Goal: Task Accomplishment & Management: Manage account settings

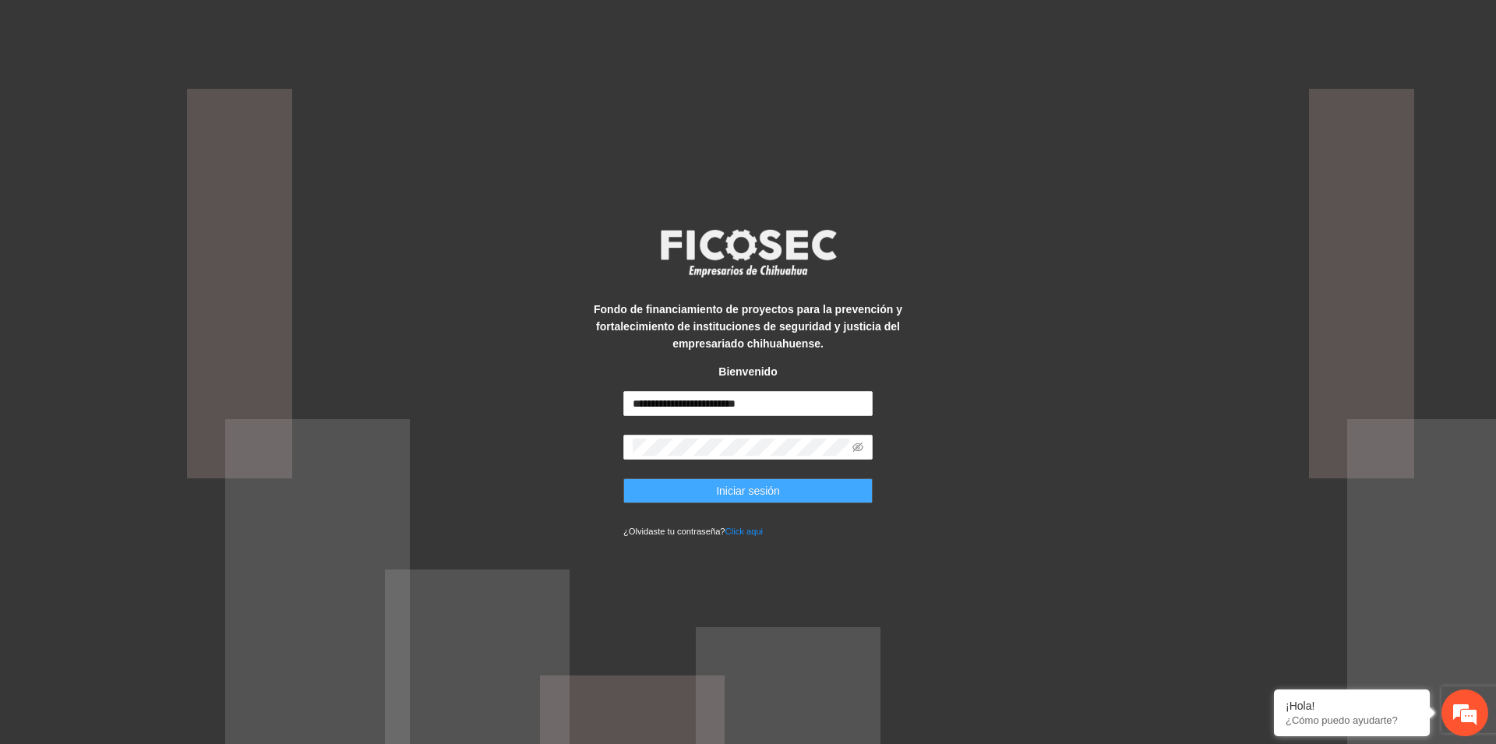
click at [784, 487] on button "Iniciar sesión" at bounding box center [747, 490] width 249 height 25
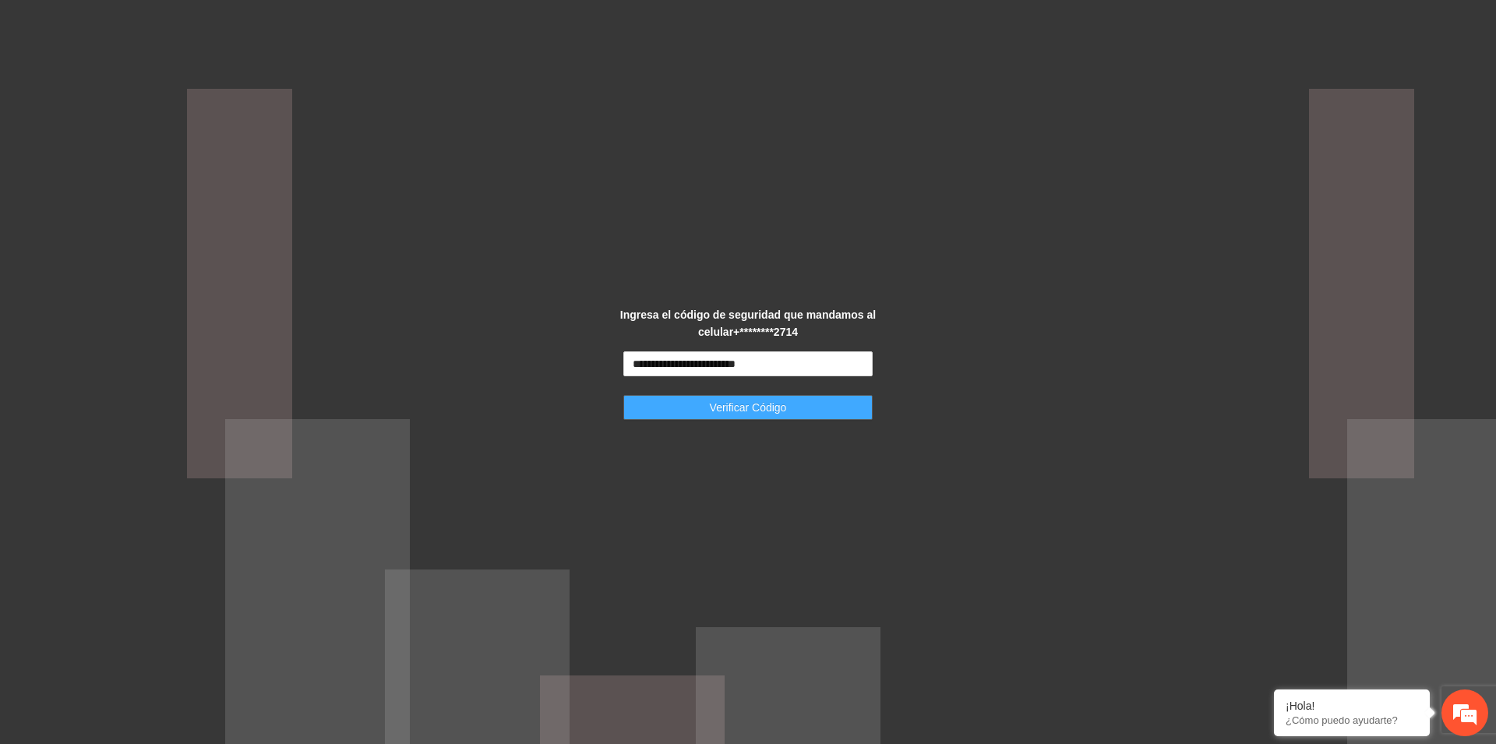
click at [736, 412] on span "Verificar Código" at bounding box center [748, 407] width 77 height 17
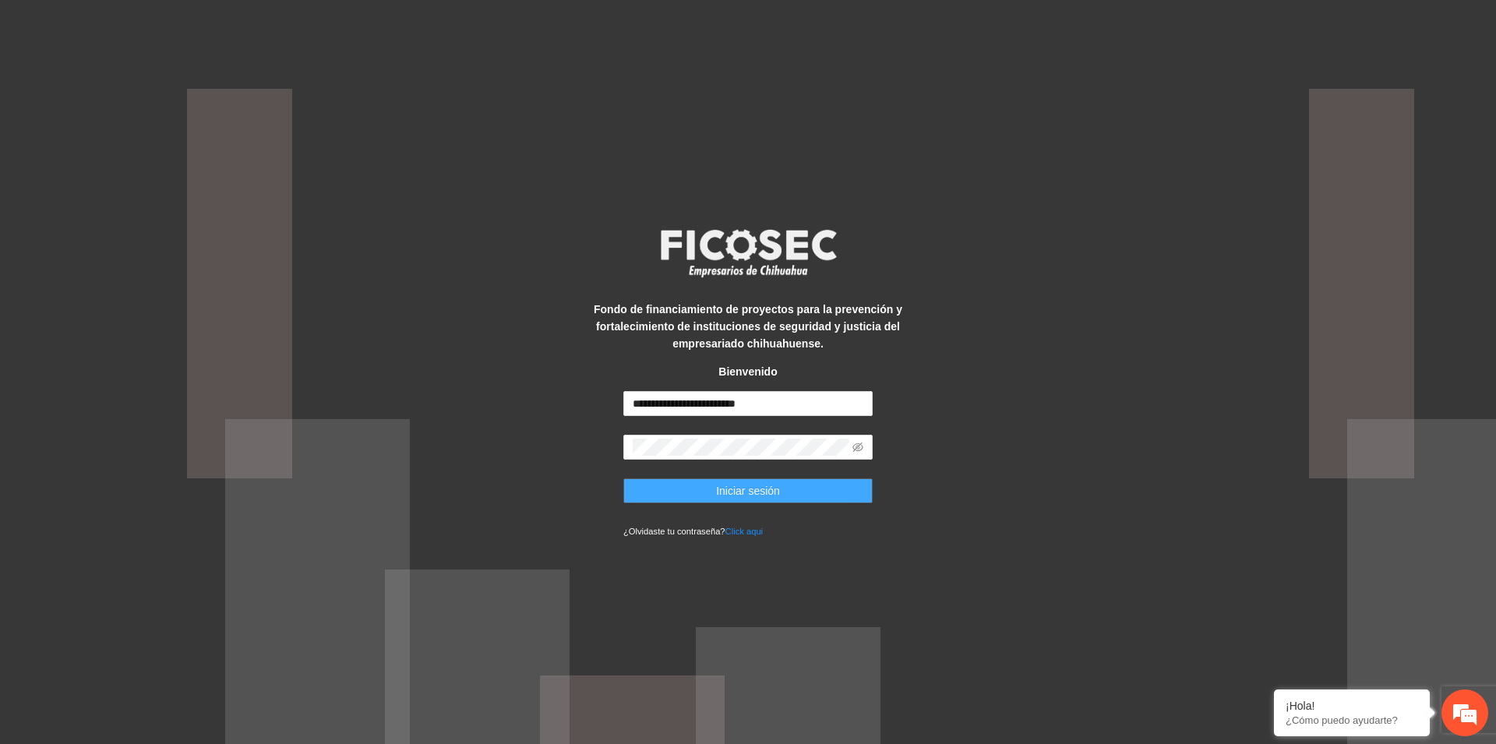
click at [744, 490] on span "Iniciar sesión" at bounding box center [748, 490] width 64 height 17
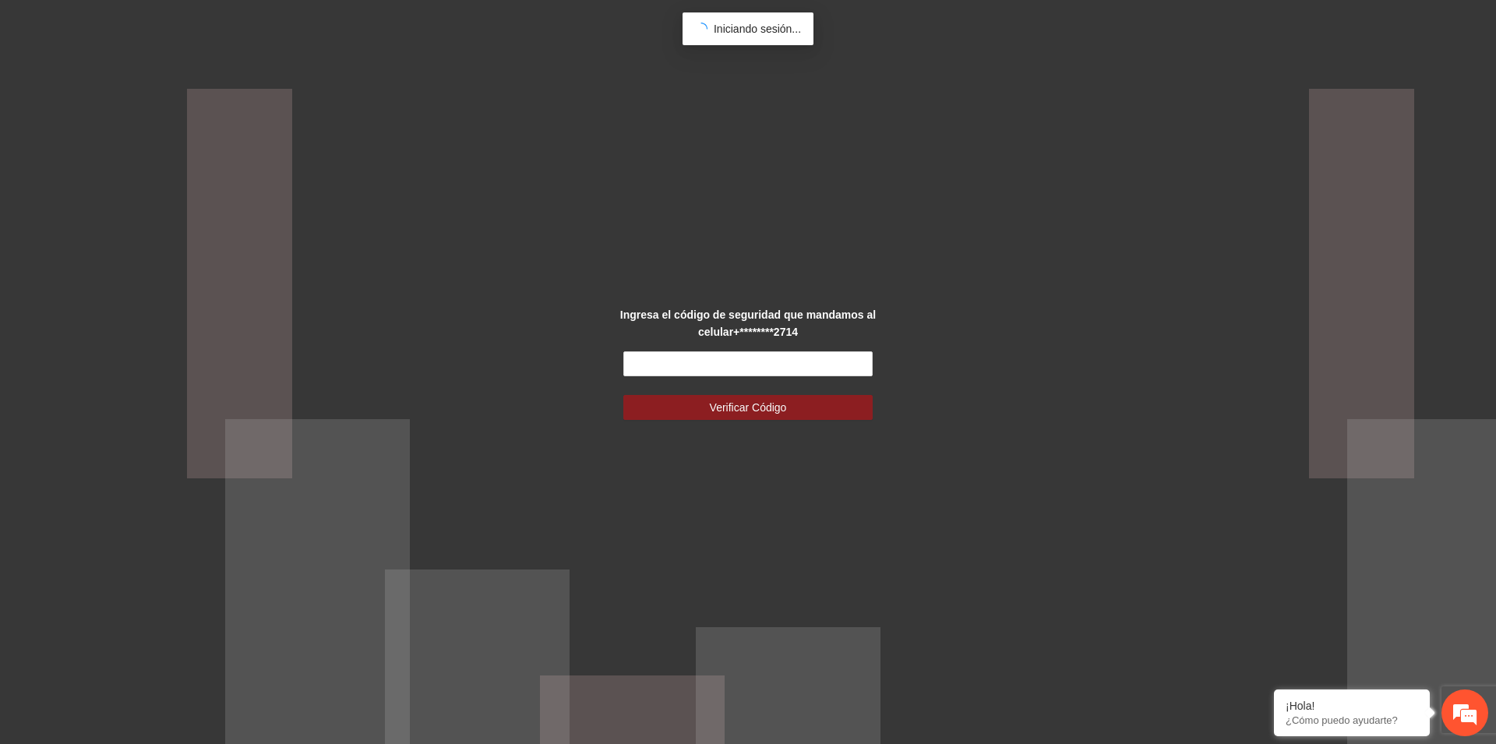
type input "**********"
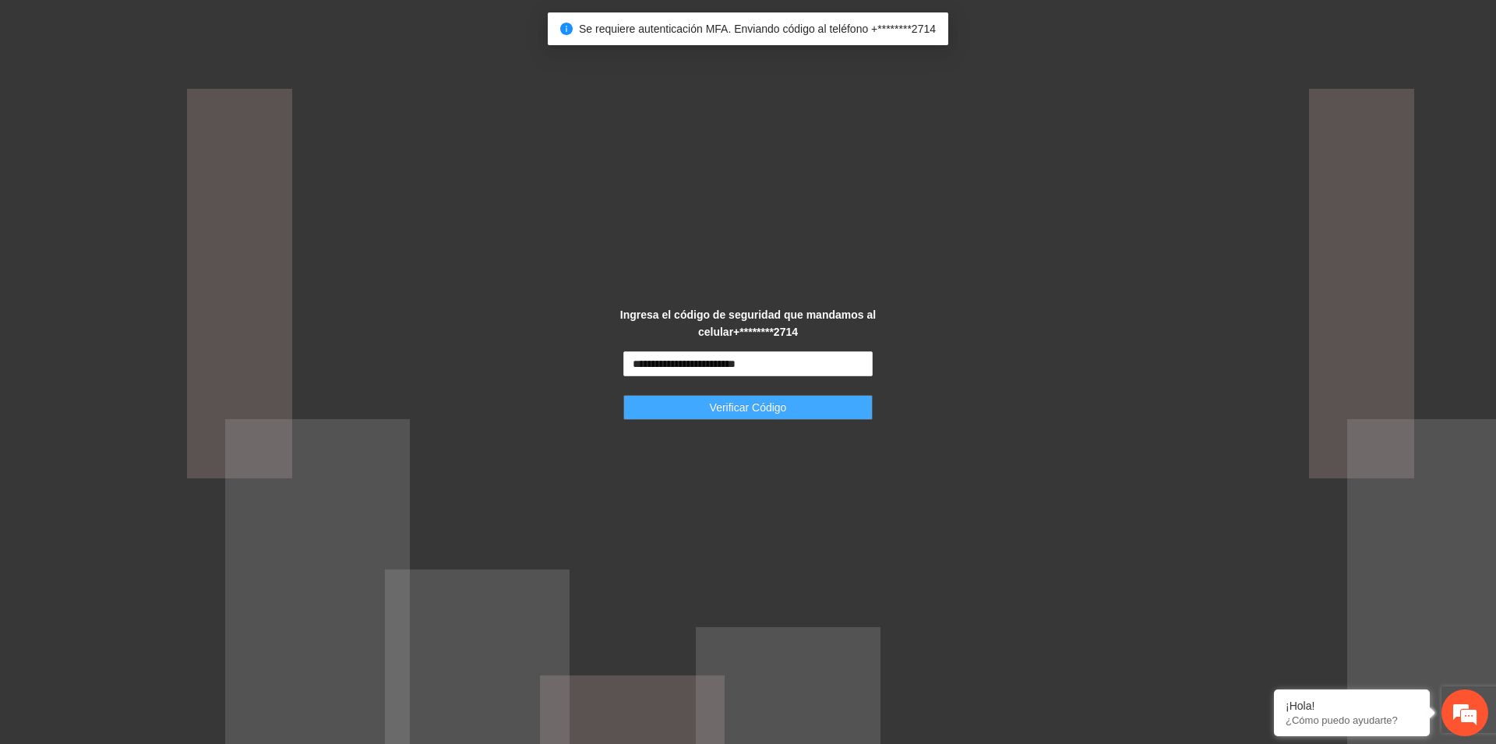
click at [727, 412] on span "Verificar Código" at bounding box center [748, 407] width 77 height 17
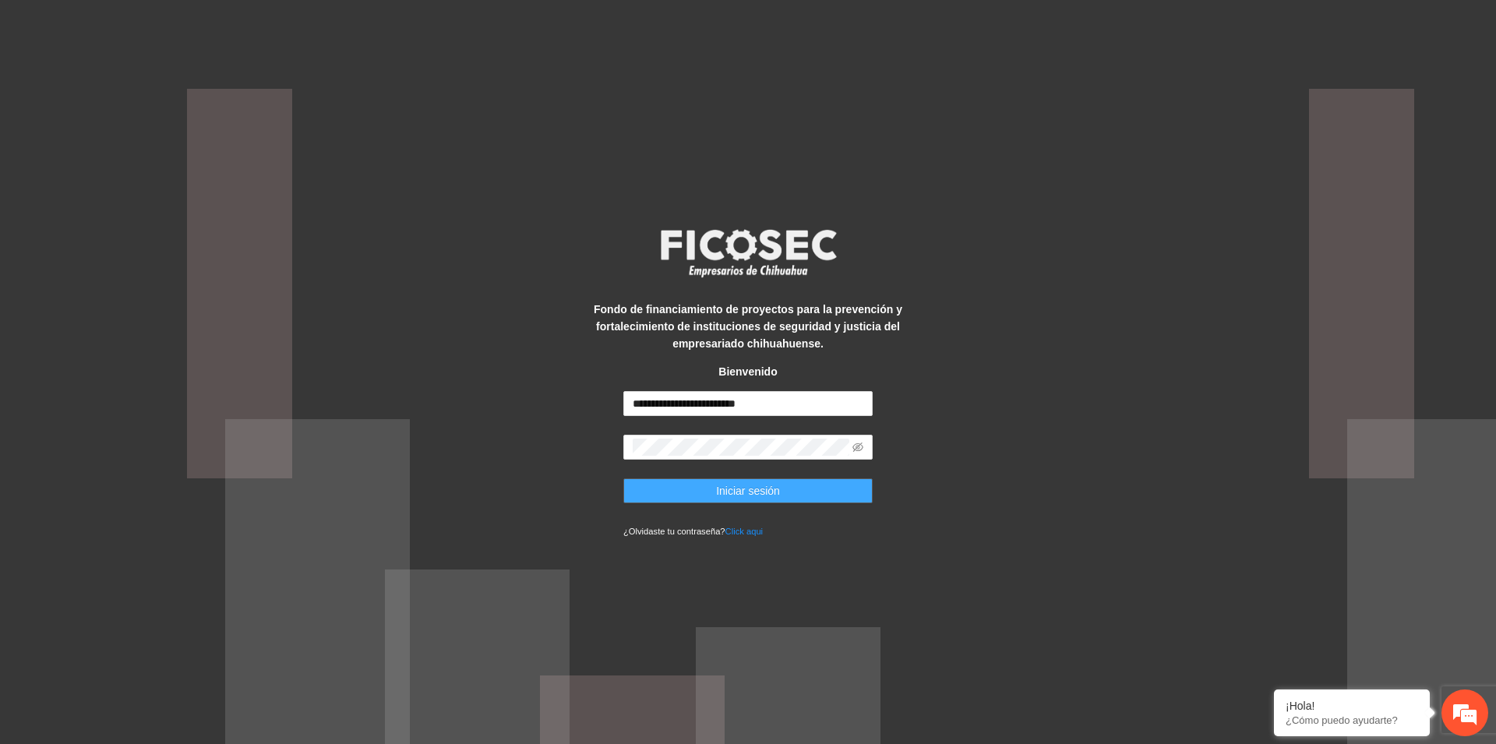
click at [759, 493] on span "Iniciar sesión" at bounding box center [748, 490] width 64 height 17
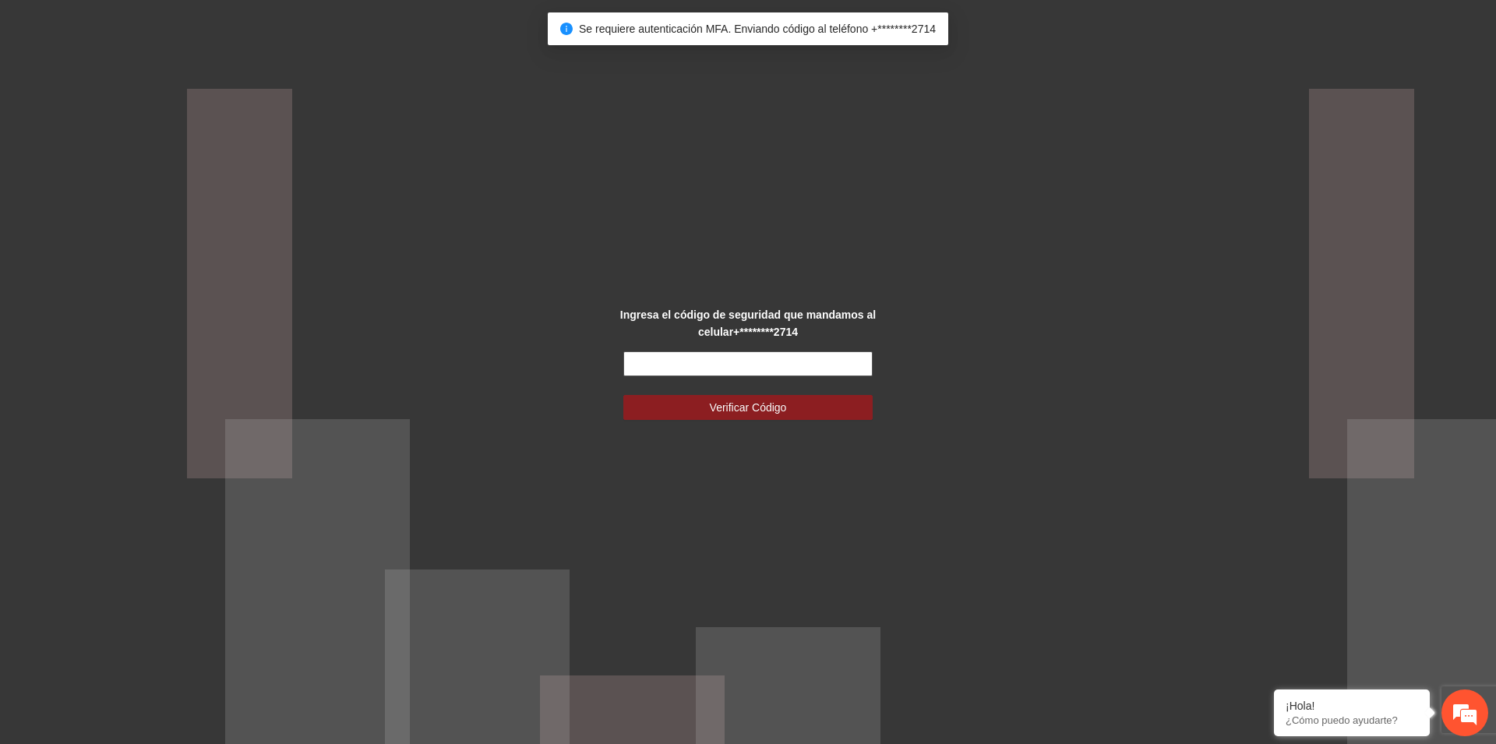
click at [738, 362] on input "text" at bounding box center [747, 363] width 249 height 25
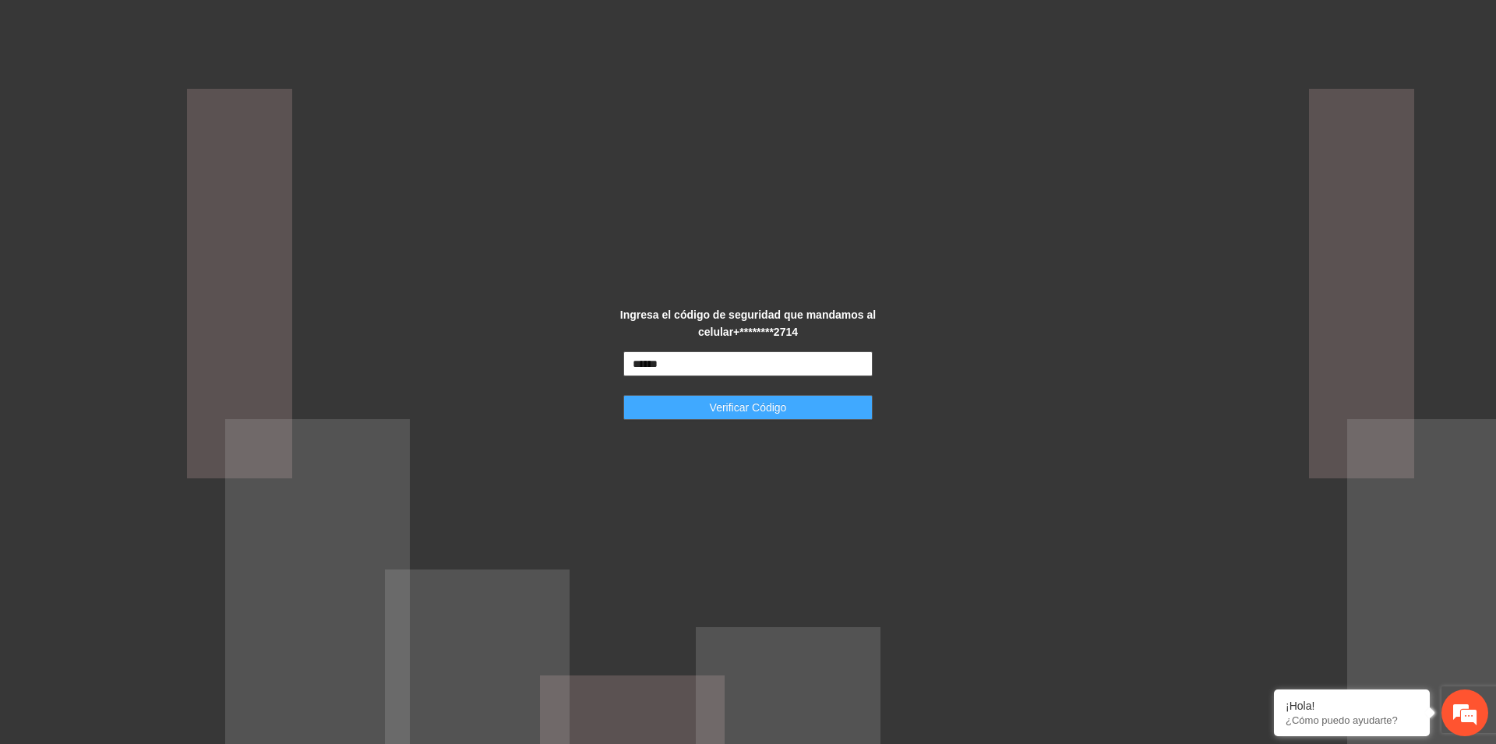
type input "******"
click at [773, 411] on span "Verificar Código" at bounding box center [748, 407] width 77 height 17
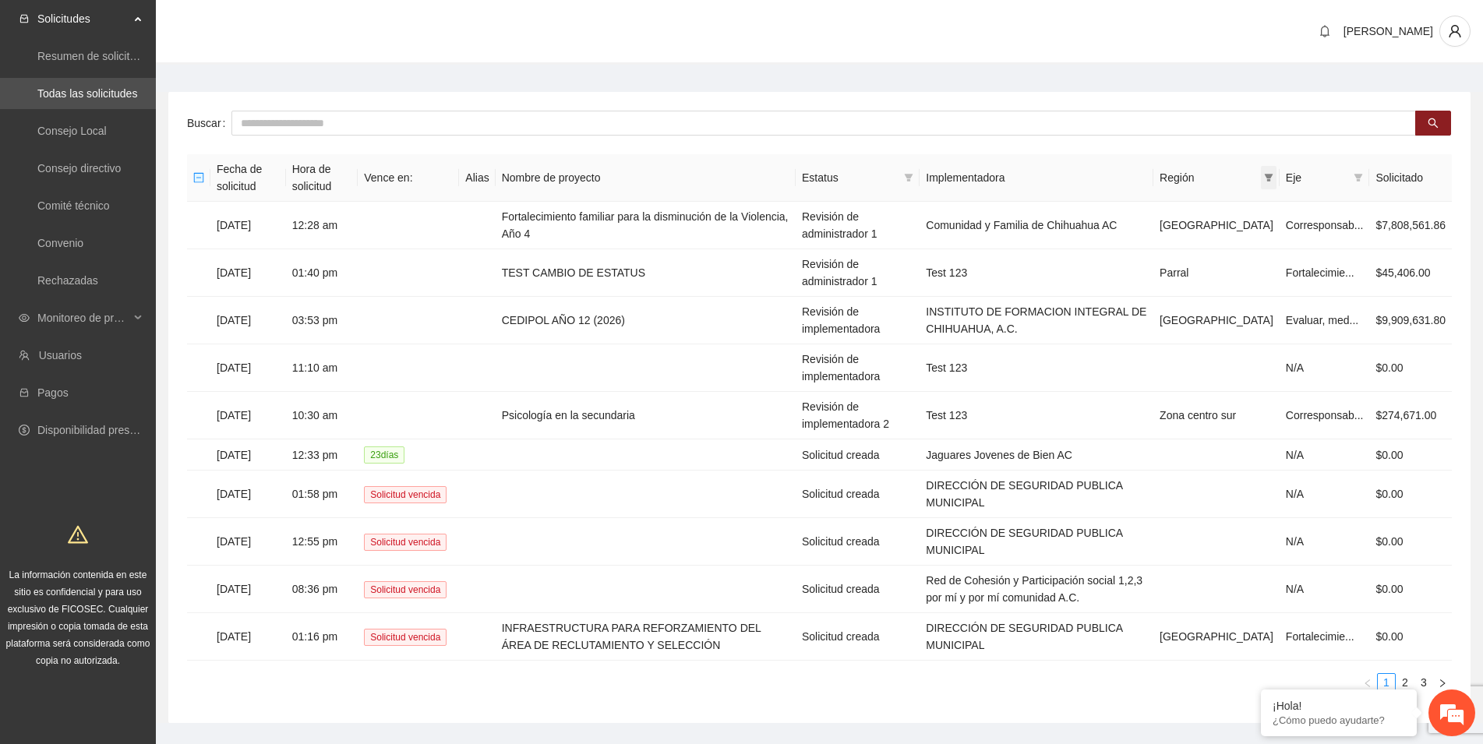
click at [1272, 175] on icon "filter" at bounding box center [1268, 178] width 9 height 8
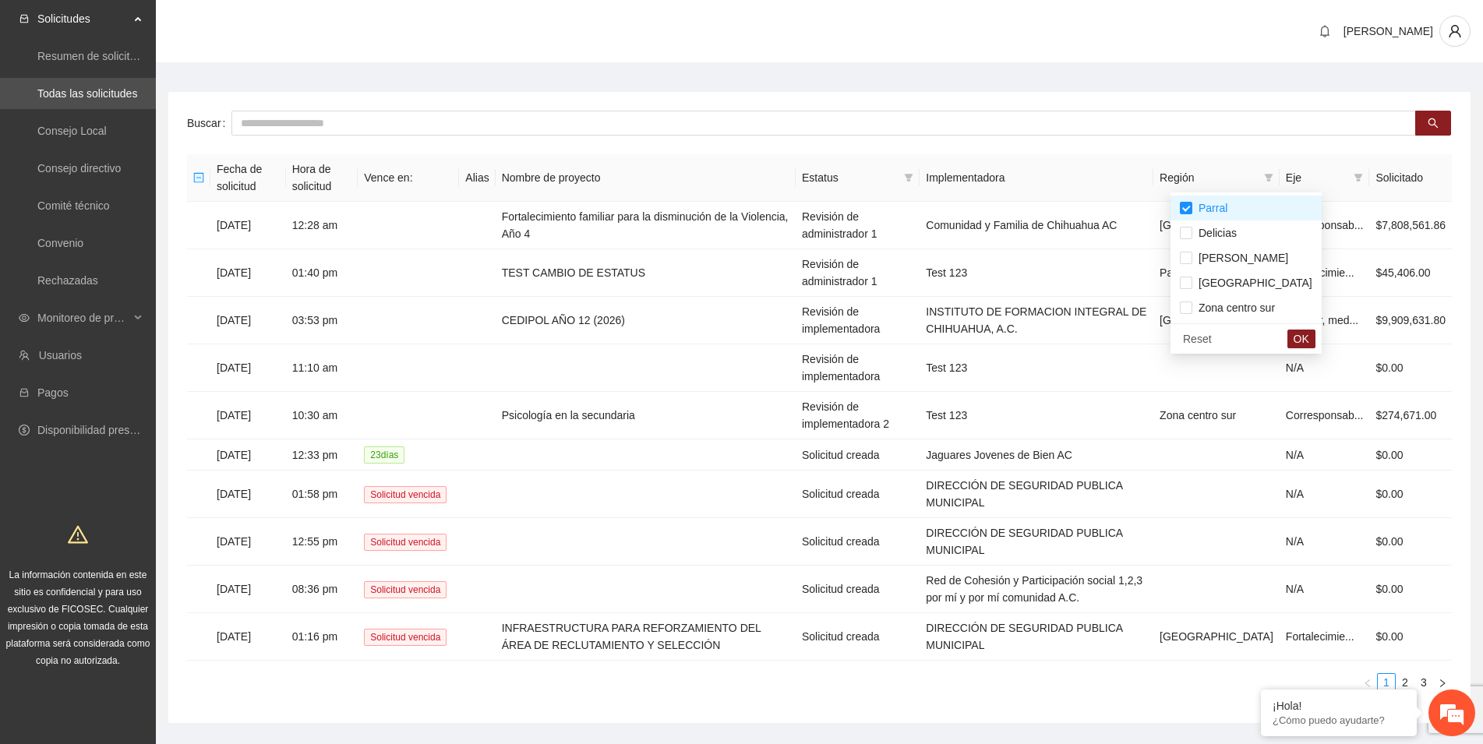
click at [1096, 164] on th "Implementadora" at bounding box center [1036, 178] width 234 height 48
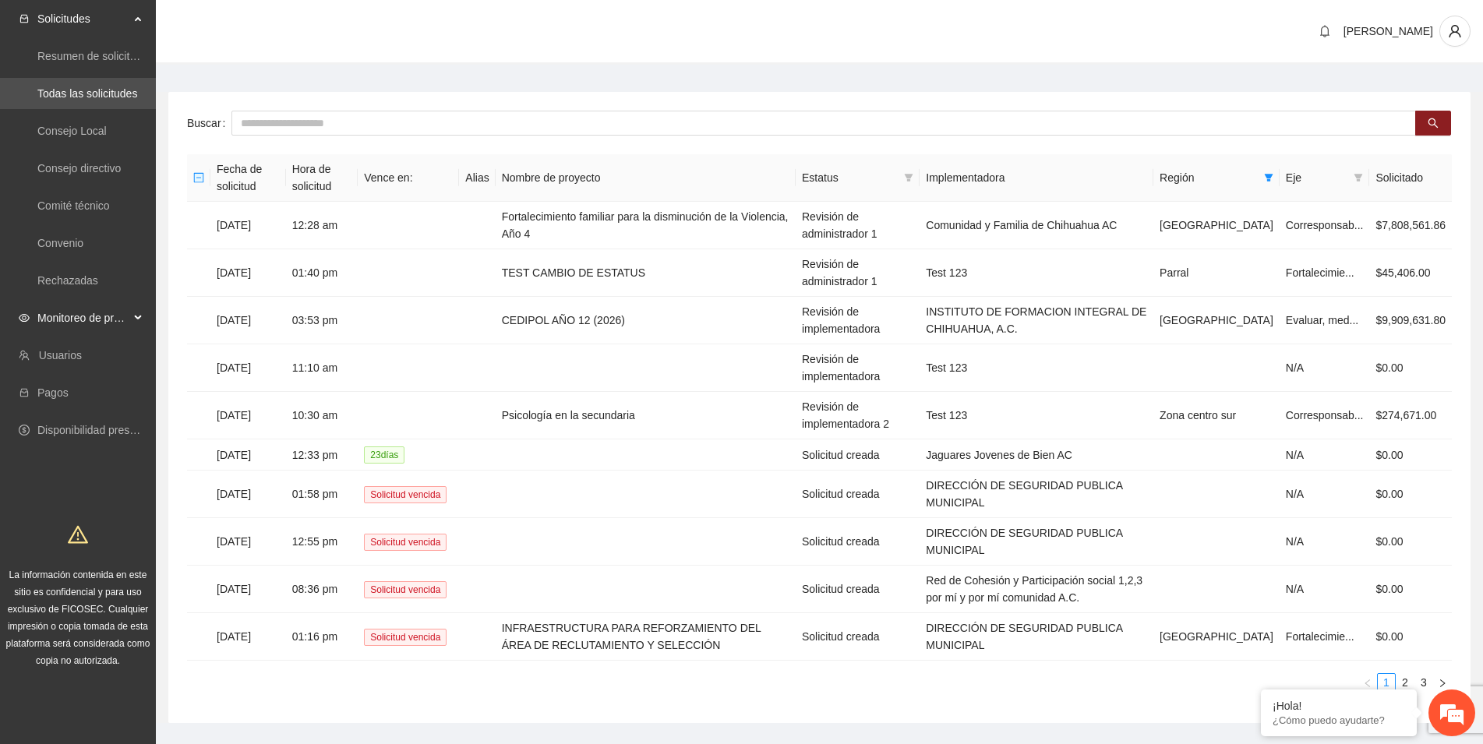
click at [97, 316] on span "Monitoreo de proyectos" at bounding box center [83, 317] width 92 height 31
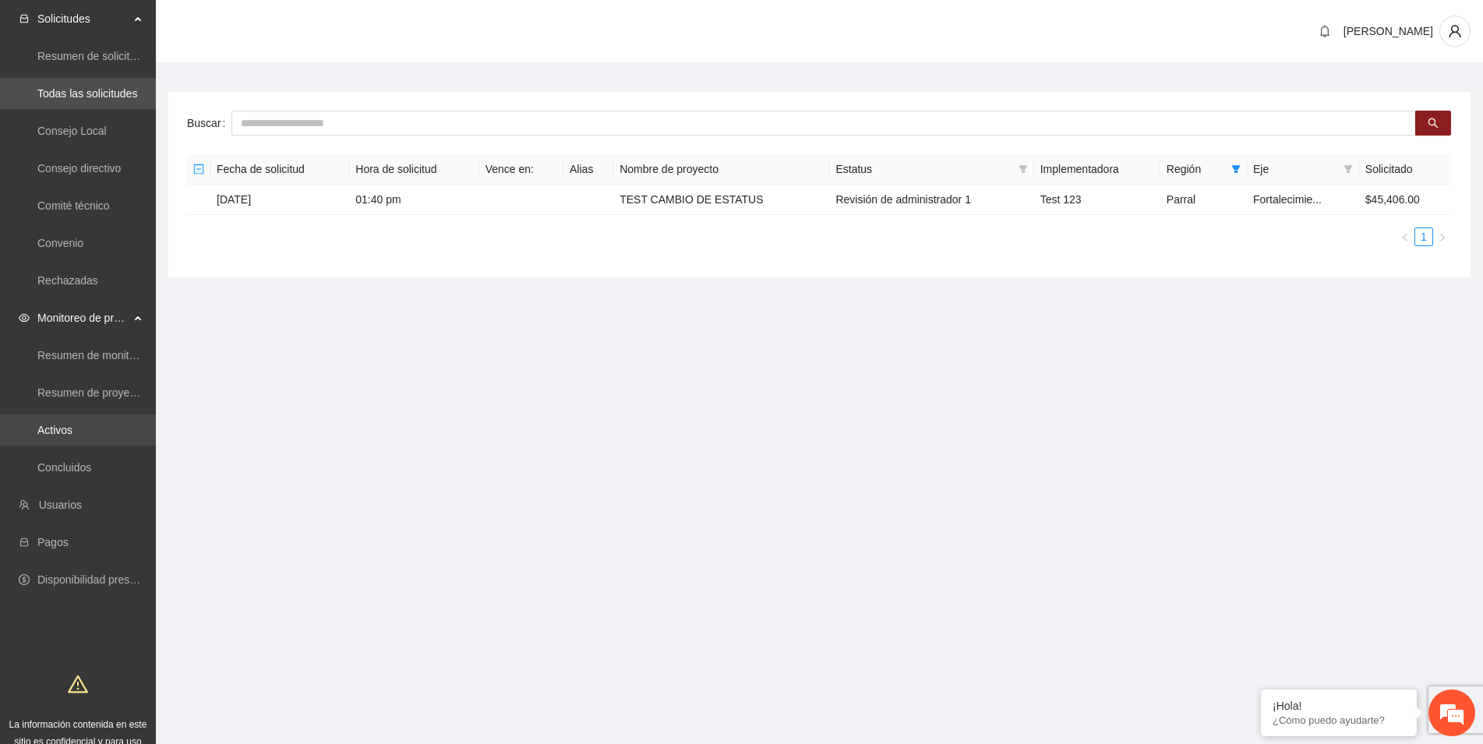
click at [66, 427] on link "Activos" at bounding box center [54, 430] width 35 height 12
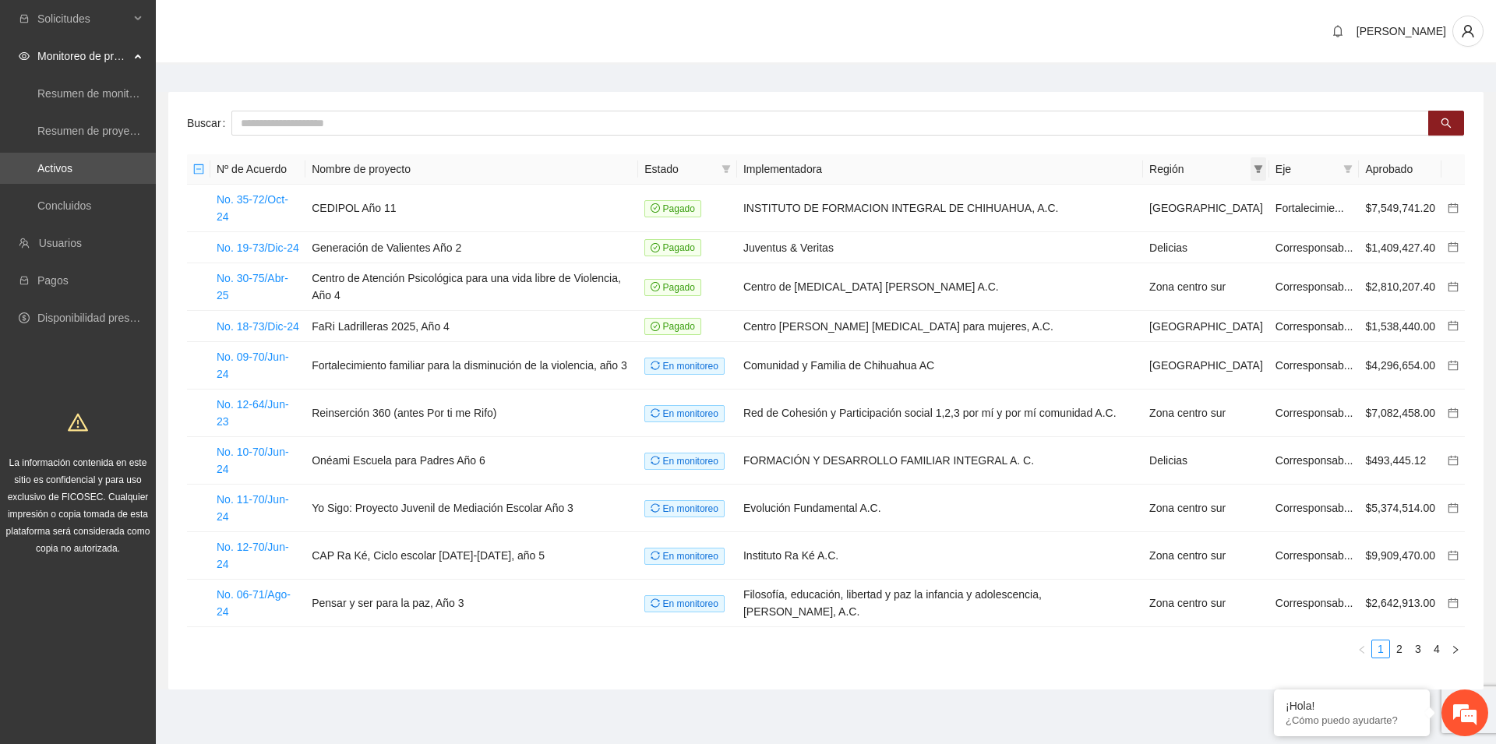
click at [1255, 168] on icon "filter" at bounding box center [1258, 168] width 9 height 9
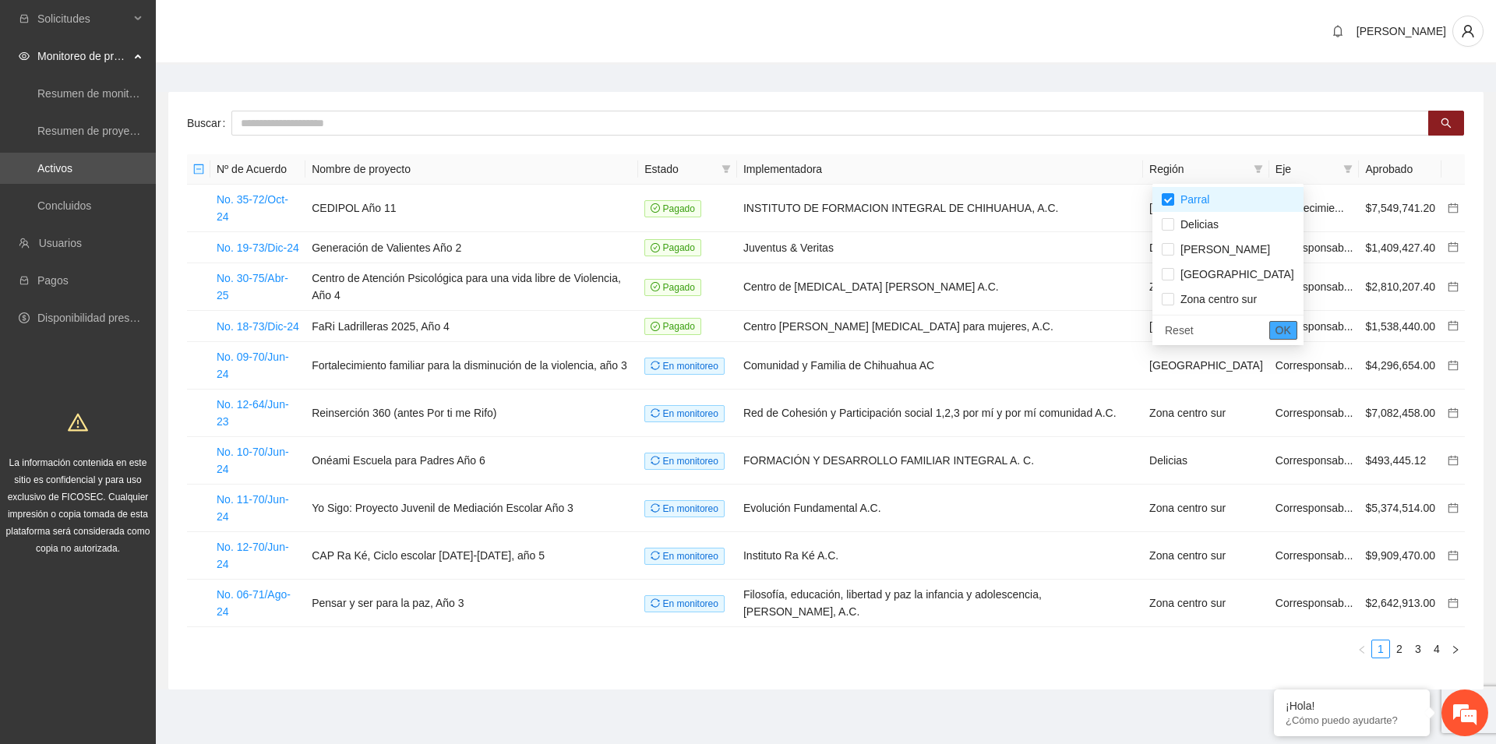
click at [1276, 333] on span "OK" at bounding box center [1284, 330] width 16 height 17
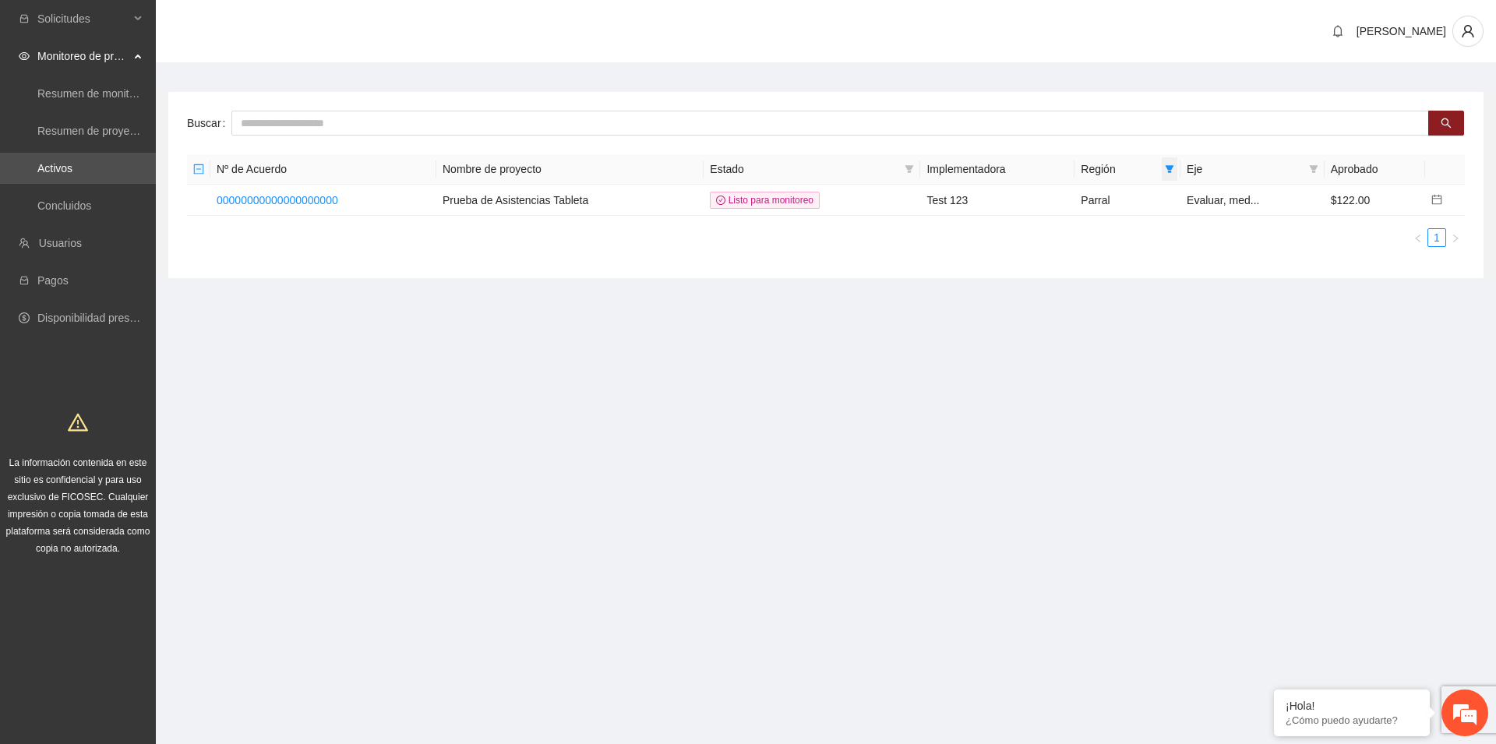
click at [1169, 169] on icon "filter" at bounding box center [1169, 168] width 9 height 9
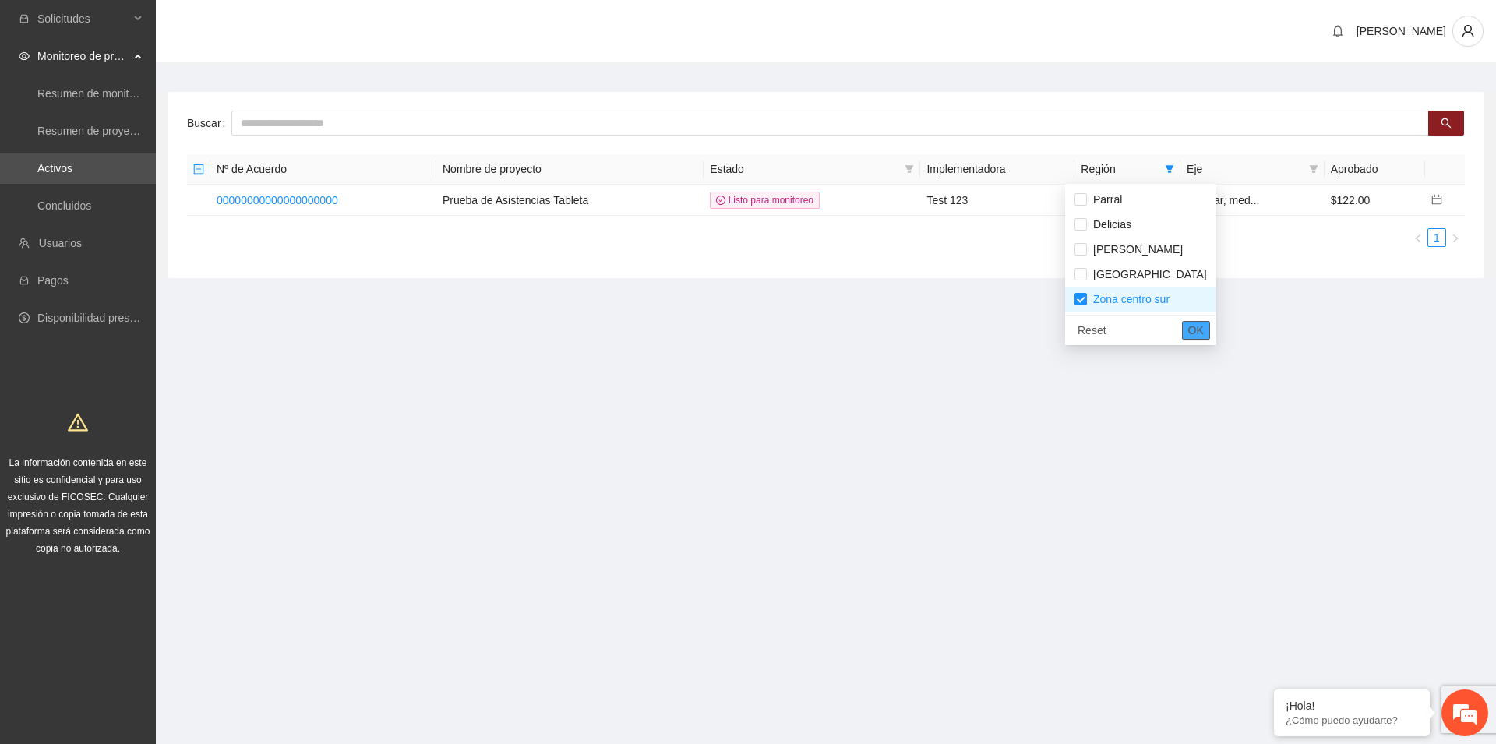
click at [1182, 334] on button "OK" at bounding box center [1196, 330] width 28 height 19
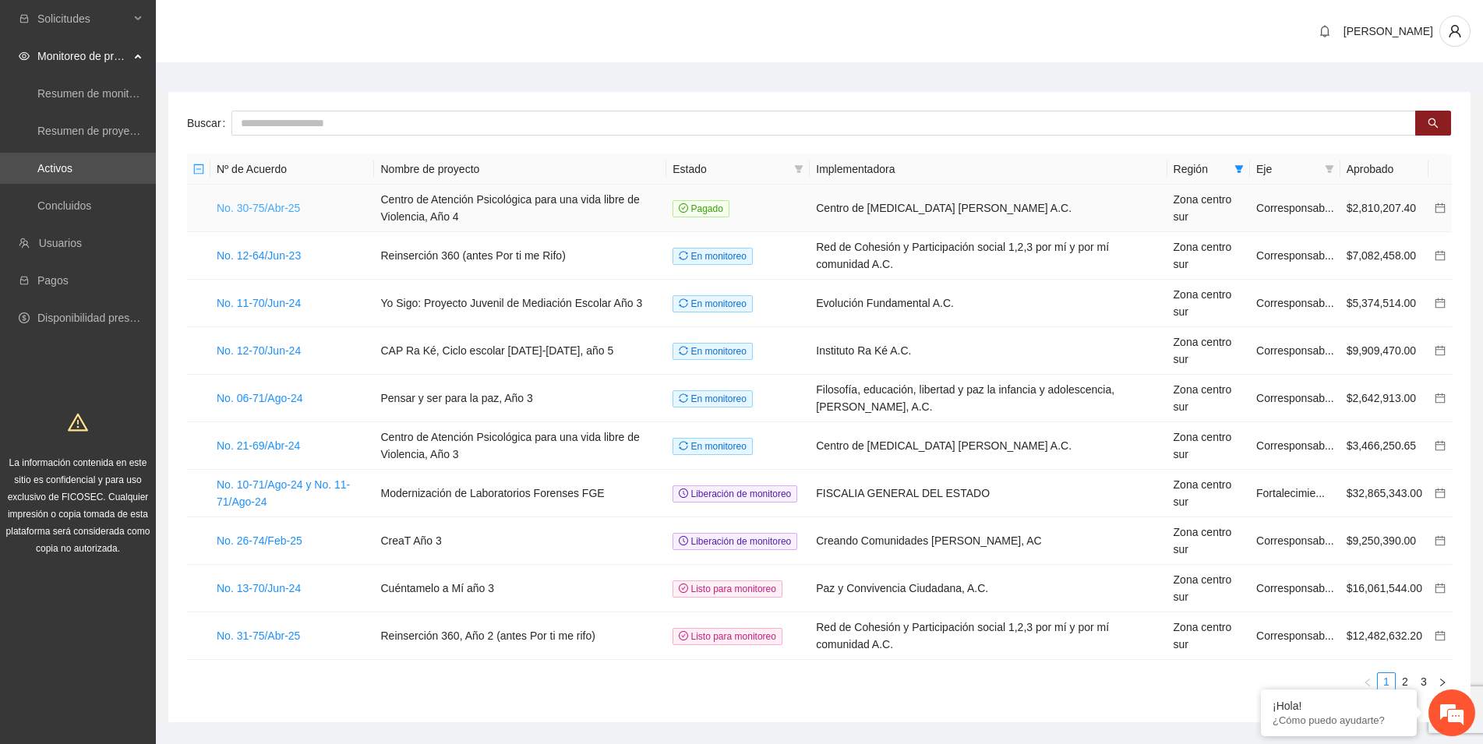
click at [263, 205] on link "No. 30-75/Abr-25" at bounding box center [258, 208] width 83 height 12
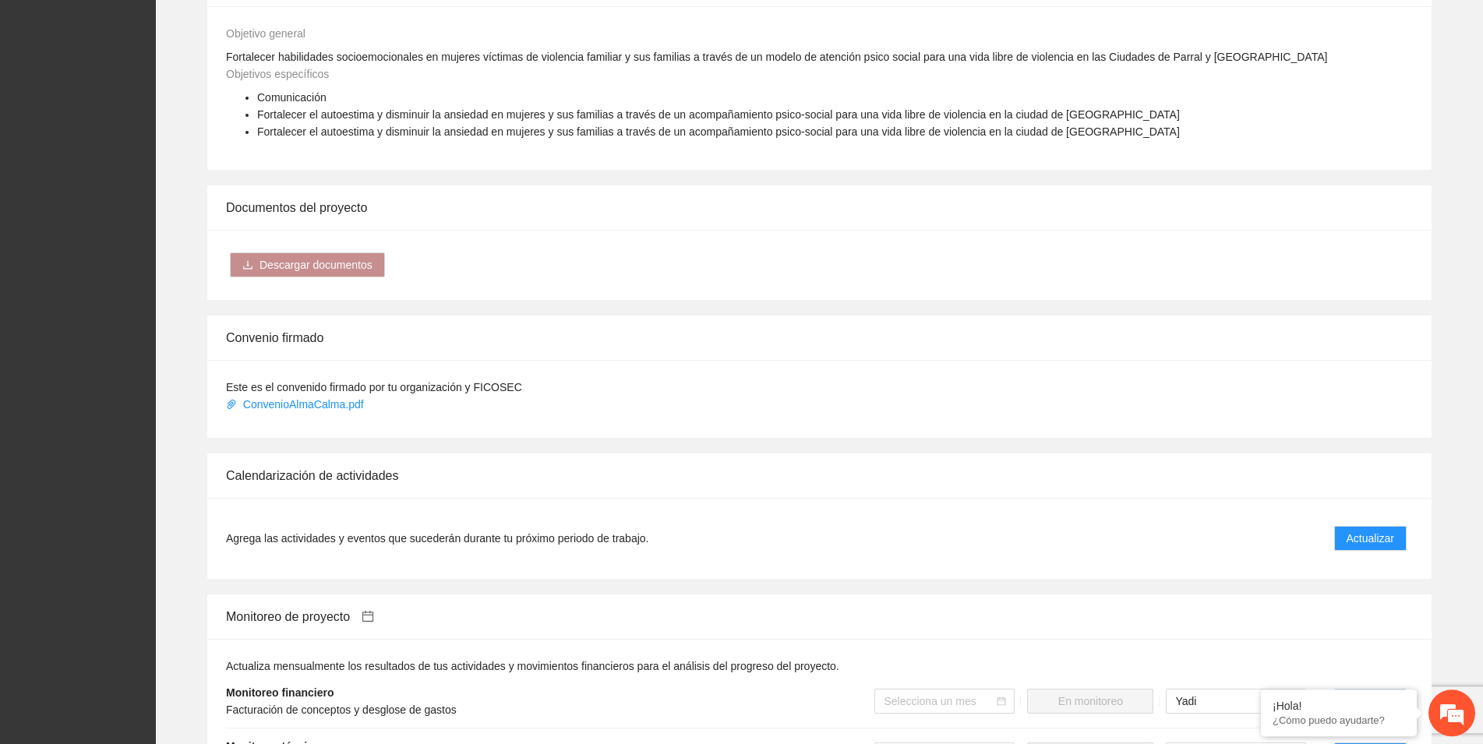
scroll to position [795, 0]
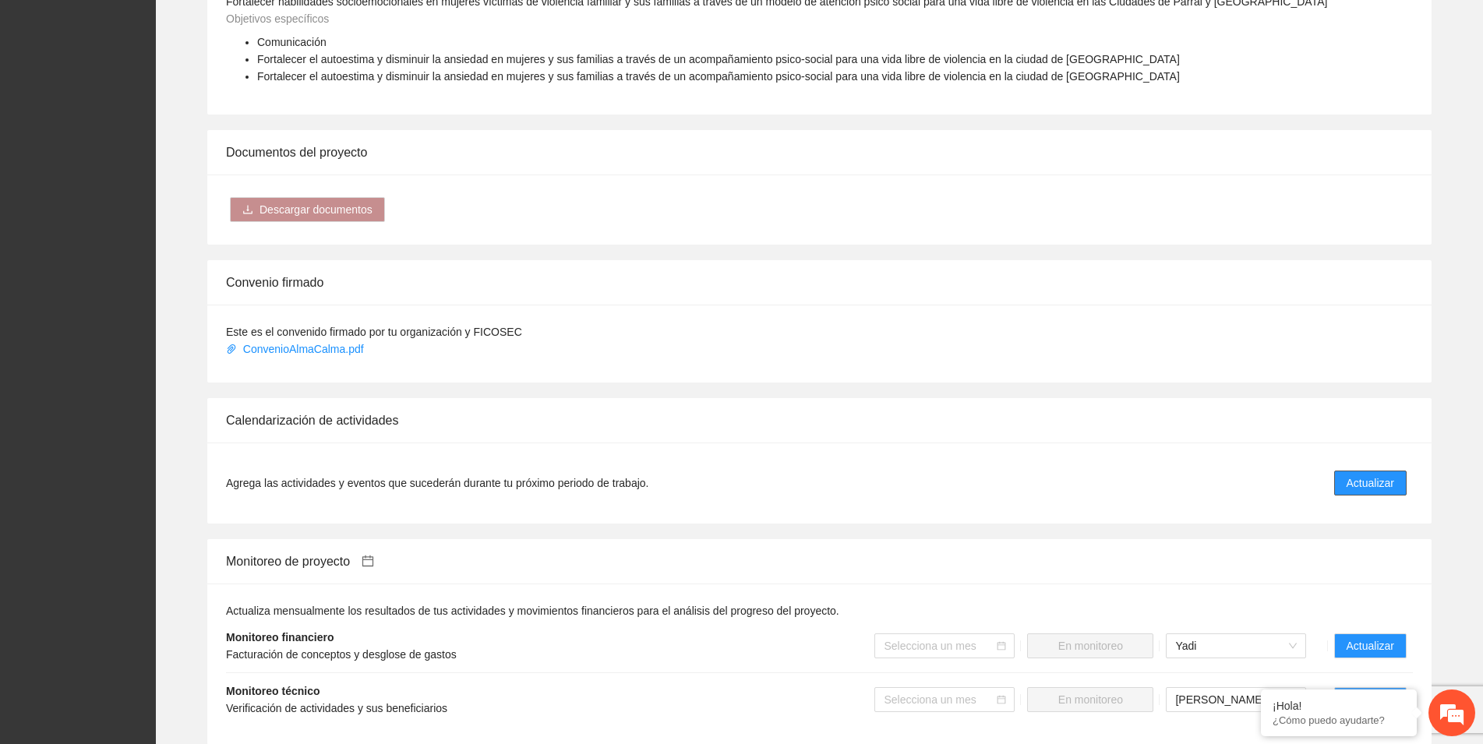
click at [1381, 482] on span "Actualizar" at bounding box center [1370, 483] width 48 height 17
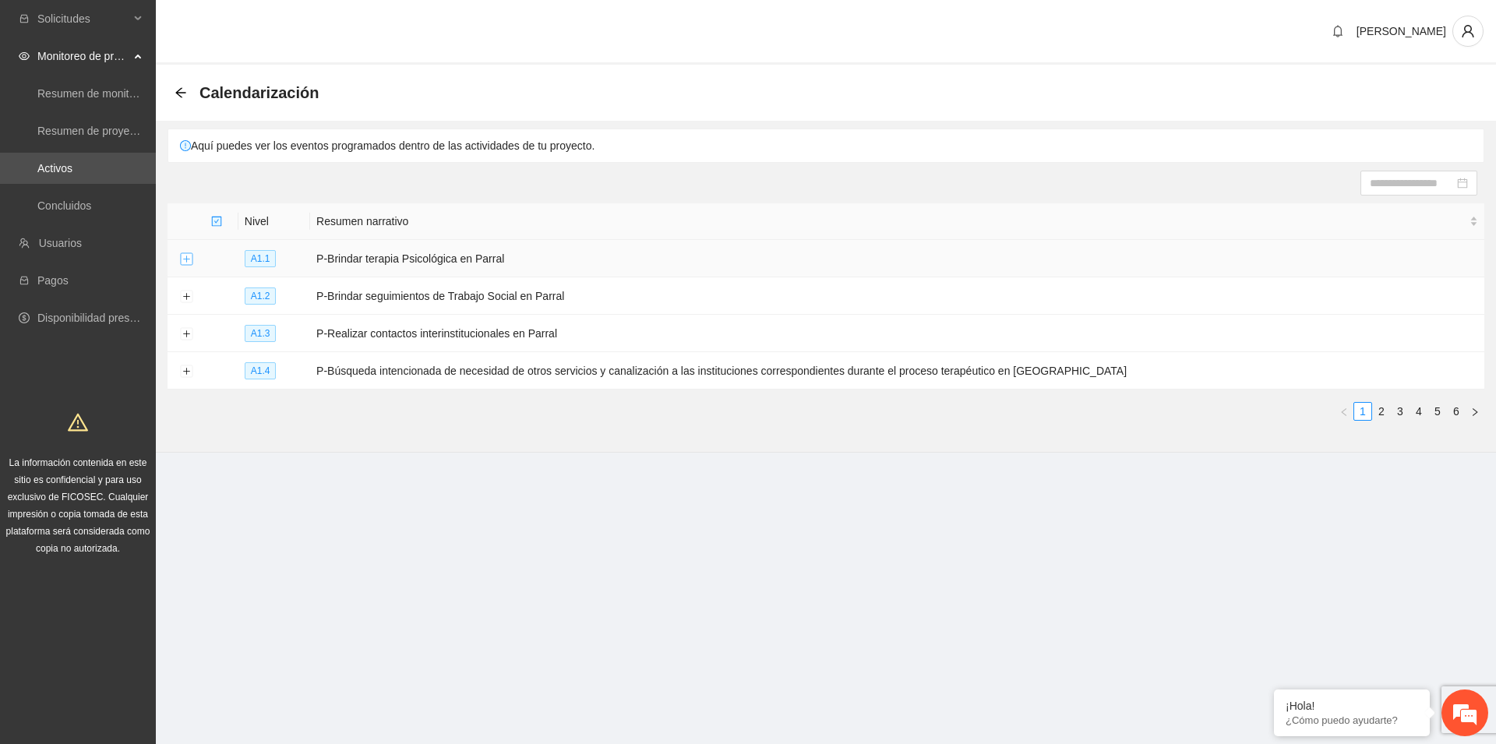
click at [186, 255] on button "Expand row" at bounding box center [186, 259] width 12 height 12
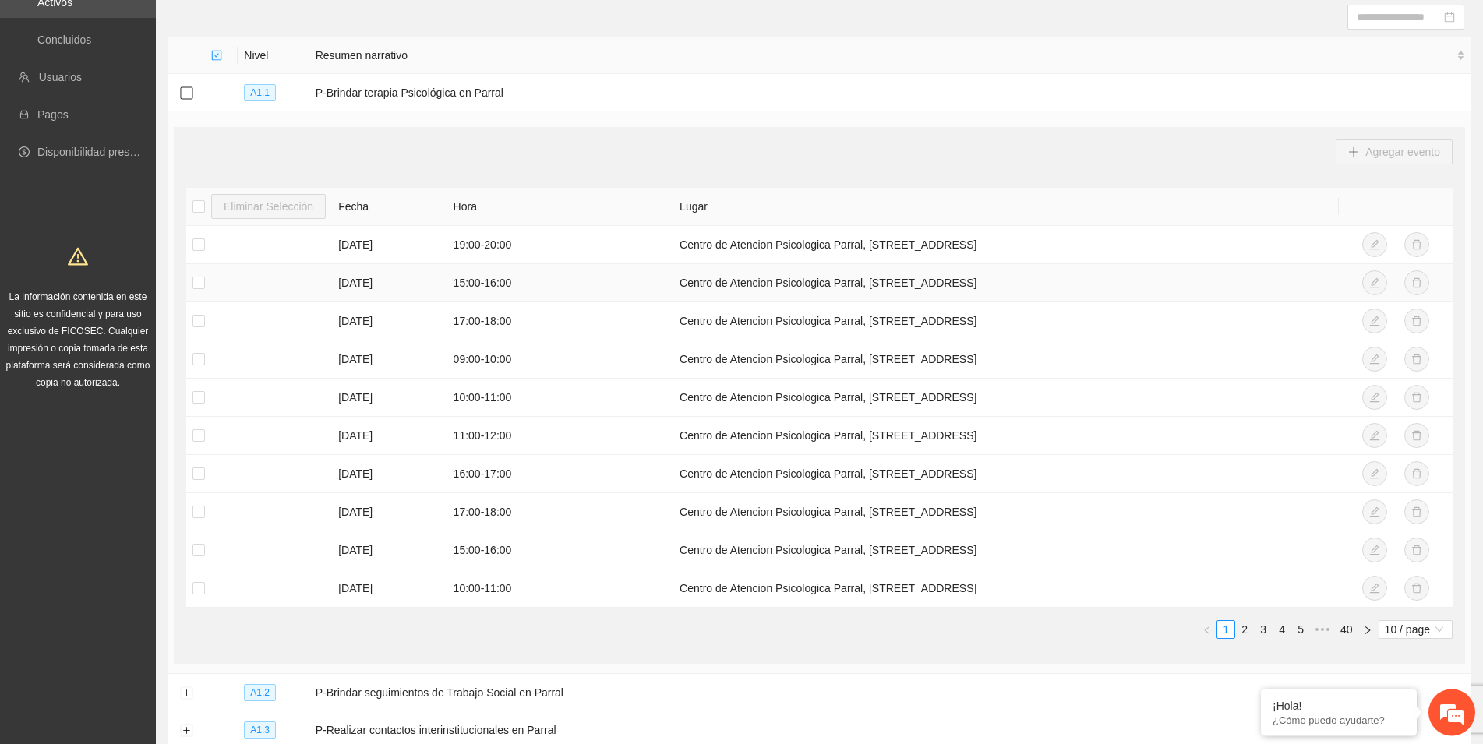
scroll to position [238, 0]
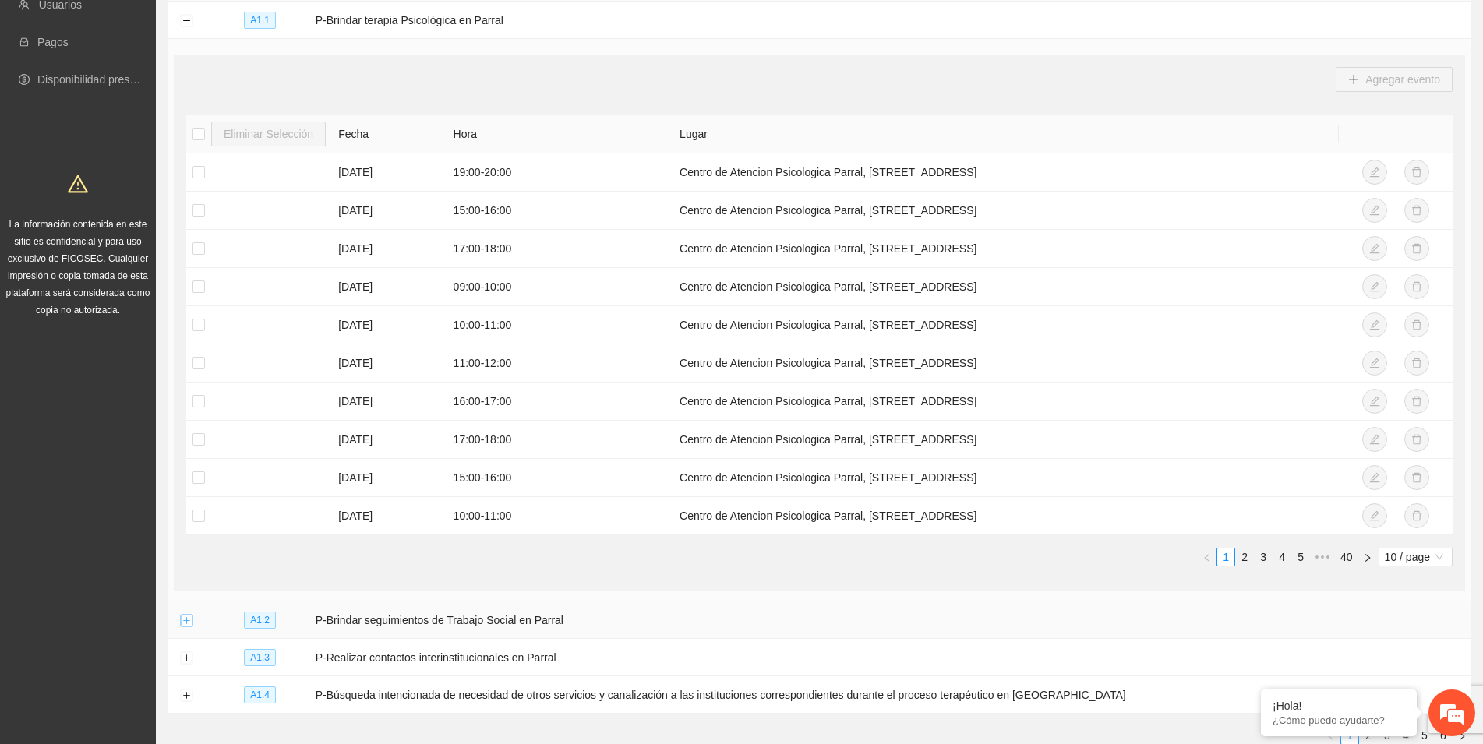
click at [190, 619] on button "Expand row" at bounding box center [186, 621] width 12 height 12
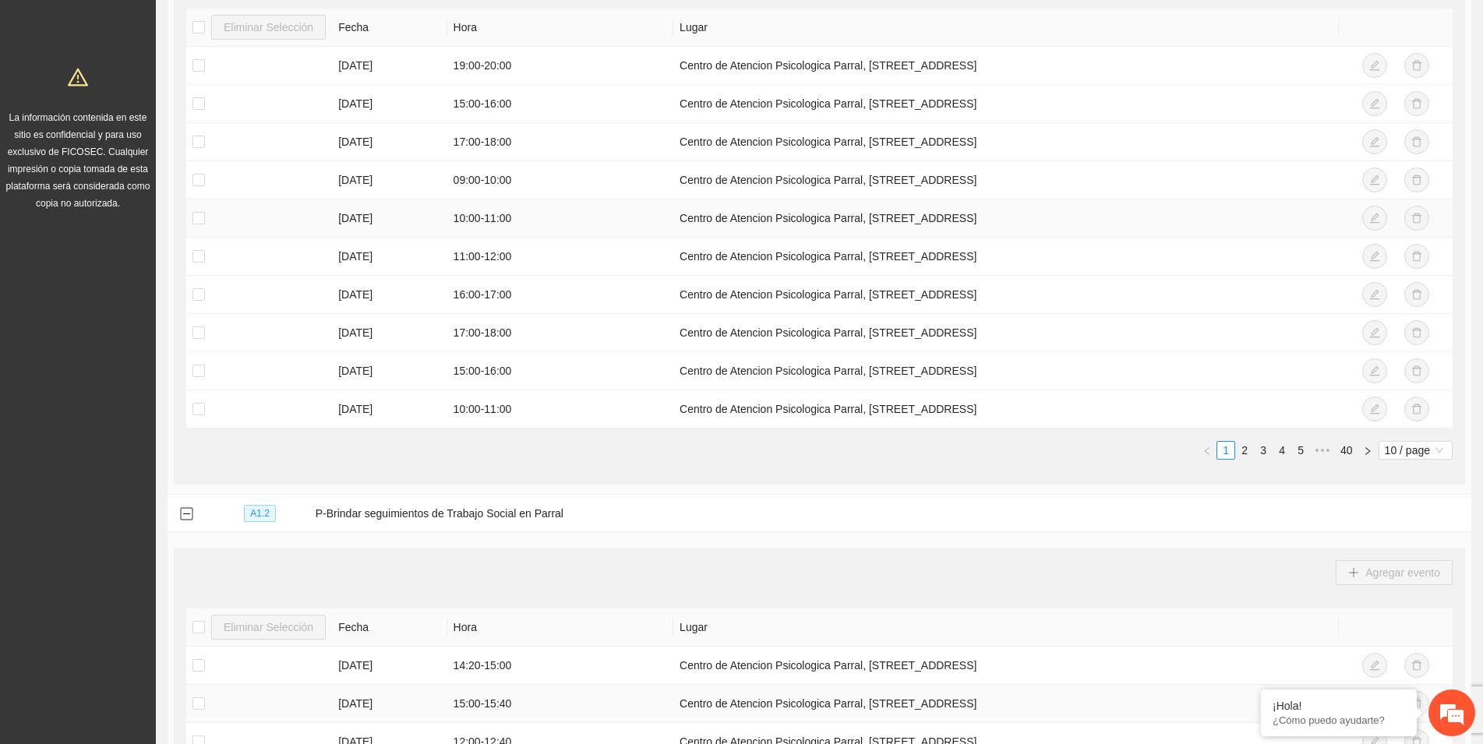
scroll to position [338, 0]
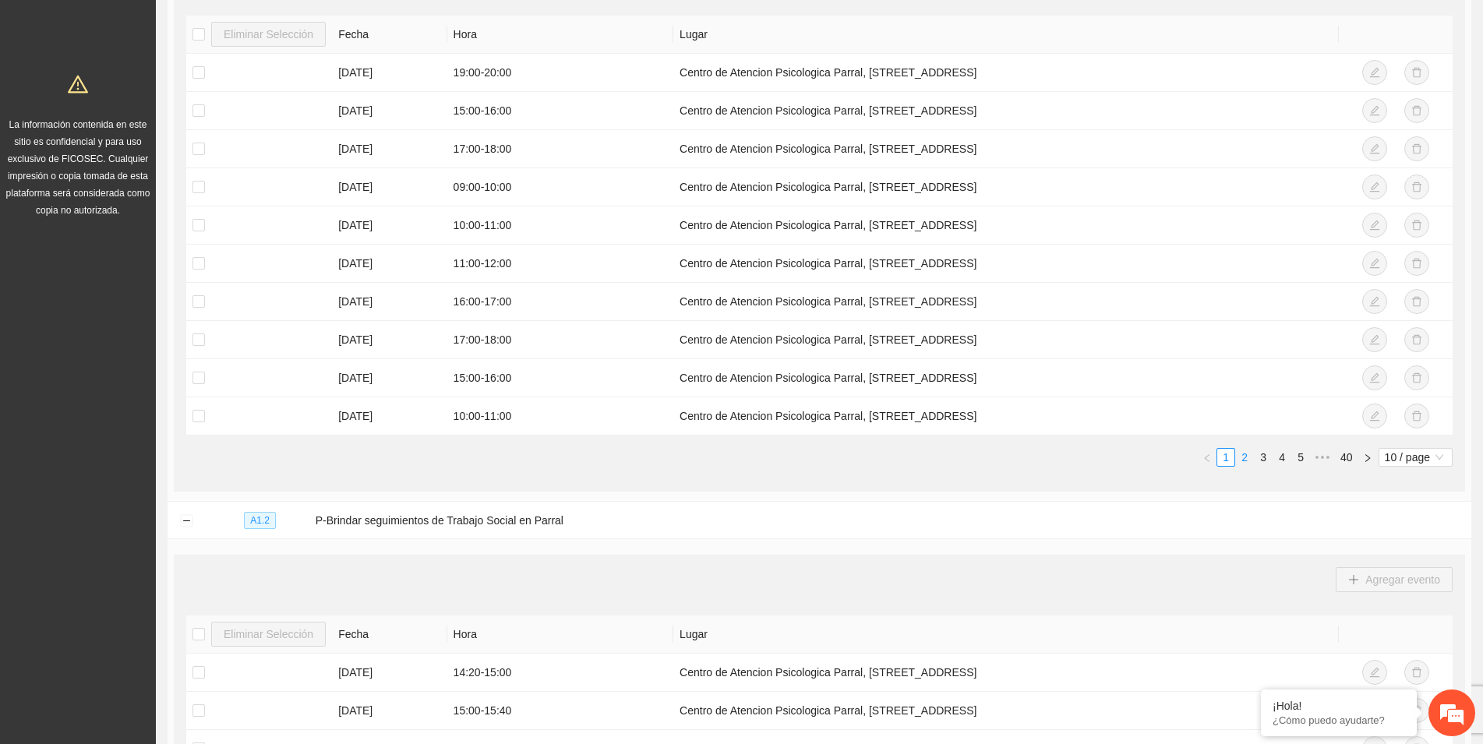
click at [1243, 458] on link "2" at bounding box center [1244, 457] width 17 height 17
click at [1262, 464] on link "3" at bounding box center [1263, 457] width 17 height 17
click at [1283, 461] on link "4" at bounding box center [1281, 457] width 17 height 17
click at [1205, 456] on link "1" at bounding box center [1206, 457] width 17 height 17
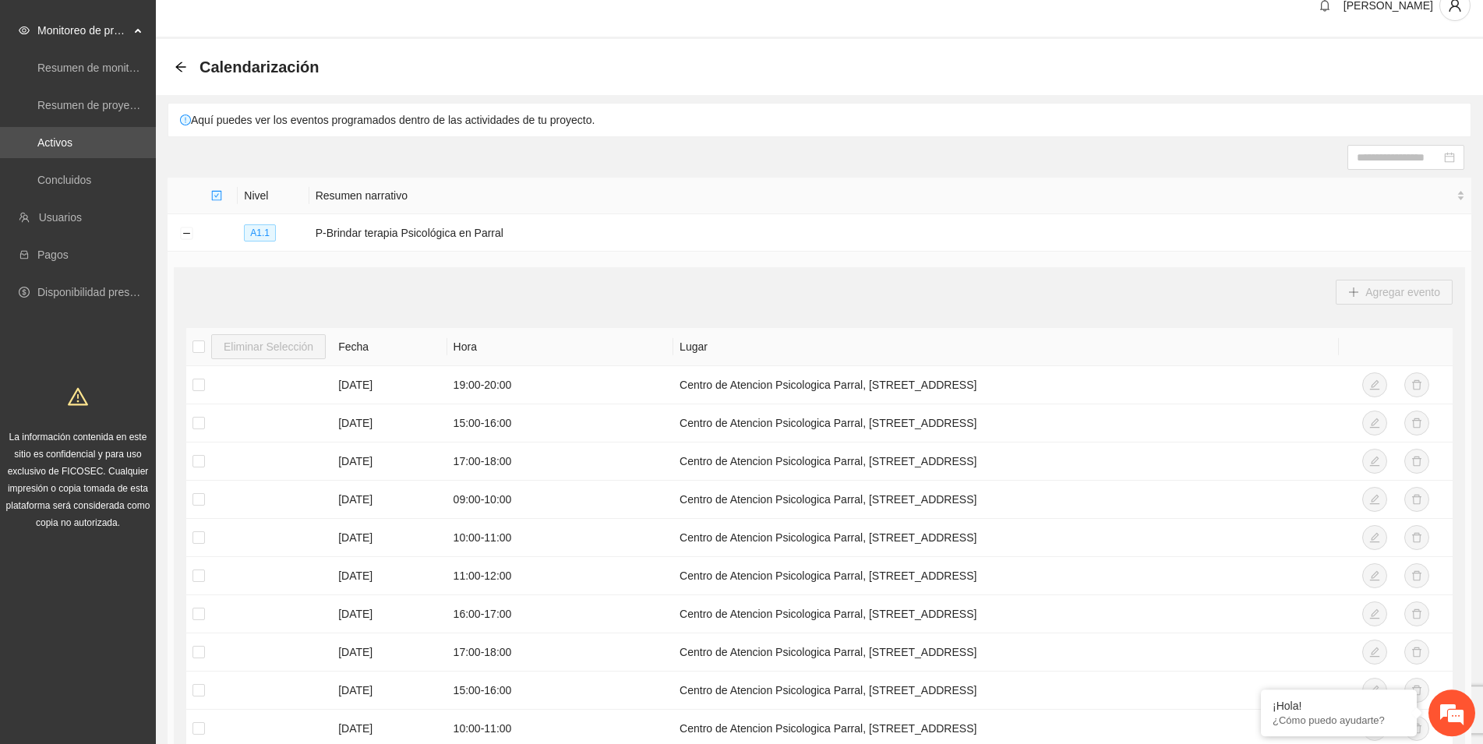
scroll to position [0, 0]
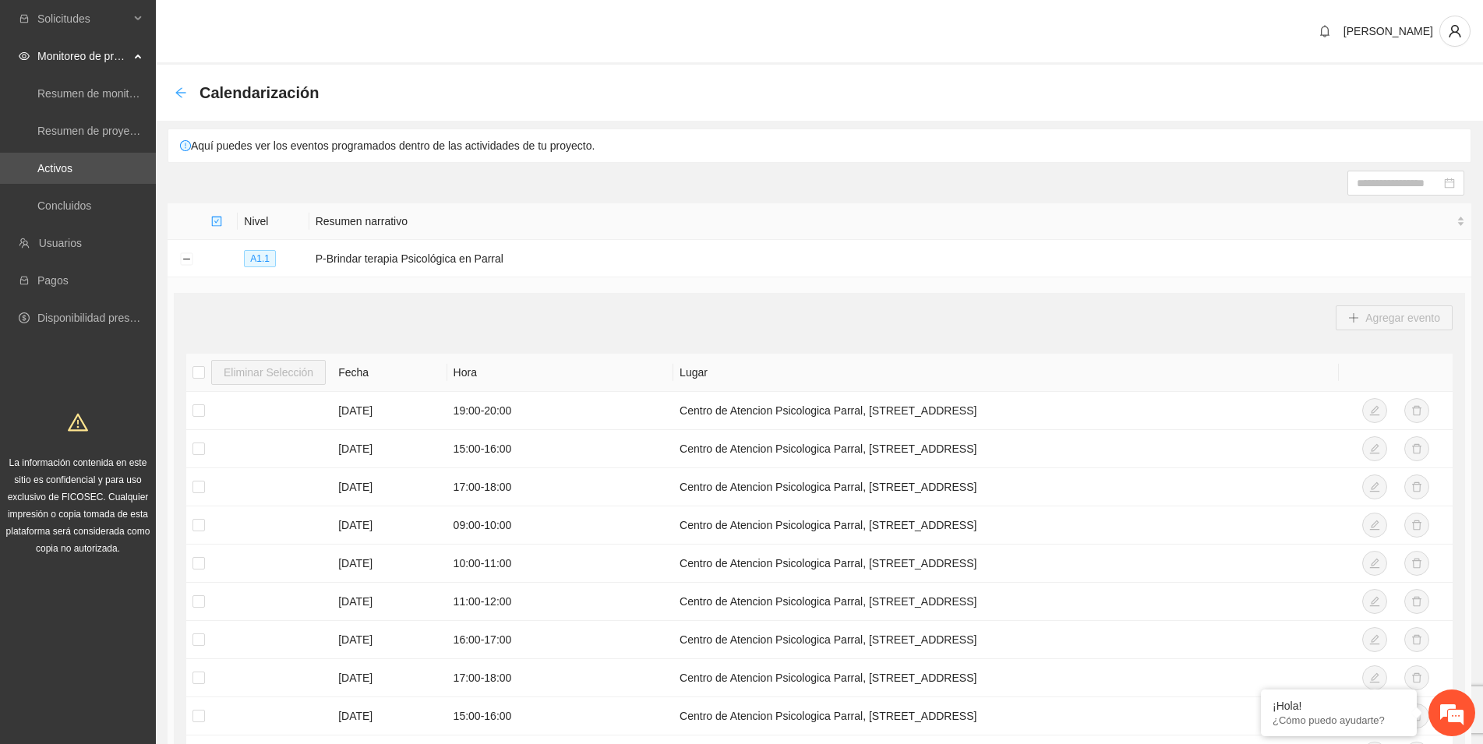
click at [182, 90] on icon "arrow-left" at bounding box center [181, 92] width 12 height 12
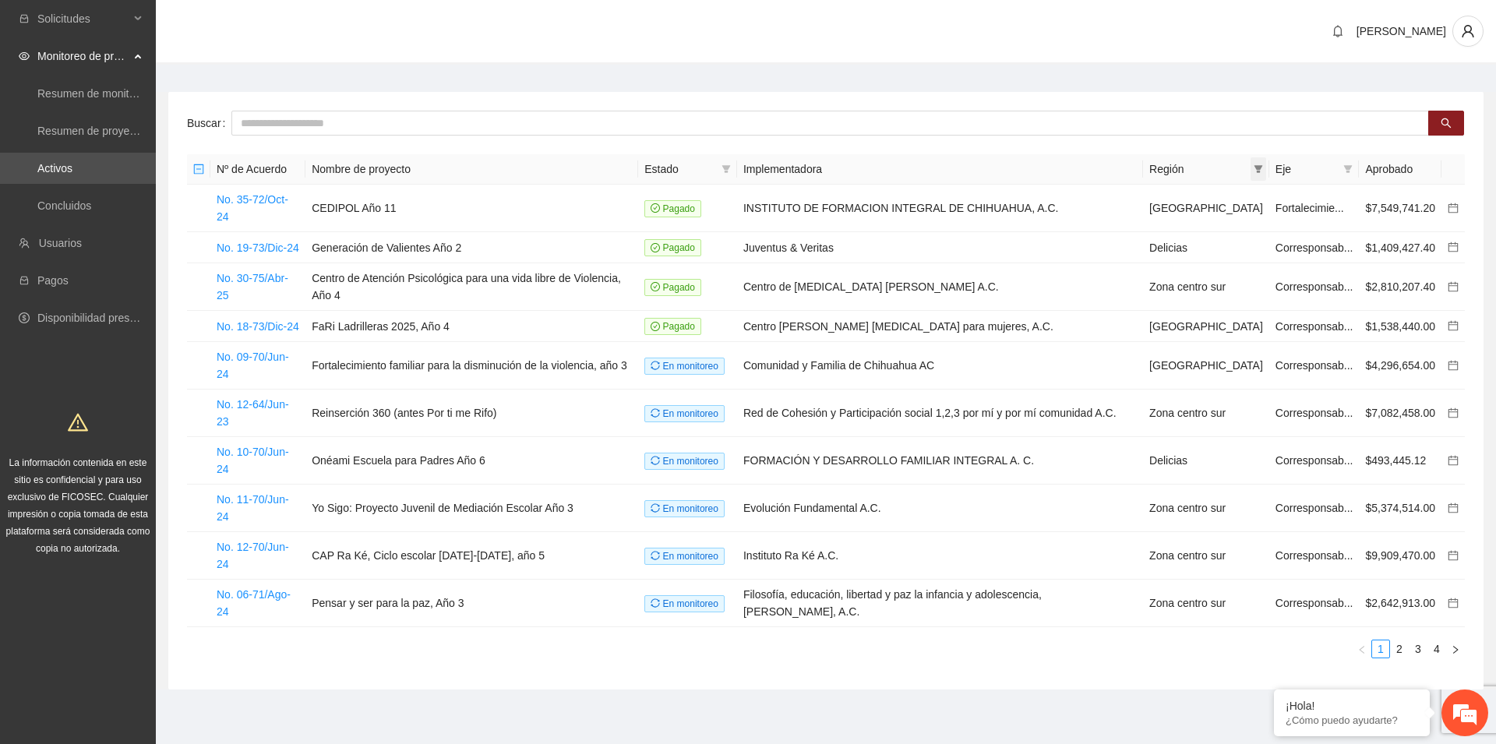
click at [1255, 169] on icon "filter" at bounding box center [1258, 168] width 9 height 9
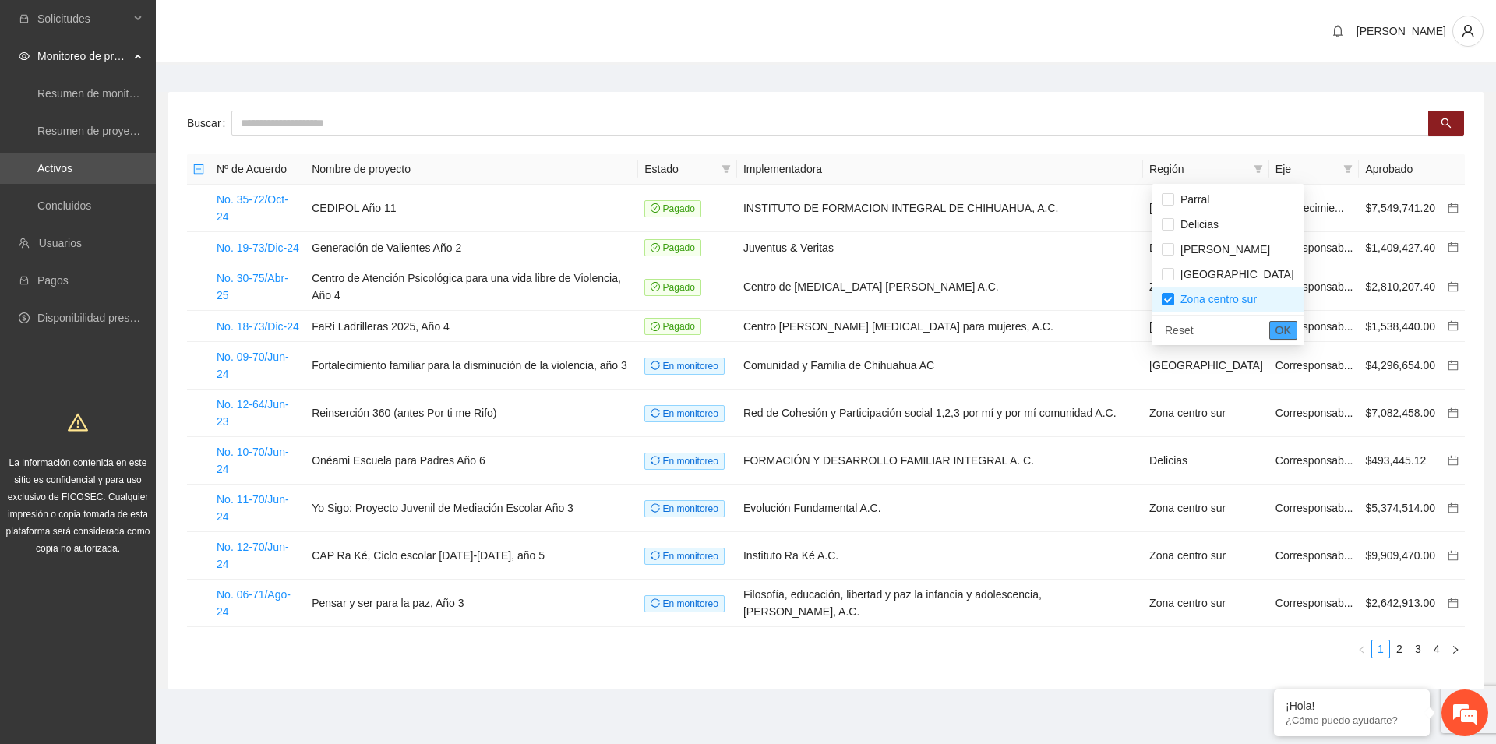
click at [1276, 328] on span "OK" at bounding box center [1284, 330] width 16 height 17
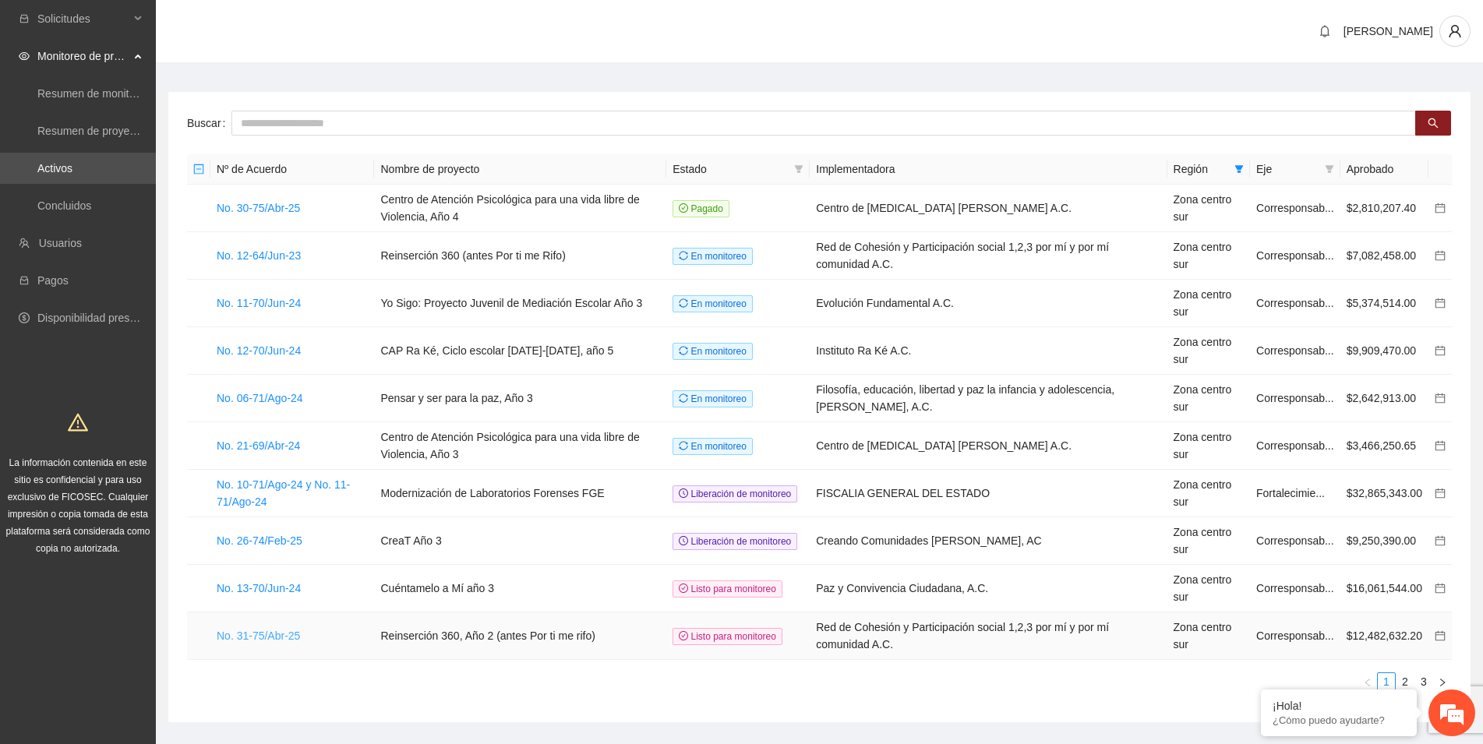
click at [273, 636] on link "No. 31-75/Abr-25" at bounding box center [258, 636] width 83 height 12
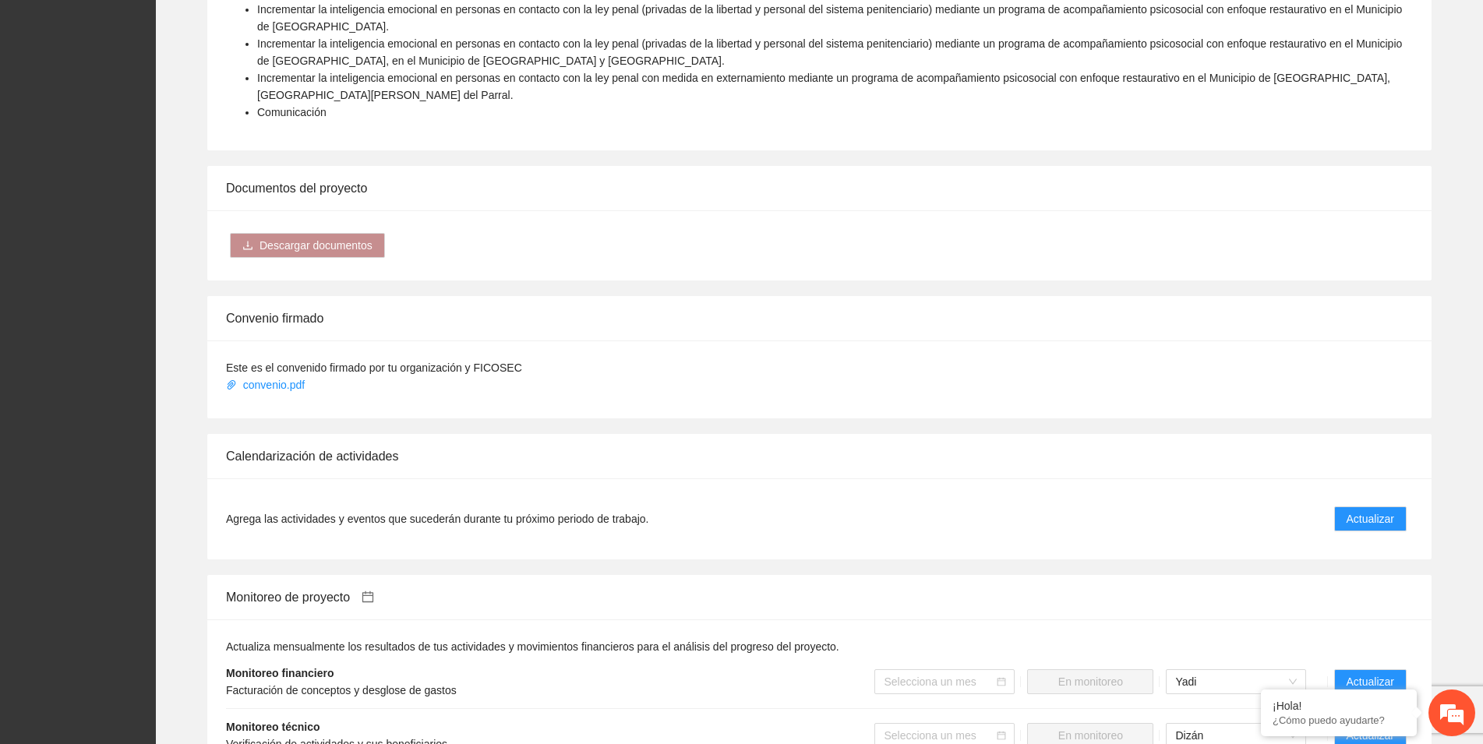
scroll to position [2146, 0]
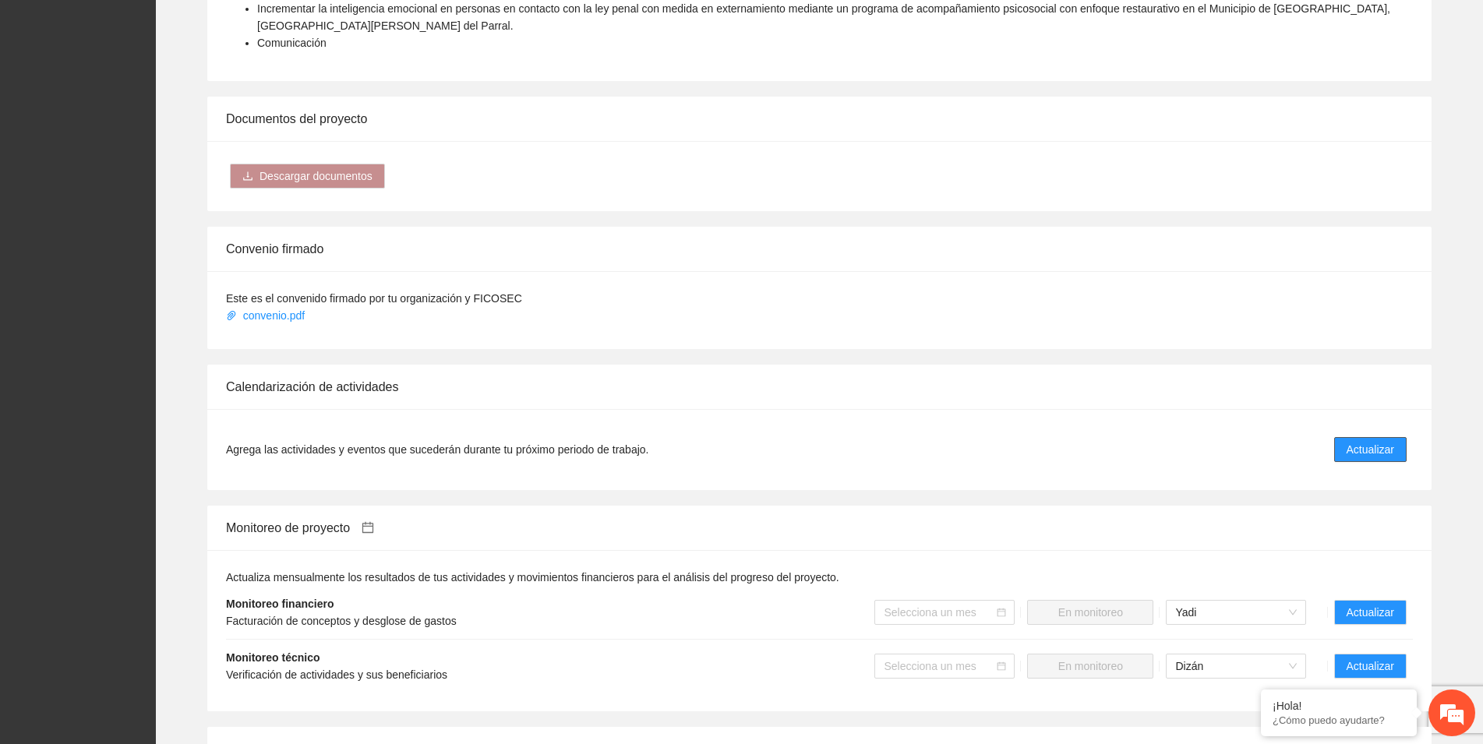
click at [1362, 441] on span "Actualizar" at bounding box center [1370, 449] width 48 height 17
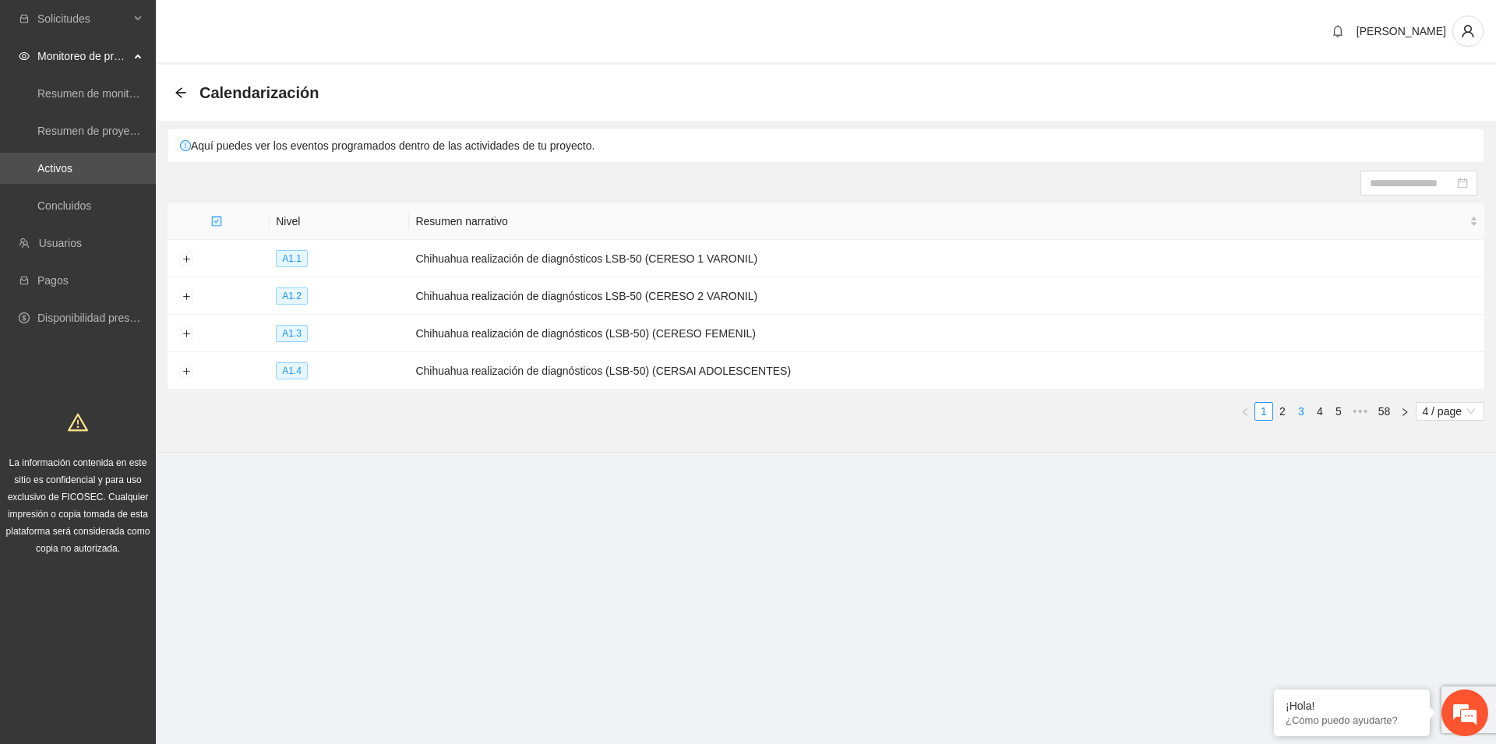
click at [1303, 412] on link "3" at bounding box center [1301, 411] width 17 height 17
click at [1336, 411] on link "5" at bounding box center [1338, 411] width 17 height 17
click at [1336, 411] on link "7" at bounding box center [1338, 411] width 17 height 17
click at [1337, 412] on link "9" at bounding box center [1338, 411] width 17 height 17
click at [1337, 412] on link "11" at bounding box center [1336, 411] width 22 height 17
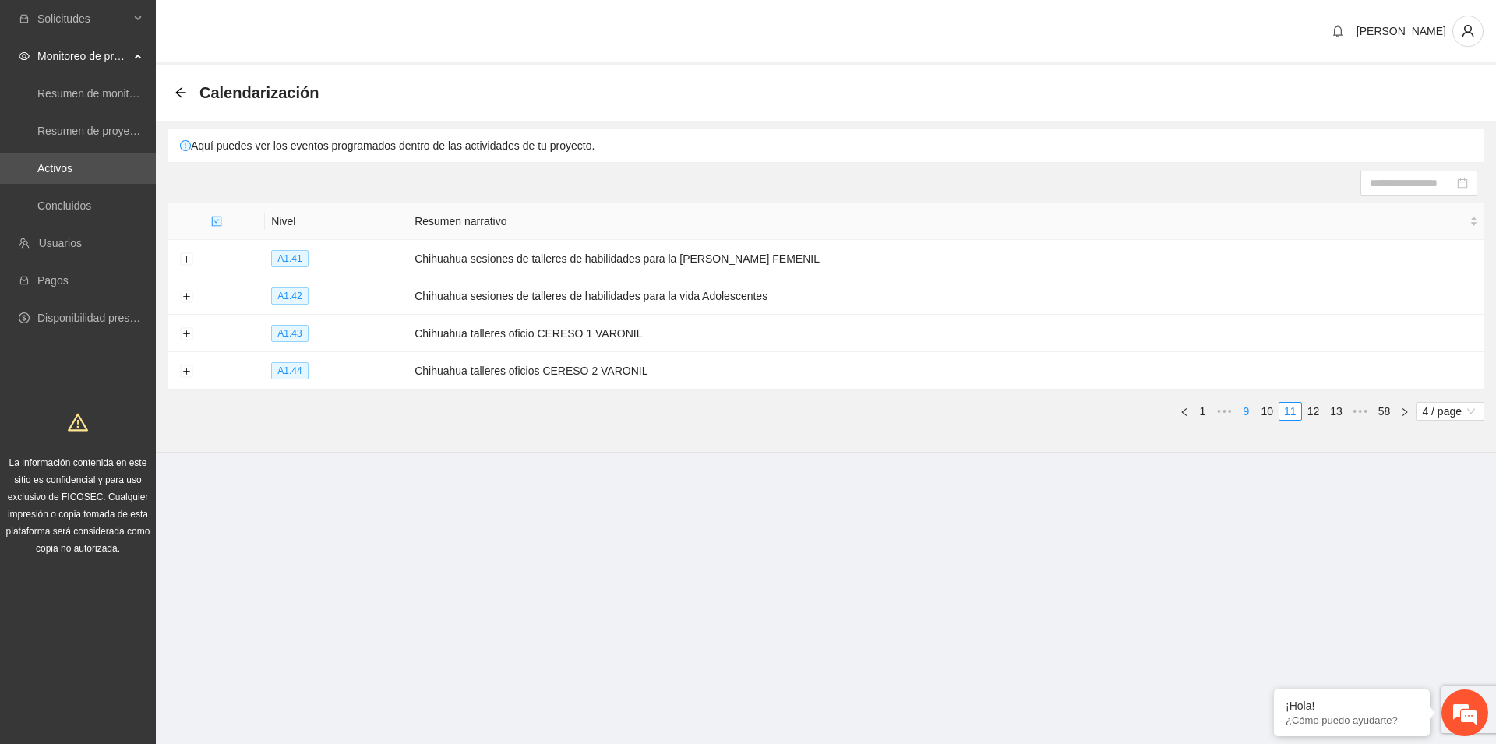
click at [1337, 412] on link "13" at bounding box center [1336, 411] width 22 height 17
click at [1337, 412] on link "15" at bounding box center [1336, 411] width 22 height 17
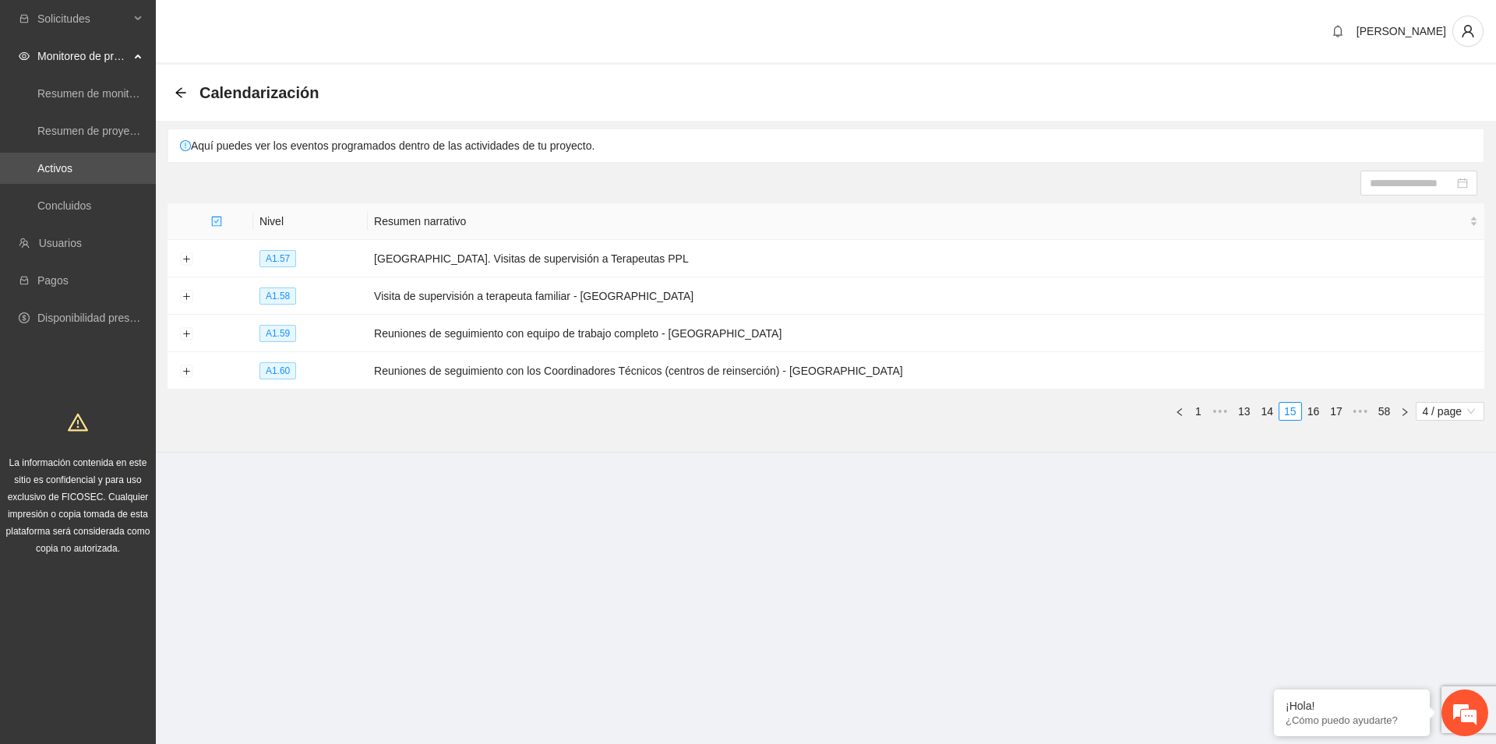
click at [1337, 412] on link "17" at bounding box center [1336, 411] width 22 height 17
click at [1337, 412] on link "19" at bounding box center [1336, 411] width 22 height 17
click at [1337, 412] on link "21" at bounding box center [1336, 411] width 22 height 17
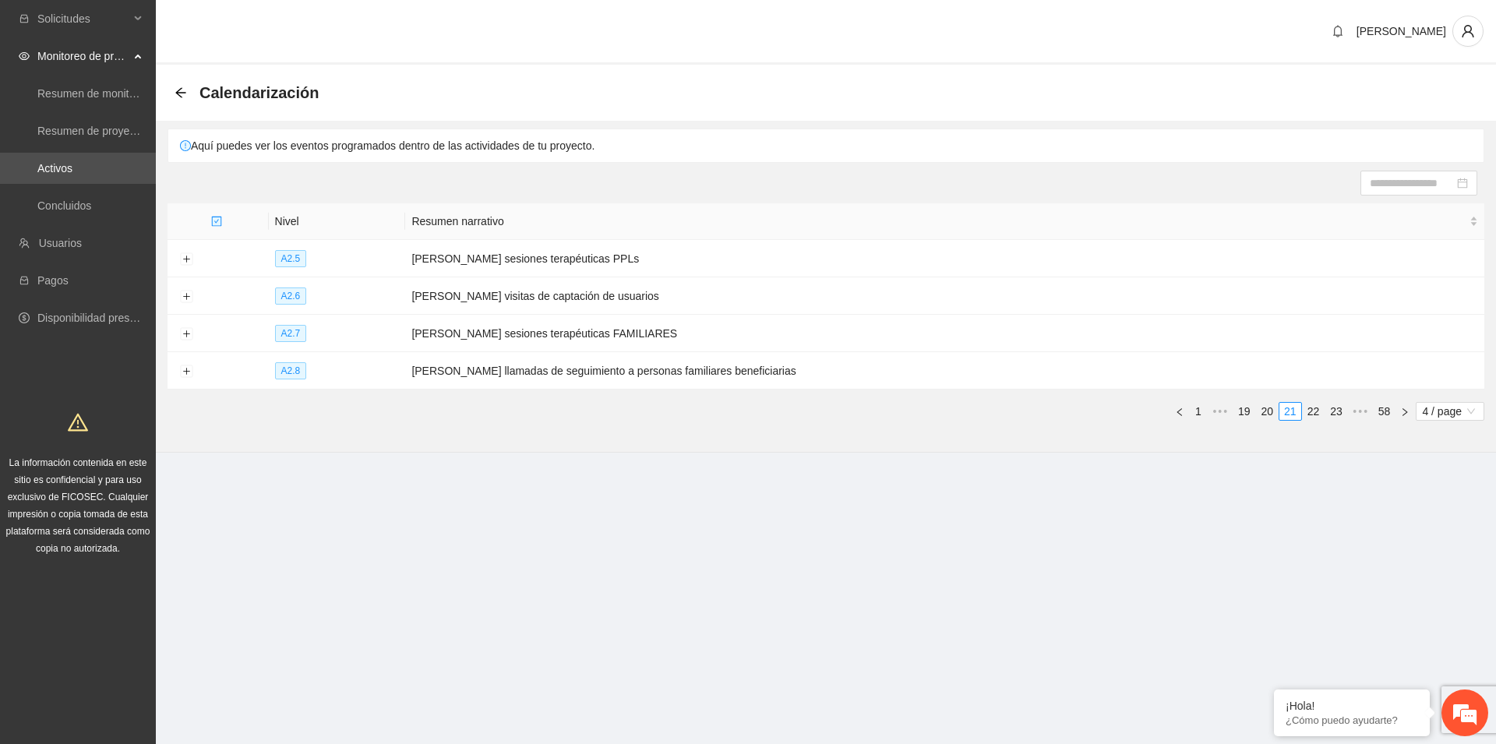
click at [1337, 412] on link "23" at bounding box center [1336, 411] width 22 height 17
click at [1337, 412] on link "25" at bounding box center [1336, 411] width 22 height 17
click at [1337, 412] on link "27" at bounding box center [1336, 411] width 22 height 17
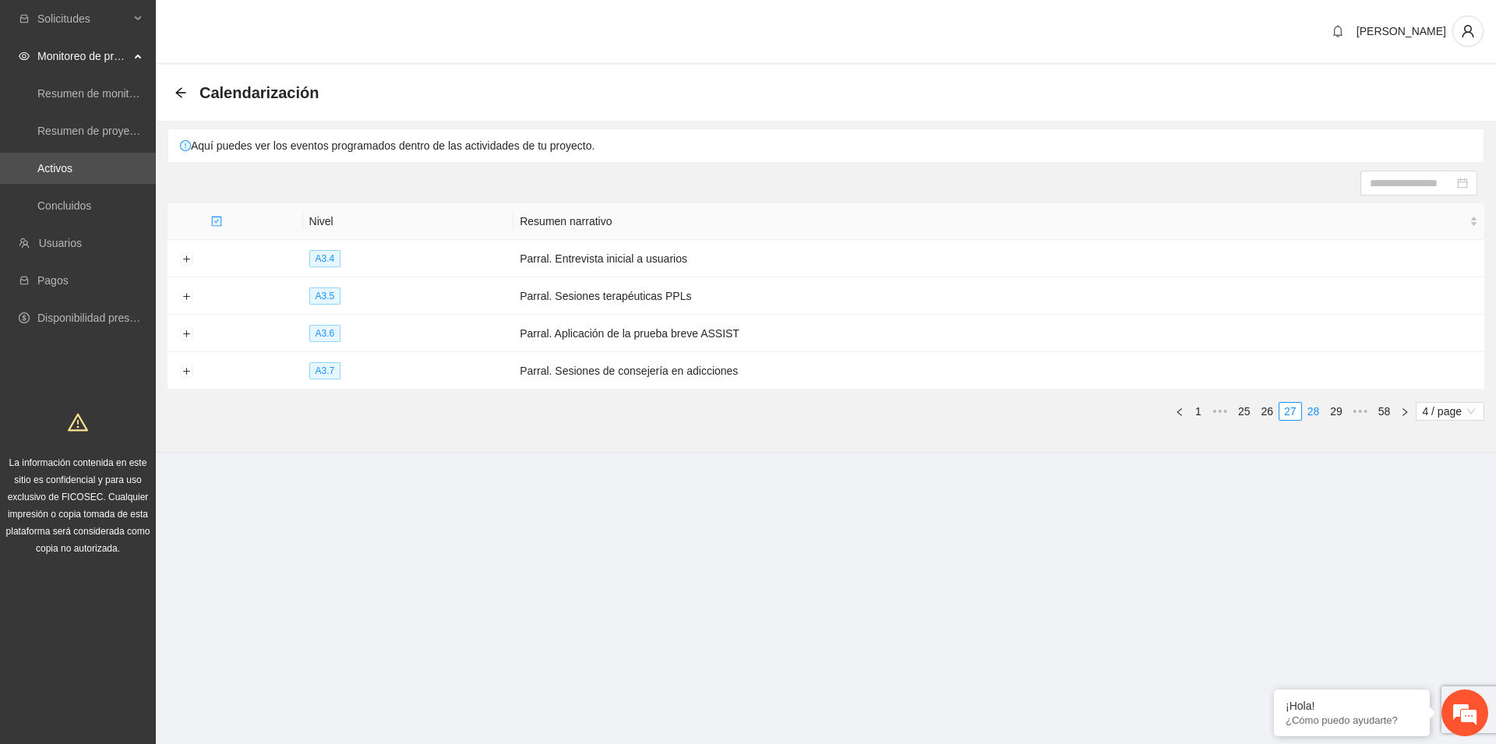
click at [1312, 411] on link "28" at bounding box center [1314, 411] width 22 height 17
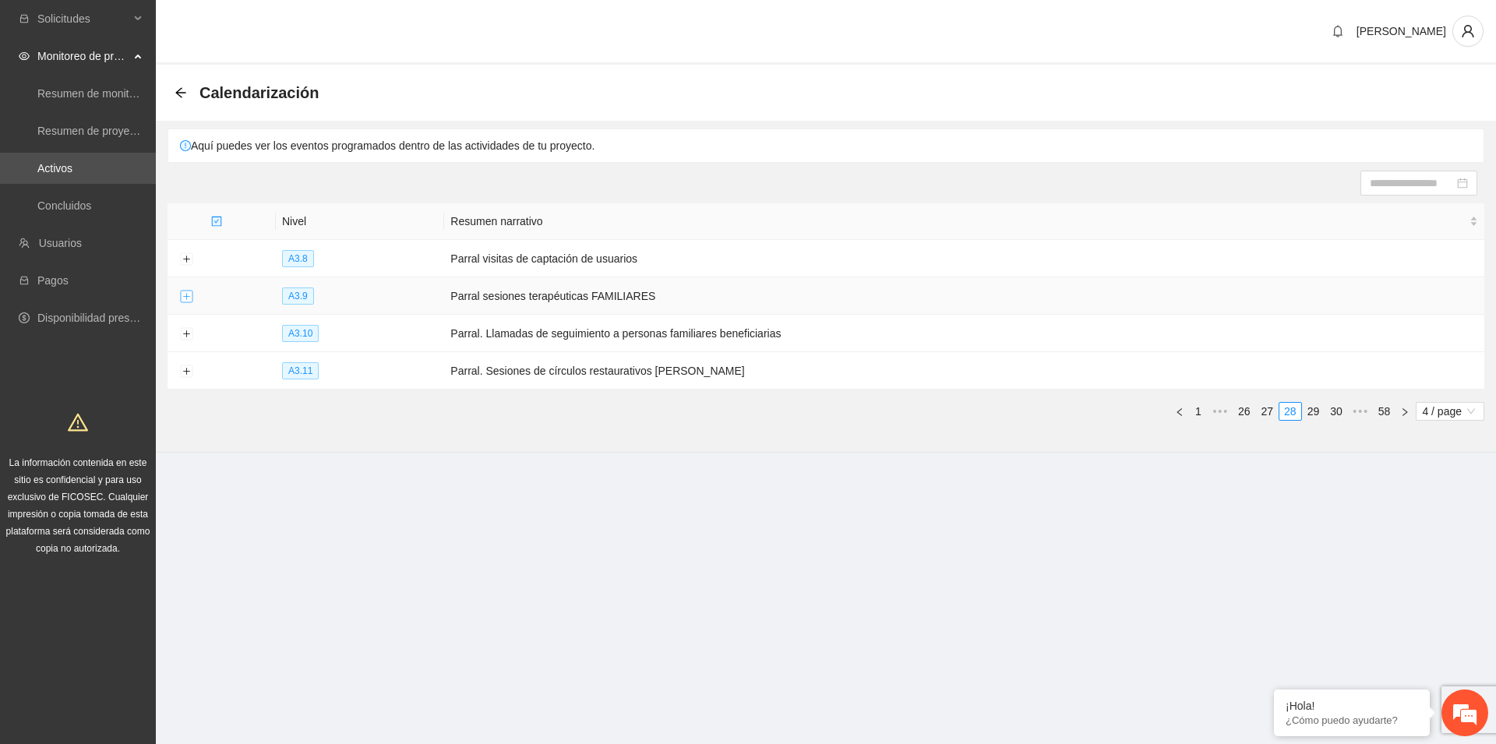
click at [187, 295] on button "Expand row" at bounding box center [186, 297] width 12 height 12
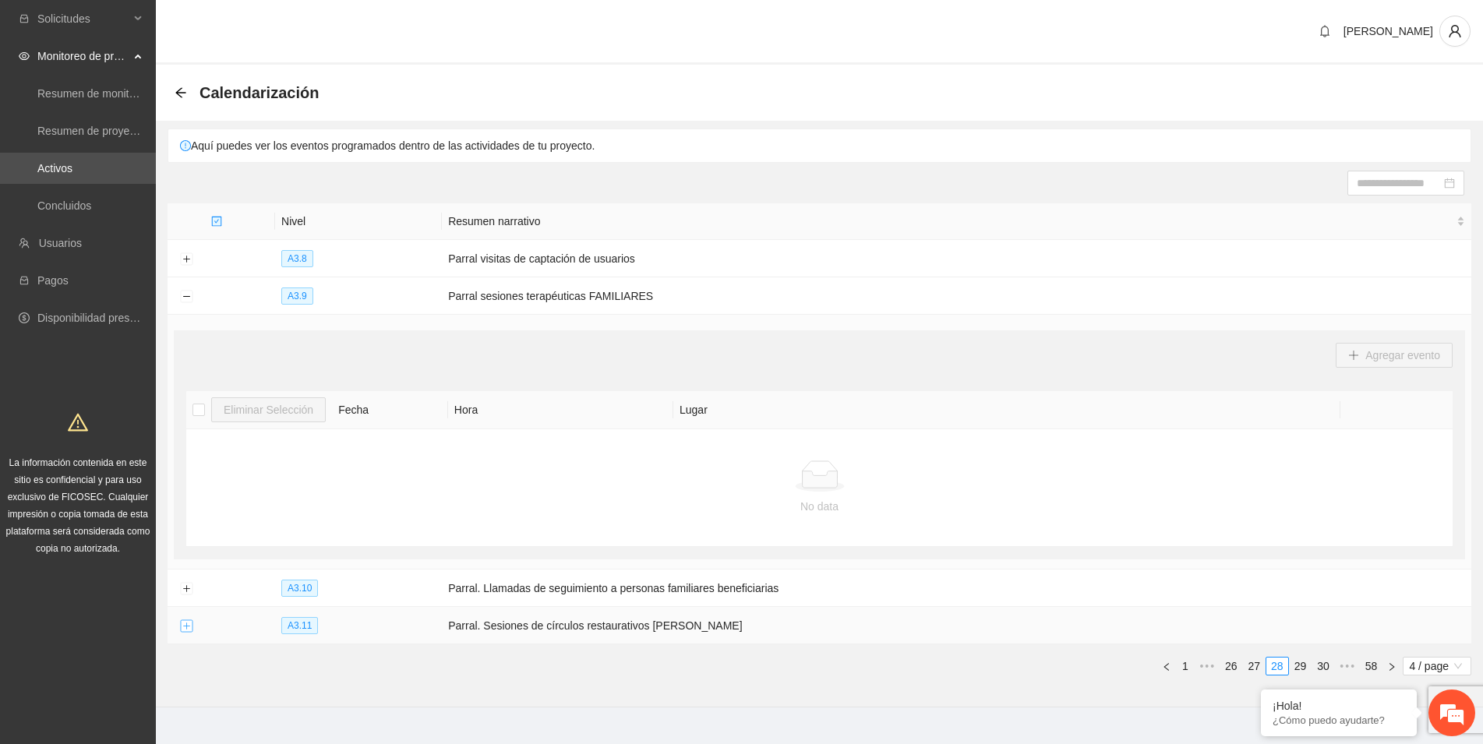
click at [187, 624] on button "Expand row" at bounding box center [186, 626] width 12 height 12
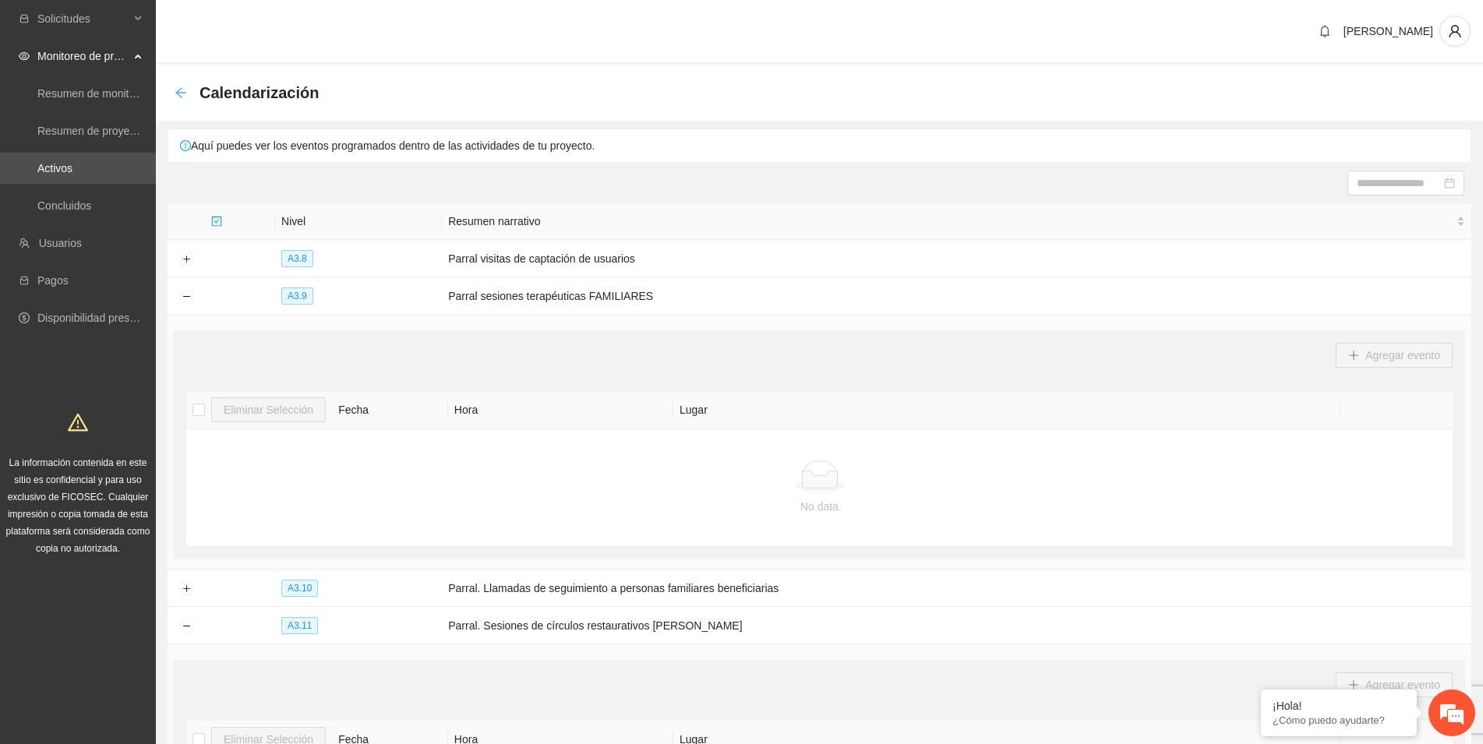
click at [182, 92] on icon "arrow-left" at bounding box center [181, 92] width 12 height 12
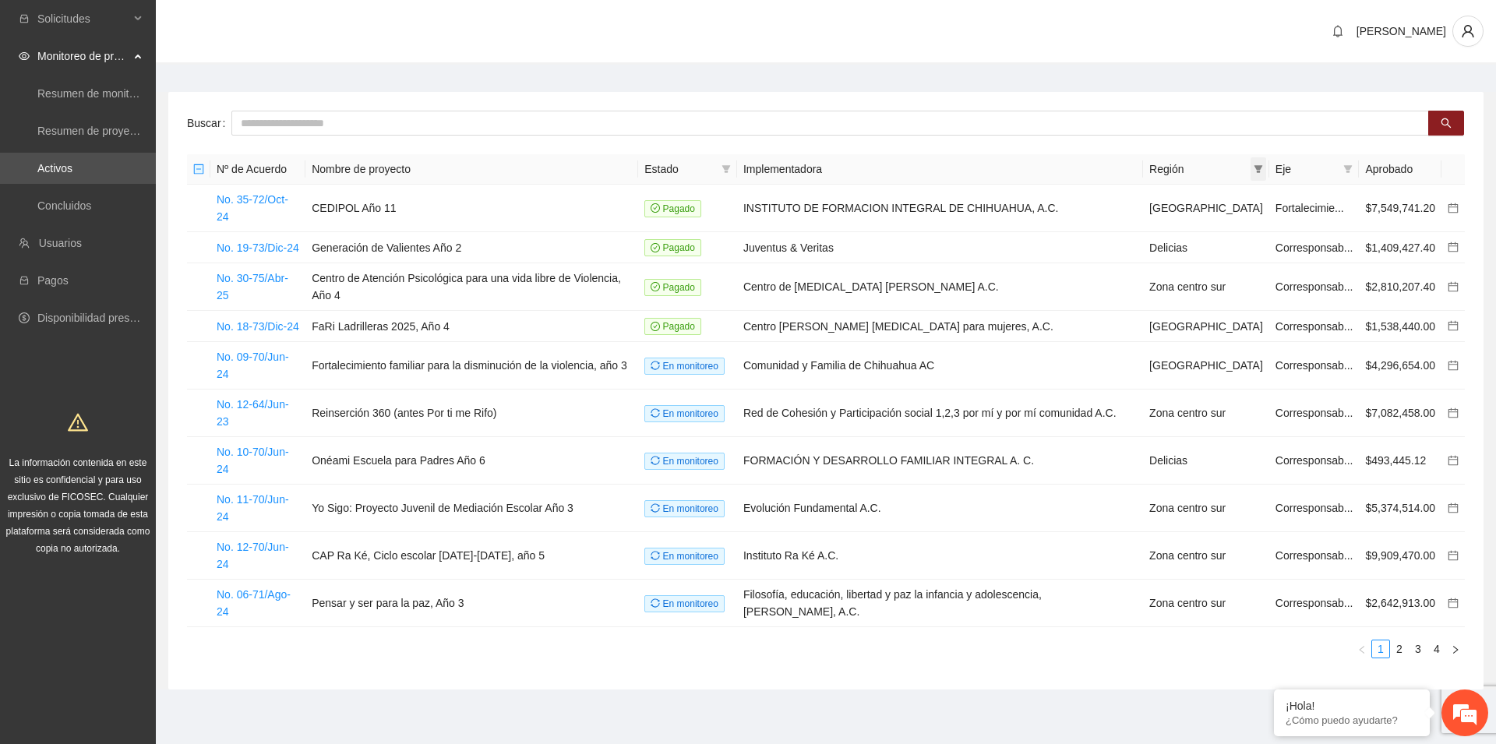
click at [1255, 168] on icon "filter" at bounding box center [1258, 168] width 9 height 9
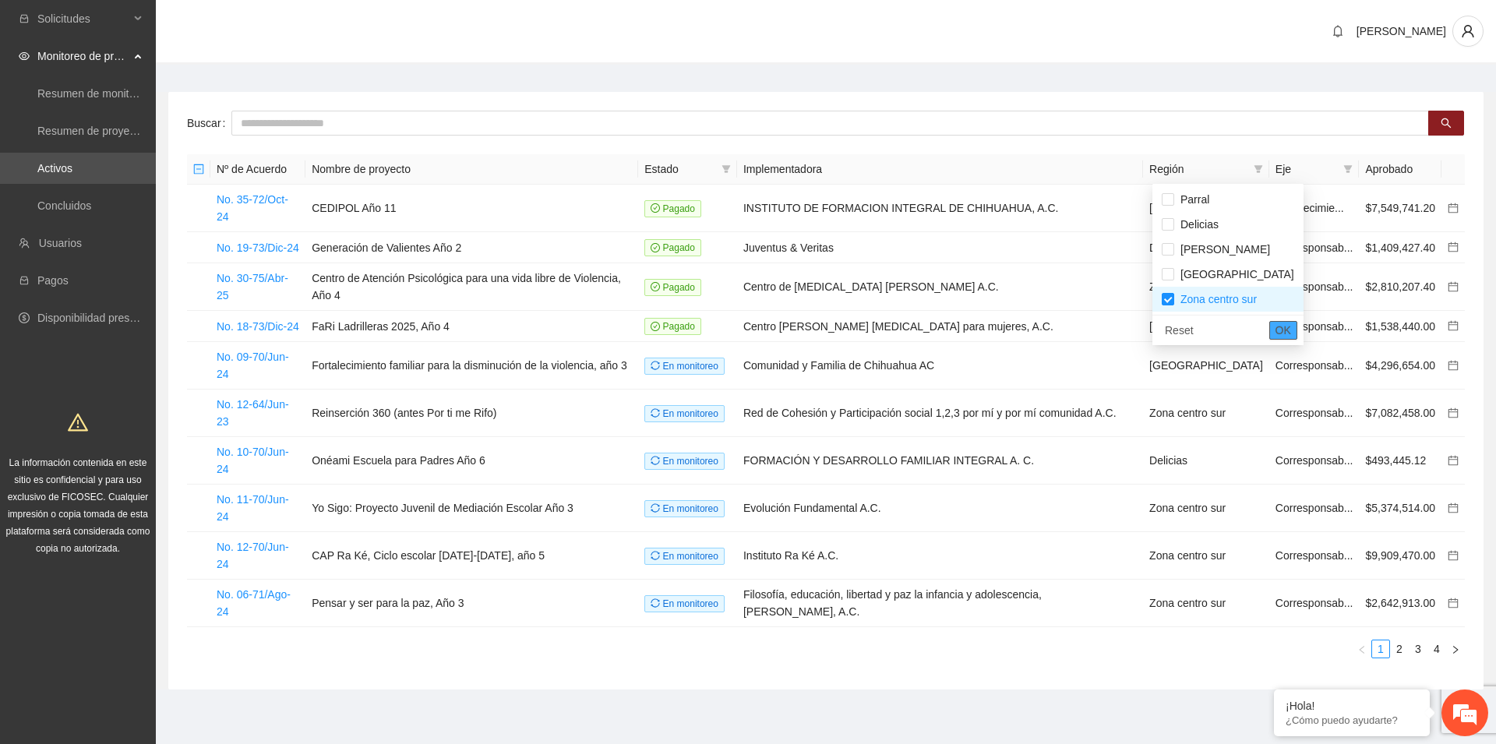
click at [1276, 330] on span "OK" at bounding box center [1284, 330] width 16 height 17
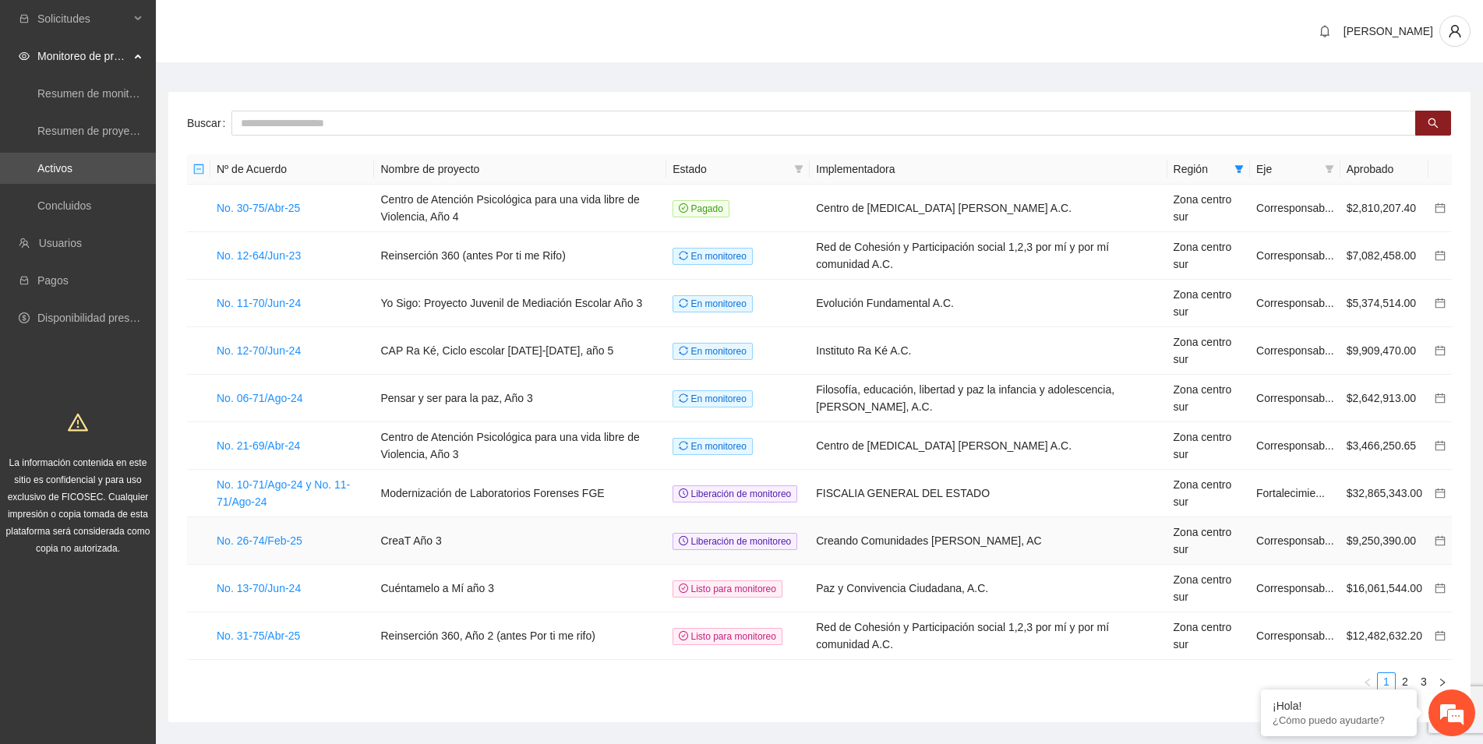
scroll to position [37, 0]
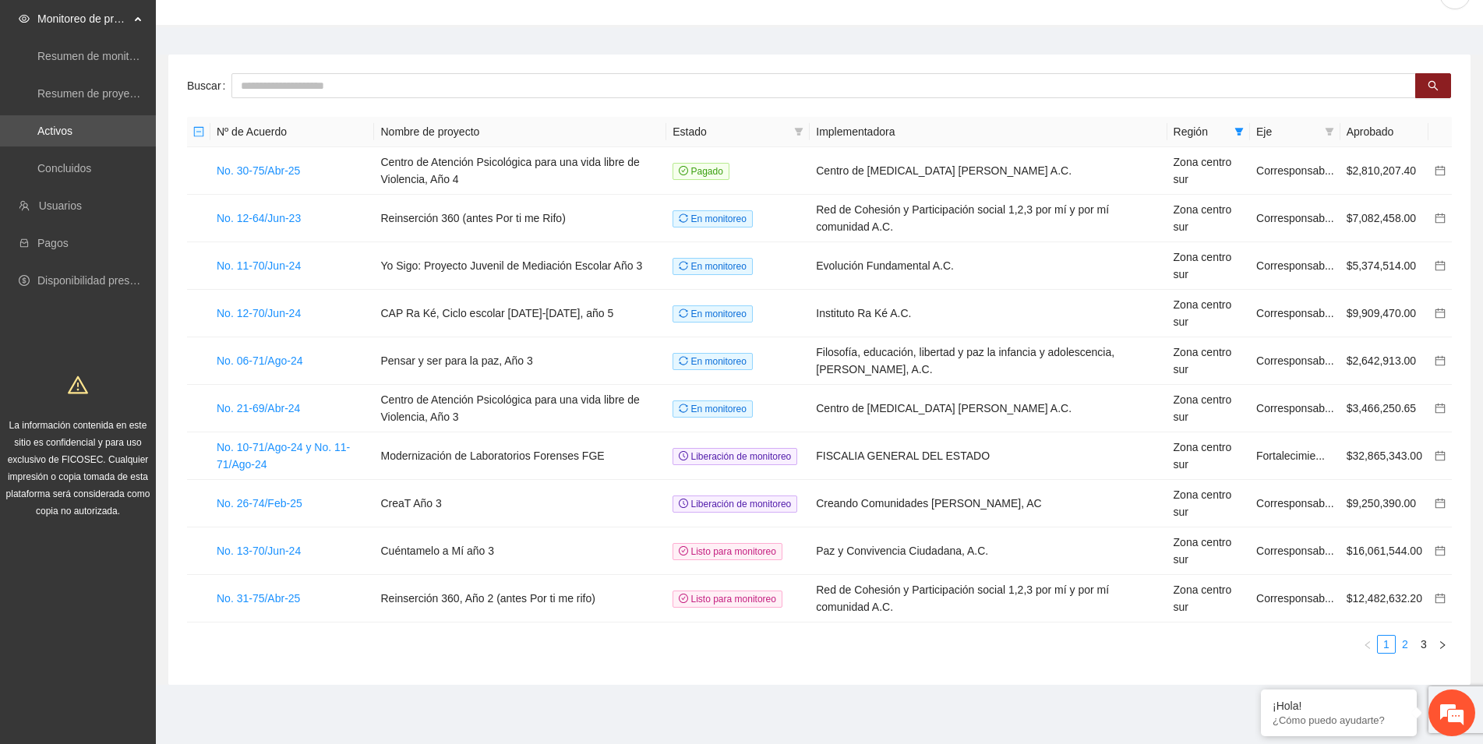
click at [1407, 643] on link "2" at bounding box center [1404, 644] width 17 height 17
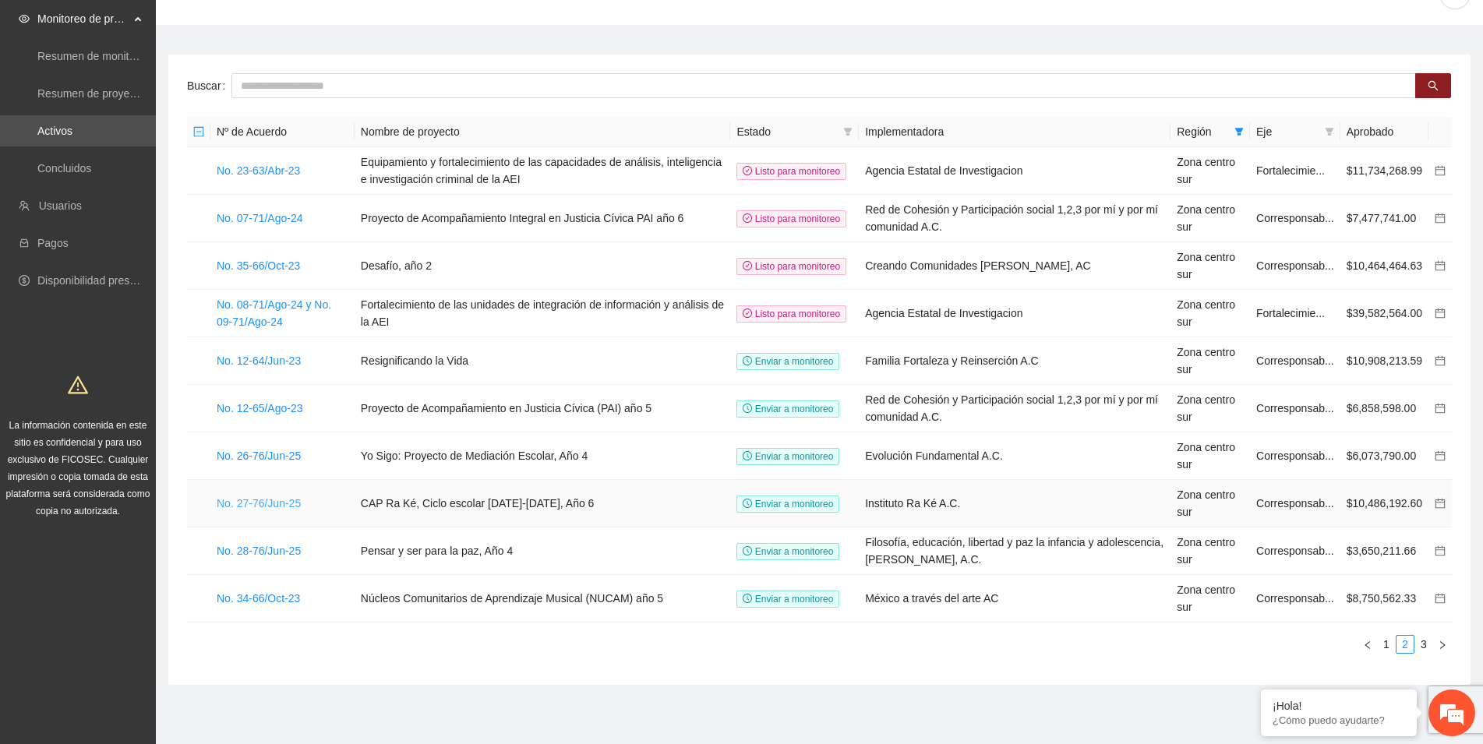
click at [245, 503] on link "No. 27-76/Jun-25" at bounding box center [259, 503] width 84 height 12
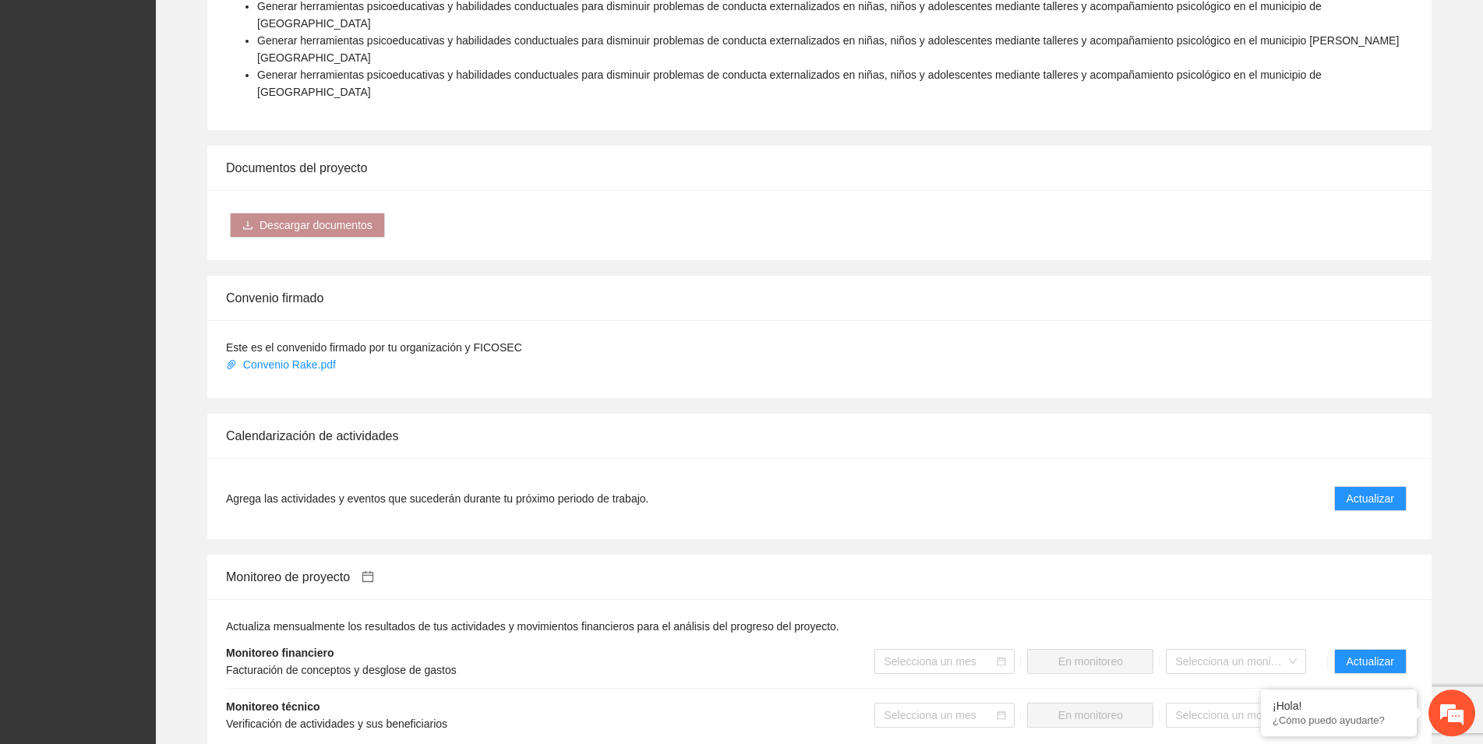
scroll to position [1192, 0]
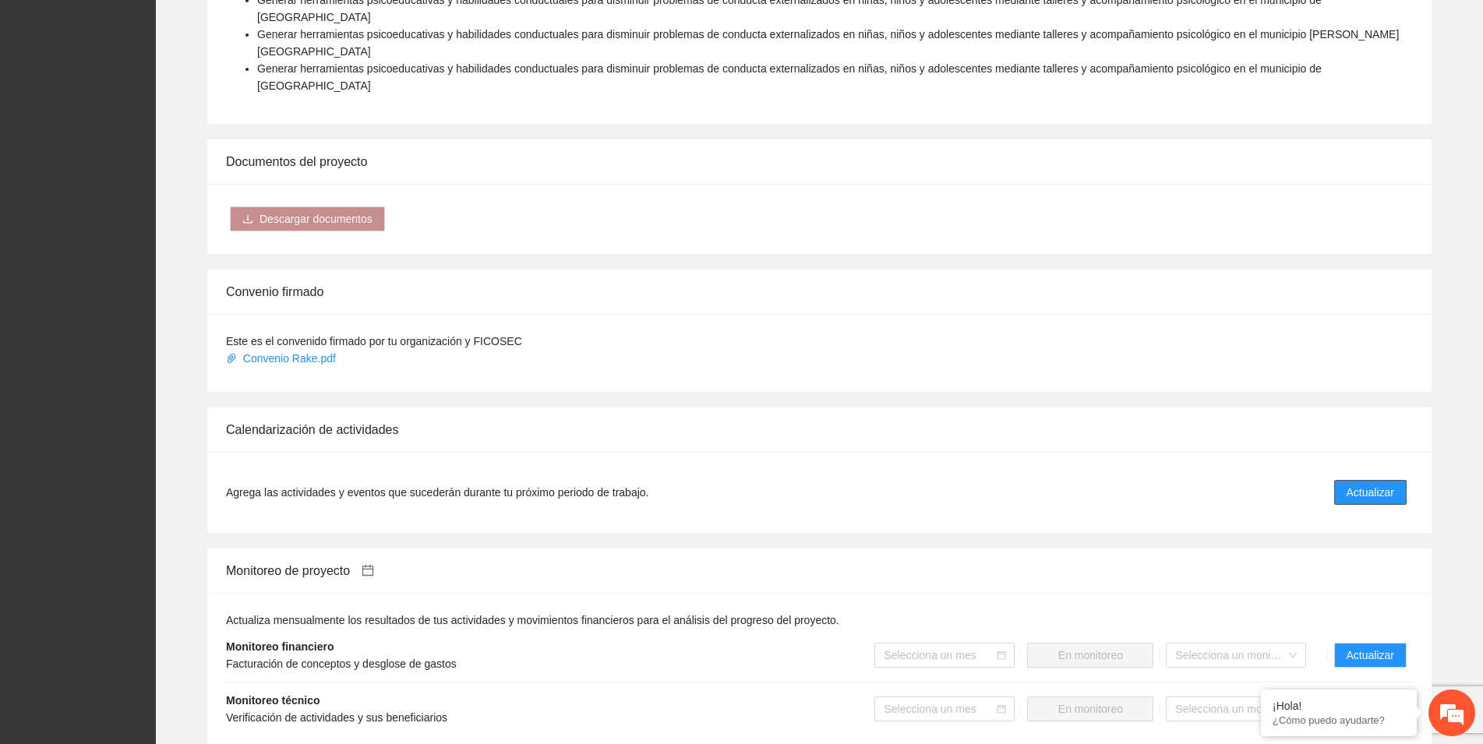
click at [1350, 484] on span "Actualizar" at bounding box center [1370, 492] width 48 height 17
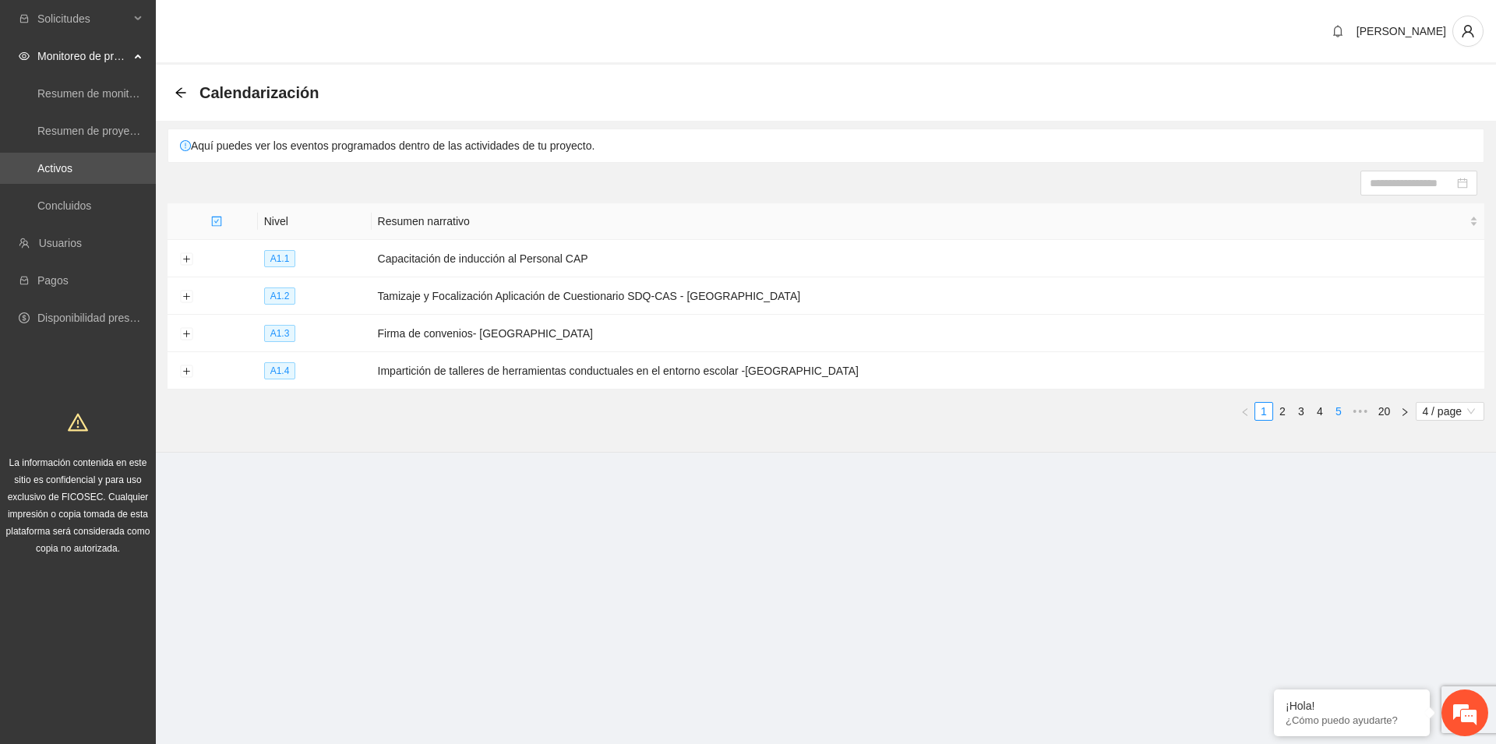
click at [1338, 411] on link "5" at bounding box center [1338, 411] width 17 height 17
click at [186, 330] on button "Expand row" at bounding box center [186, 334] width 12 height 12
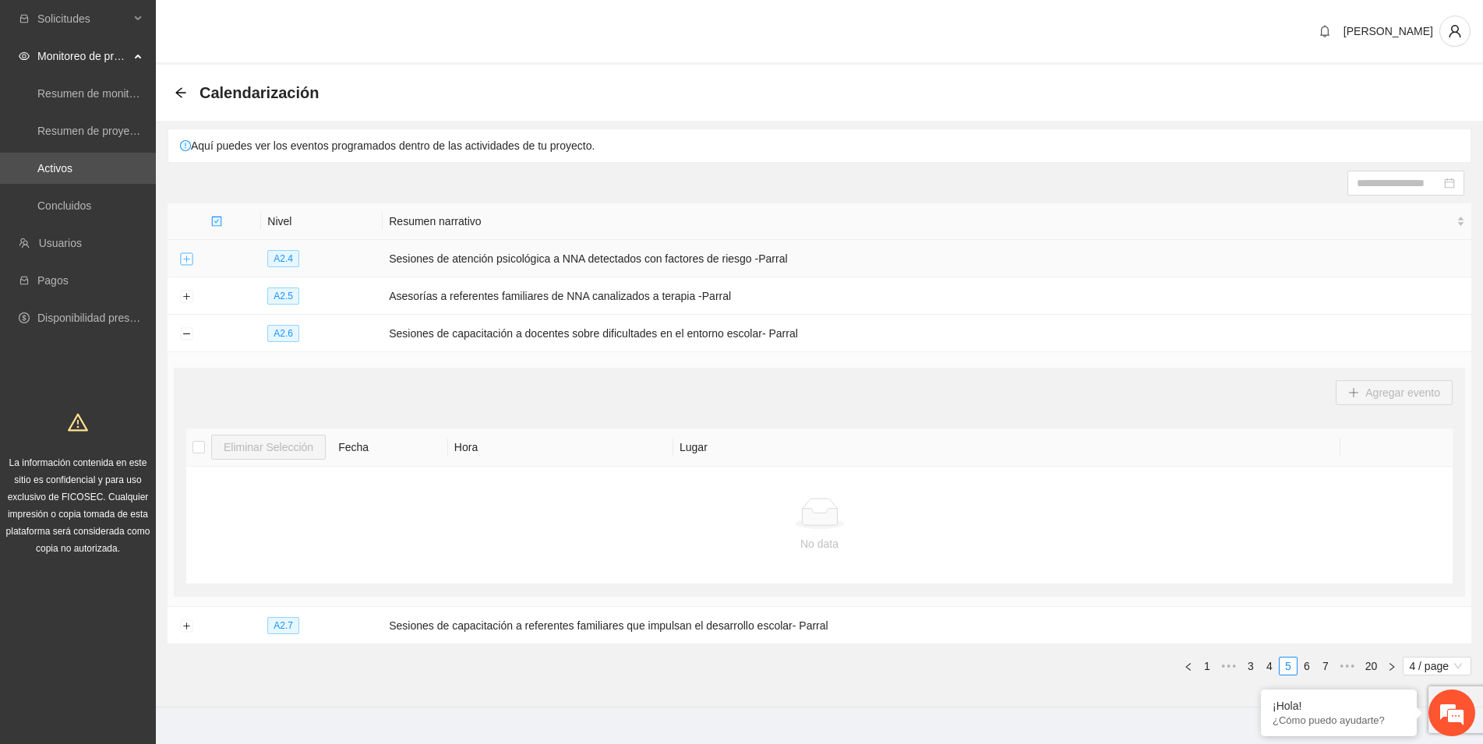
click at [187, 259] on button "Expand row" at bounding box center [186, 259] width 12 height 12
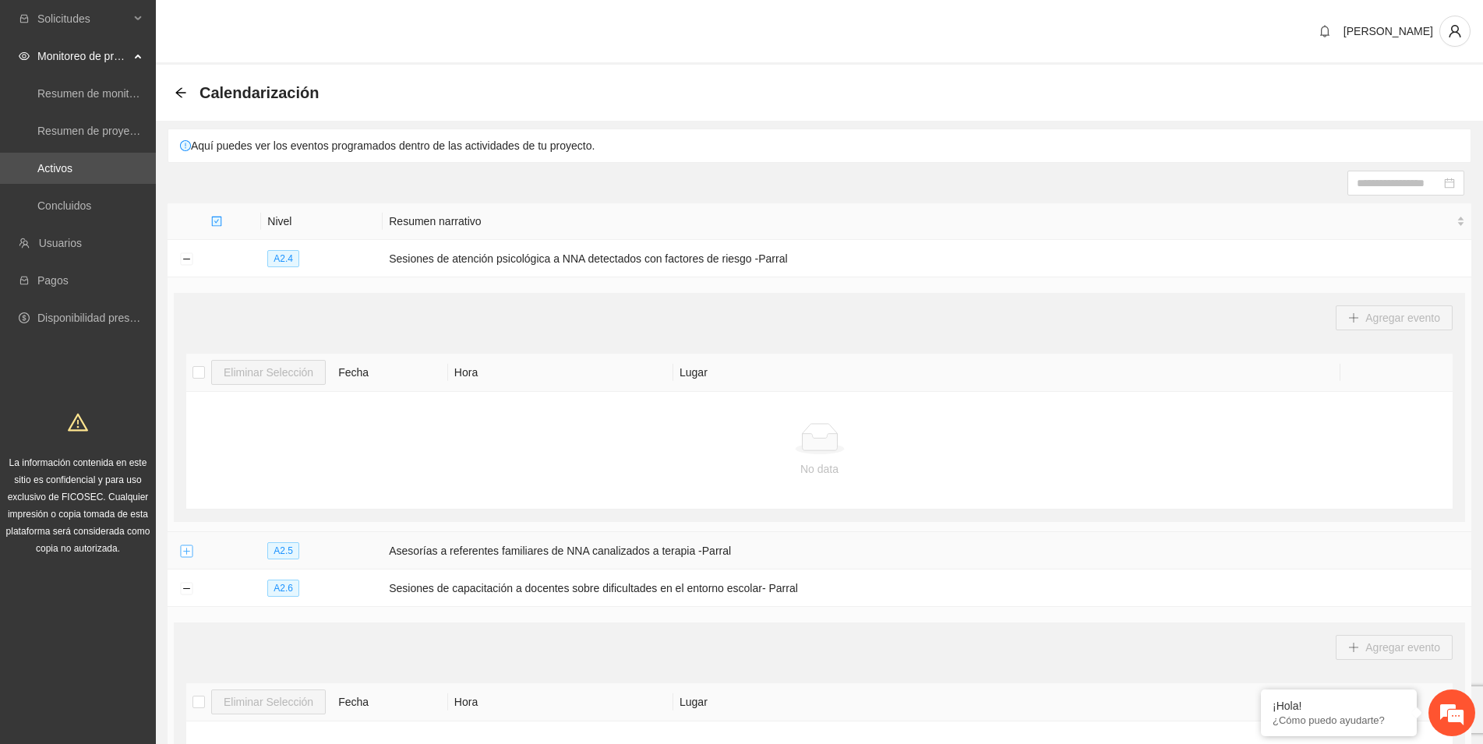
click at [187, 552] on button "Expand row" at bounding box center [186, 551] width 12 height 12
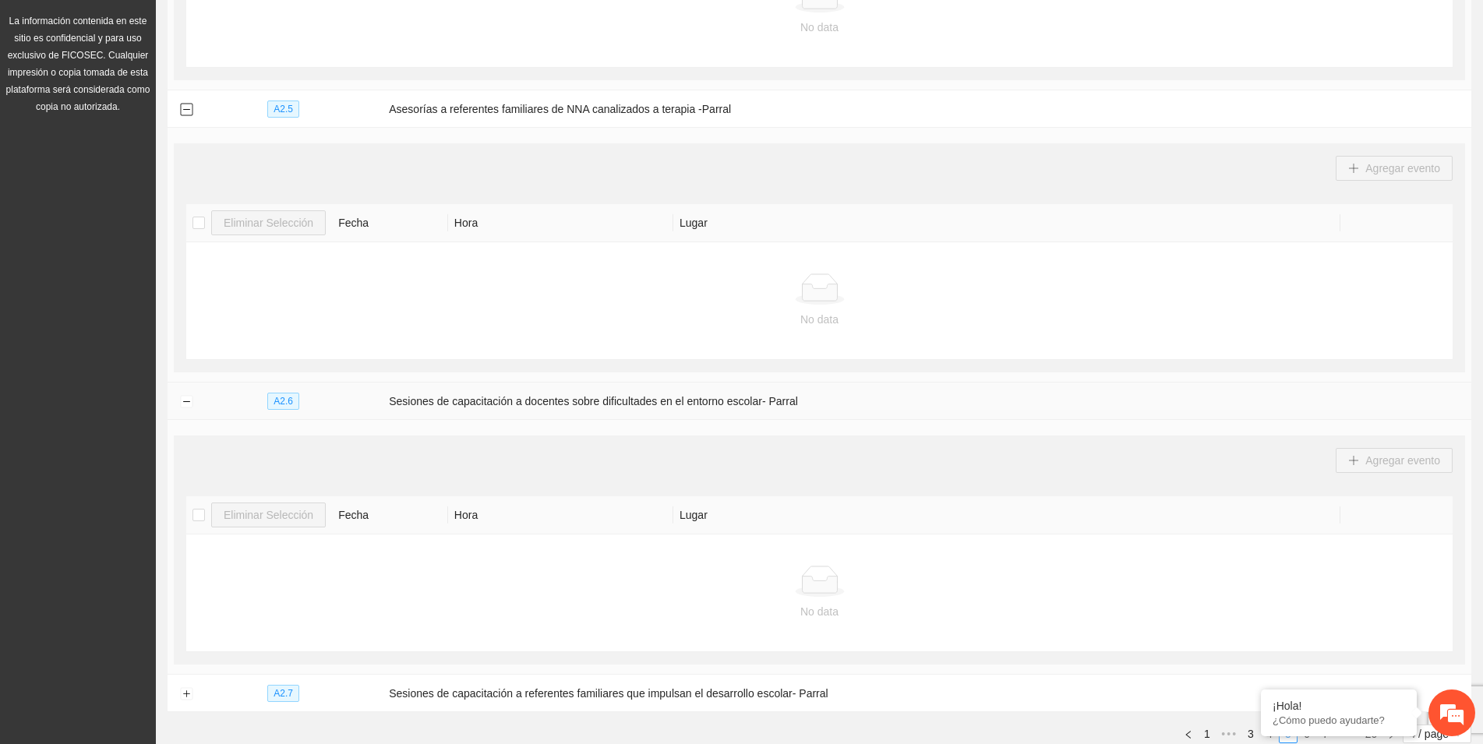
scroll to position [534, 0]
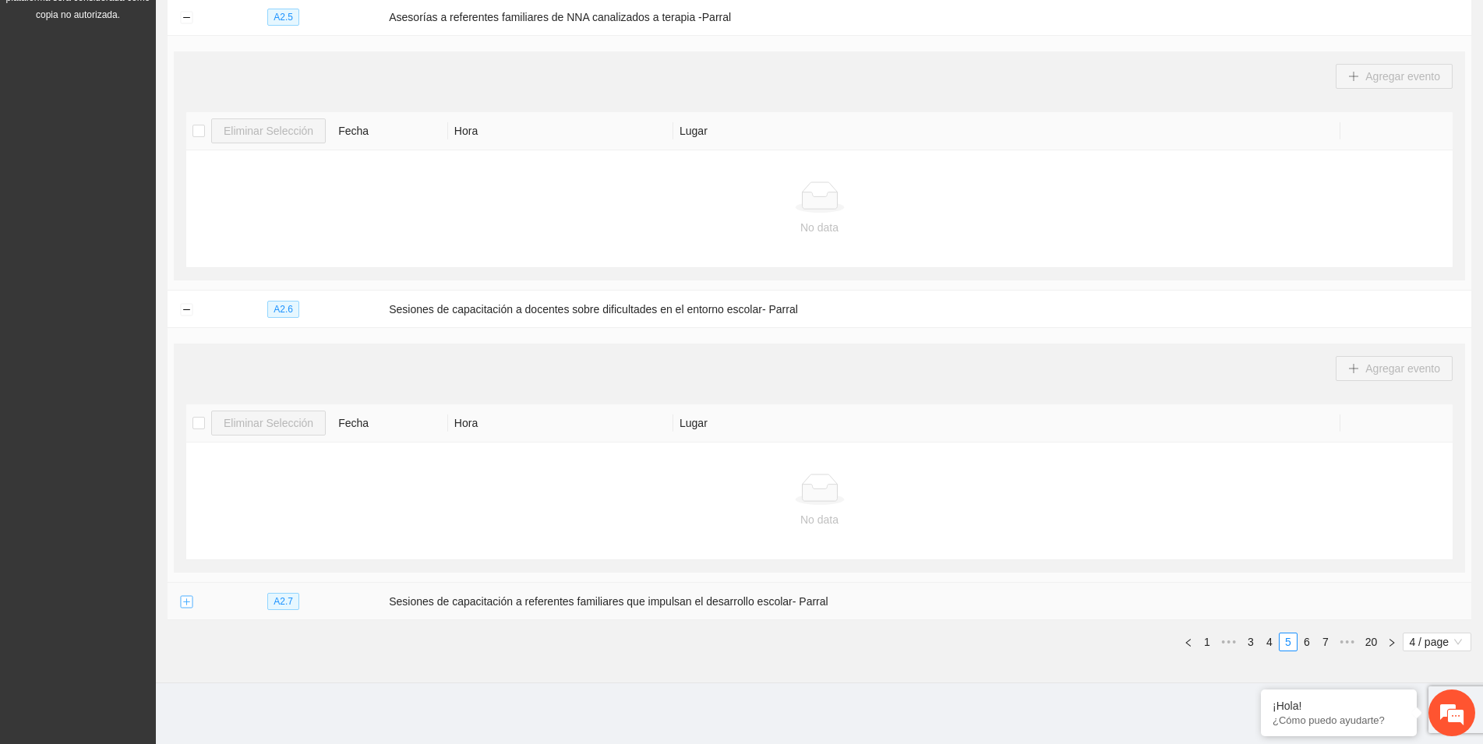
click at [183, 599] on button "Expand row" at bounding box center [186, 602] width 12 height 12
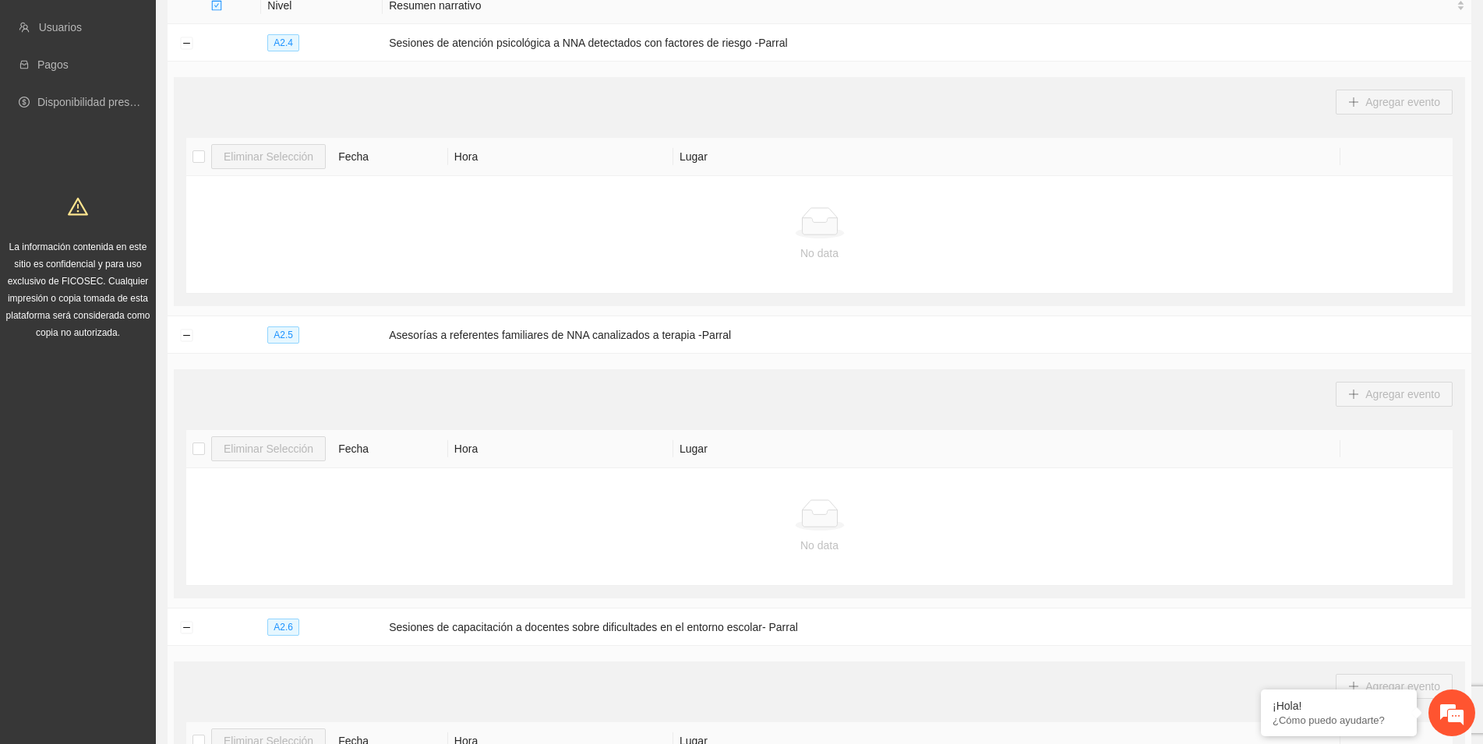
scroll to position [0, 0]
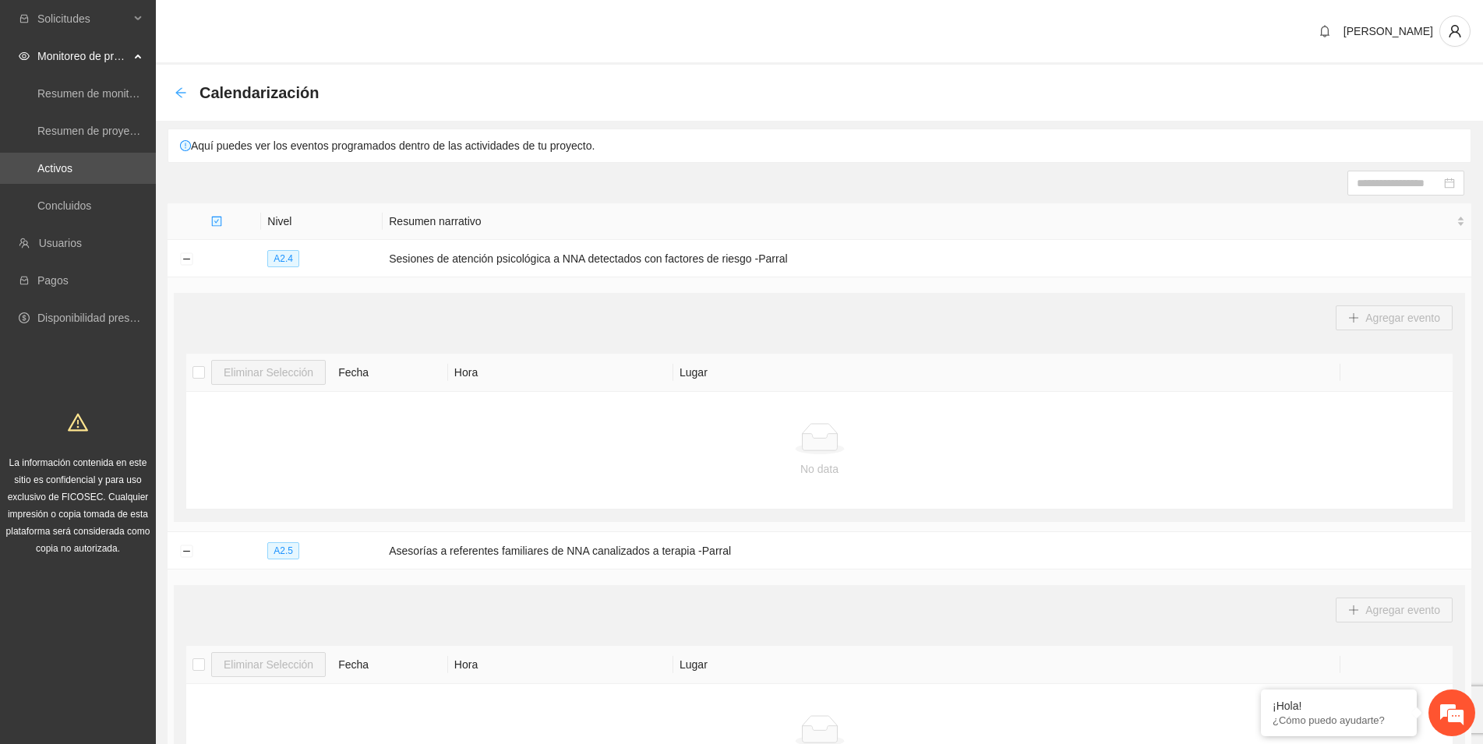
click at [177, 94] on icon "arrow-left" at bounding box center [181, 92] width 12 height 12
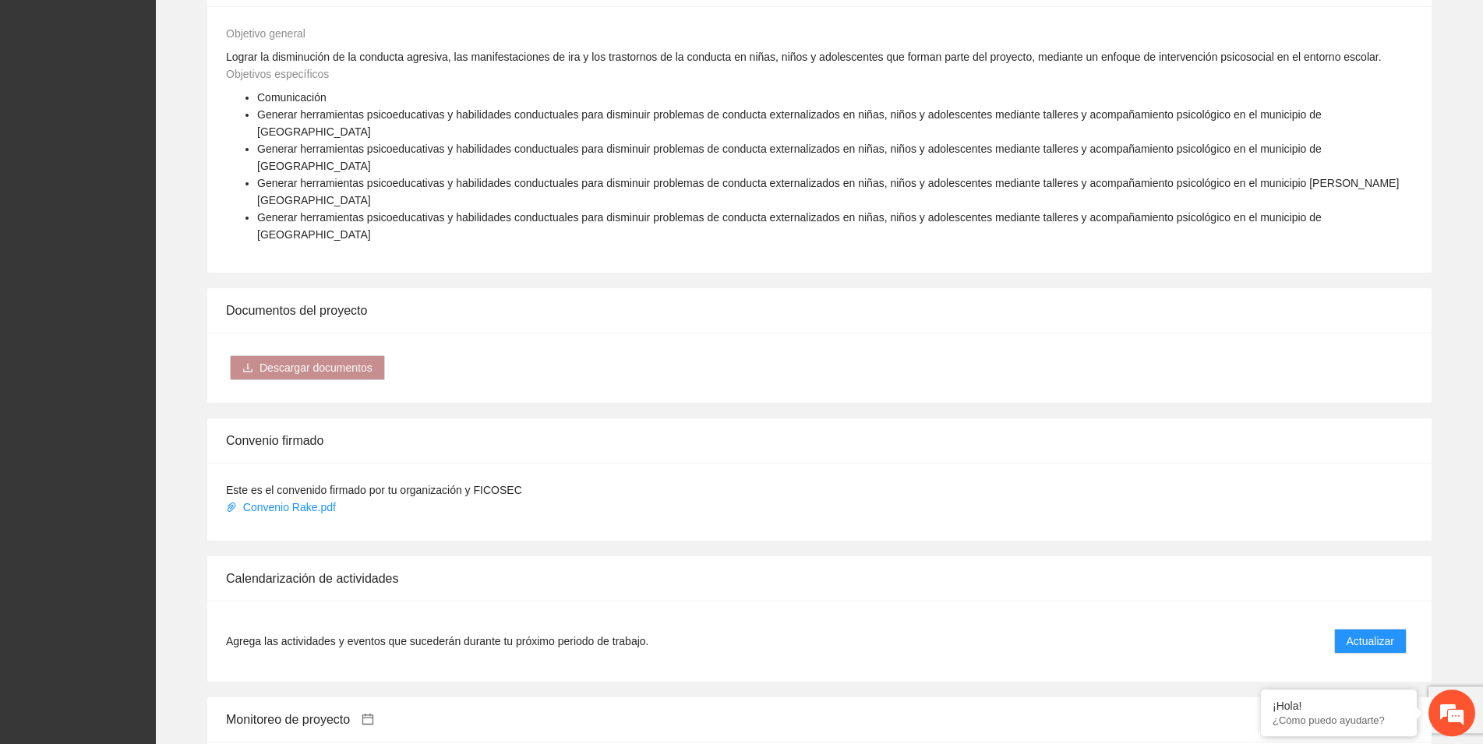
scroll to position [1113, 0]
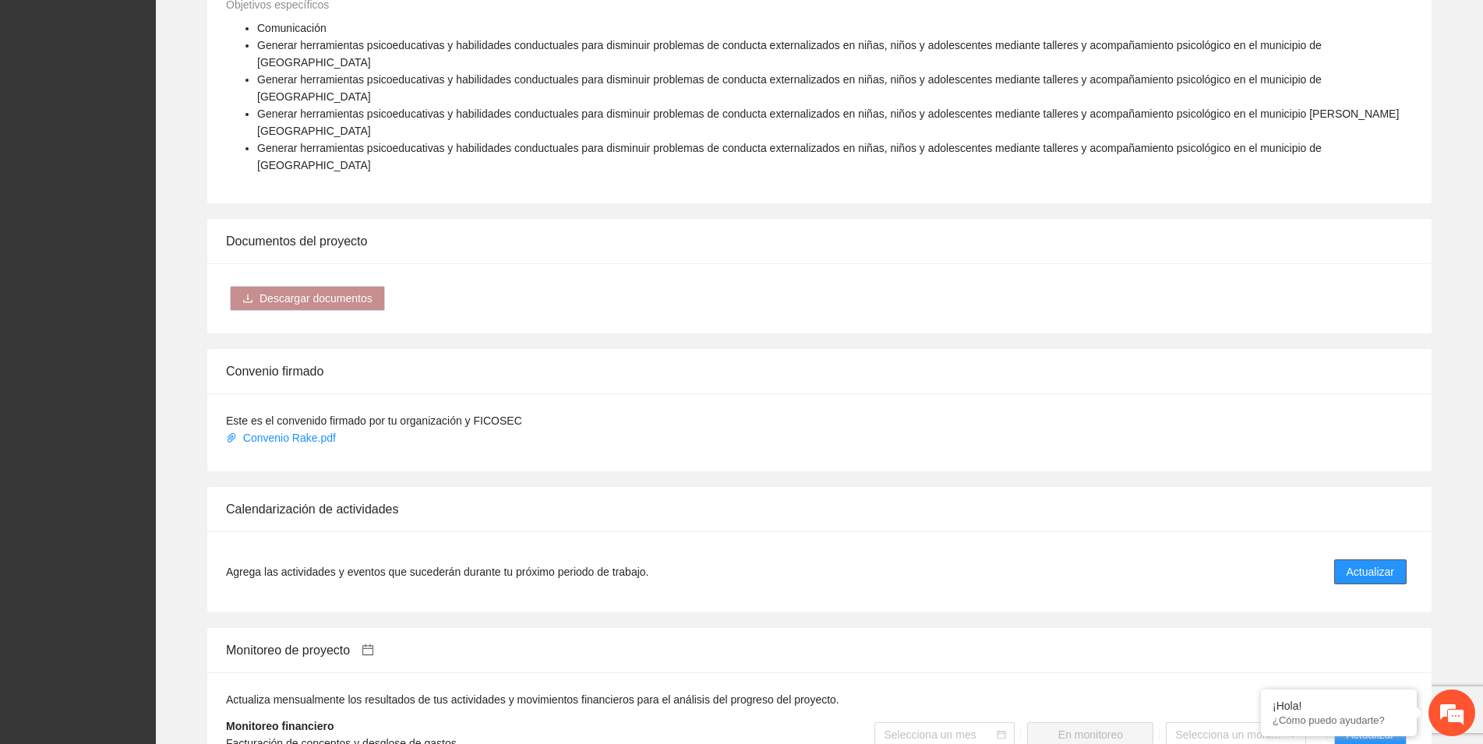
click at [1360, 563] on span "Actualizar" at bounding box center [1370, 571] width 48 height 17
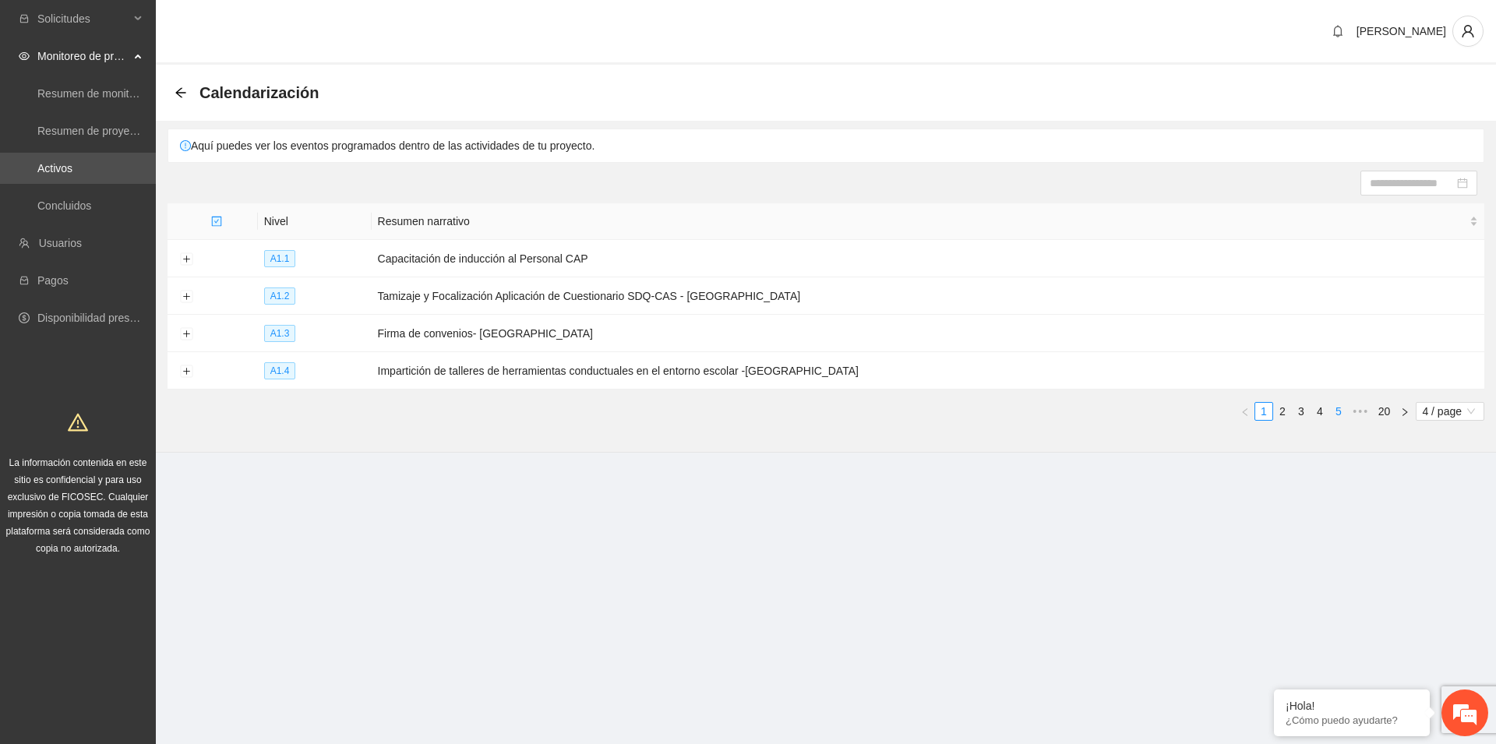
click at [1337, 411] on link "5" at bounding box center [1338, 411] width 17 height 17
click at [1283, 411] on link "4" at bounding box center [1282, 411] width 17 height 17
click at [184, 297] on button "Expand row" at bounding box center [186, 297] width 12 height 12
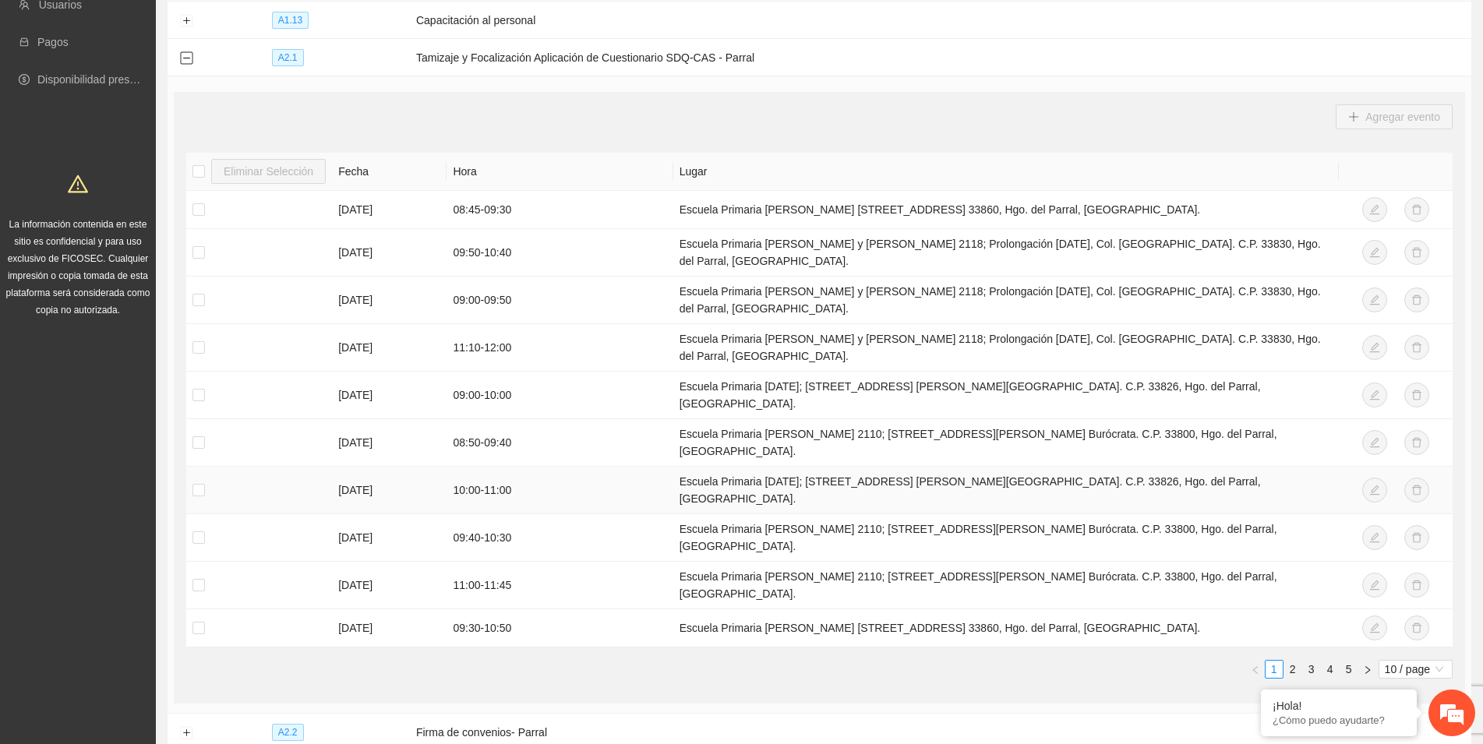
scroll to position [318, 0]
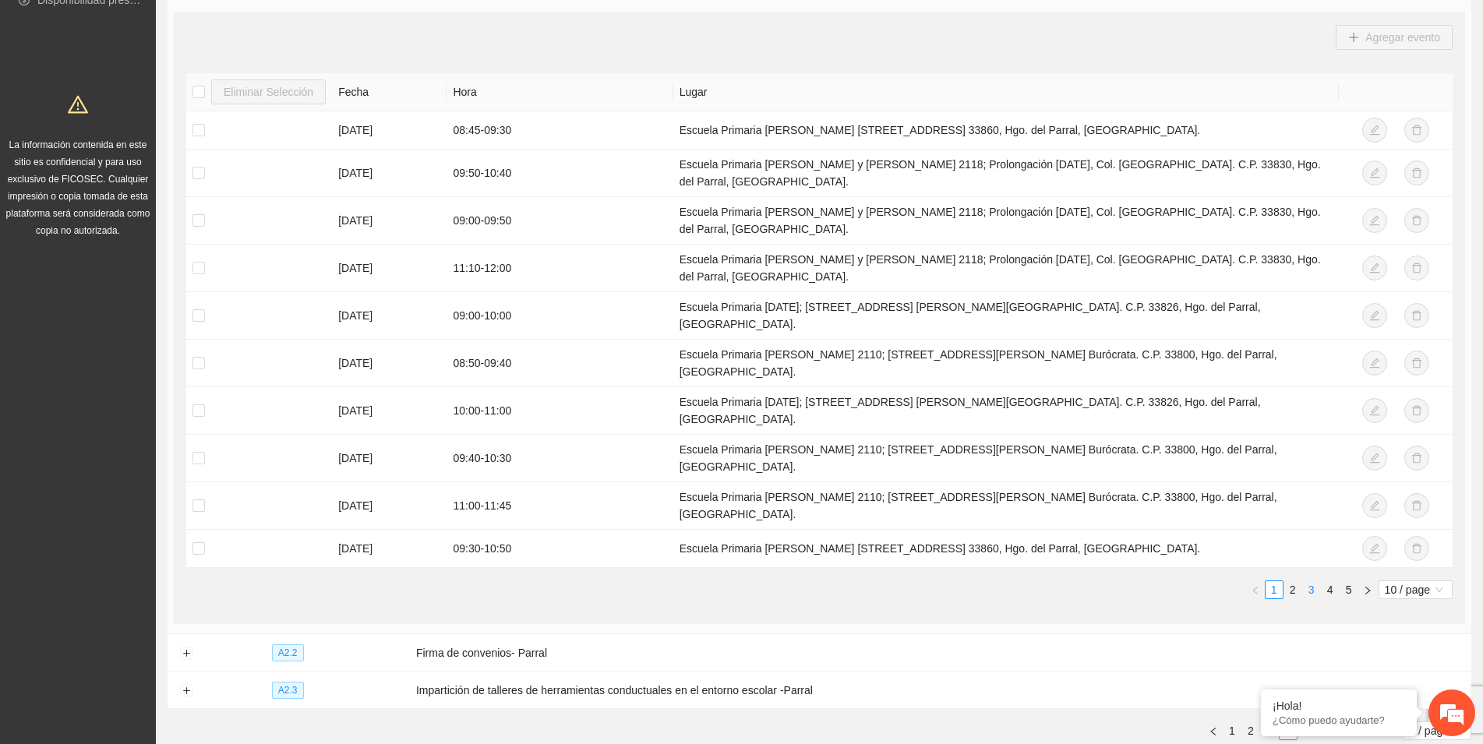
click at [1304, 581] on link "3" at bounding box center [1311, 589] width 17 height 17
click at [1308, 581] on link "3" at bounding box center [1311, 589] width 17 height 17
click at [1288, 581] on link "2" at bounding box center [1292, 589] width 17 height 17
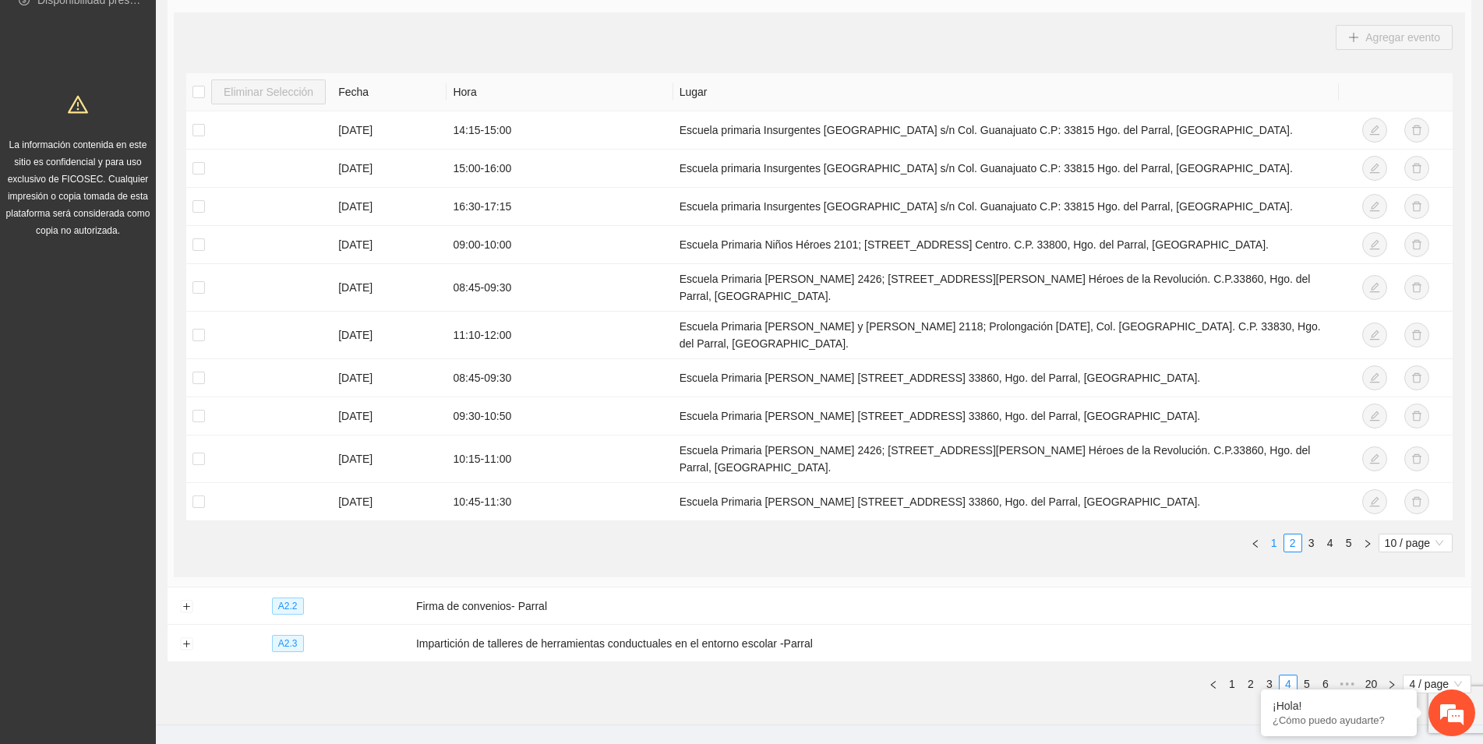
click at [1269, 535] on link "1" at bounding box center [1273, 543] width 17 height 17
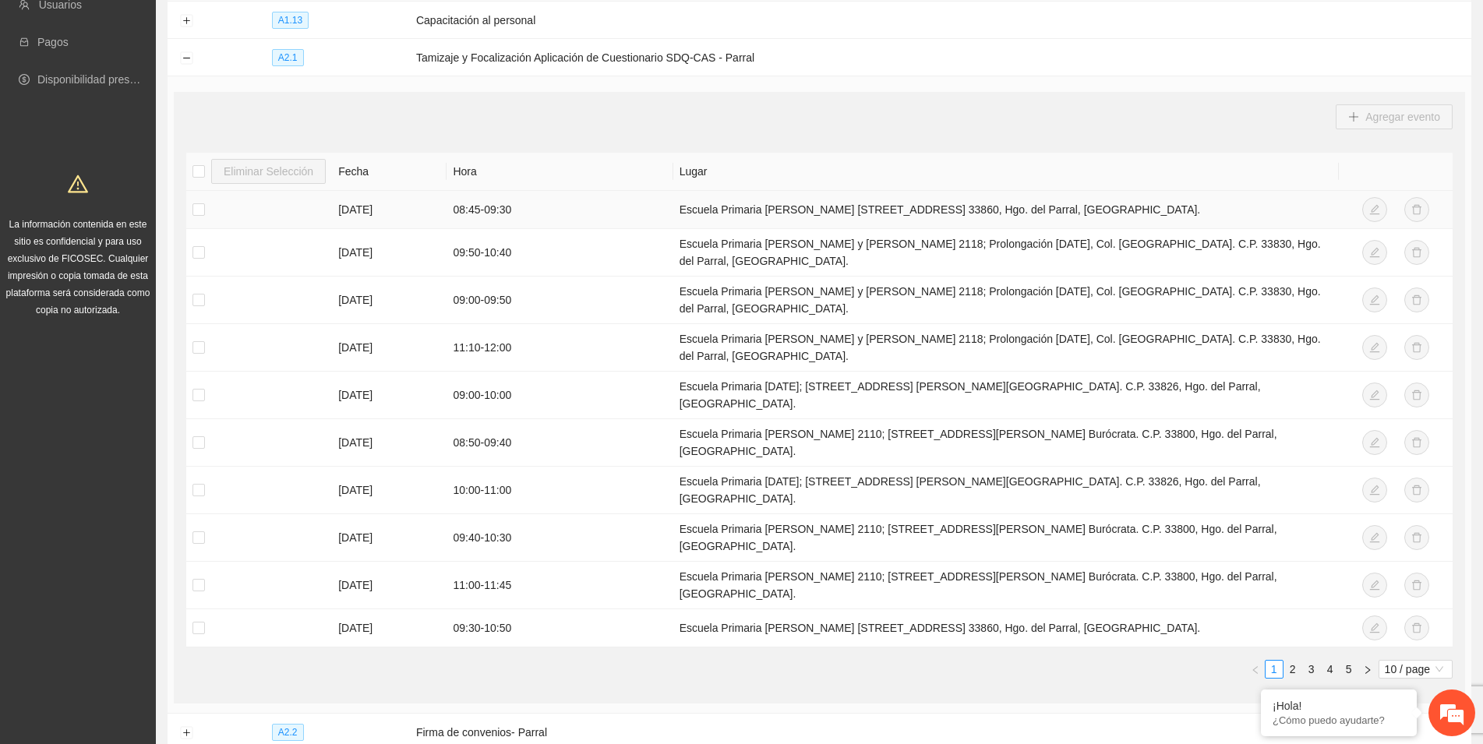
scroll to position [332, 0]
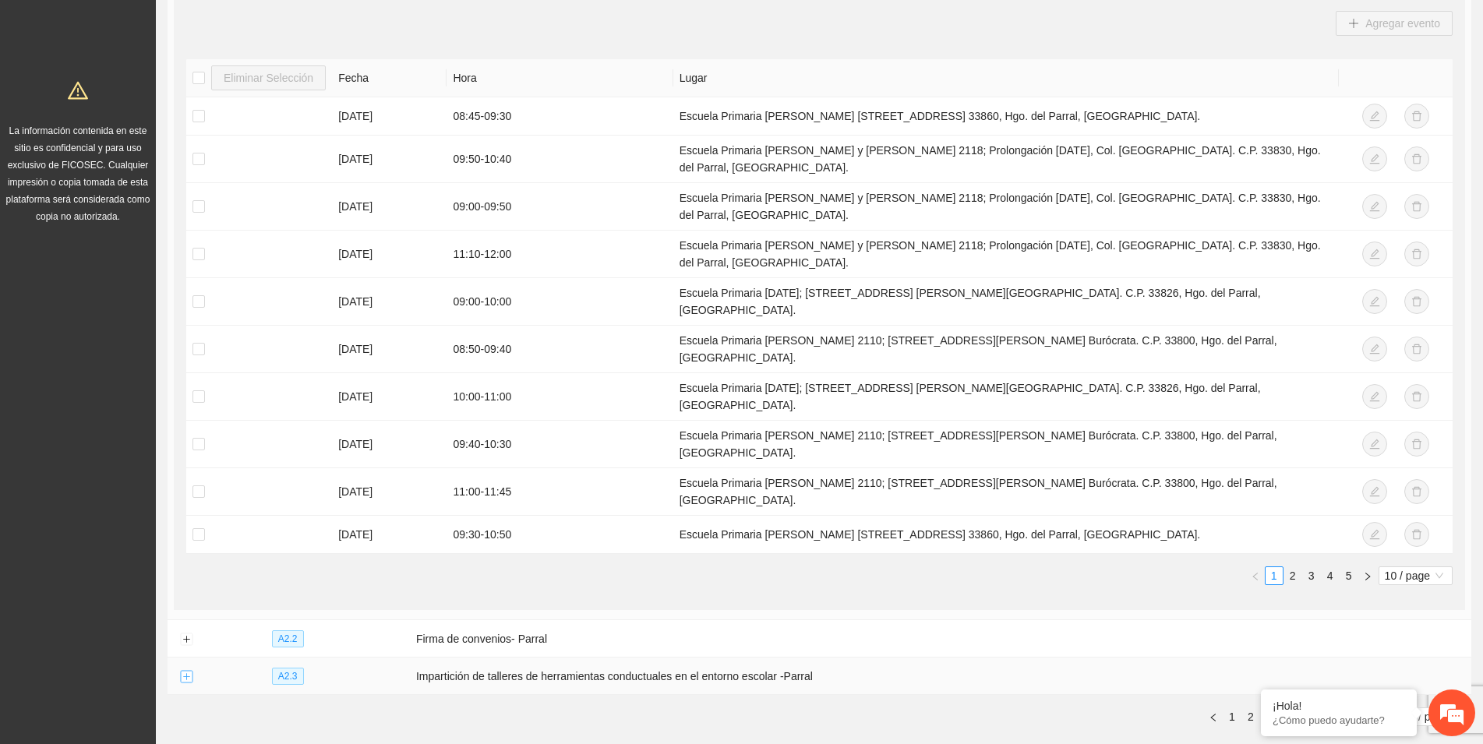
click at [188, 671] on button "Expand row" at bounding box center [186, 677] width 12 height 12
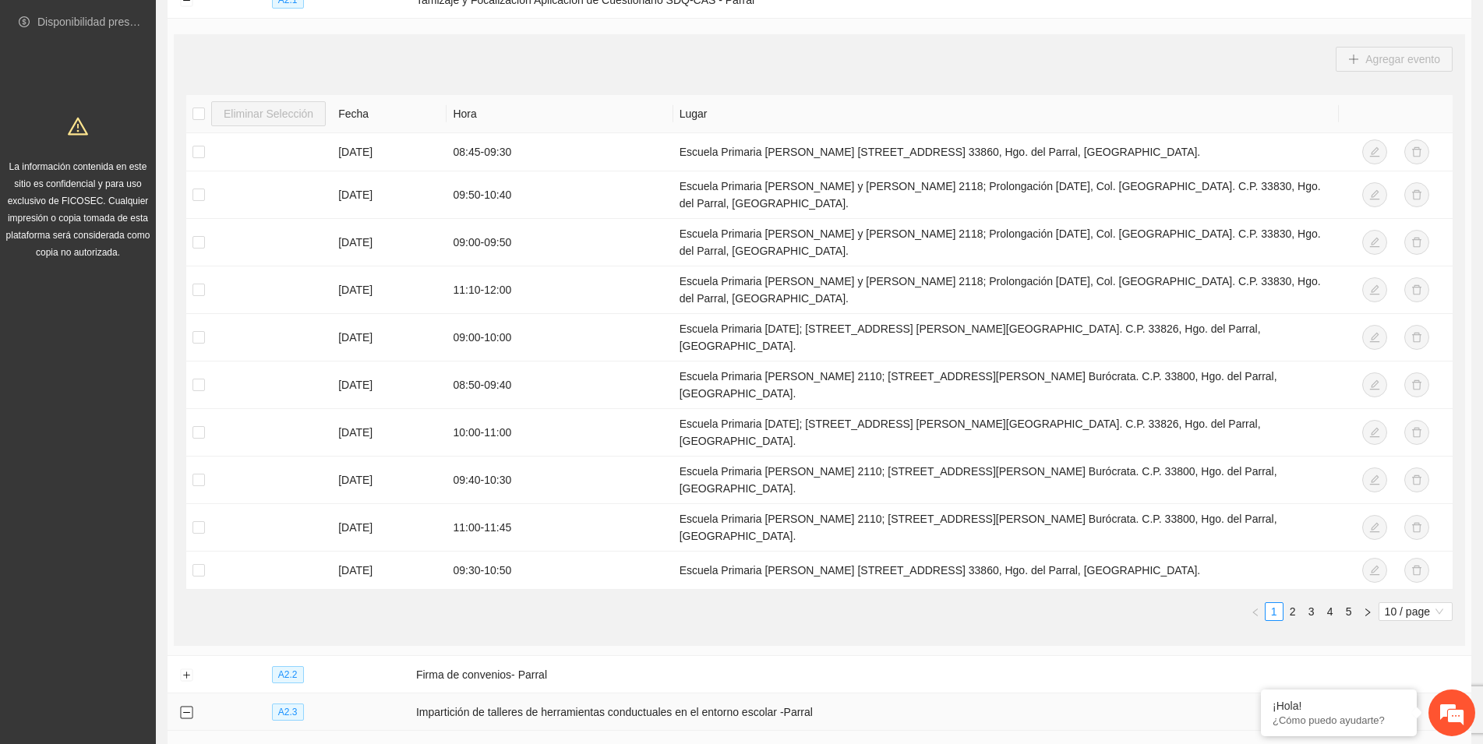
scroll to position [269, 0]
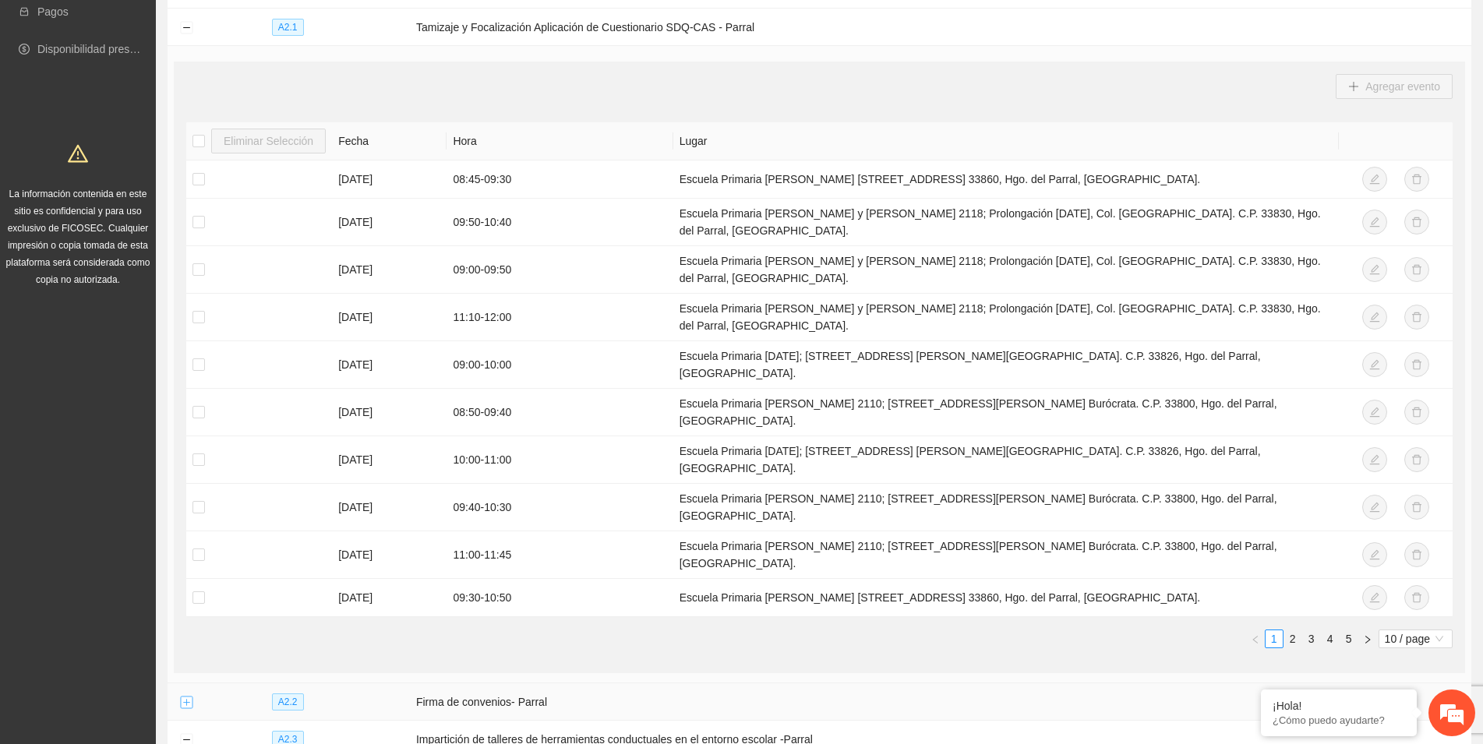
click at [187, 697] on button "Expand row" at bounding box center [186, 703] width 12 height 12
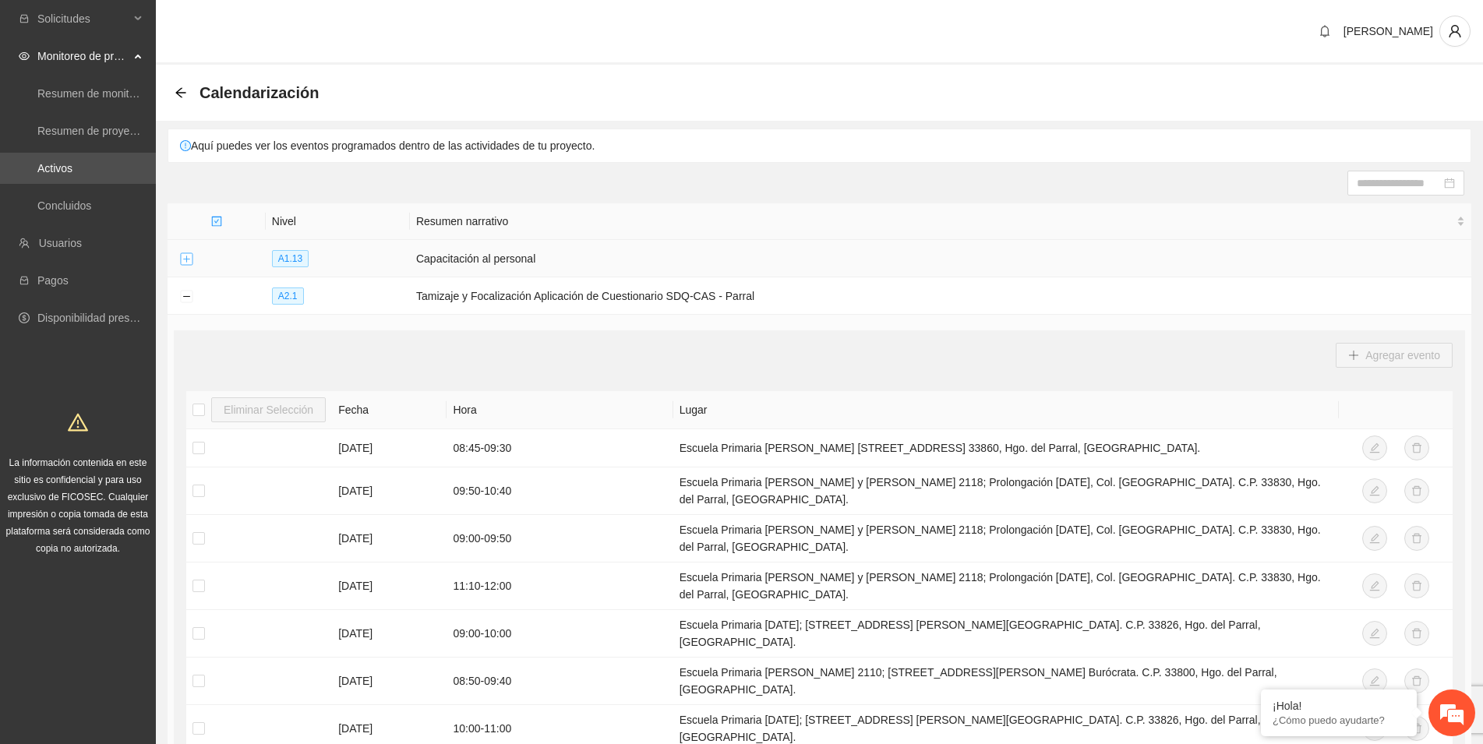
click at [189, 256] on button "Expand row" at bounding box center [186, 259] width 12 height 12
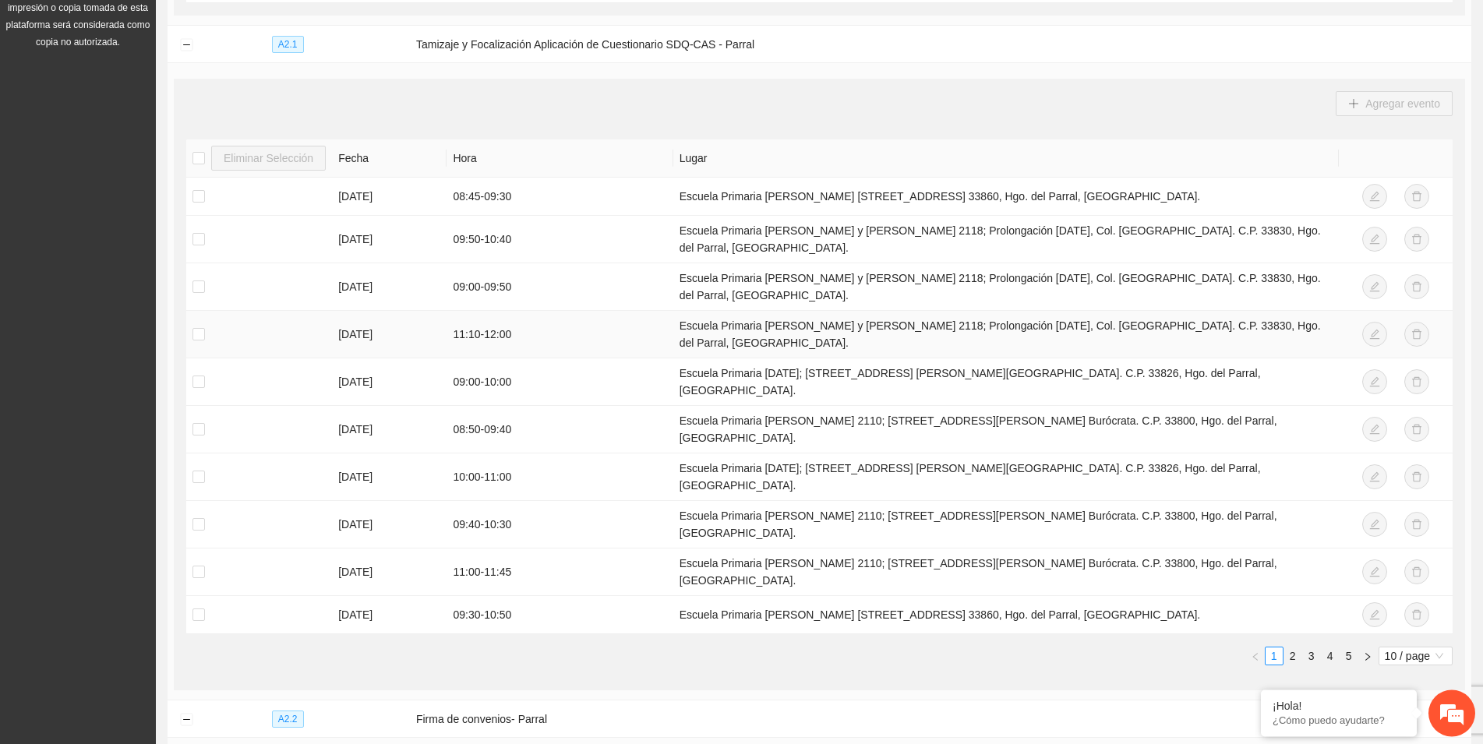
scroll to position [556, 0]
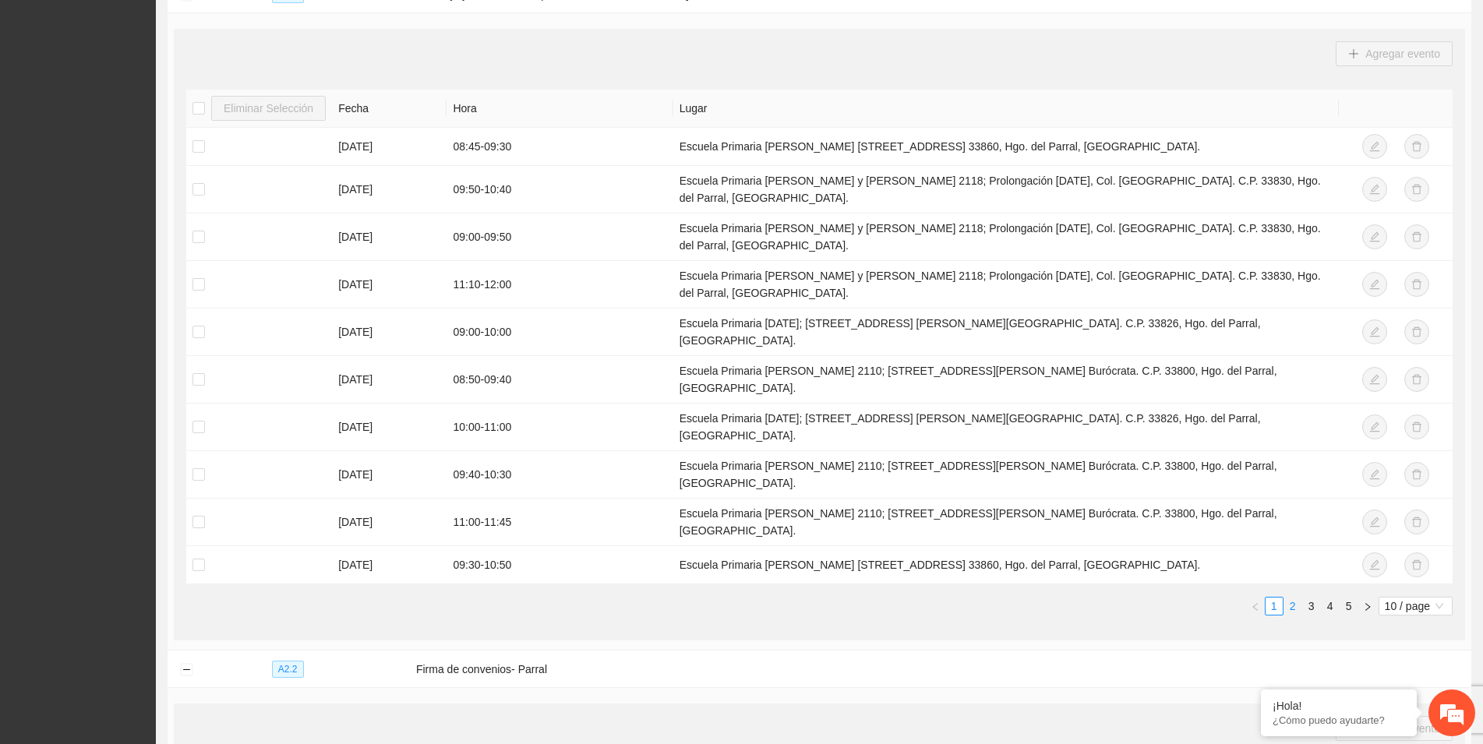
click at [1291, 598] on link "2" at bounding box center [1292, 606] width 17 height 17
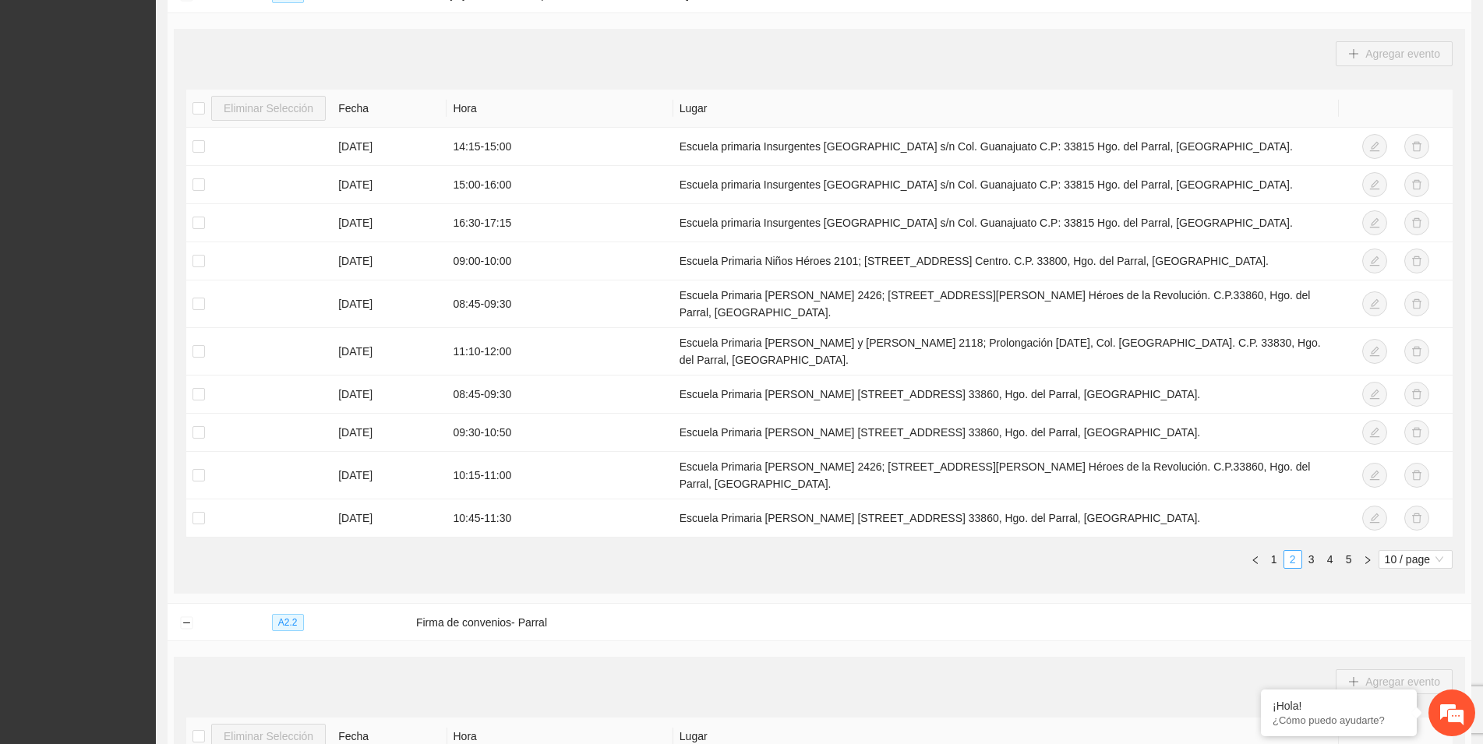
click at [1291, 551] on link "2" at bounding box center [1292, 559] width 17 height 17
click at [1270, 551] on link "1" at bounding box center [1273, 559] width 17 height 17
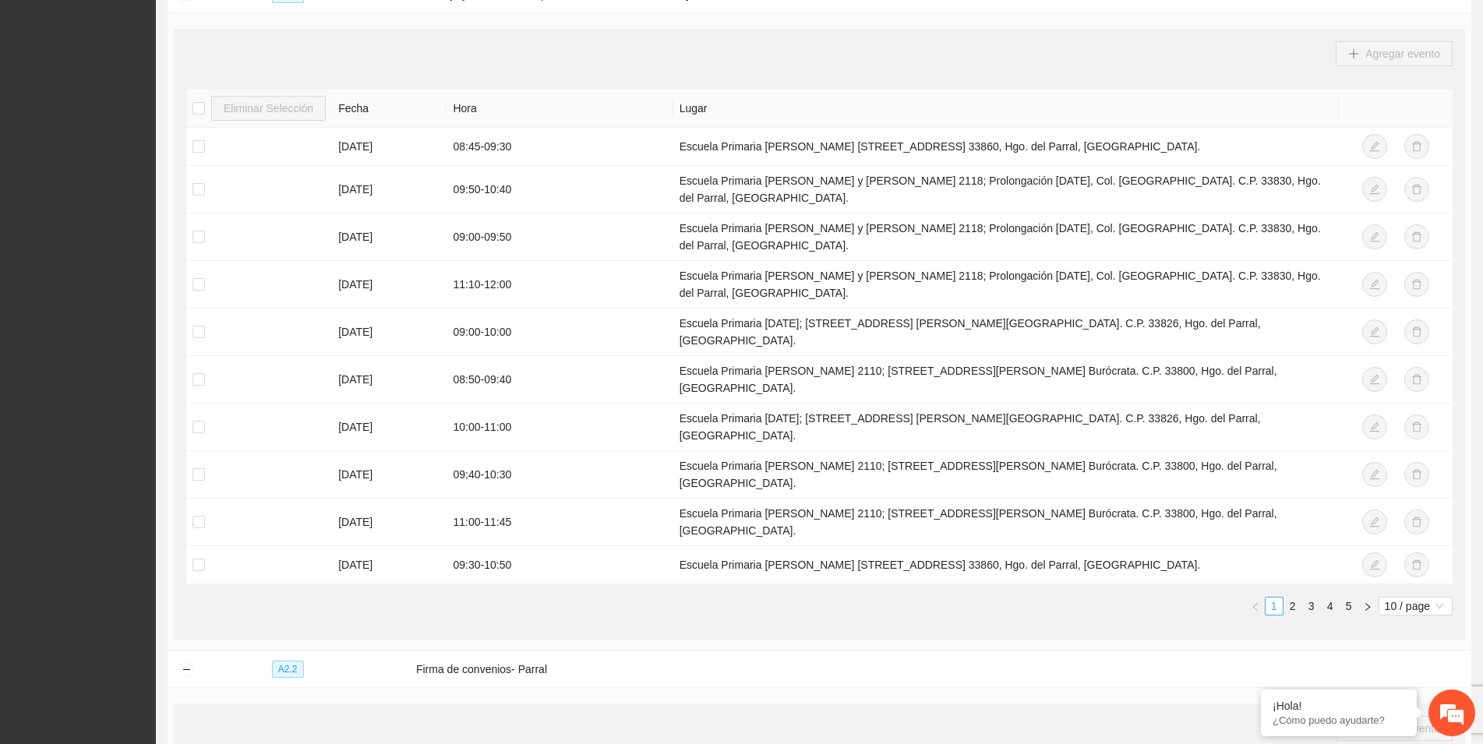
click at [1270, 598] on link "1" at bounding box center [1273, 606] width 17 height 17
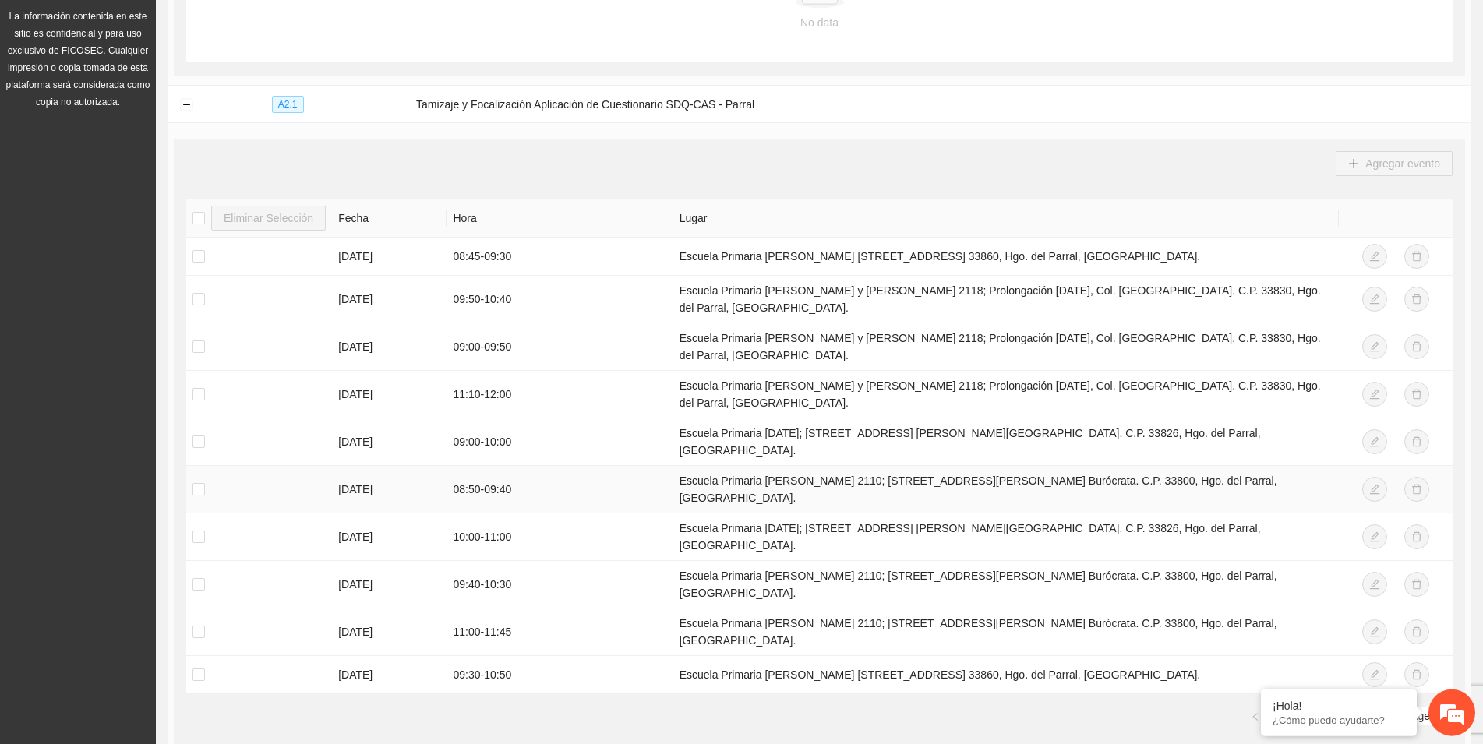
scroll to position [477, 0]
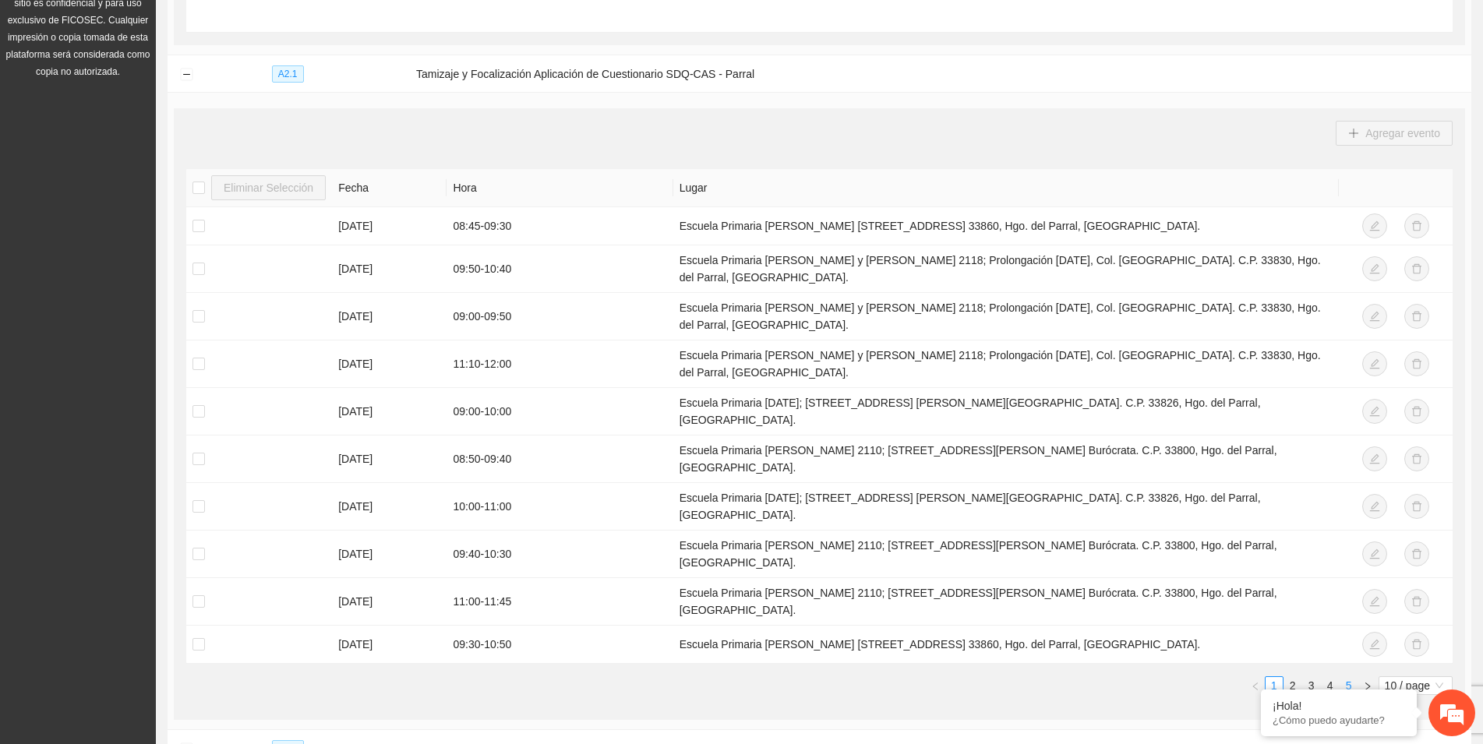
click at [1348, 677] on link "5" at bounding box center [1348, 685] width 17 height 17
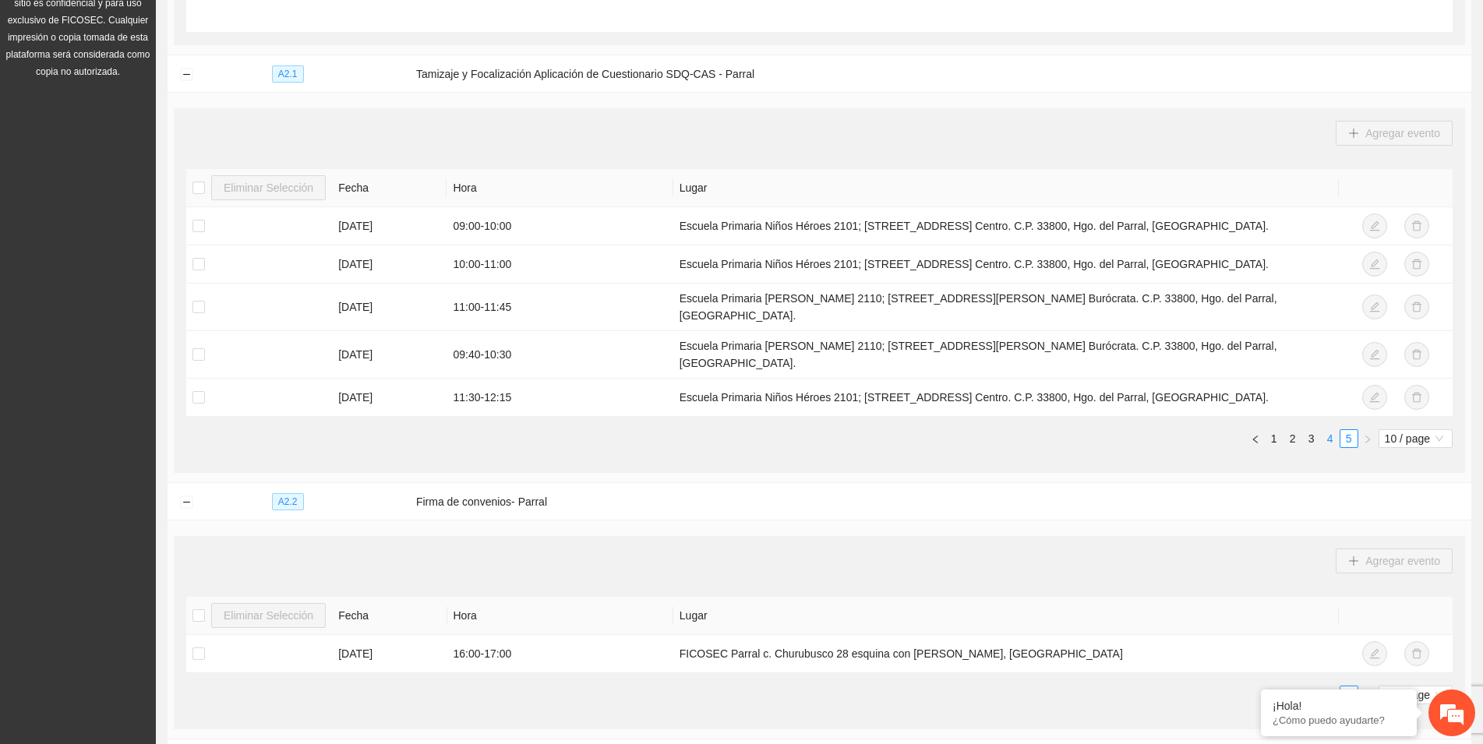
click at [1328, 430] on link "4" at bounding box center [1330, 438] width 17 height 17
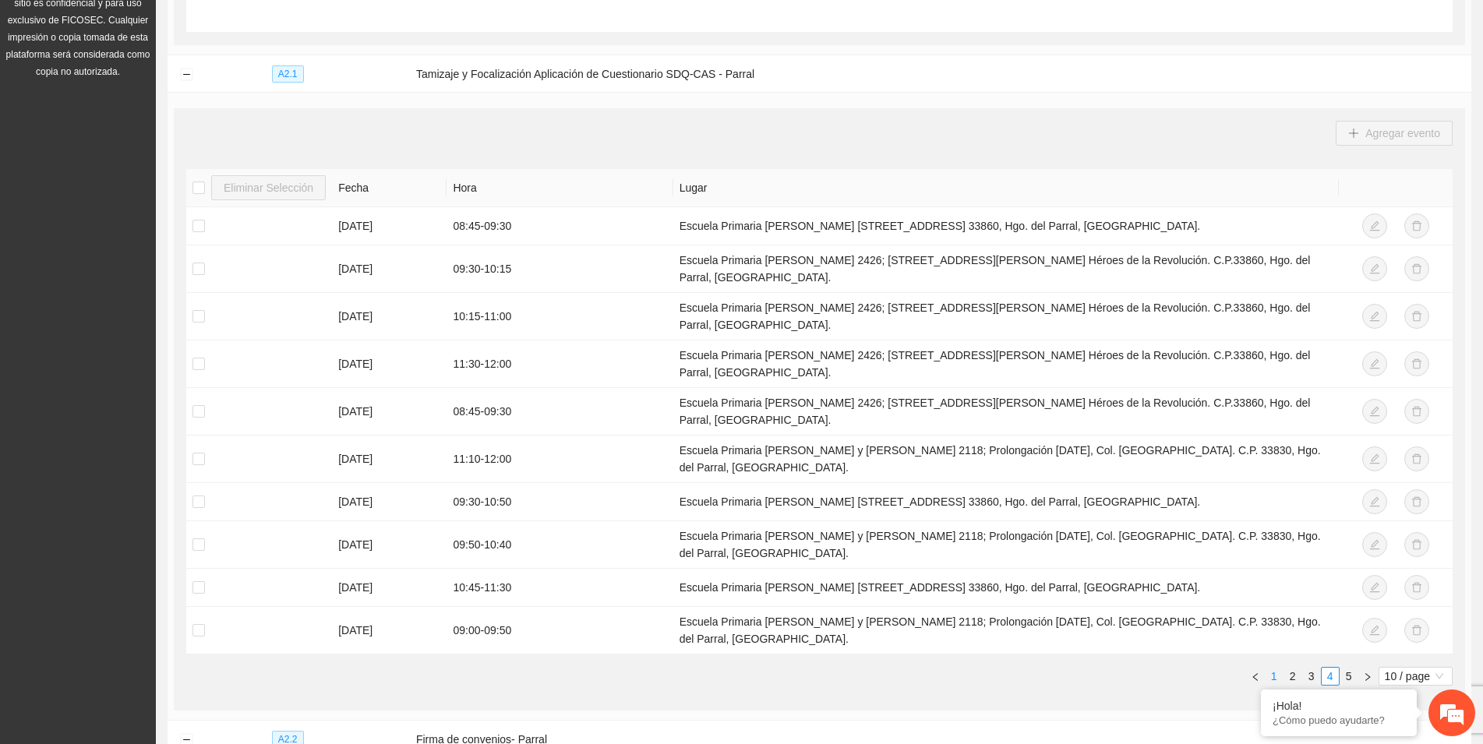
click at [1270, 668] on link "1" at bounding box center [1273, 676] width 17 height 17
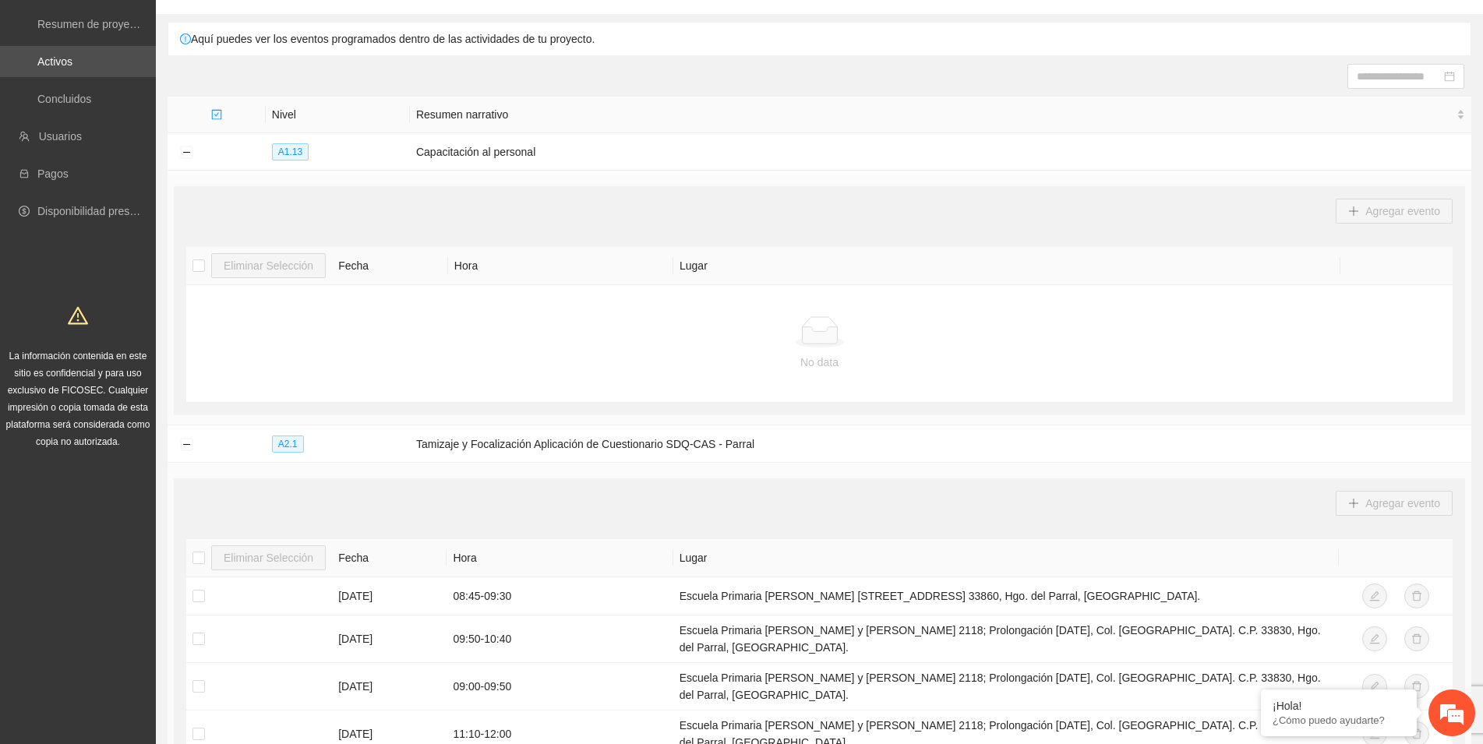
scroll to position [0, 0]
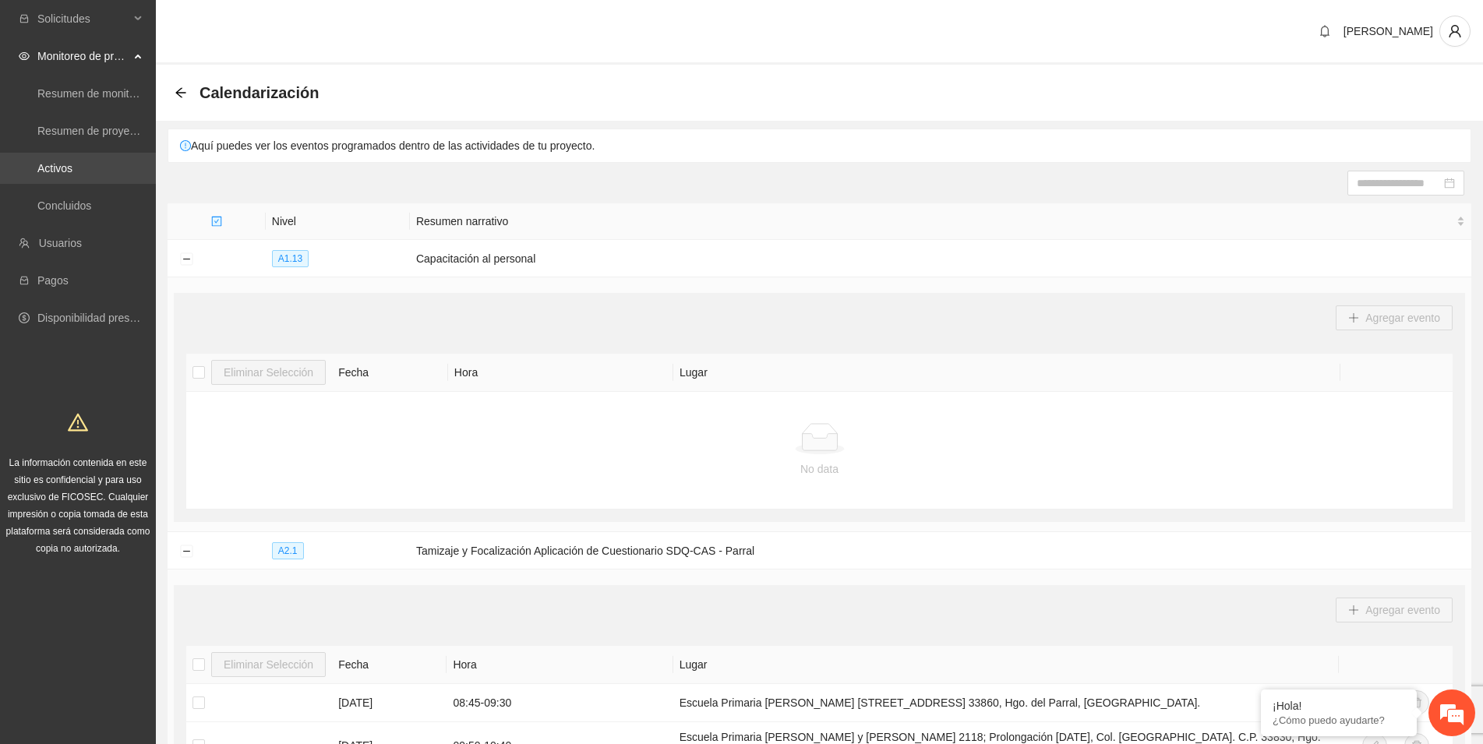
click at [71, 172] on link "Activos" at bounding box center [54, 168] width 35 height 12
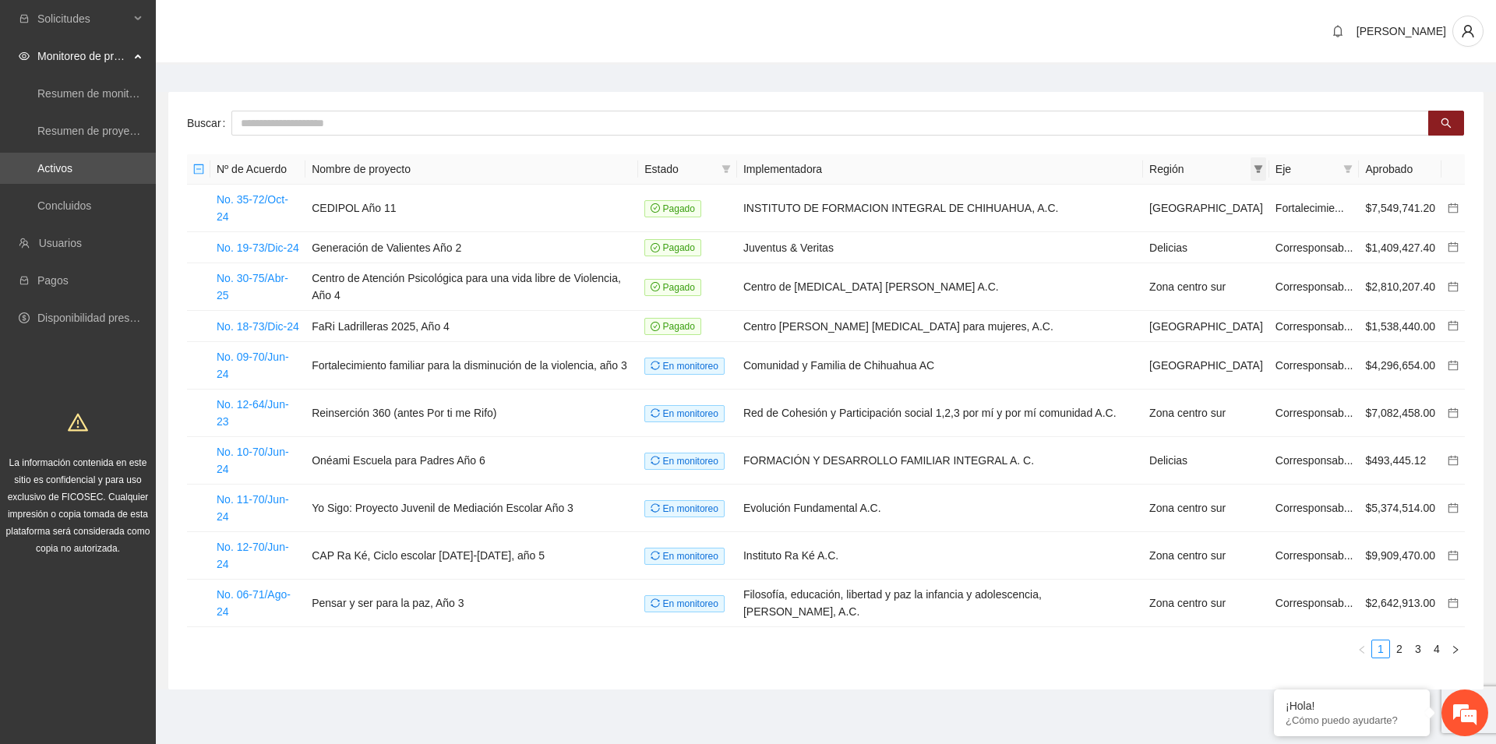
click at [1255, 172] on icon "filter" at bounding box center [1258, 168] width 9 height 9
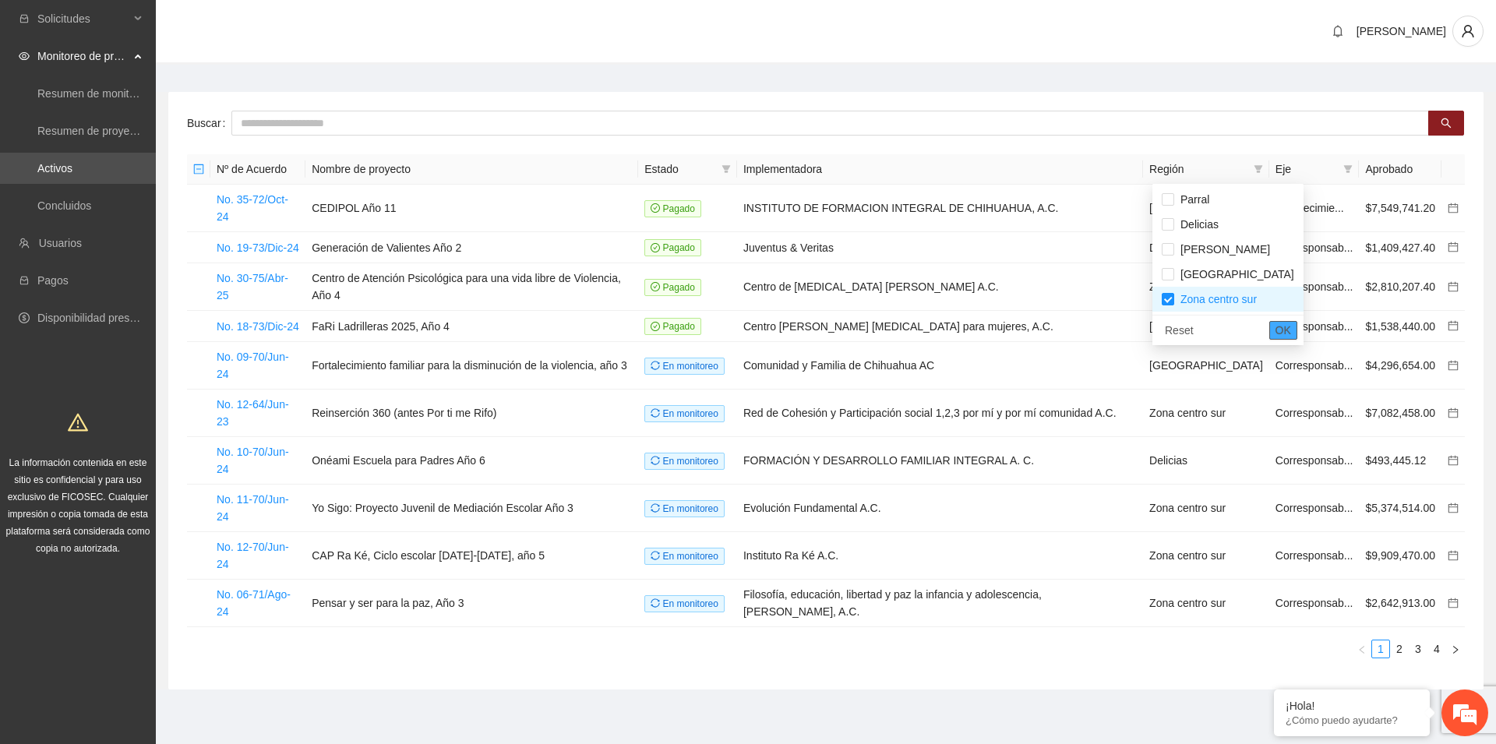
click at [1276, 325] on span "OK" at bounding box center [1284, 330] width 16 height 17
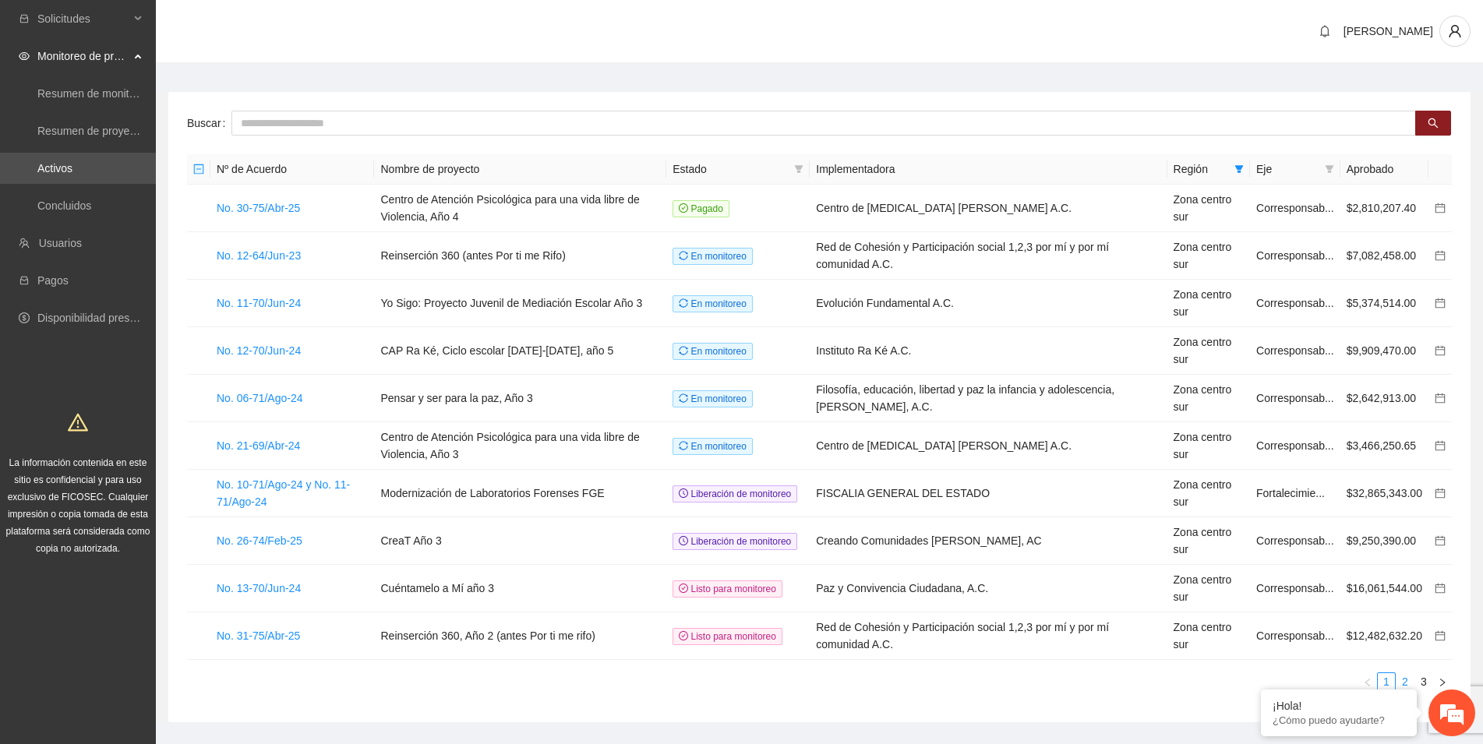
click at [1403, 681] on link "2" at bounding box center [1404, 681] width 17 height 17
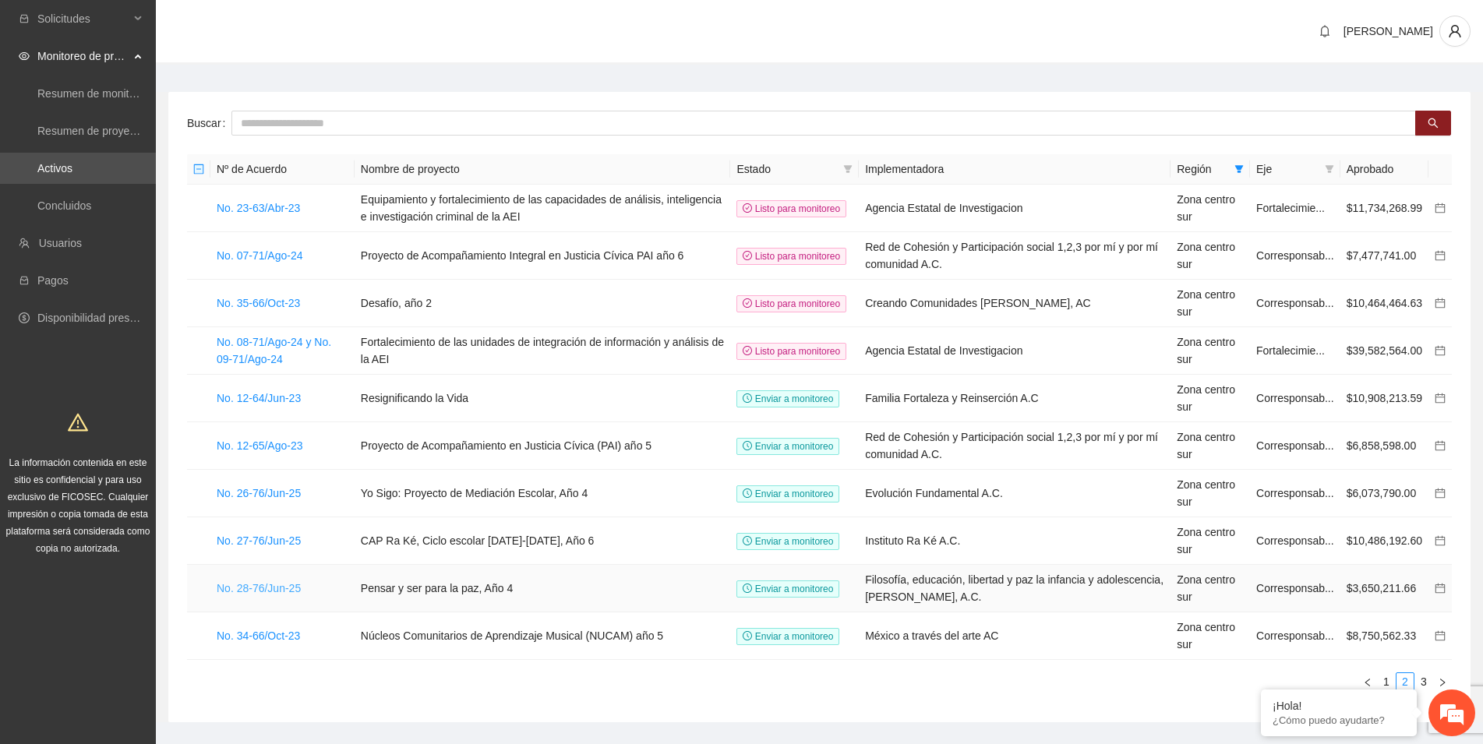
click at [252, 592] on link "No. 28-76/Jun-25" at bounding box center [259, 588] width 84 height 12
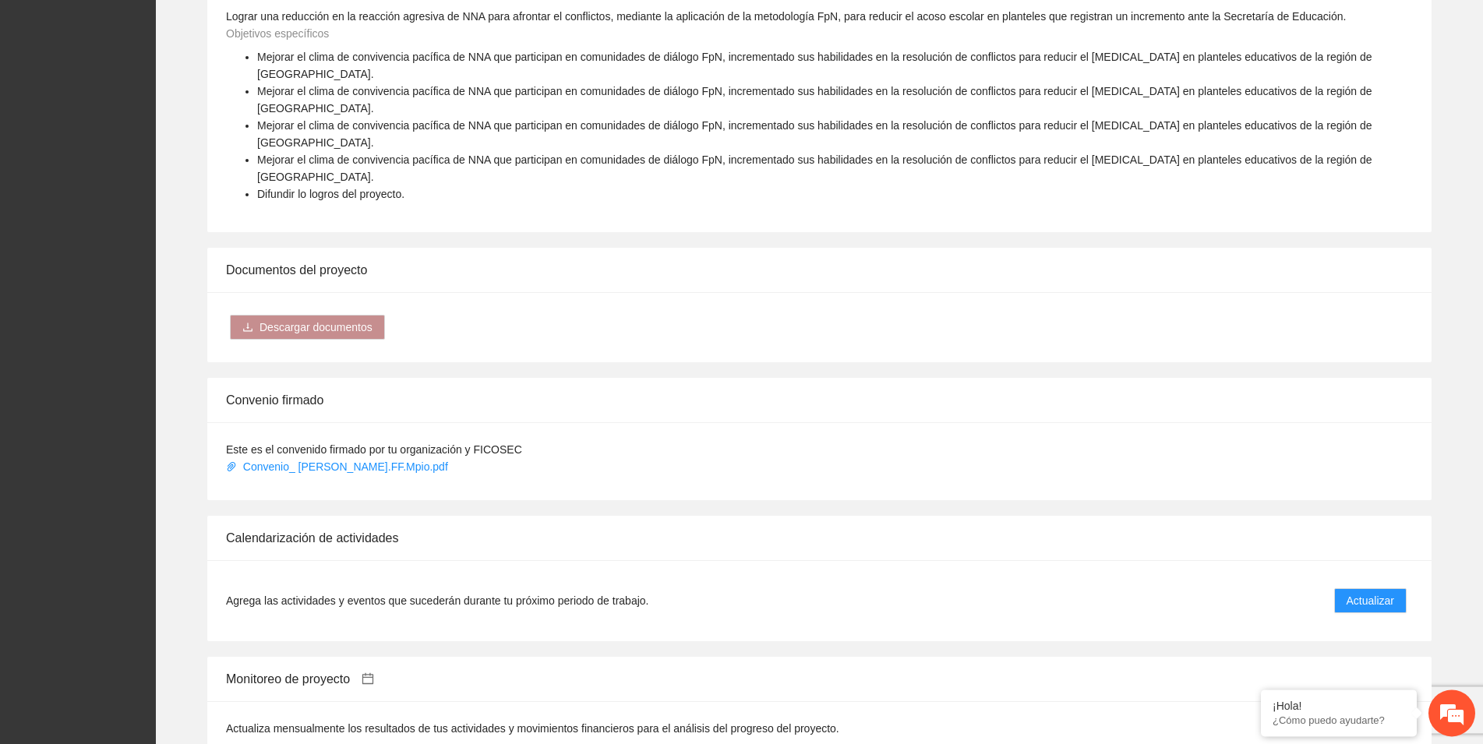
scroll to position [874, 0]
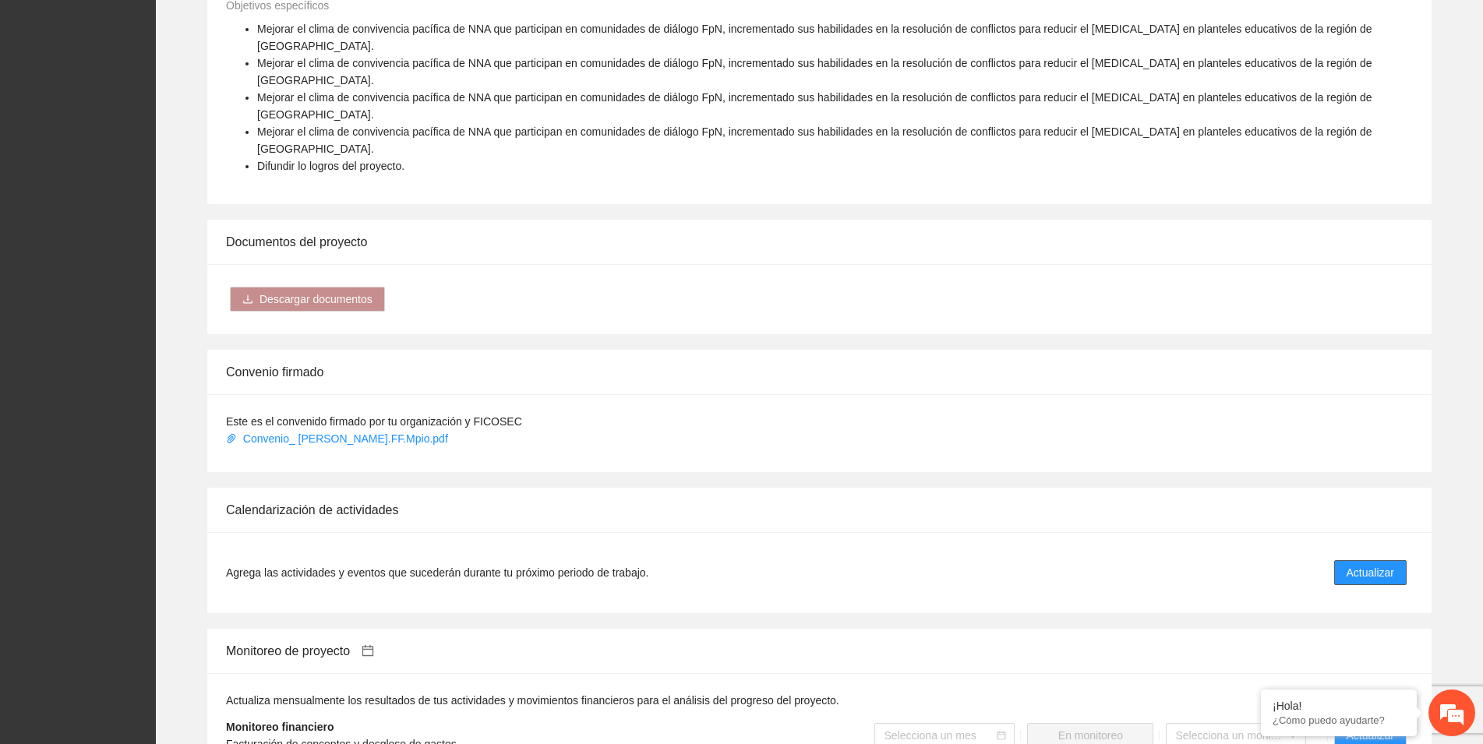
click at [1367, 564] on span "Actualizar" at bounding box center [1370, 572] width 48 height 17
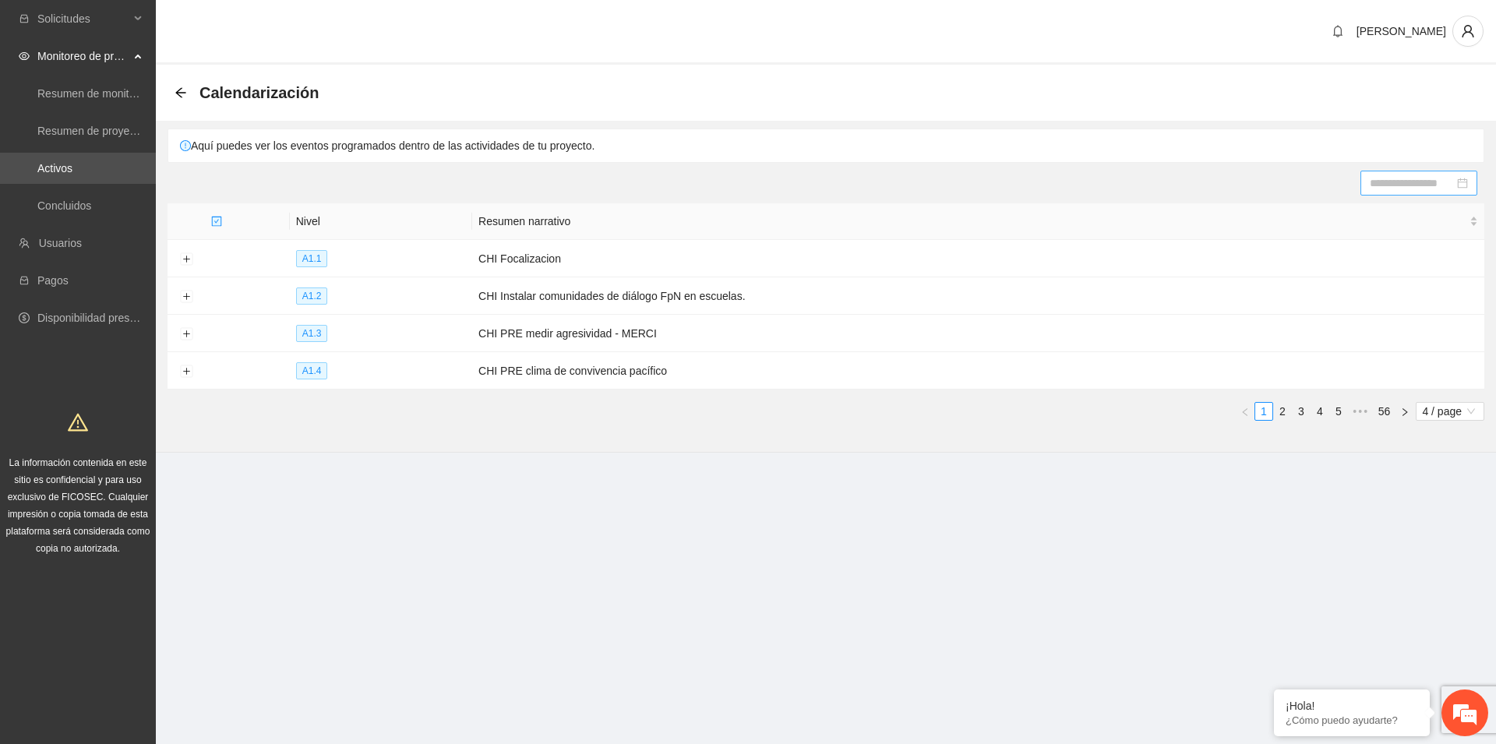
click at [1456, 182] on div at bounding box center [1419, 183] width 98 height 17
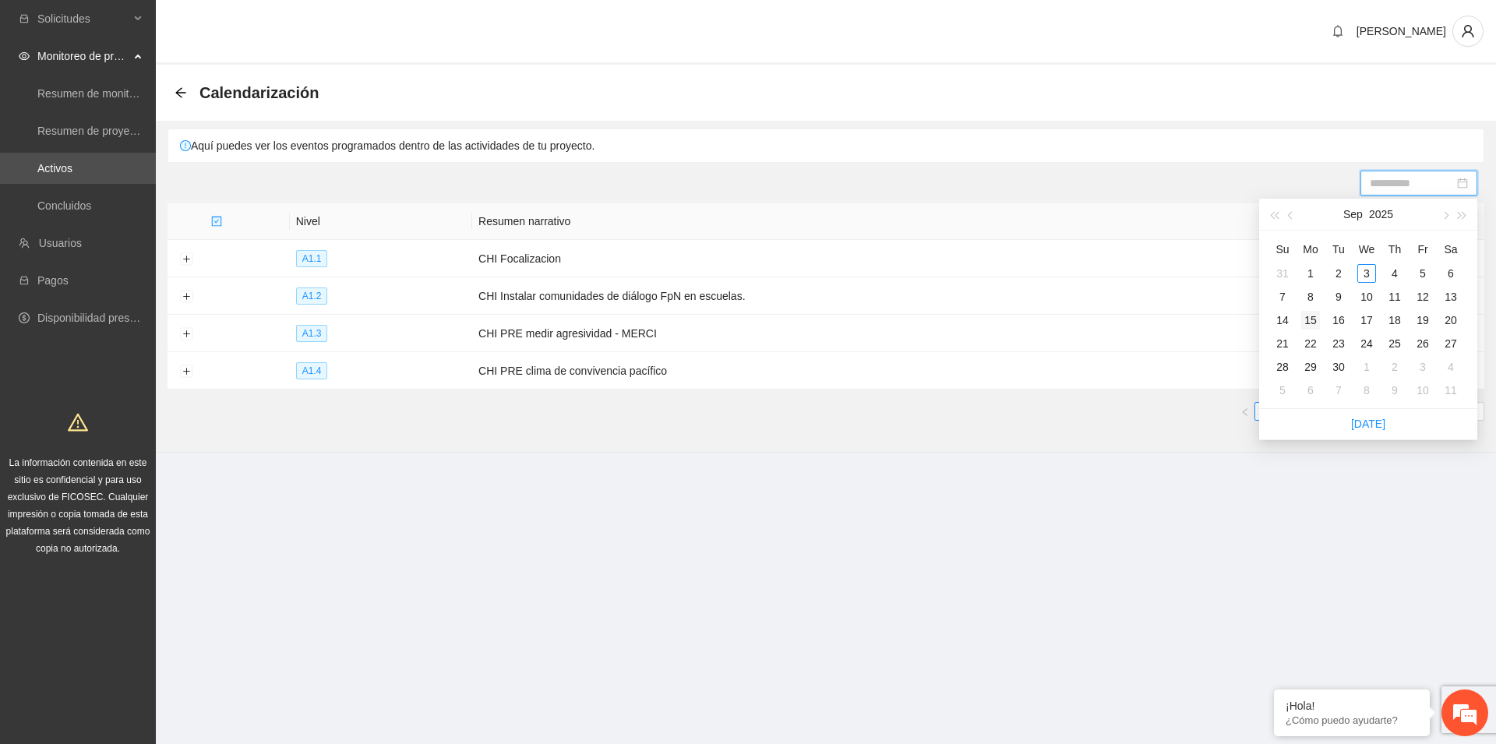
click at [1313, 320] on div "15" at bounding box center [1310, 320] width 19 height 19
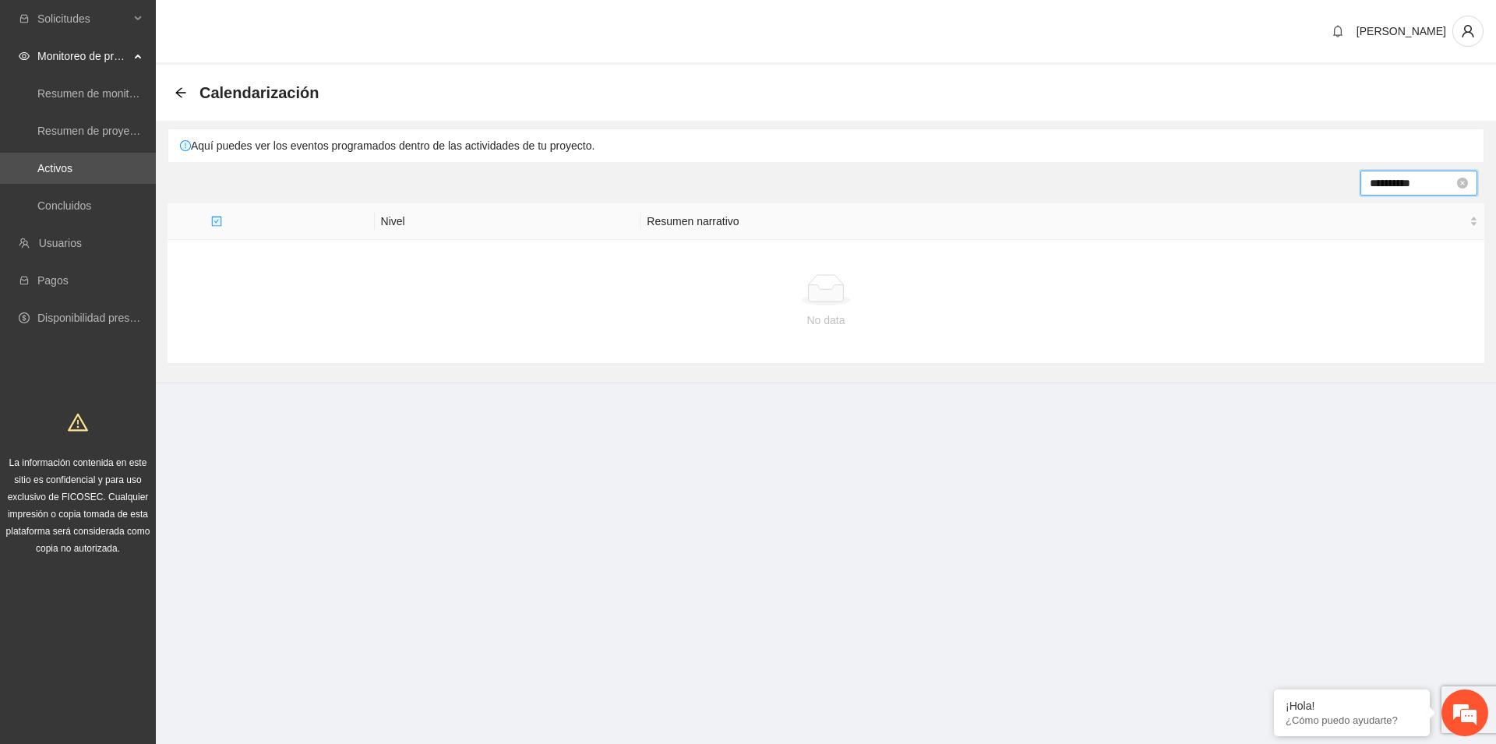
click at [1456, 185] on div "**********" at bounding box center [1419, 183] width 98 height 17
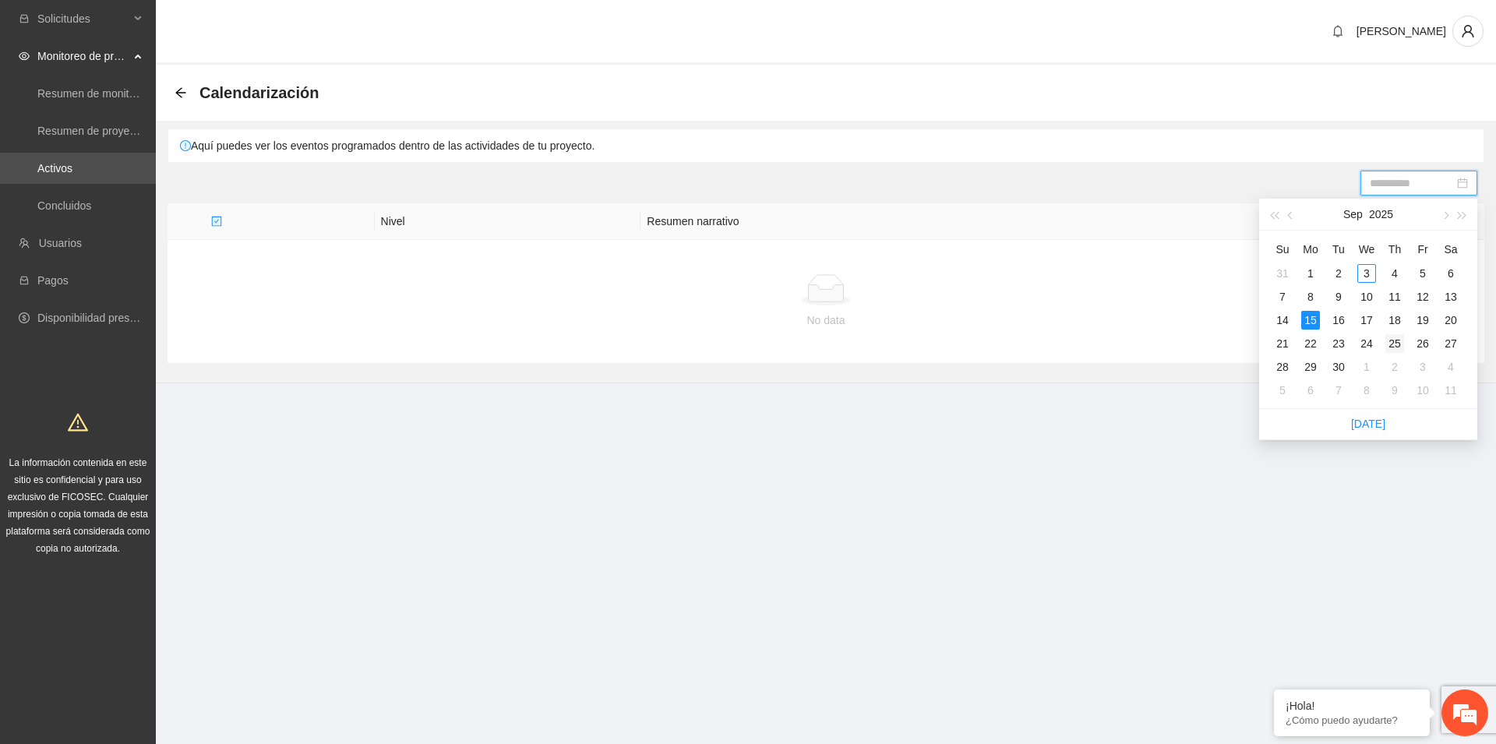
type input "**********"
click at [1392, 342] on div "25" at bounding box center [1394, 343] width 19 height 19
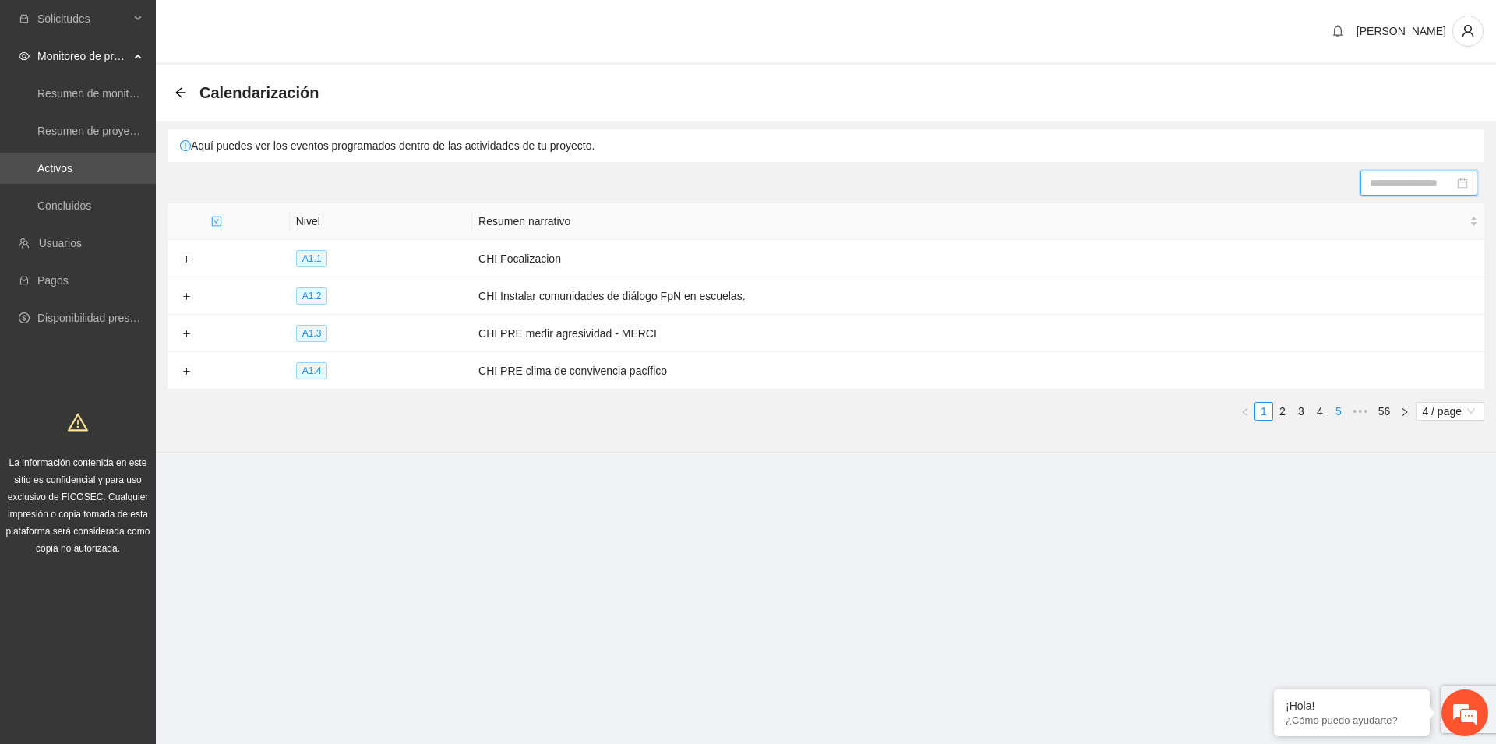
click at [1340, 414] on link "5" at bounding box center [1338, 411] width 17 height 17
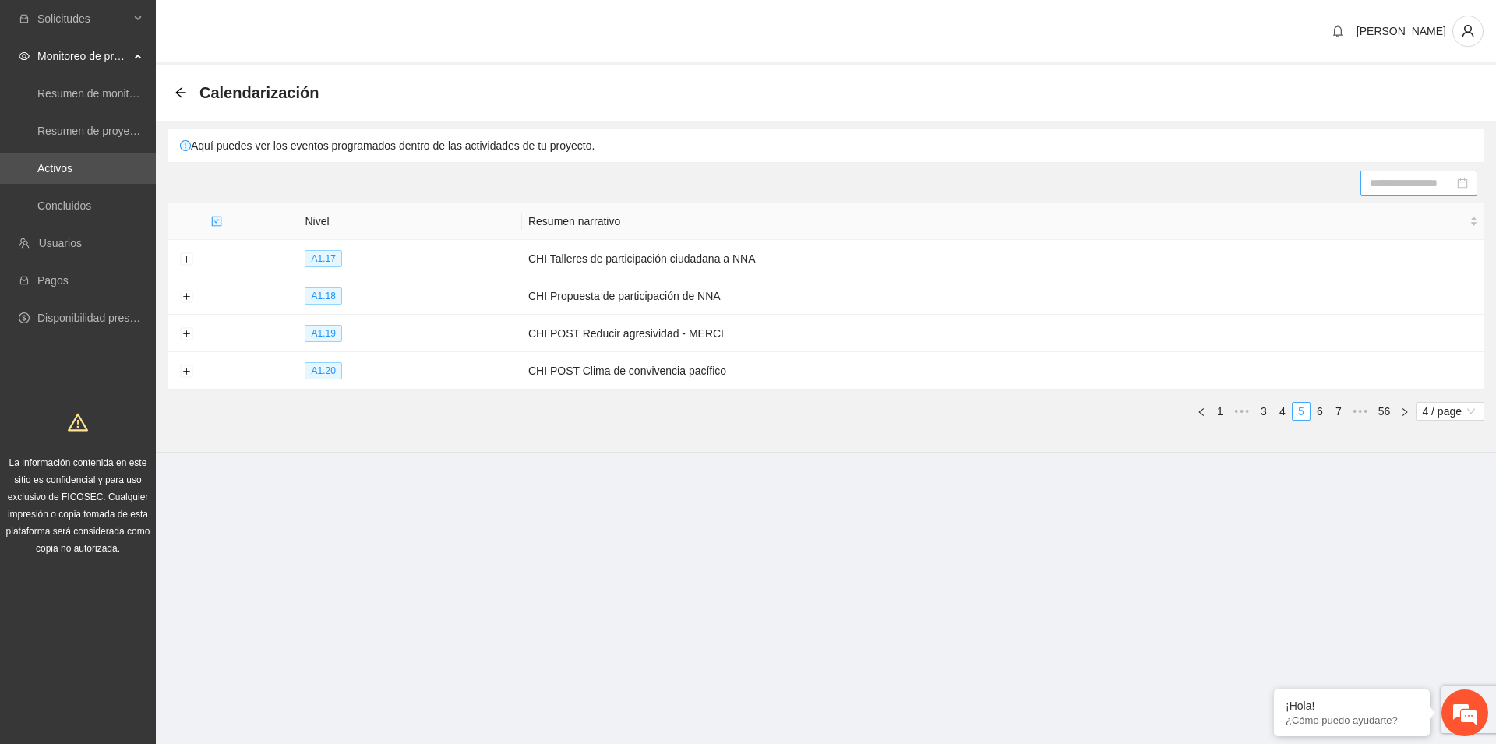
click at [1340, 414] on link "7" at bounding box center [1338, 411] width 17 height 17
click at [1340, 414] on link "9" at bounding box center [1338, 411] width 17 height 17
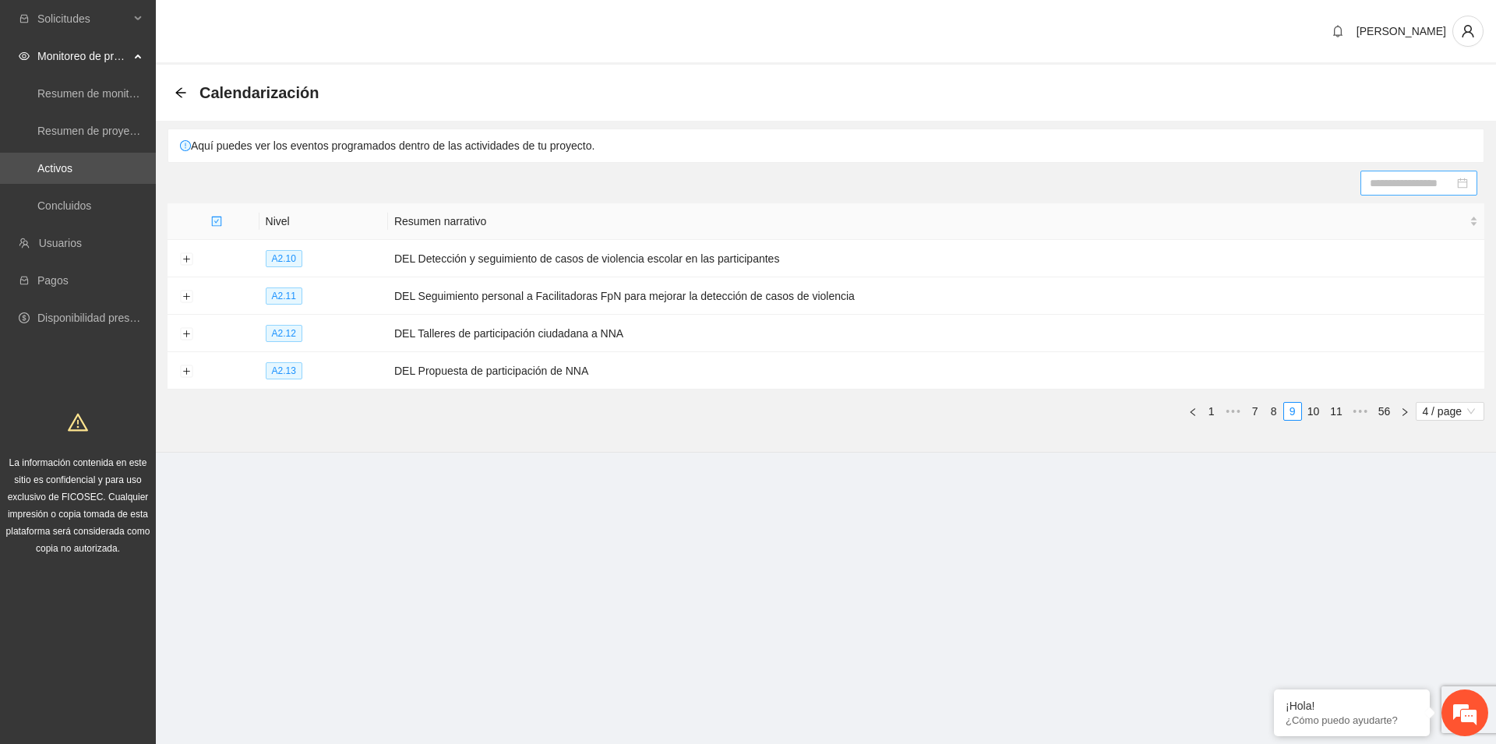
click at [1340, 414] on link "11" at bounding box center [1336, 411] width 22 height 17
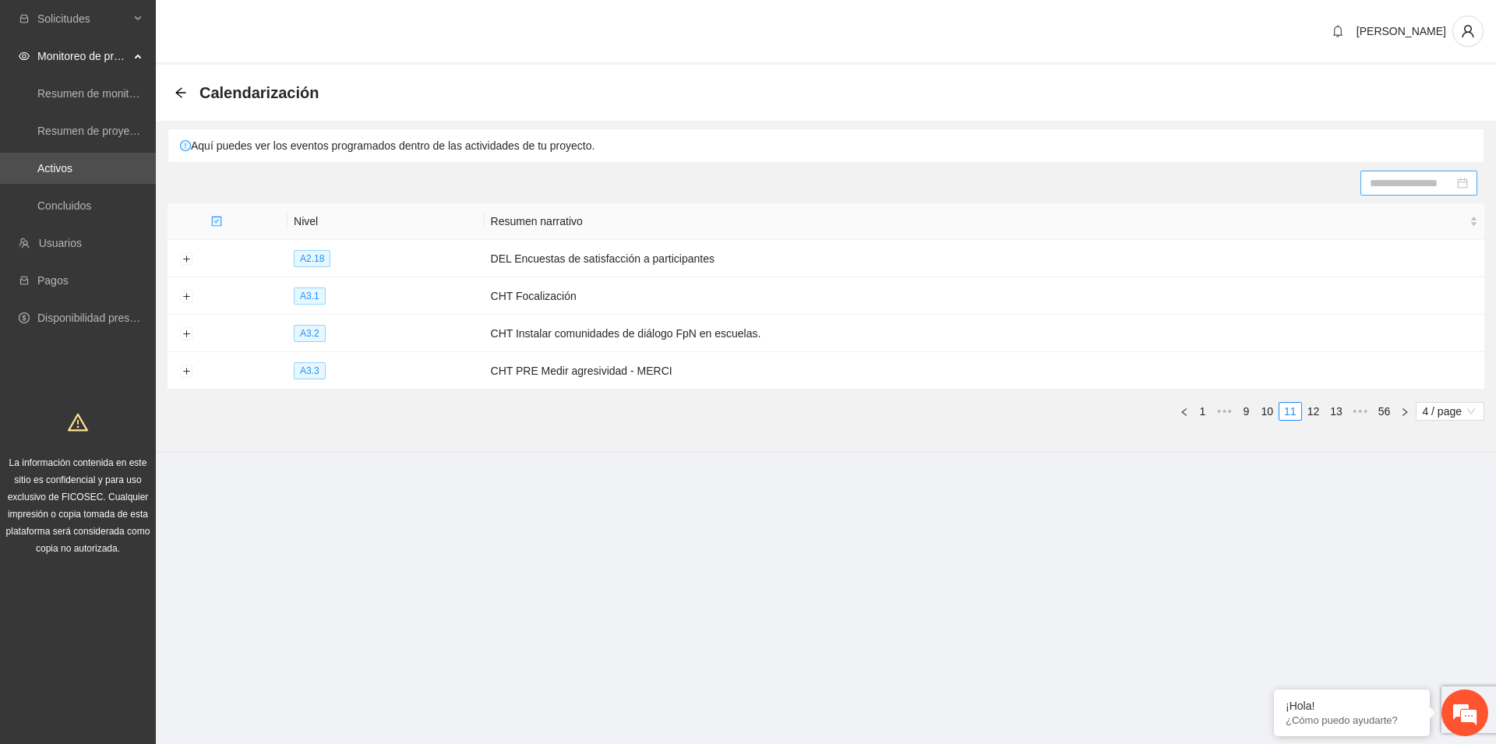
click at [1340, 414] on link "13" at bounding box center [1336, 411] width 22 height 17
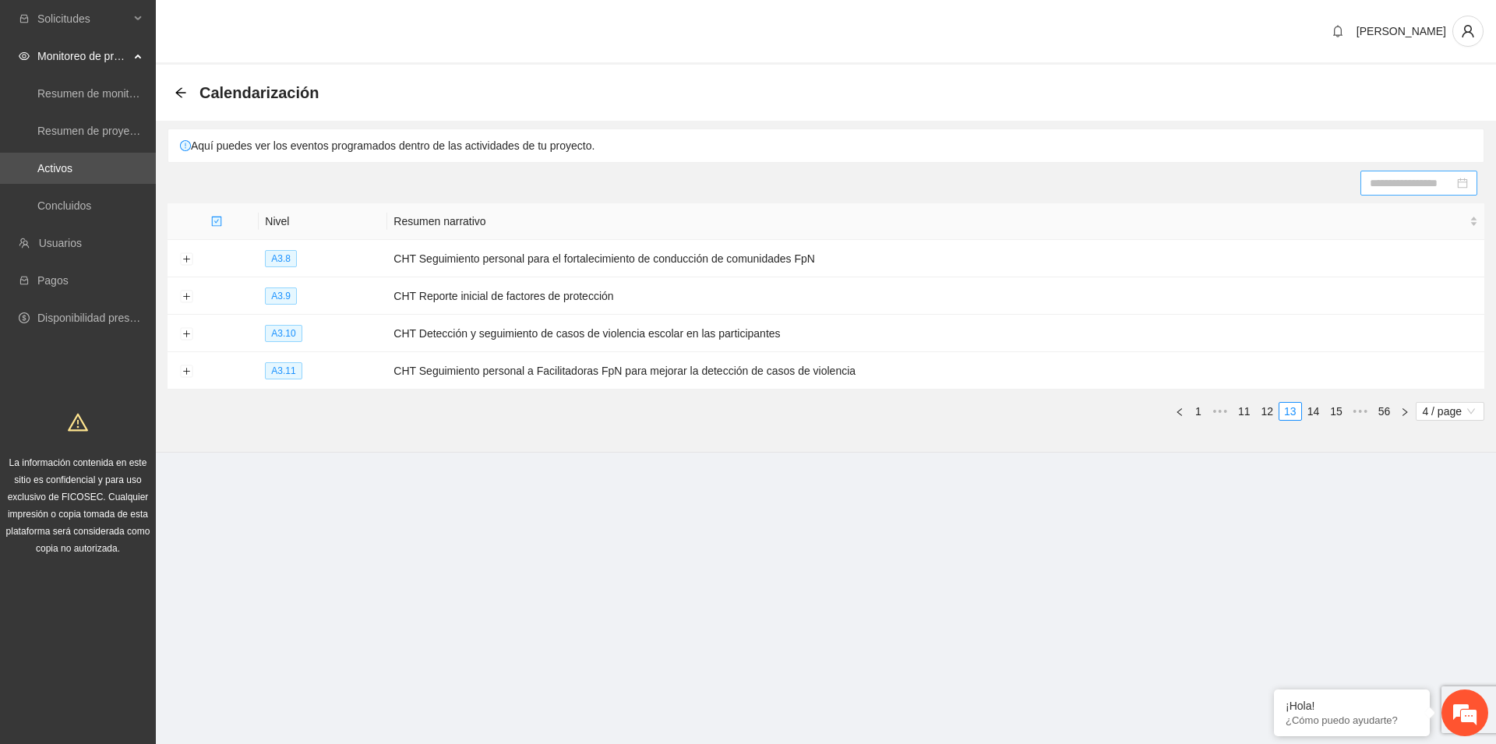
click at [1340, 414] on link "15" at bounding box center [1336, 411] width 22 height 17
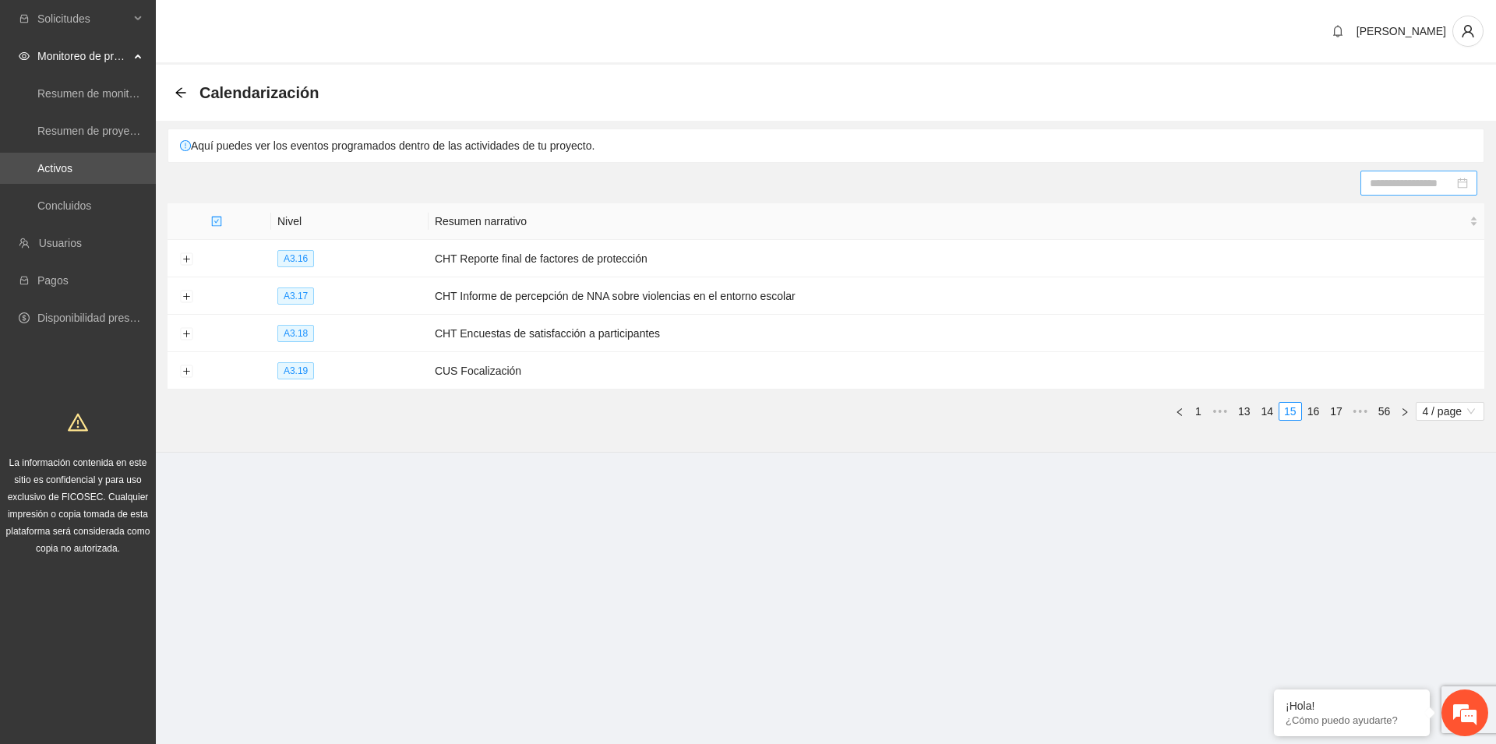
click at [1340, 414] on link "17" at bounding box center [1336, 411] width 22 height 17
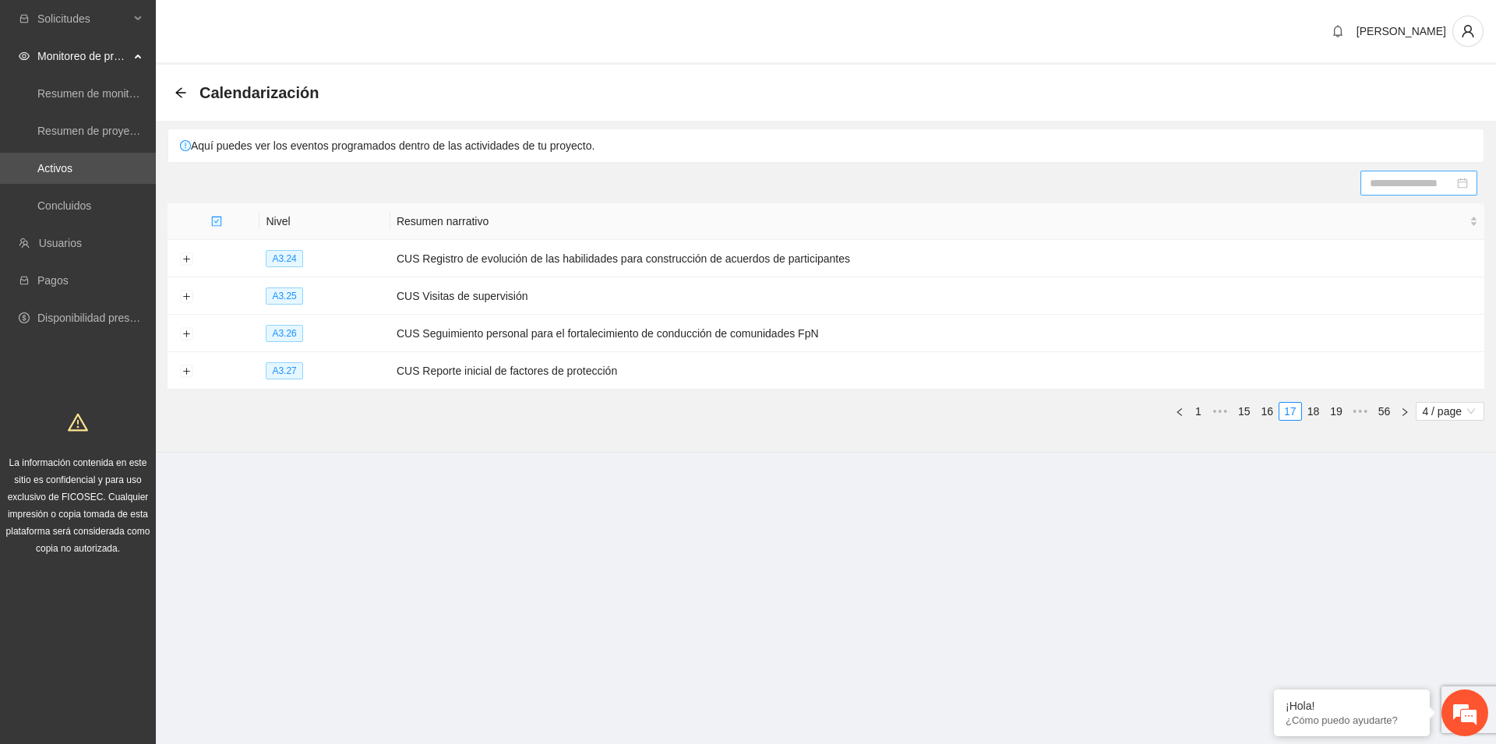
click at [1340, 414] on link "19" at bounding box center [1336, 411] width 22 height 17
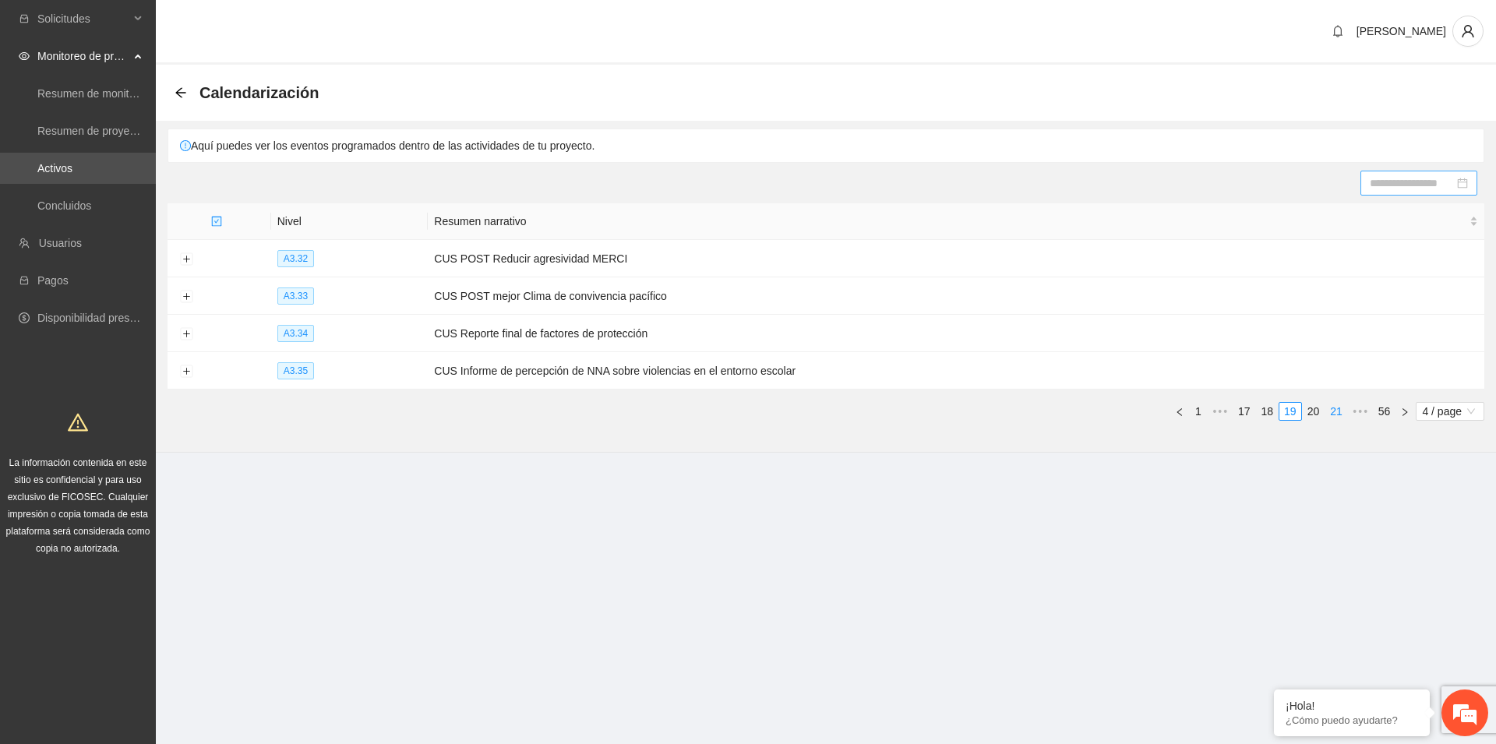
click at [1340, 413] on link "21" at bounding box center [1336, 411] width 22 height 17
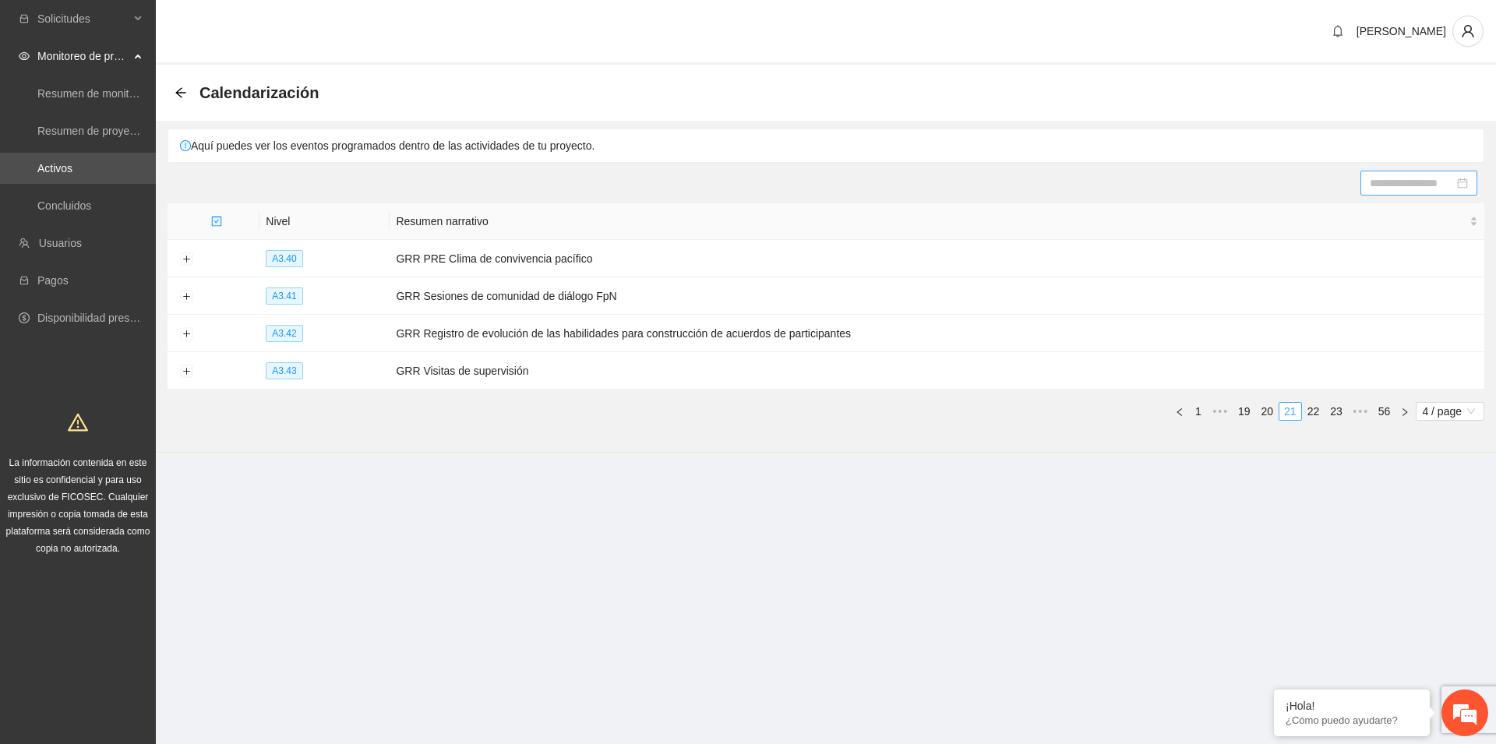
click at [1340, 413] on link "23" at bounding box center [1336, 411] width 22 height 17
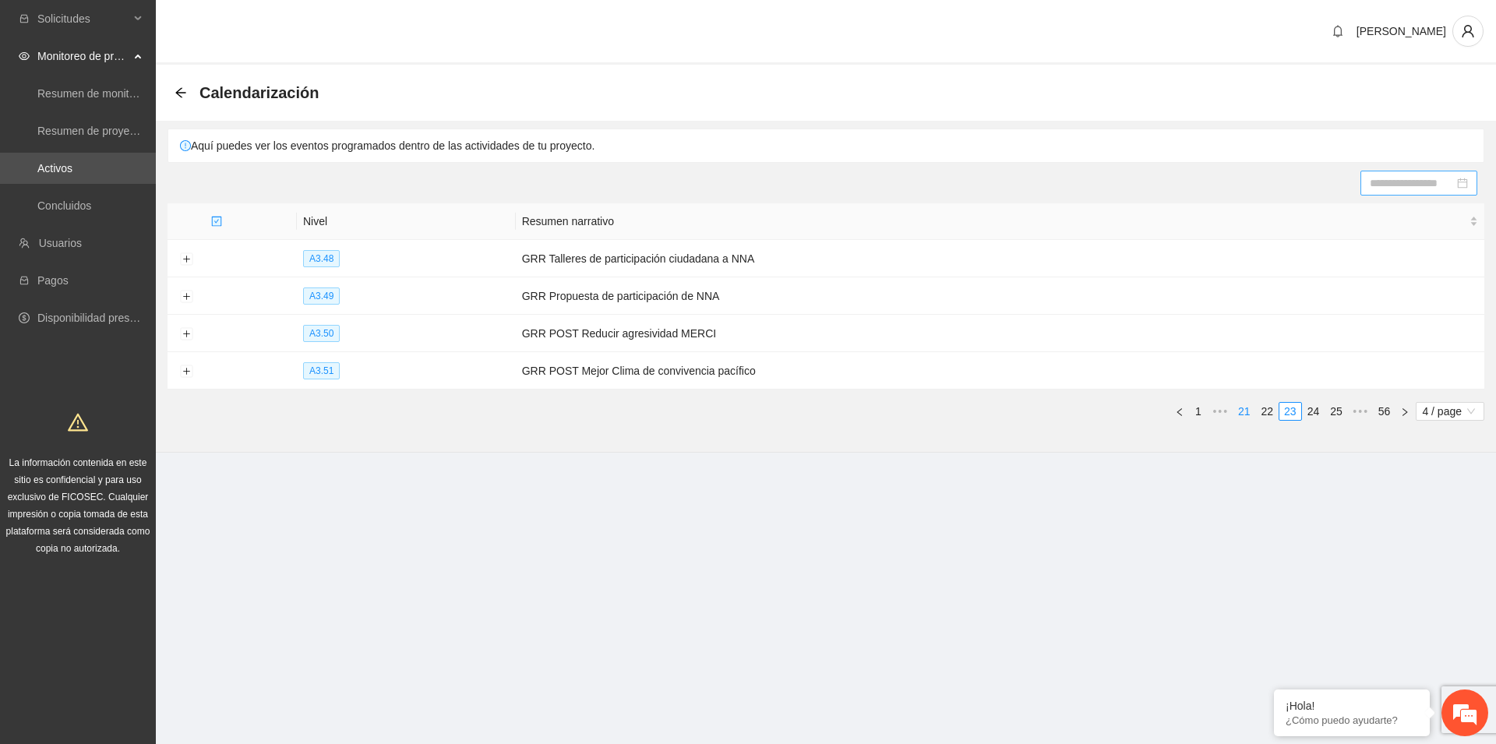
click at [1340, 413] on link "25" at bounding box center [1336, 411] width 22 height 17
click at [185, 257] on button "Expand row" at bounding box center [186, 259] width 12 height 12
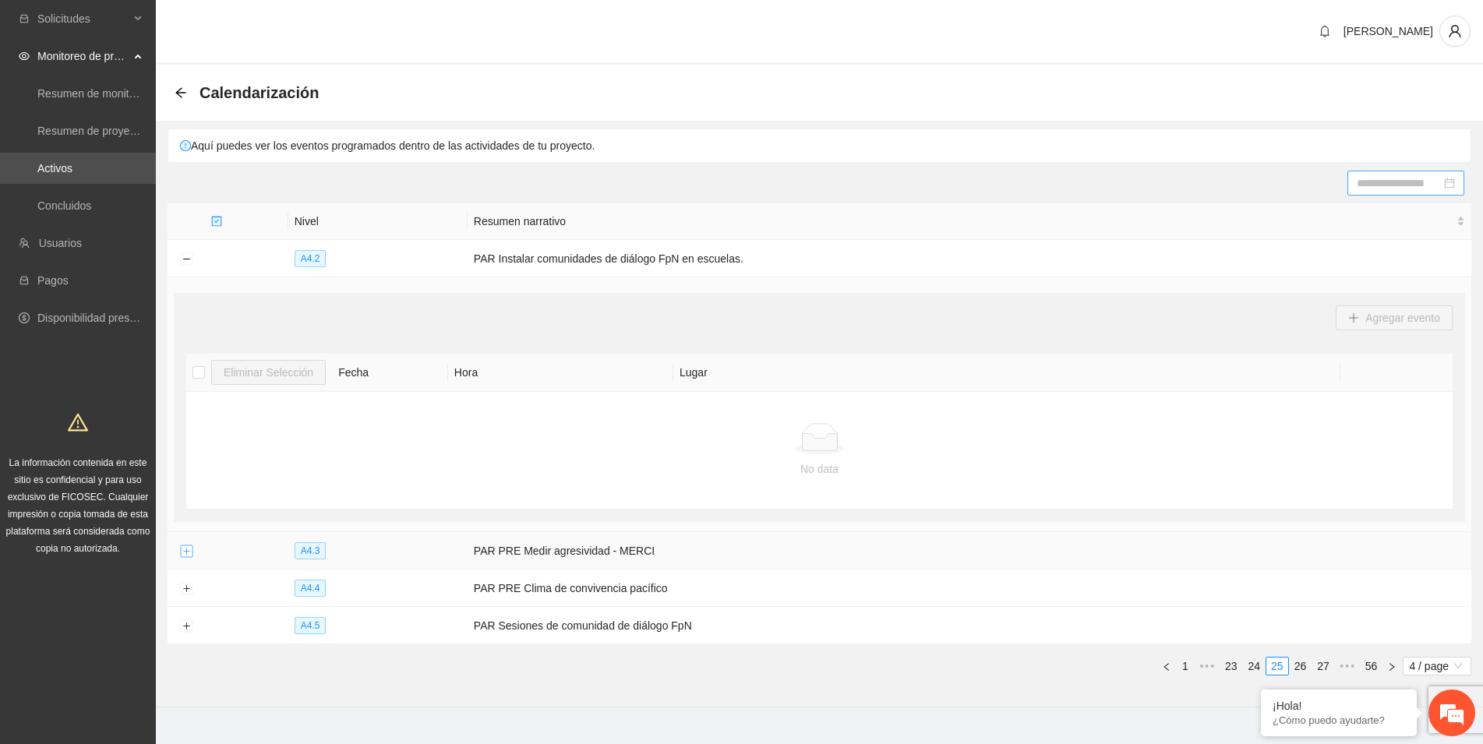
click at [189, 549] on button "Expand row" at bounding box center [186, 551] width 12 height 12
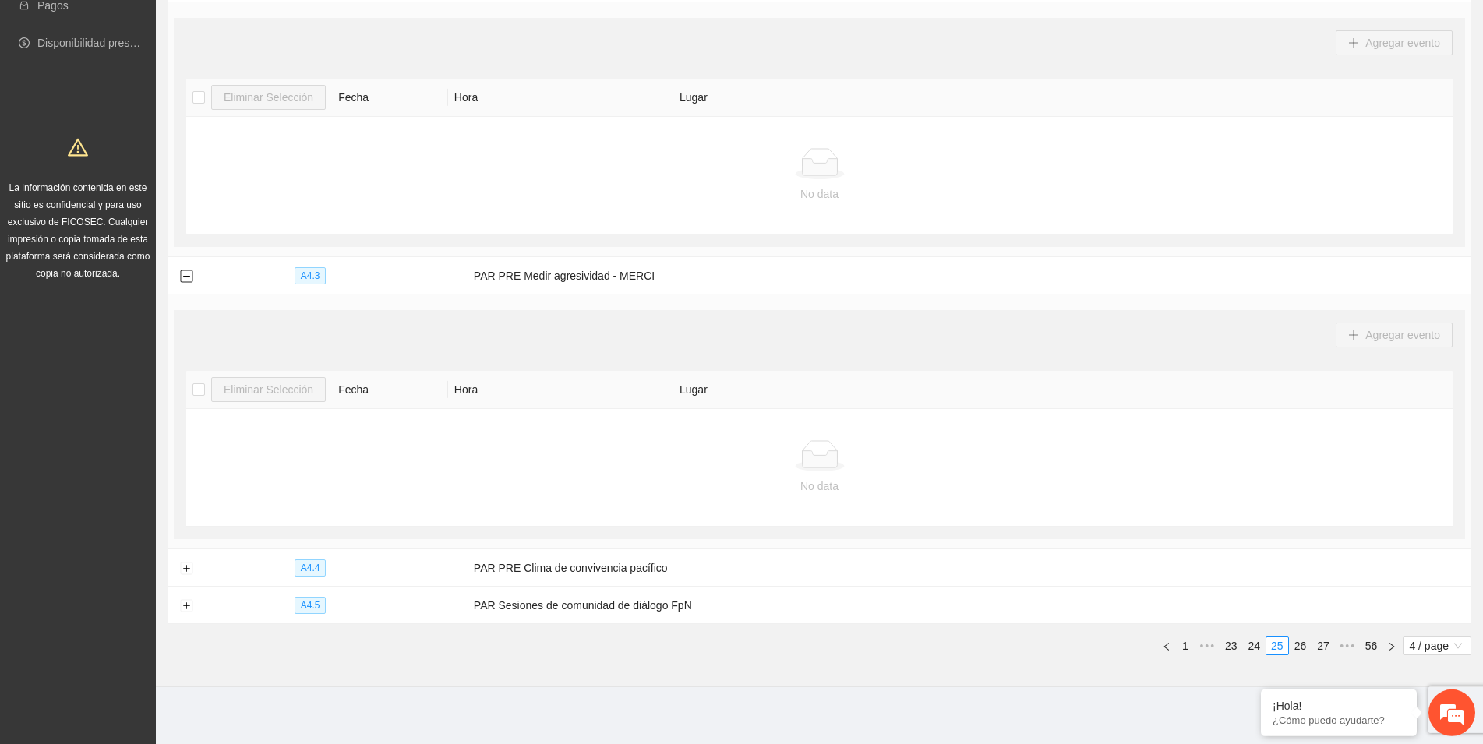
scroll to position [279, 0]
click at [185, 566] on button "Expand row" at bounding box center [186, 565] width 12 height 12
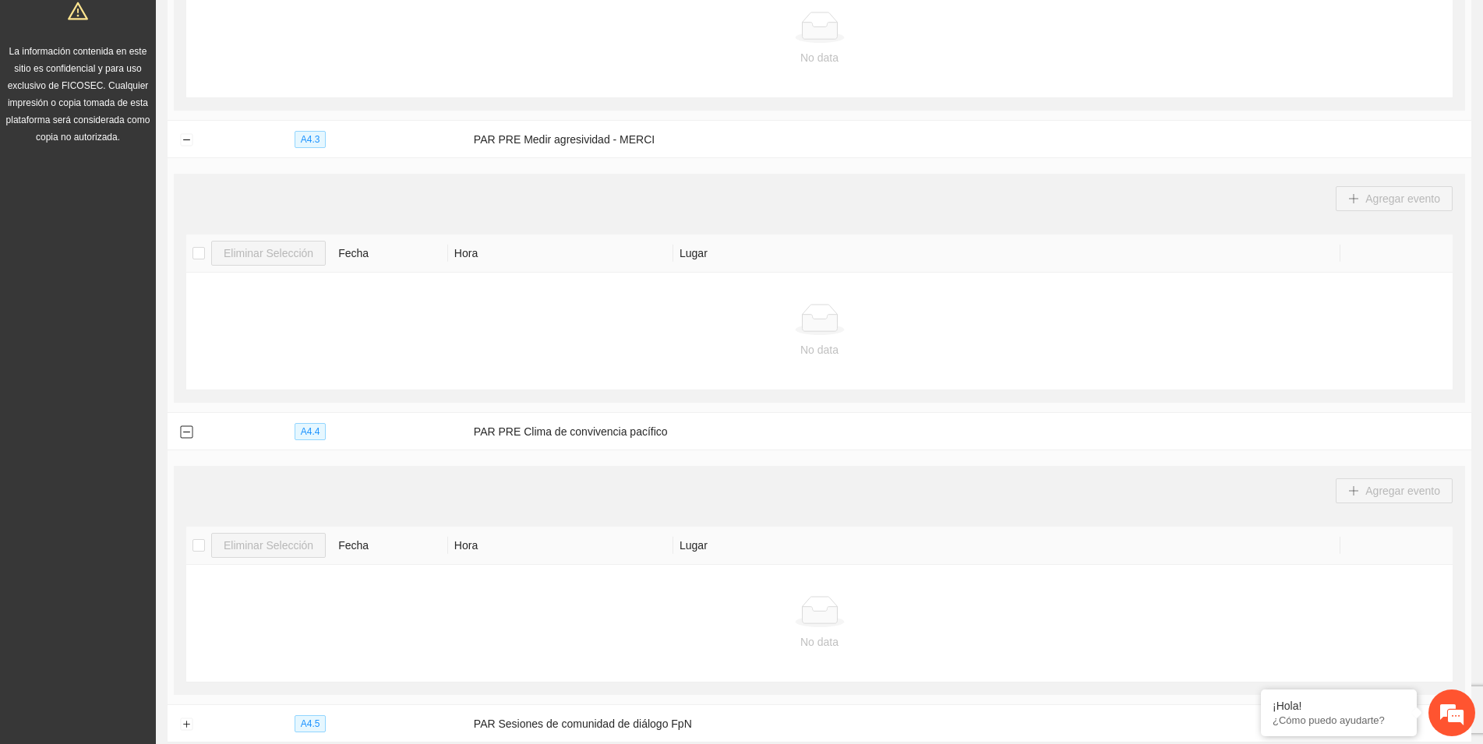
scroll to position [534, 0]
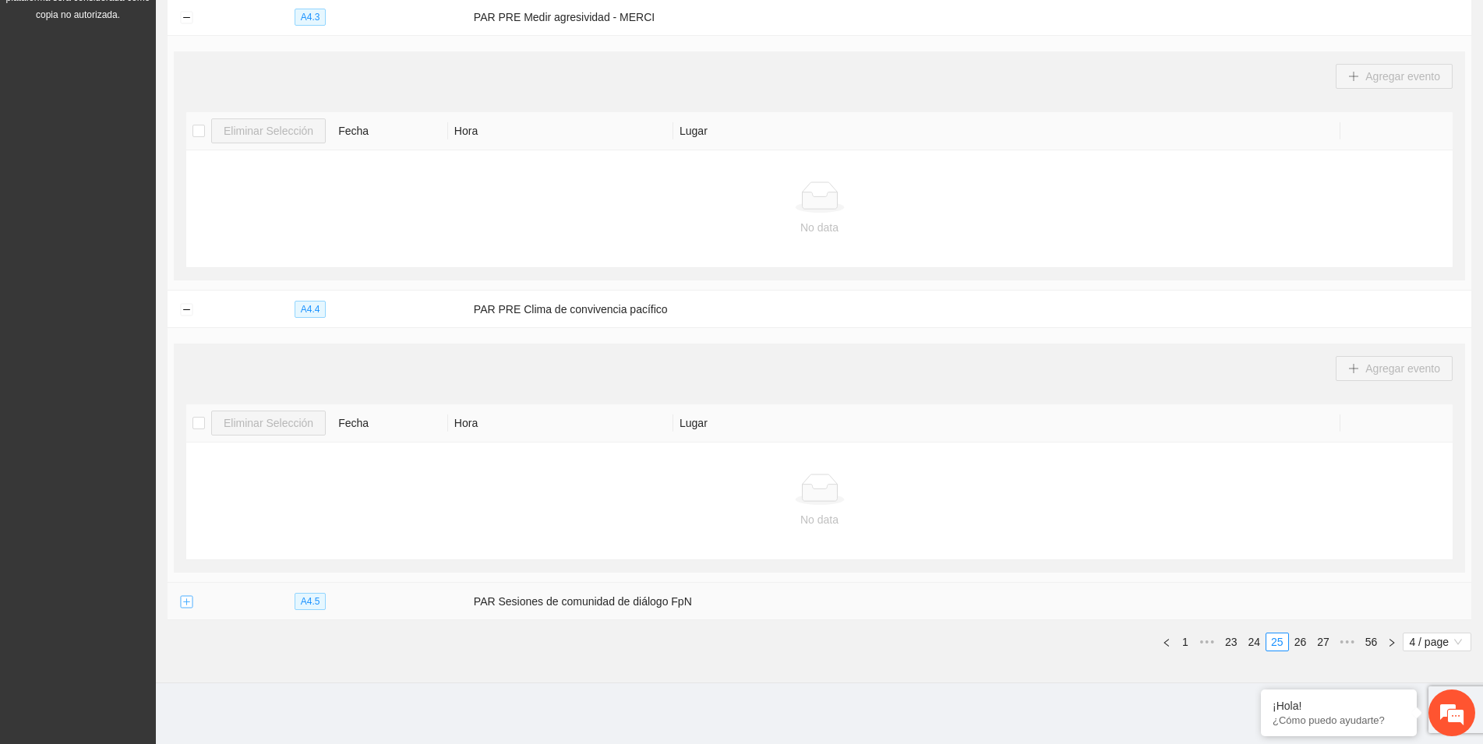
click at [185, 598] on button "Expand row" at bounding box center [186, 602] width 12 height 12
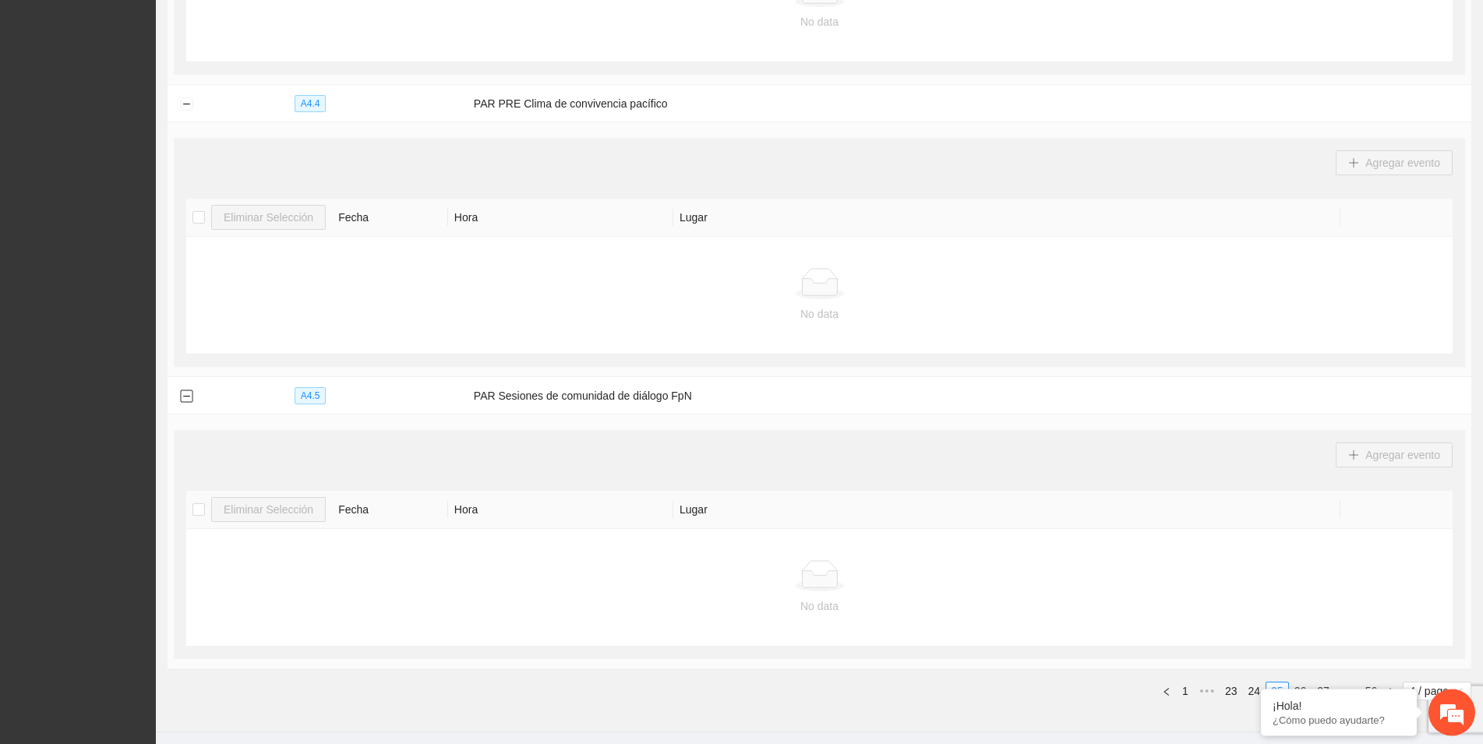
scroll to position [789, 0]
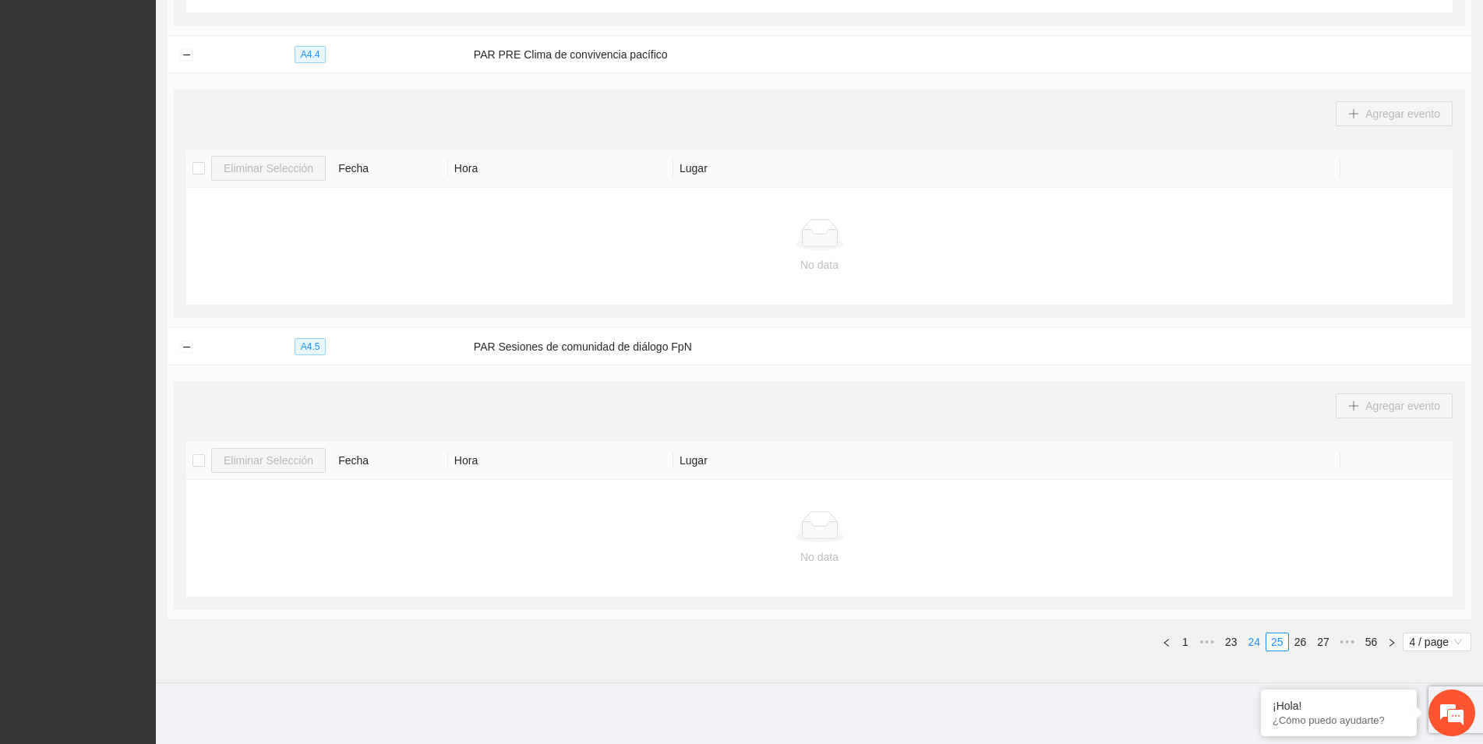
click at [1256, 640] on link "24" at bounding box center [1255, 641] width 22 height 17
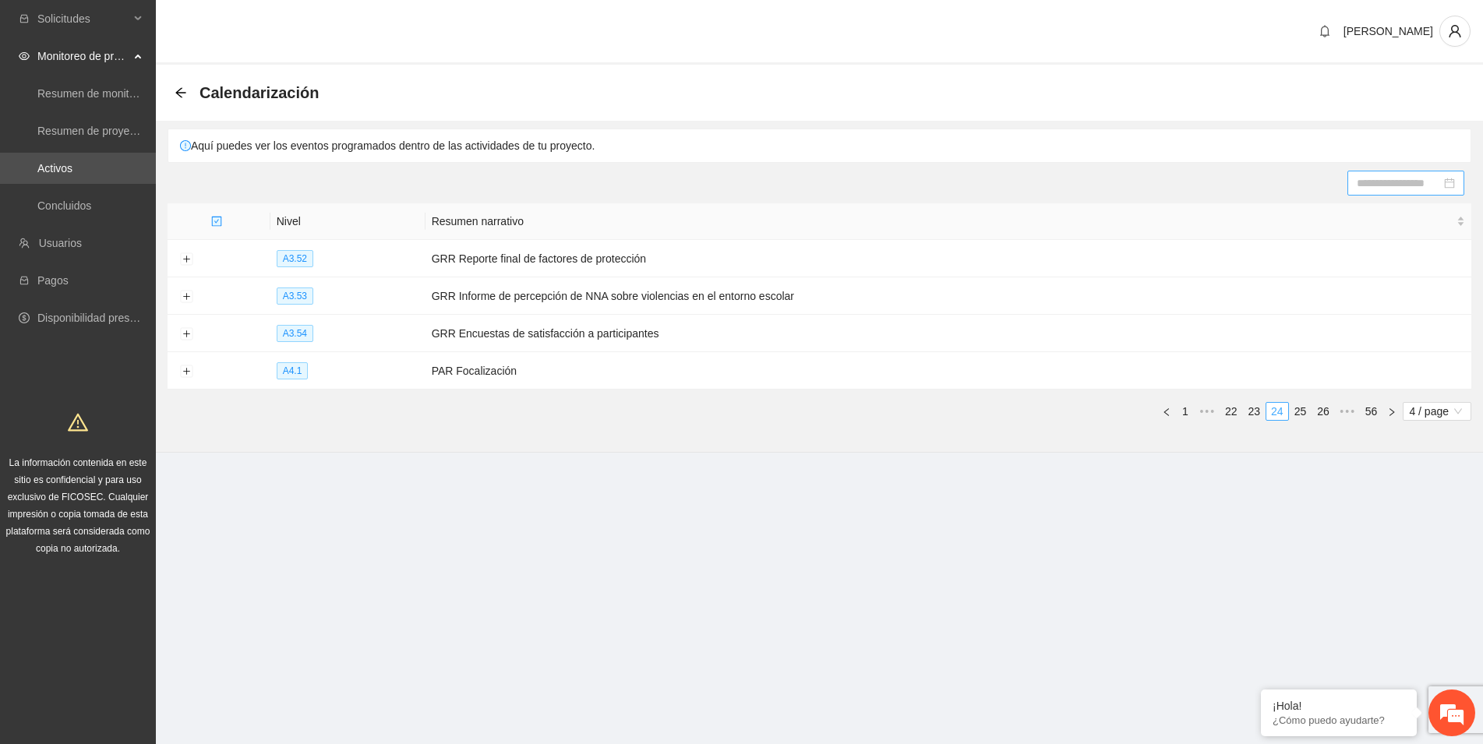
scroll to position [0, 0]
click at [181, 369] on button "Expand row" at bounding box center [186, 371] width 12 height 12
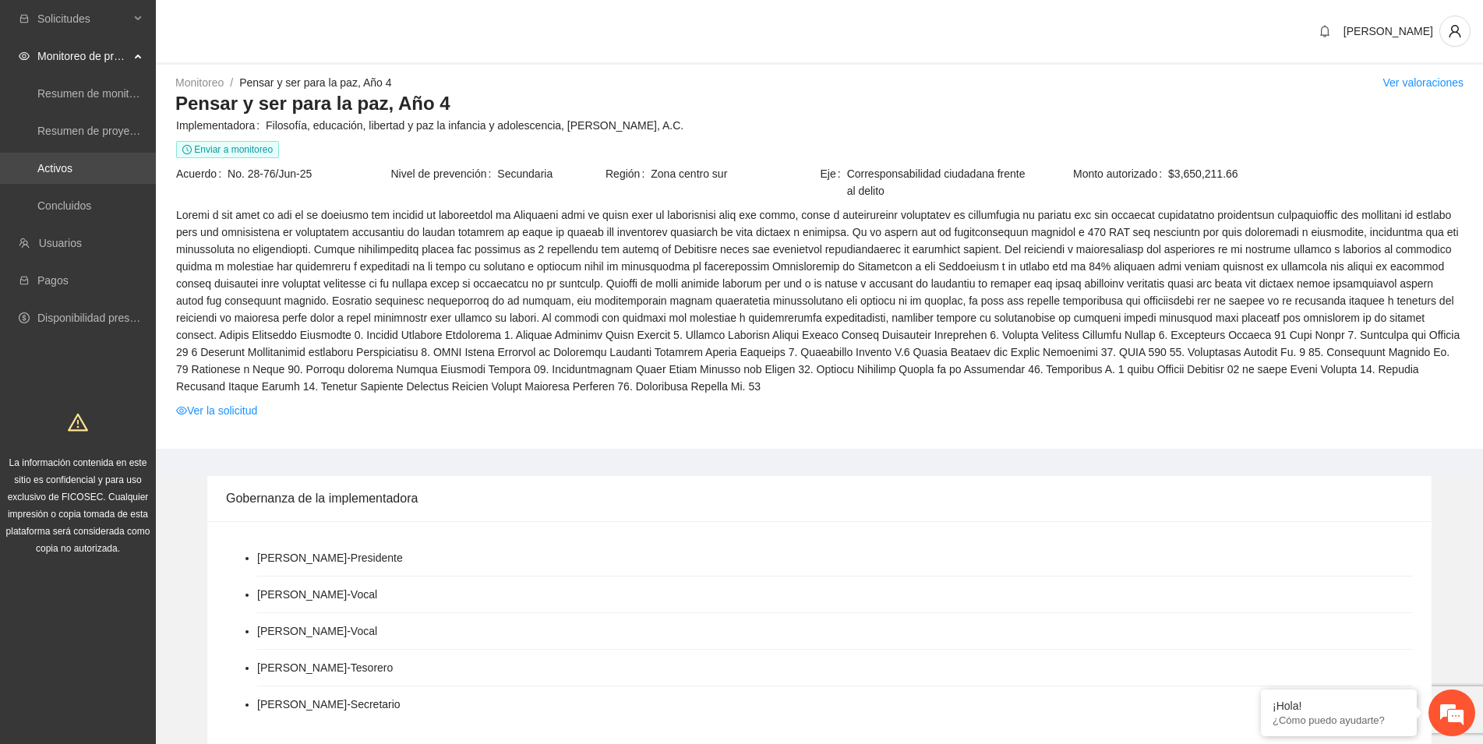
click at [66, 164] on link "Activos" at bounding box center [54, 168] width 35 height 12
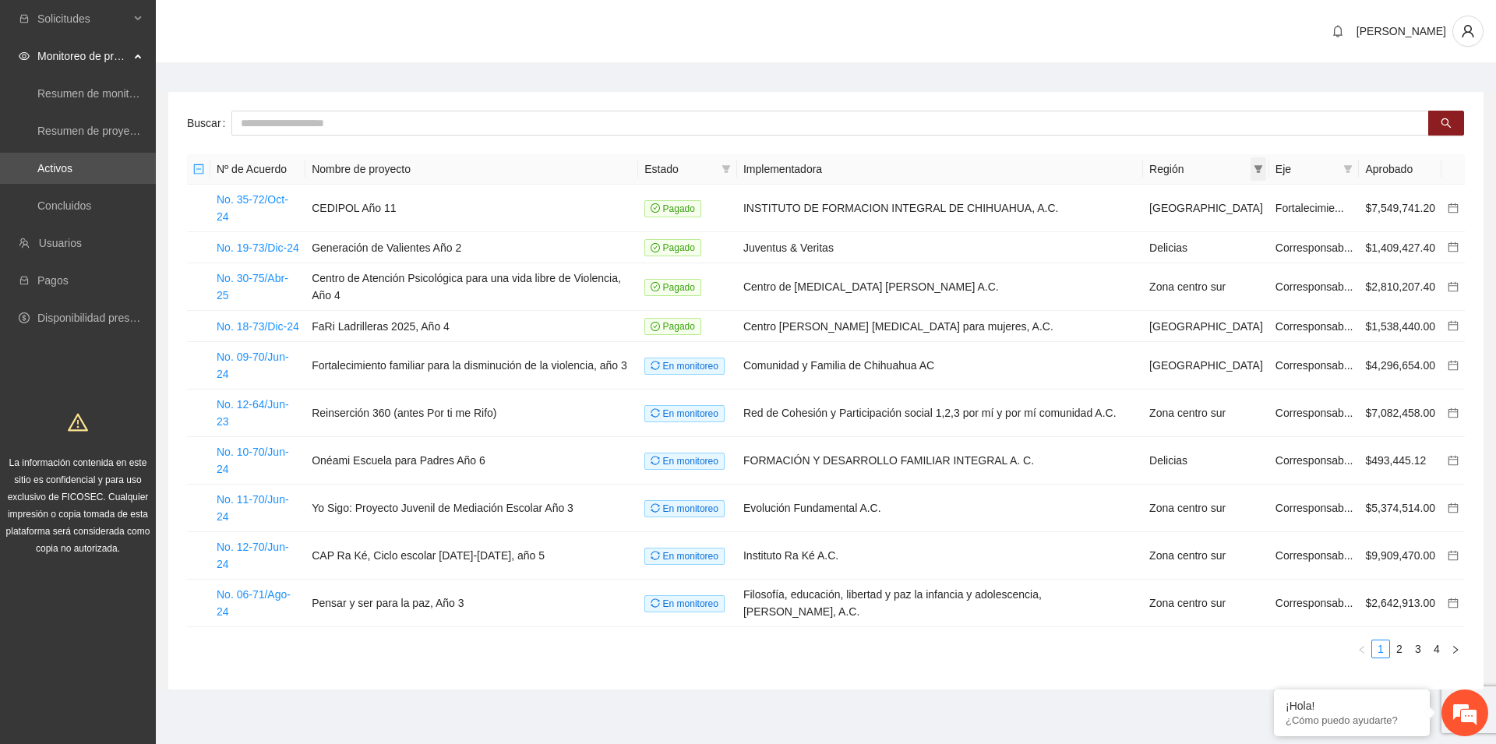
click at [1261, 170] on icon "filter" at bounding box center [1258, 168] width 9 height 9
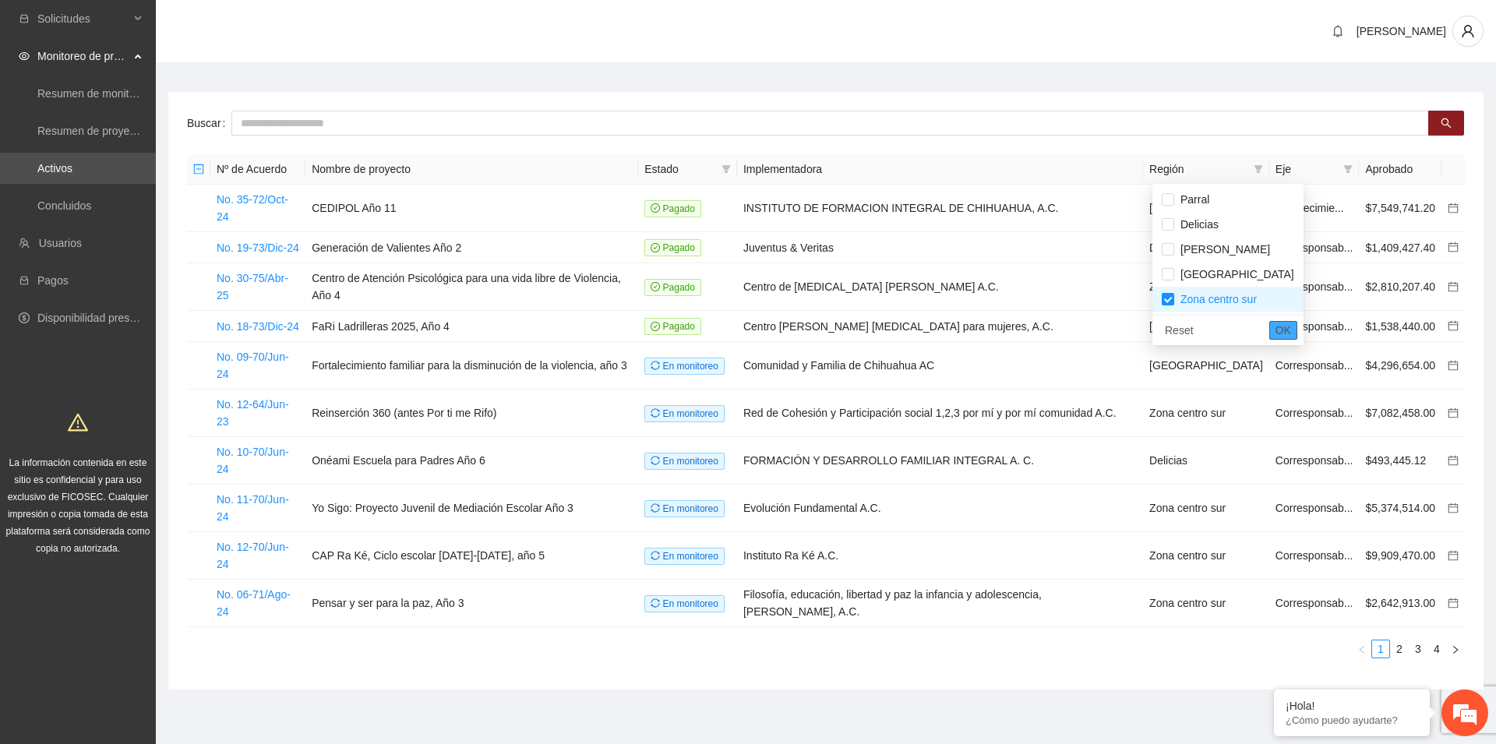
click at [1276, 334] on span "OK" at bounding box center [1284, 330] width 16 height 17
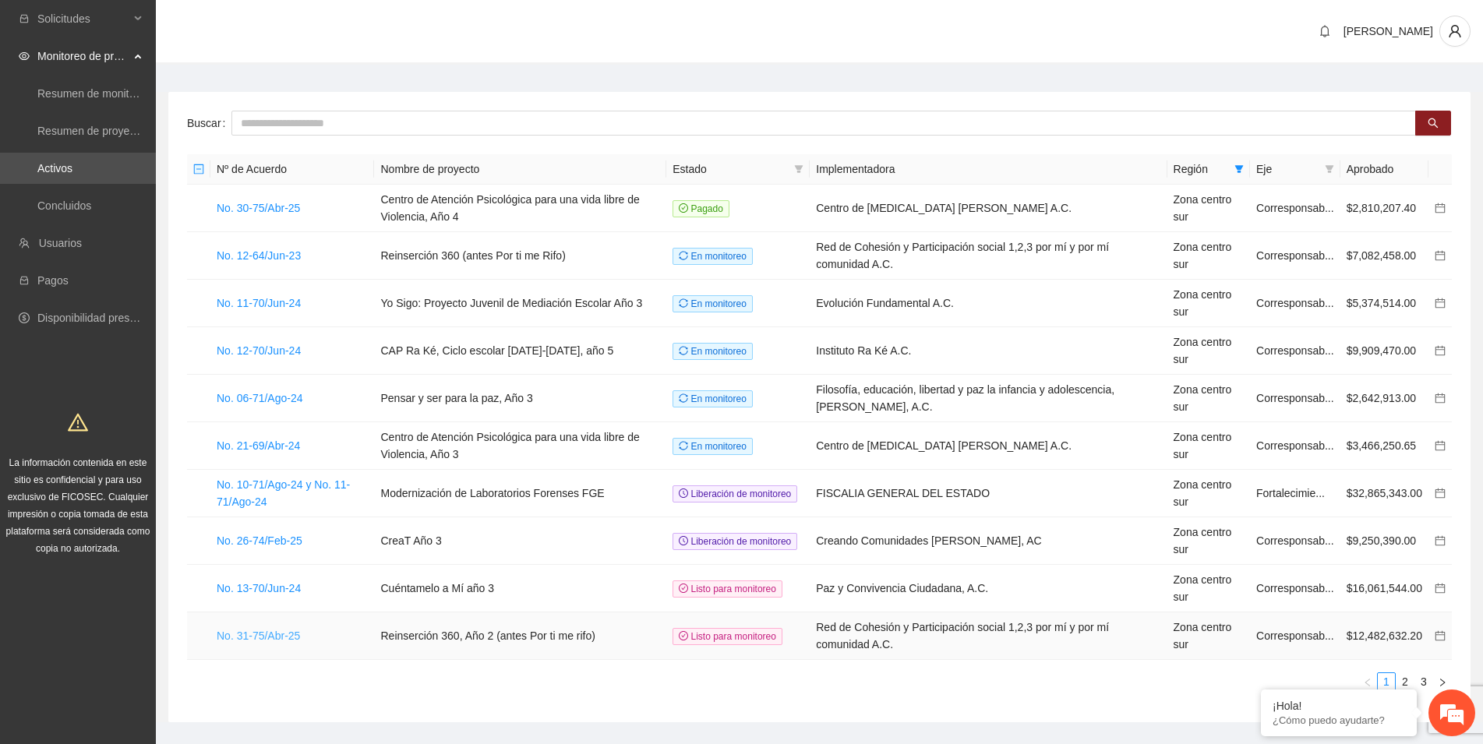
click at [281, 637] on link "No. 31-75/Abr-25" at bounding box center [258, 636] width 83 height 12
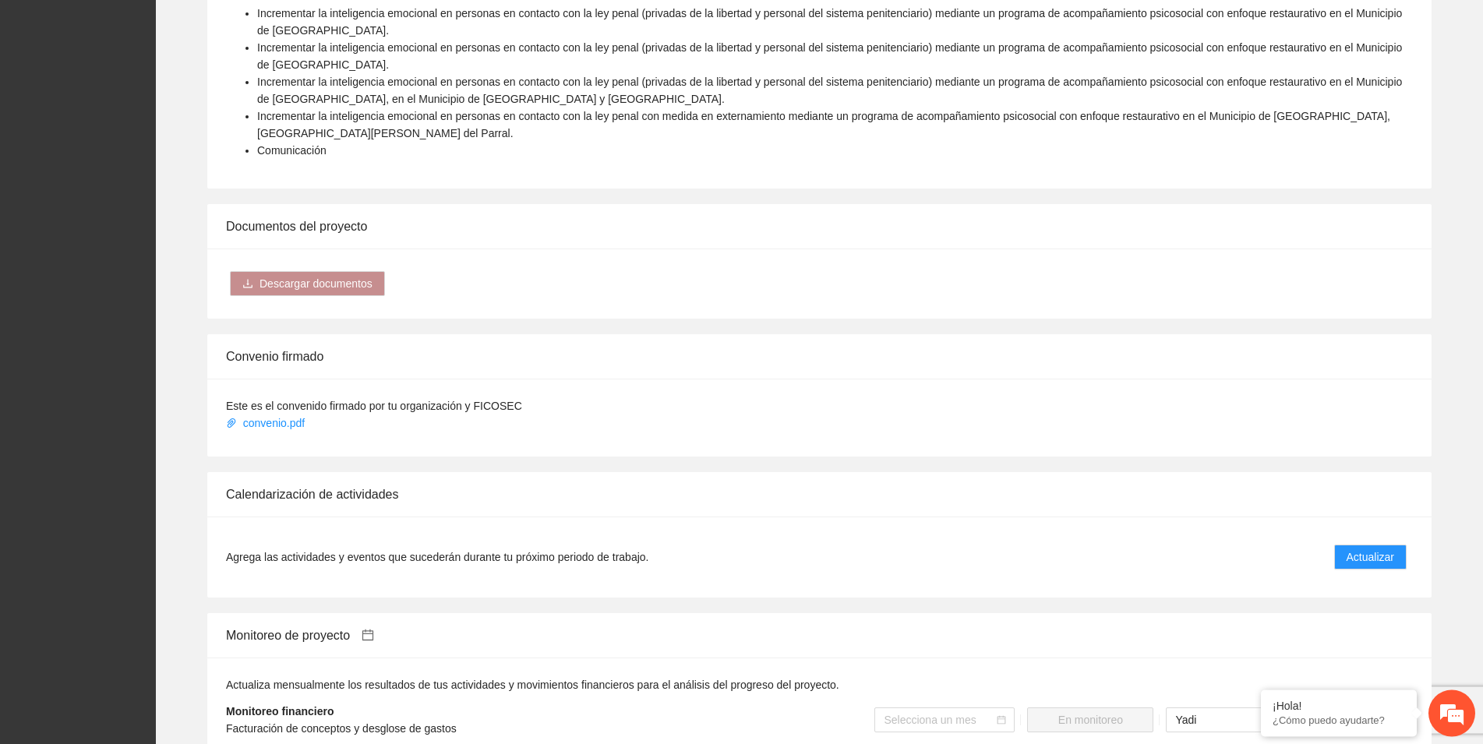
scroll to position [2066, 0]
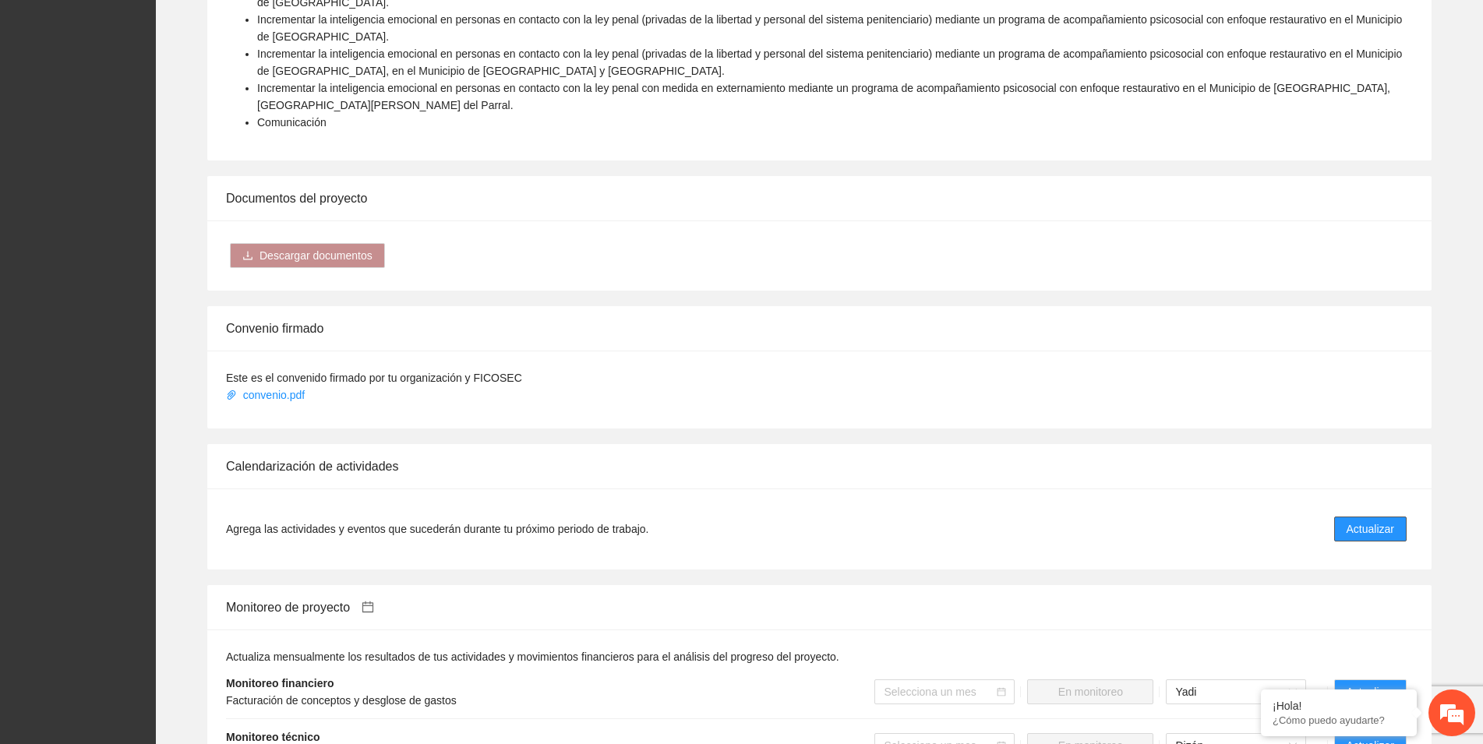
click at [1371, 521] on span "Actualizar" at bounding box center [1370, 529] width 48 height 17
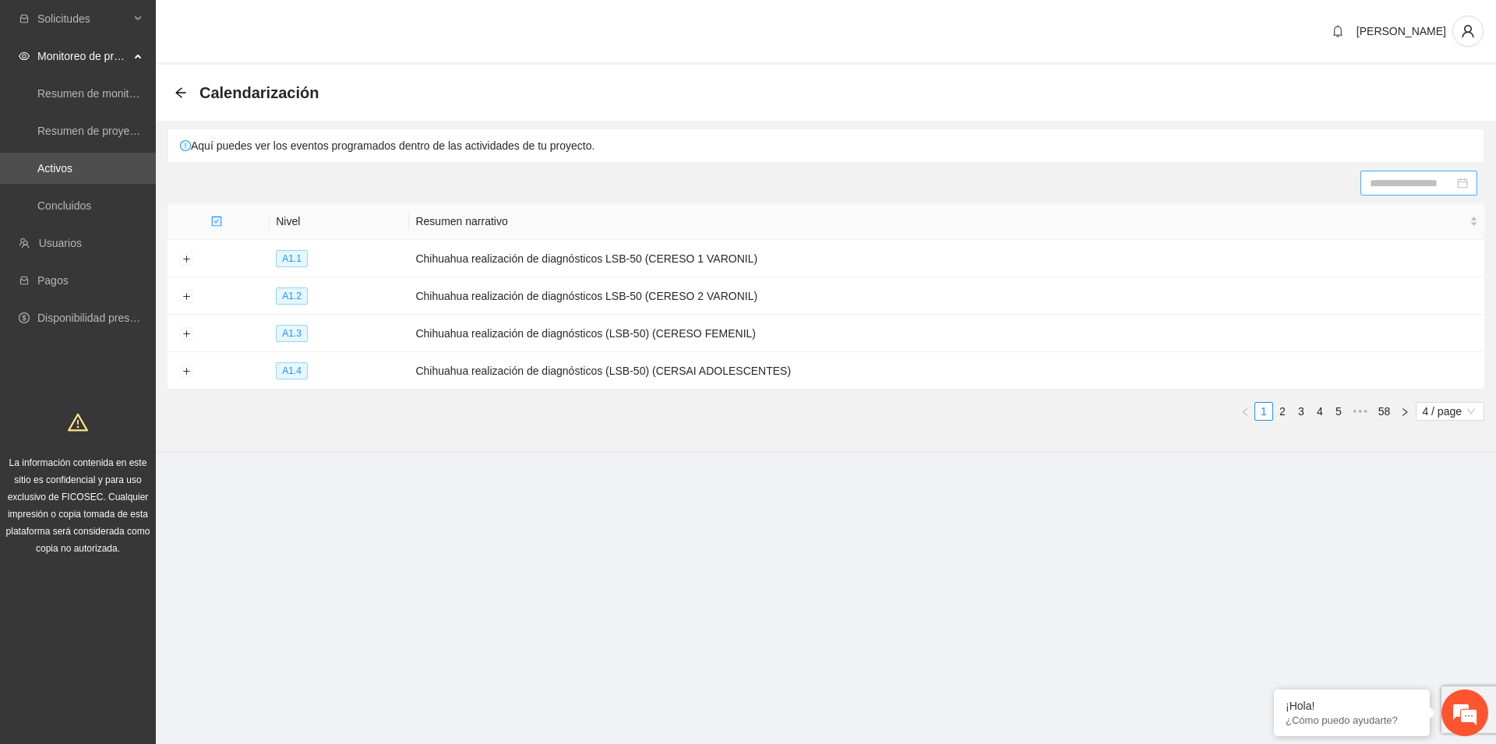
click at [1390, 179] on input at bounding box center [1412, 183] width 84 height 17
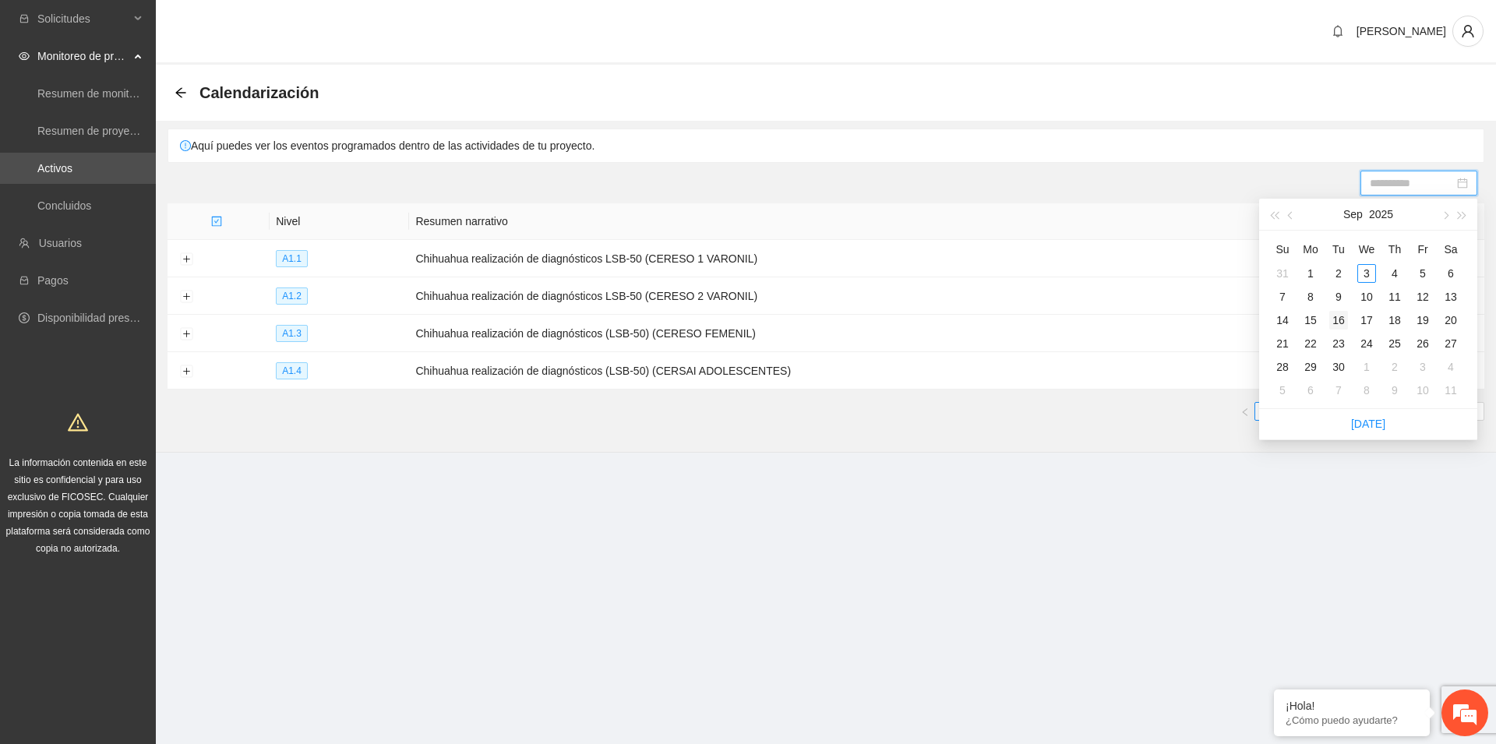
type input "**********"
click at [1346, 320] on div "16" at bounding box center [1338, 320] width 19 height 19
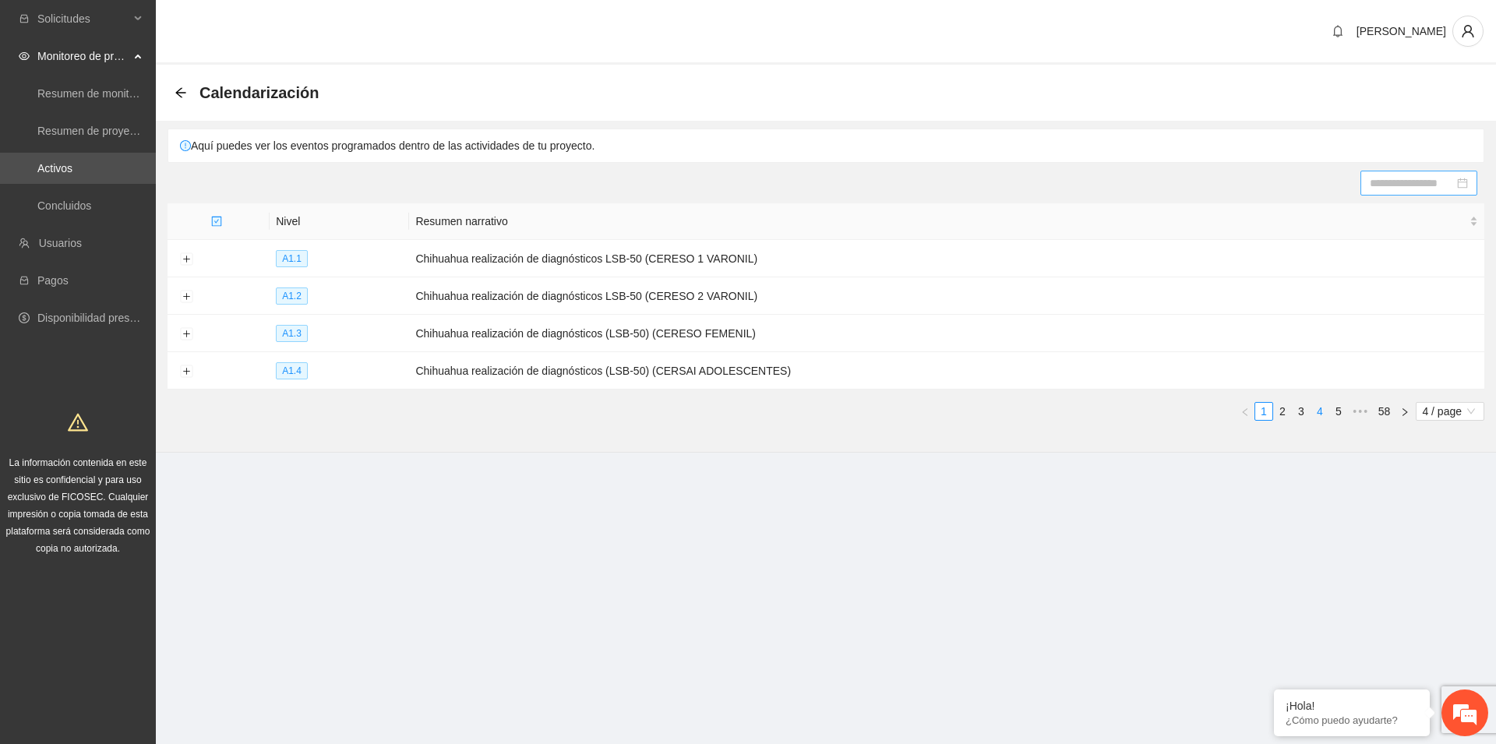
click at [1318, 408] on link "4" at bounding box center [1319, 411] width 17 height 17
click at [1336, 405] on link "6" at bounding box center [1338, 411] width 17 height 17
click at [1336, 405] on link "8" at bounding box center [1338, 411] width 17 height 17
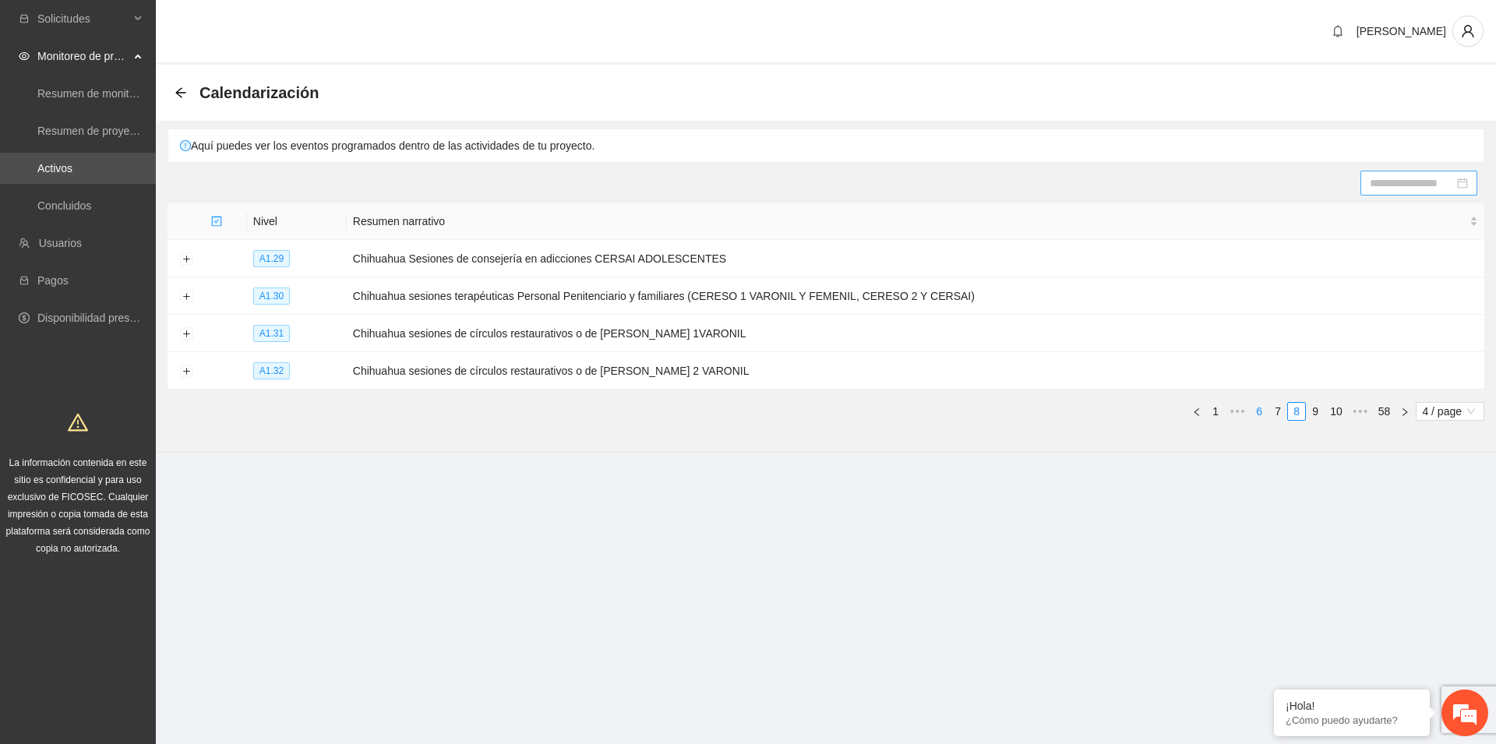
click at [1336, 405] on link "10" at bounding box center [1336, 411] width 22 height 17
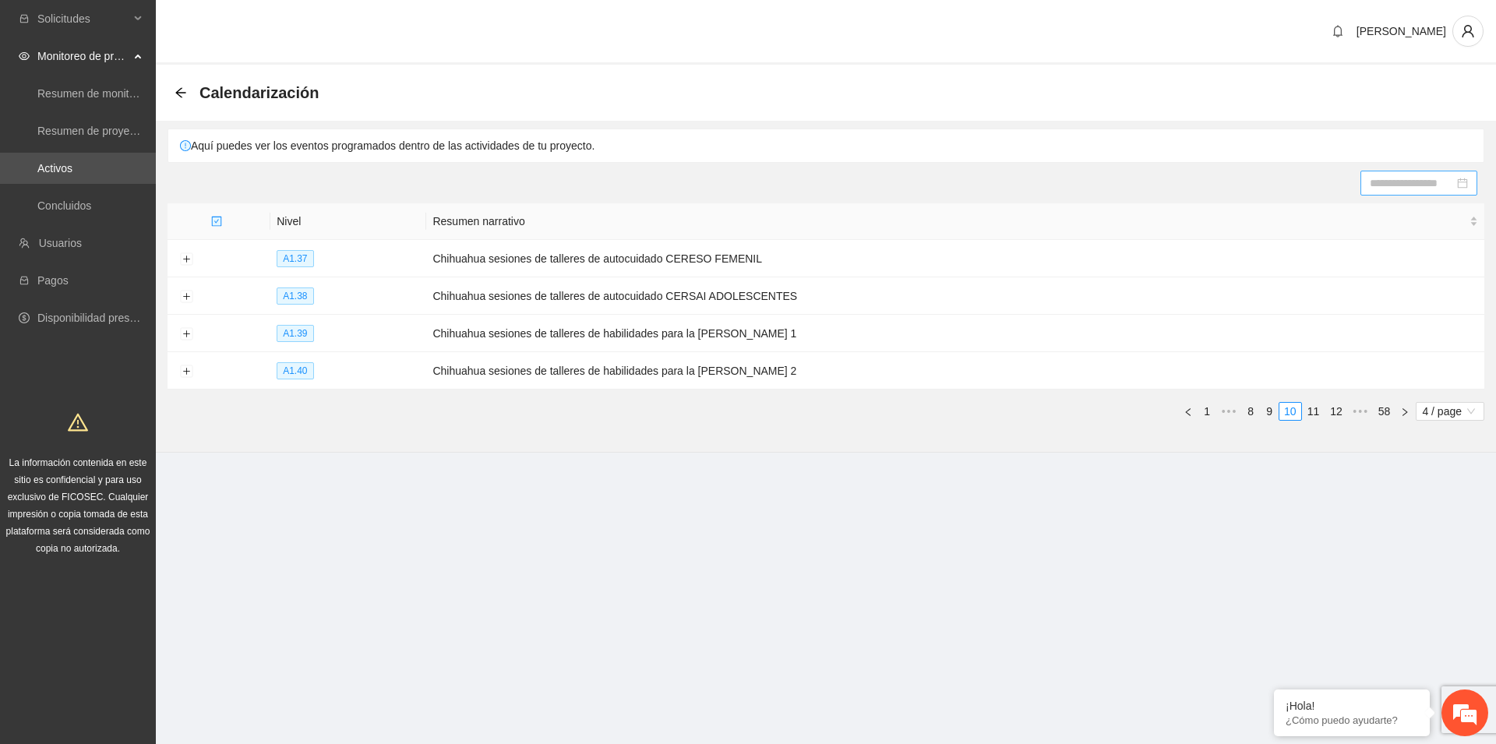
click at [1336, 405] on link "12" at bounding box center [1336, 411] width 22 height 17
click at [1336, 405] on link "14" at bounding box center [1336, 411] width 22 height 17
click at [1336, 405] on link "16" at bounding box center [1336, 411] width 22 height 17
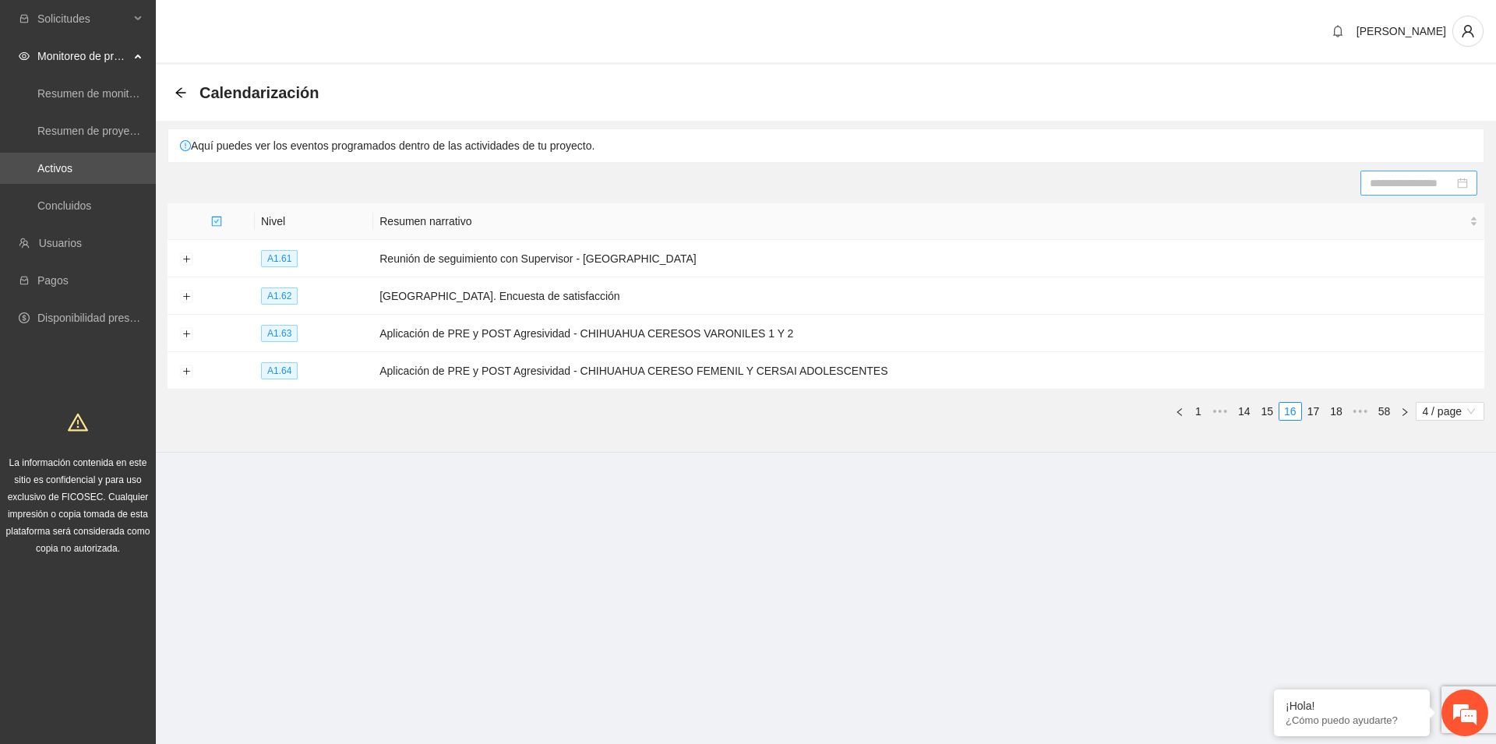
click at [1336, 405] on link "18" at bounding box center [1336, 411] width 22 height 17
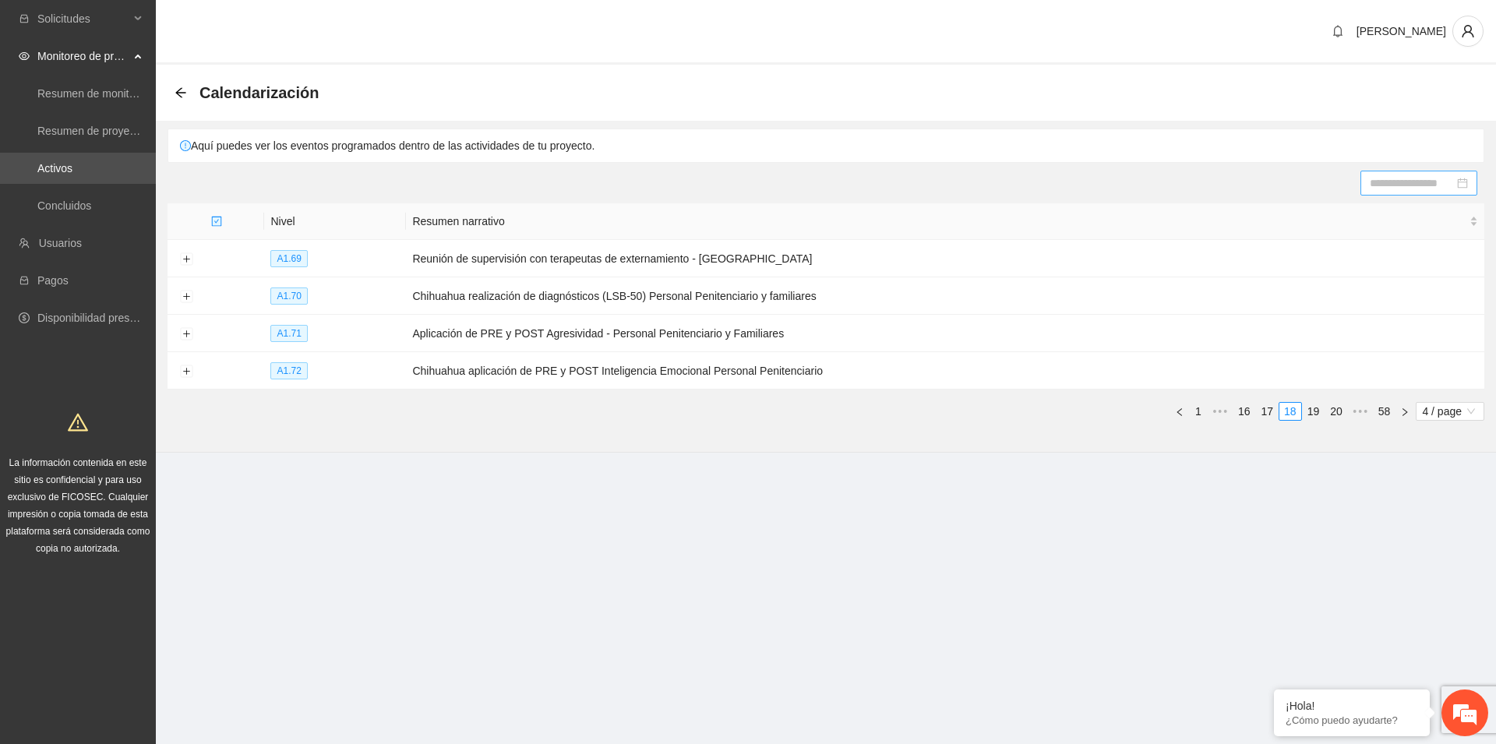
click at [1336, 405] on link "20" at bounding box center [1336, 411] width 22 height 17
click at [1336, 405] on link "22" at bounding box center [1336, 411] width 22 height 17
click at [1336, 405] on link "24" at bounding box center [1336, 411] width 22 height 17
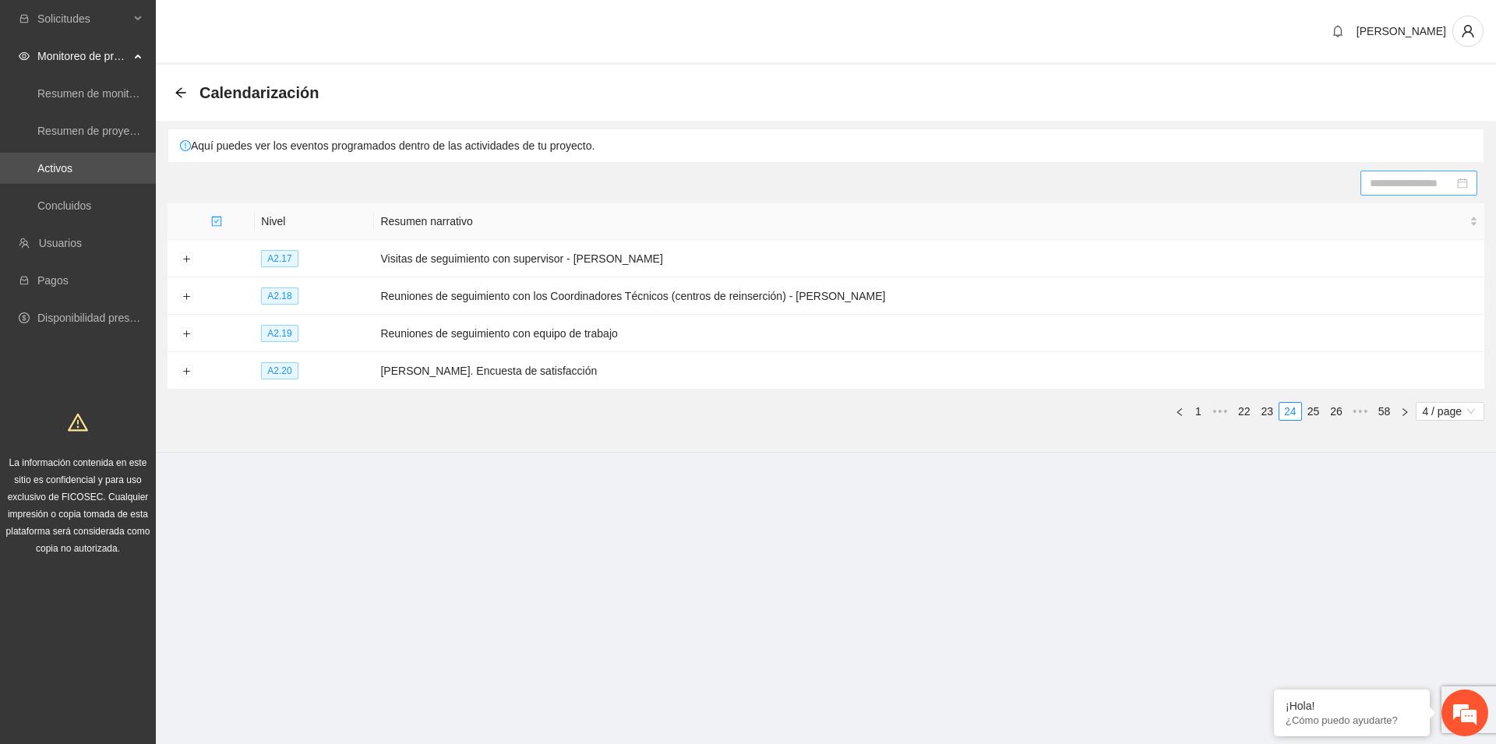
click at [1336, 405] on link "26" at bounding box center [1336, 411] width 22 height 17
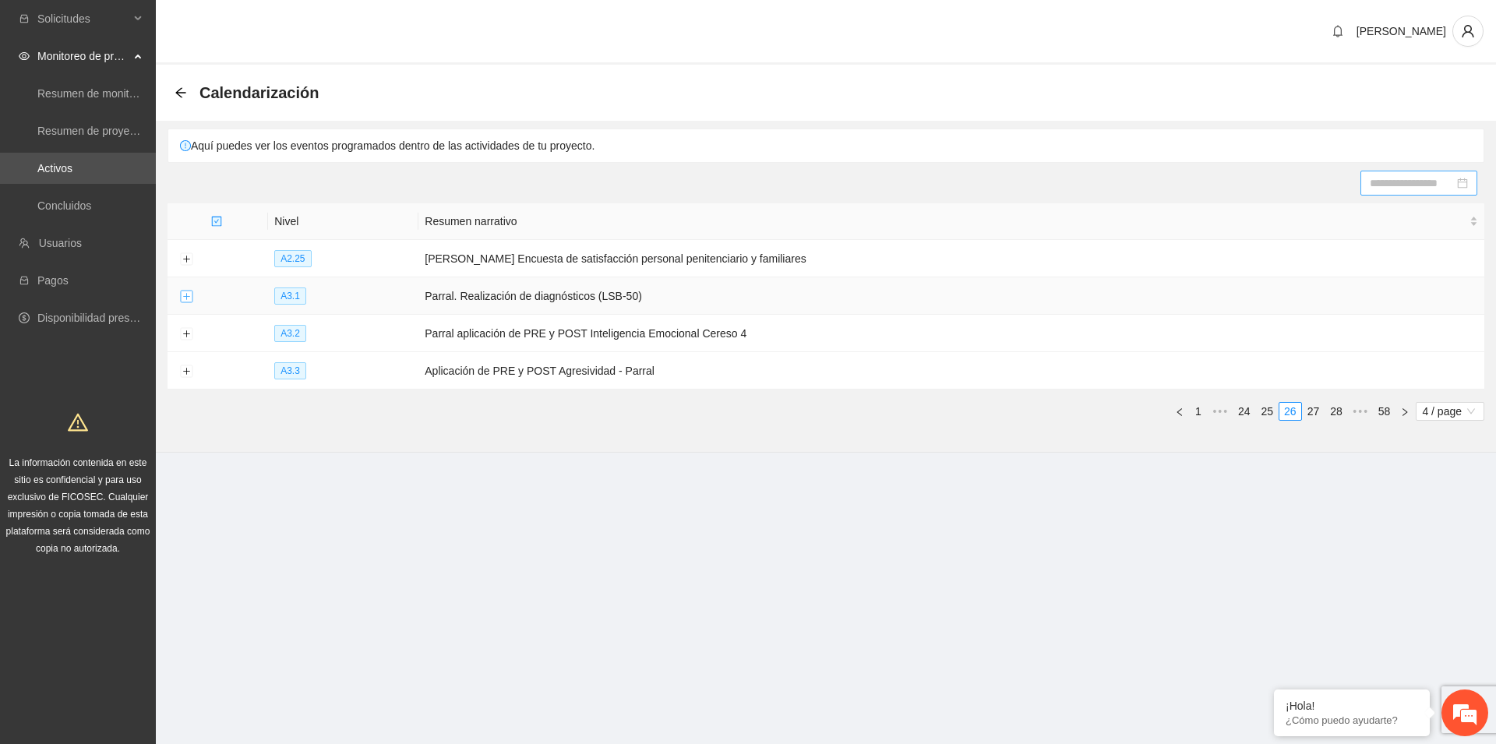
click at [183, 299] on button "Expand row" at bounding box center [186, 297] width 12 height 12
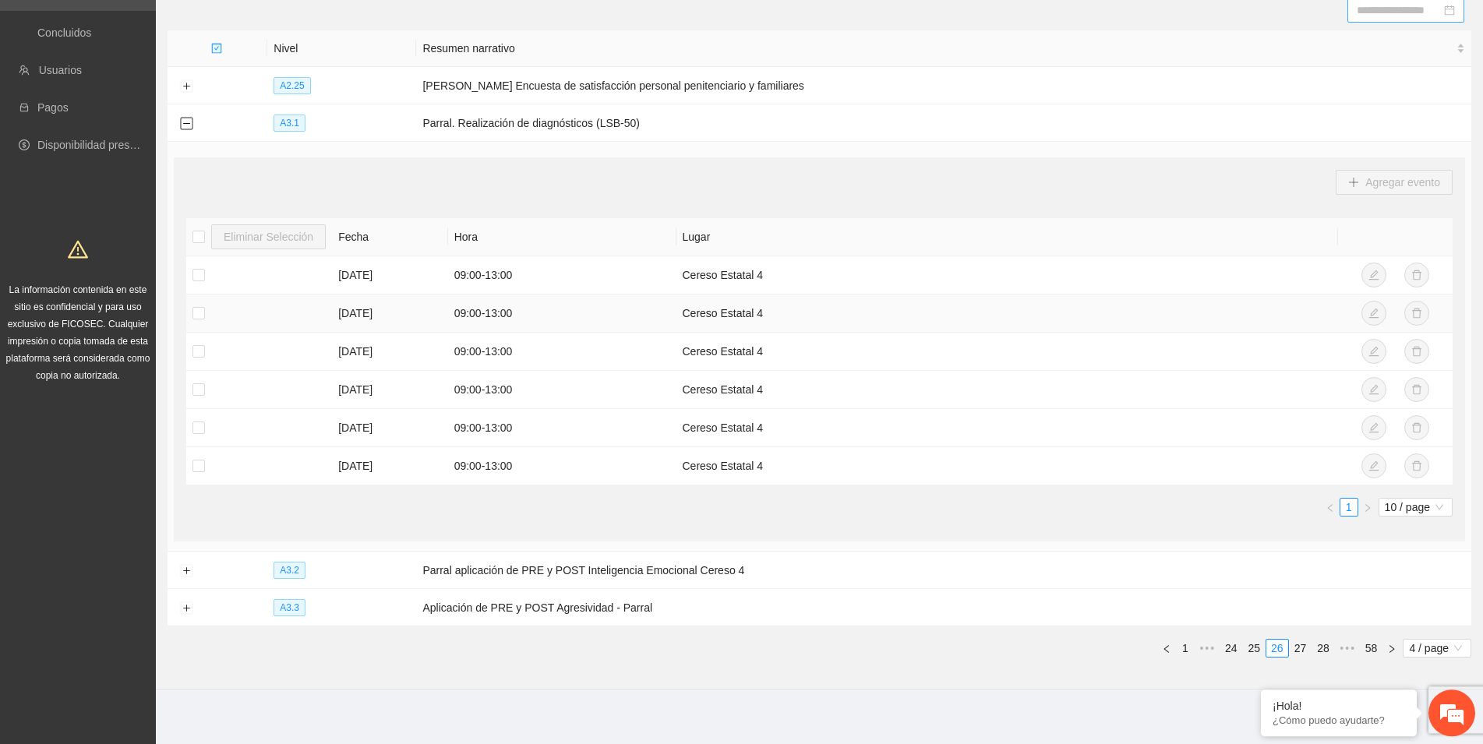
scroll to position [179, 0]
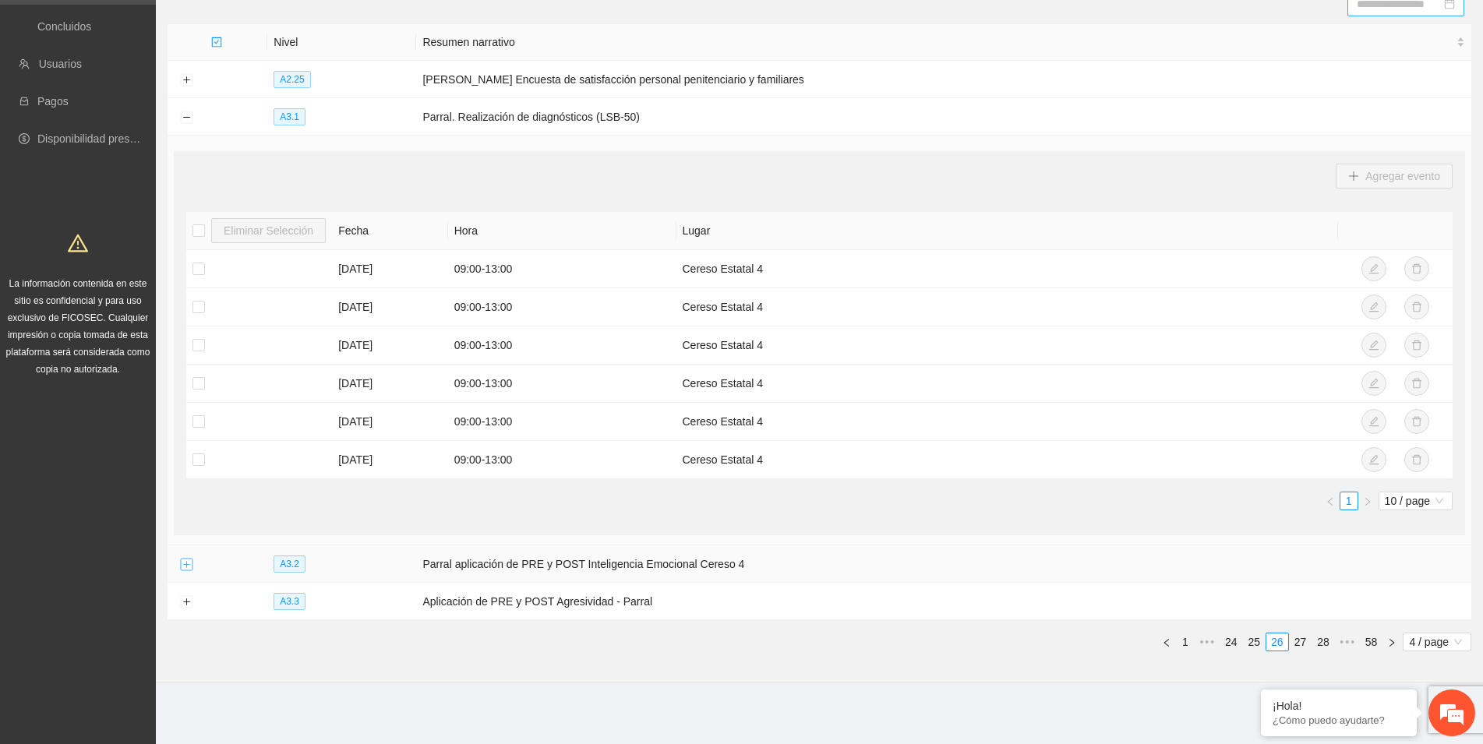
click at [187, 561] on button "Expand row" at bounding box center [186, 565] width 12 height 12
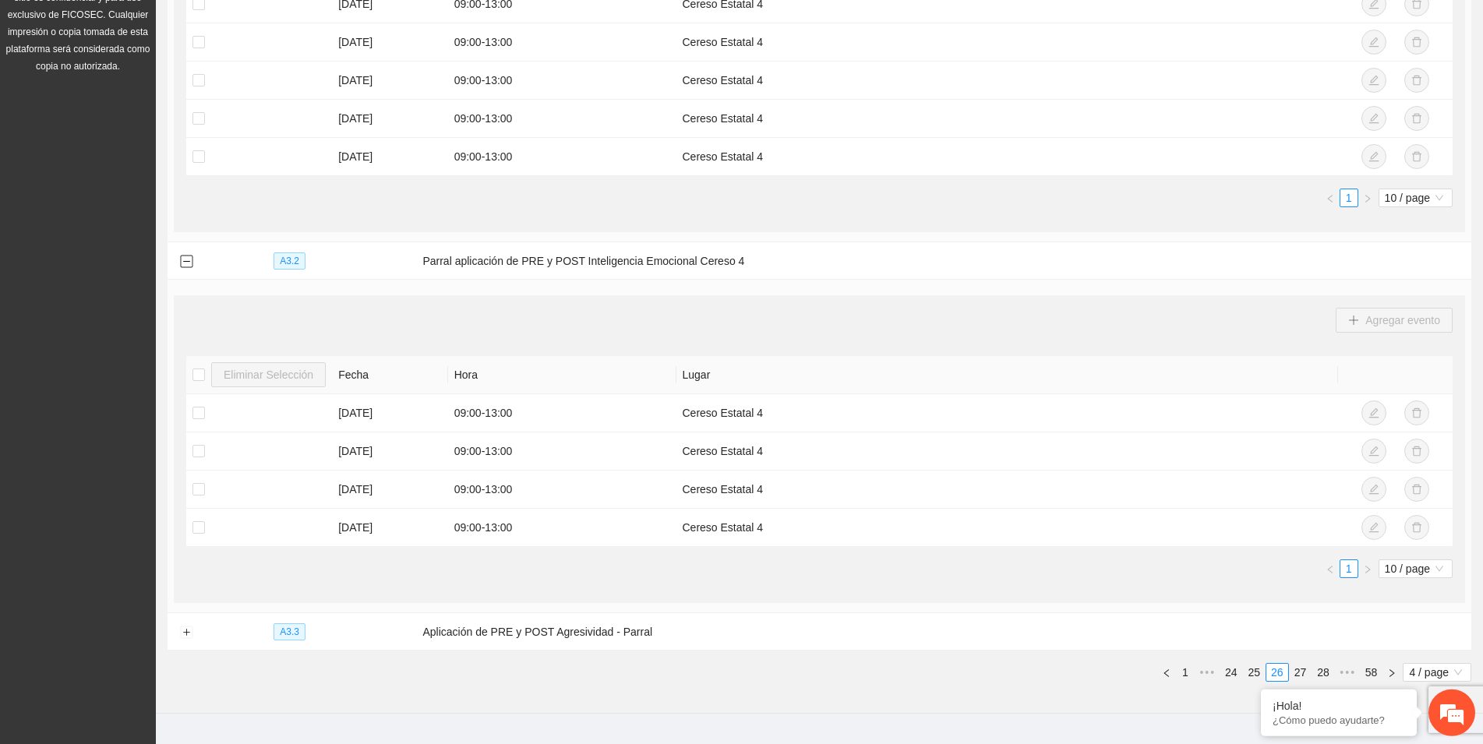
scroll to position [513, 0]
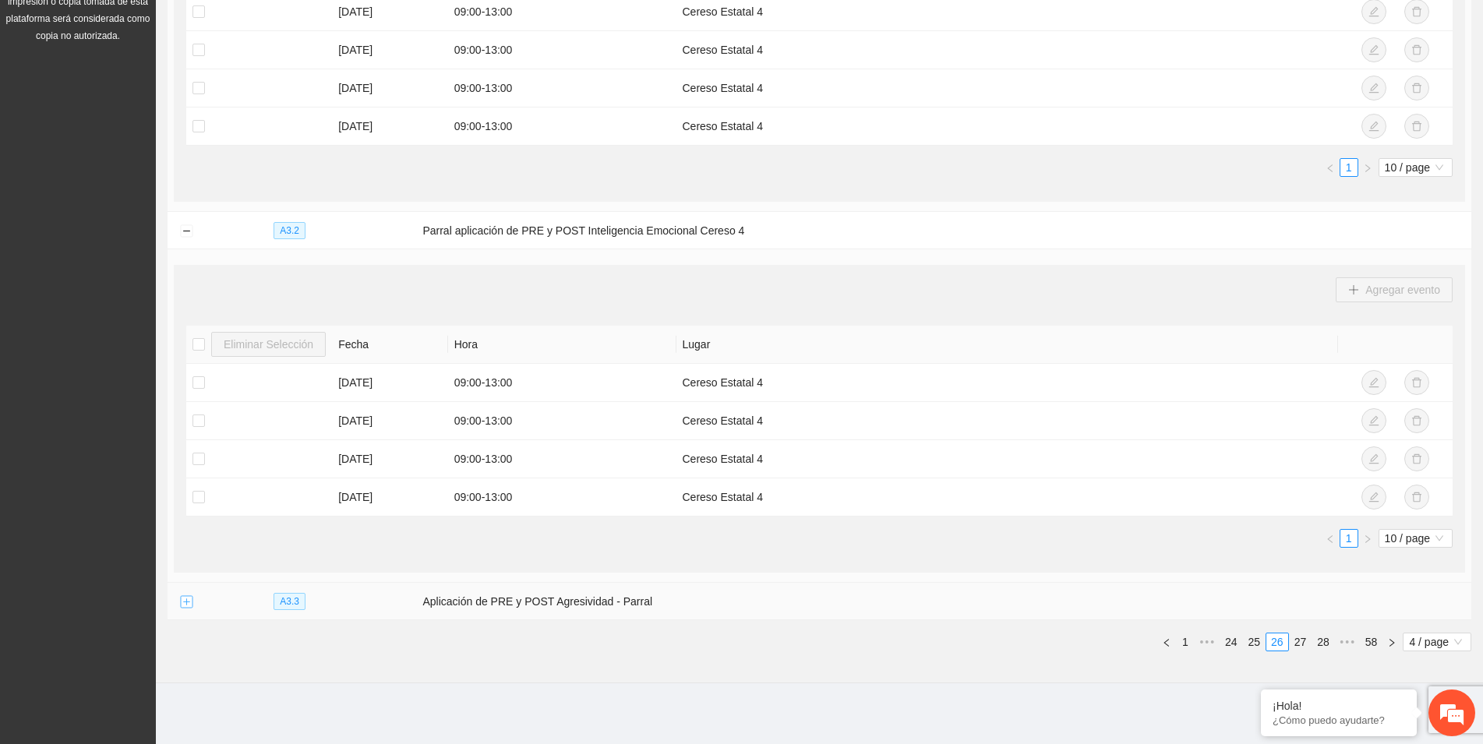
click at [187, 597] on button "Expand row" at bounding box center [186, 602] width 12 height 12
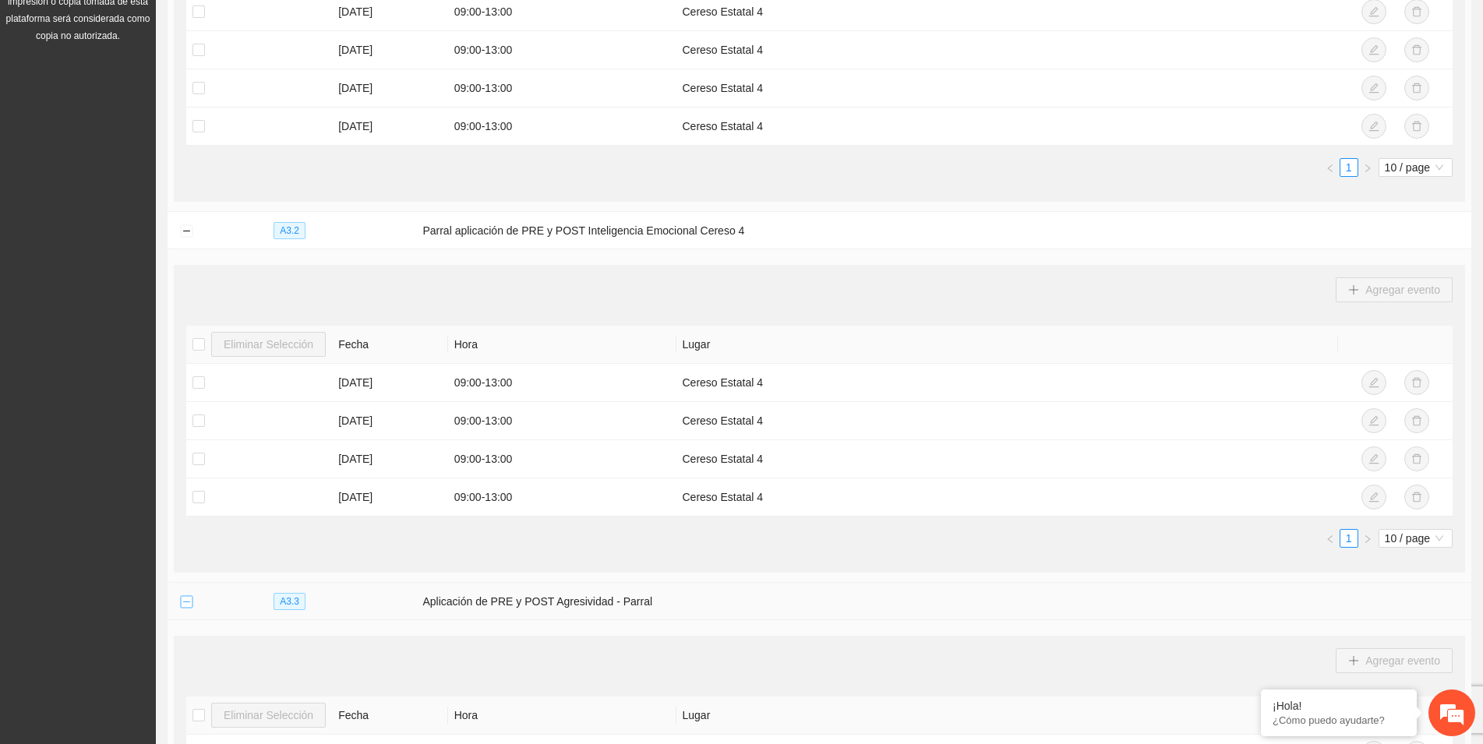
scroll to position [808, 0]
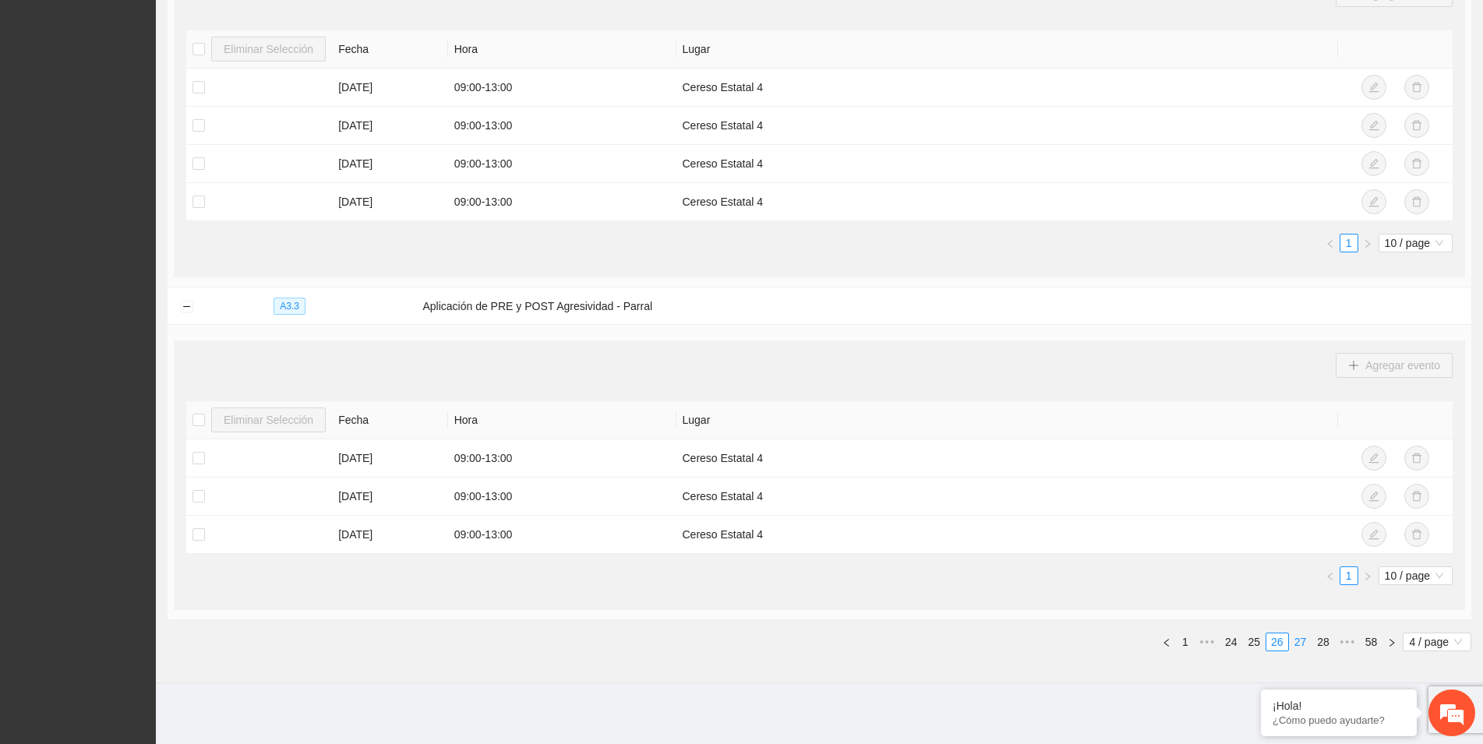
click at [1300, 640] on link "27" at bounding box center [1301, 641] width 22 height 17
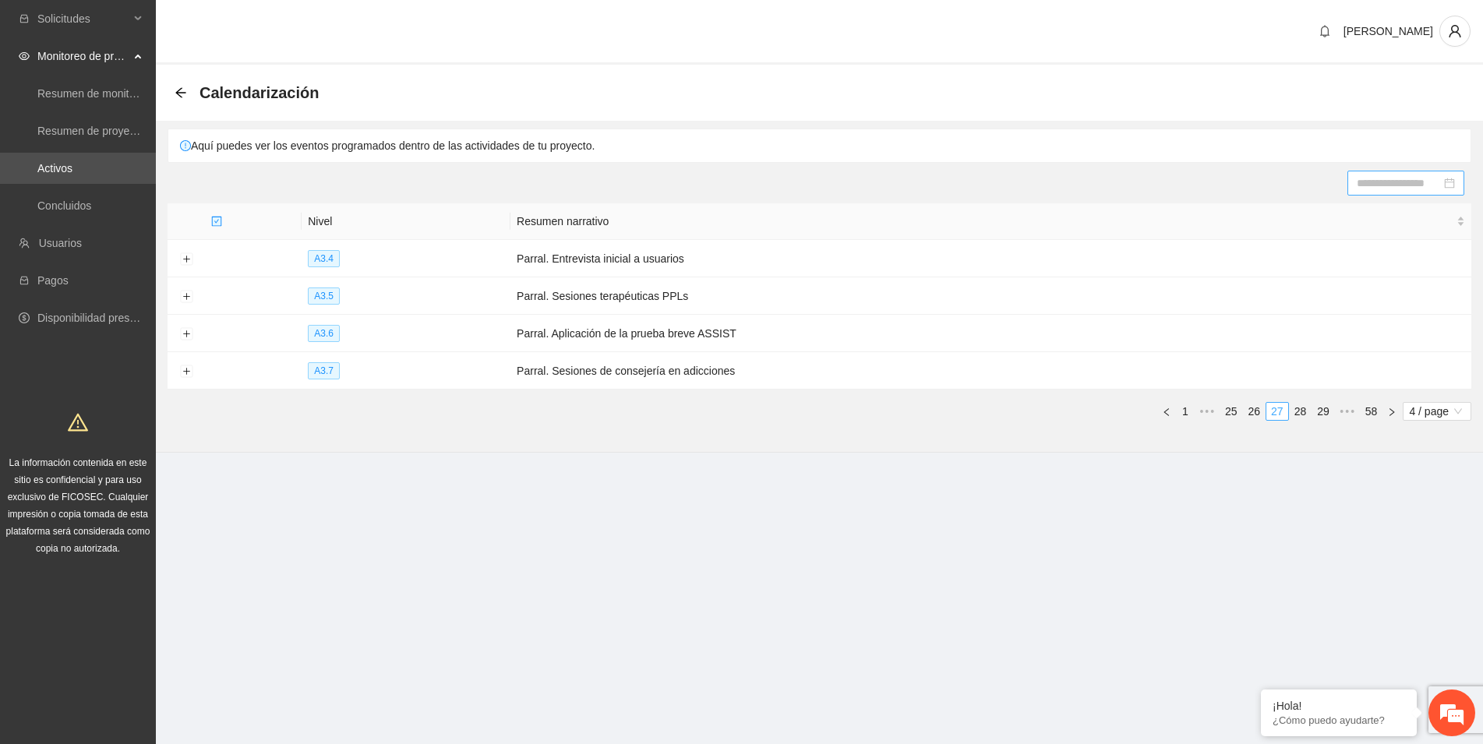
scroll to position [0, 0]
click at [188, 296] on button "Expand row" at bounding box center [186, 297] width 12 height 12
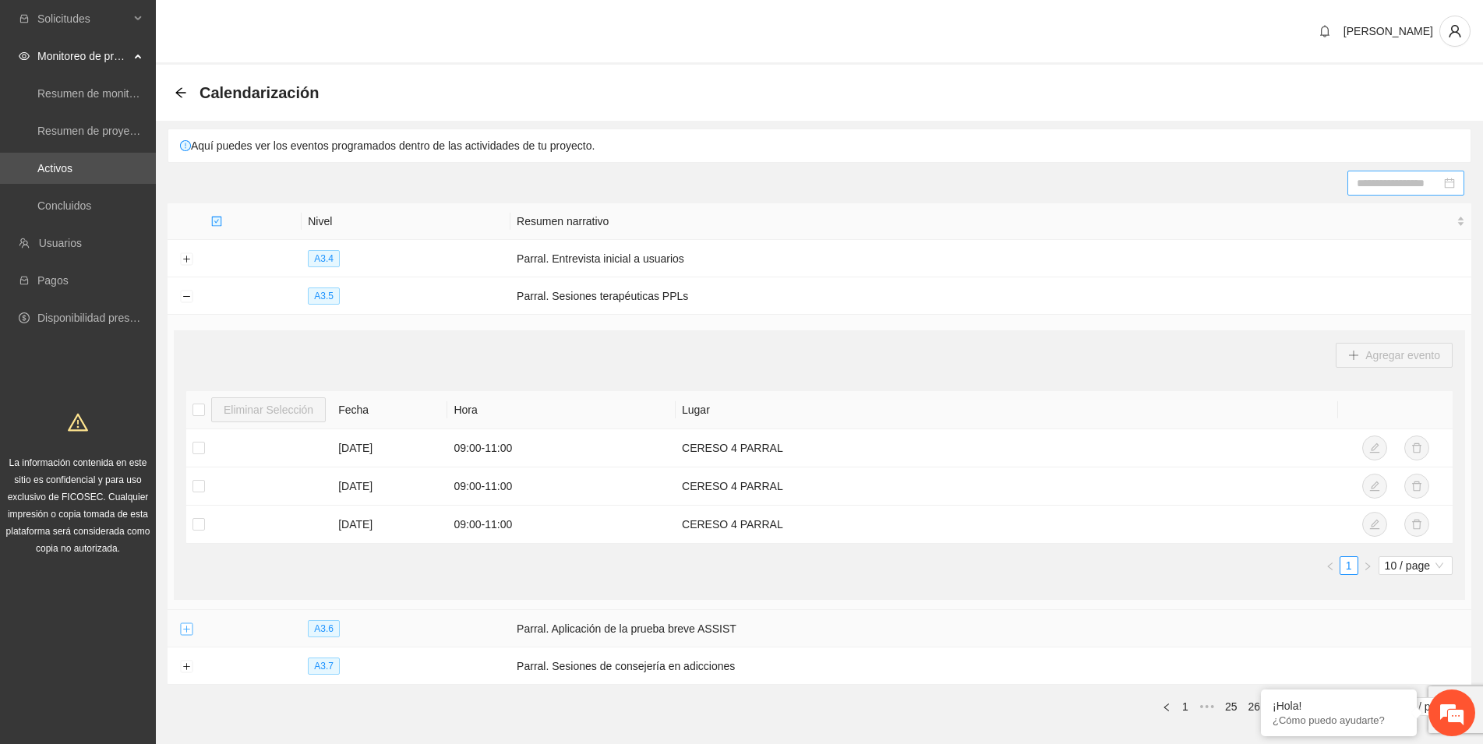
click at [187, 629] on button "Expand row" at bounding box center [186, 629] width 12 height 12
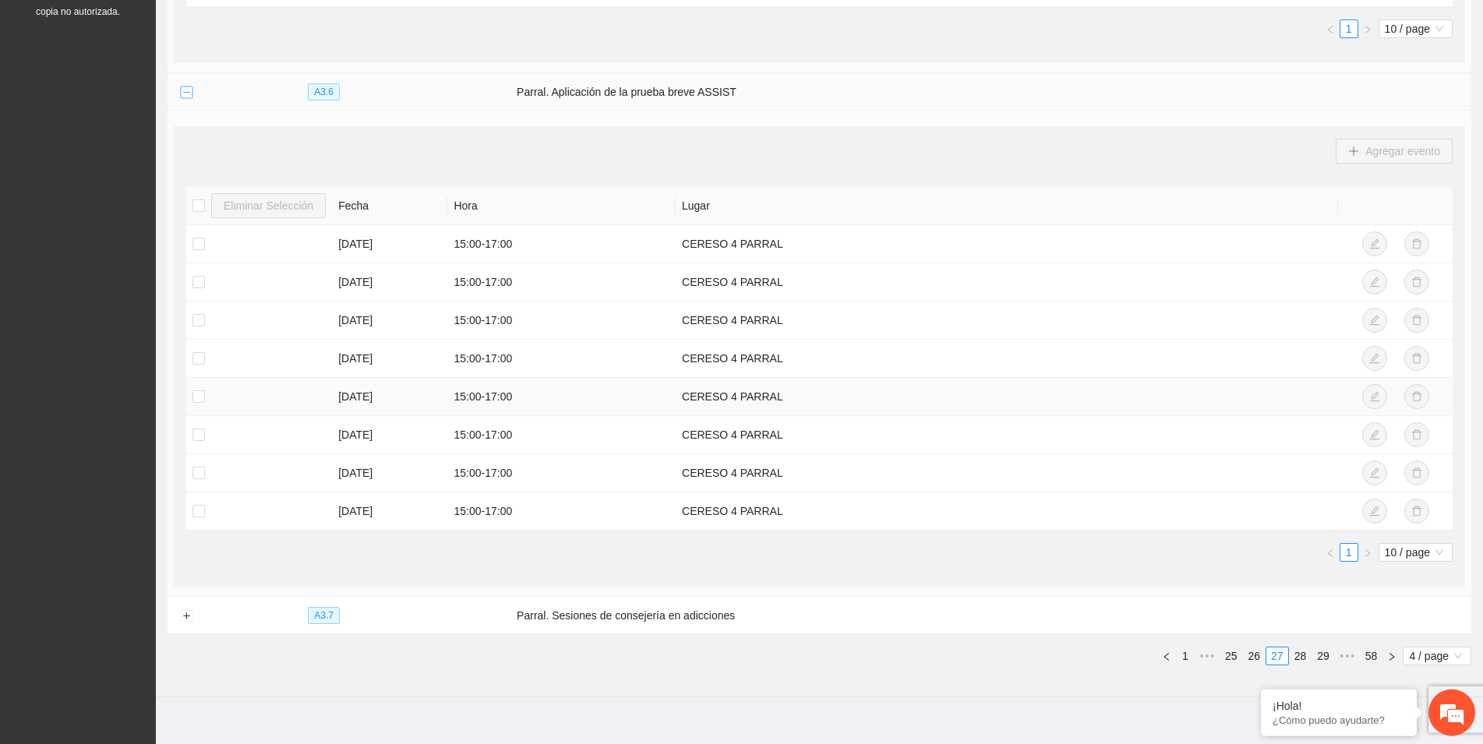
scroll to position [551, 0]
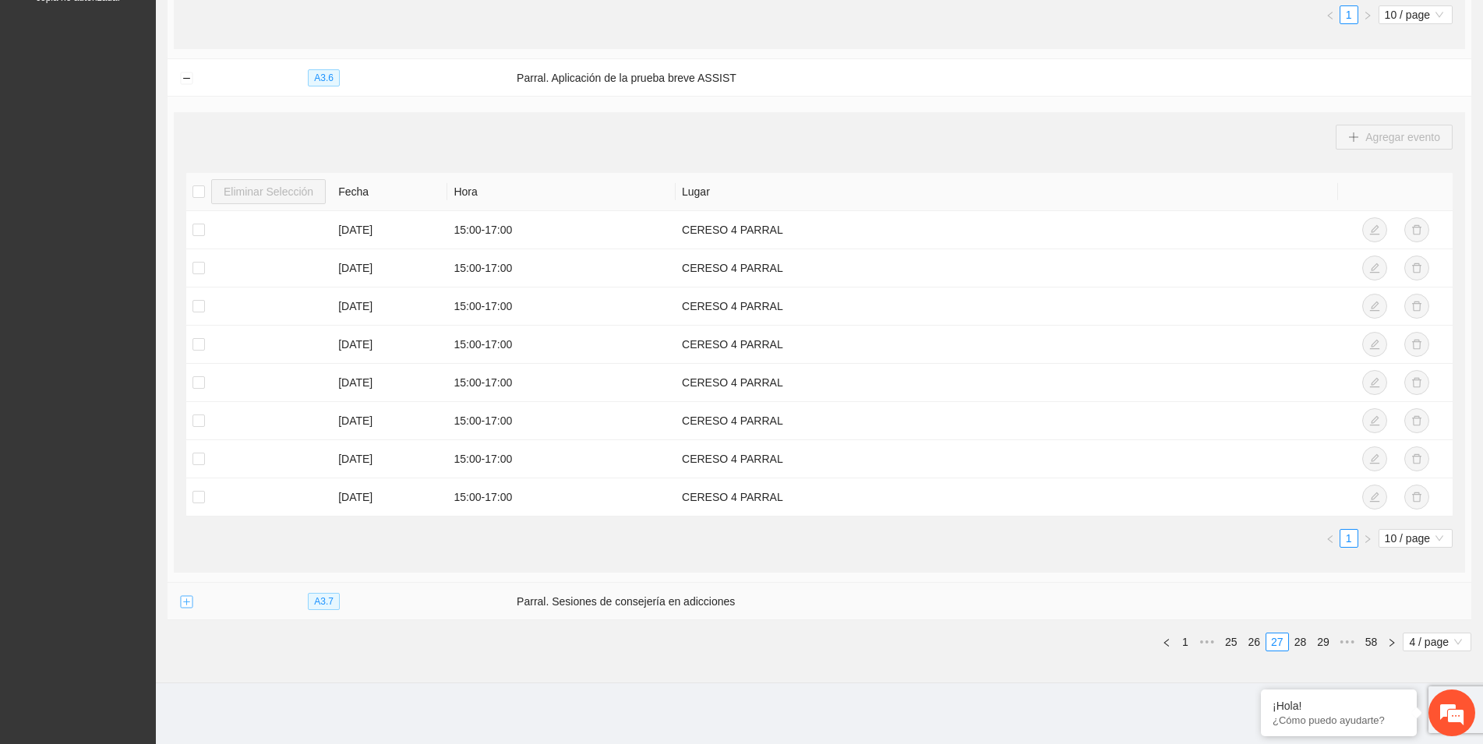
click at [182, 596] on button "Expand row" at bounding box center [186, 602] width 12 height 12
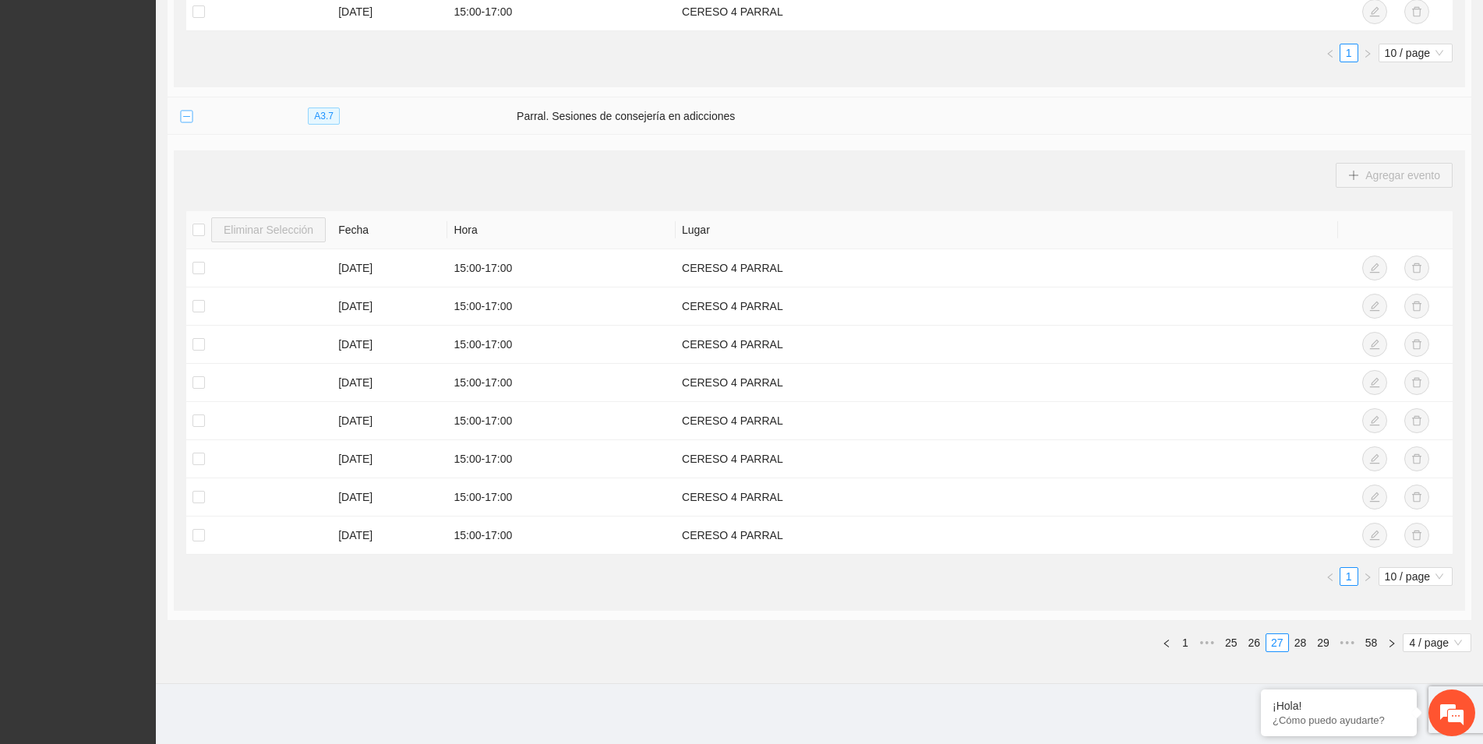
scroll to position [1037, 0]
click at [1299, 640] on link "28" at bounding box center [1301, 641] width 22 height 17
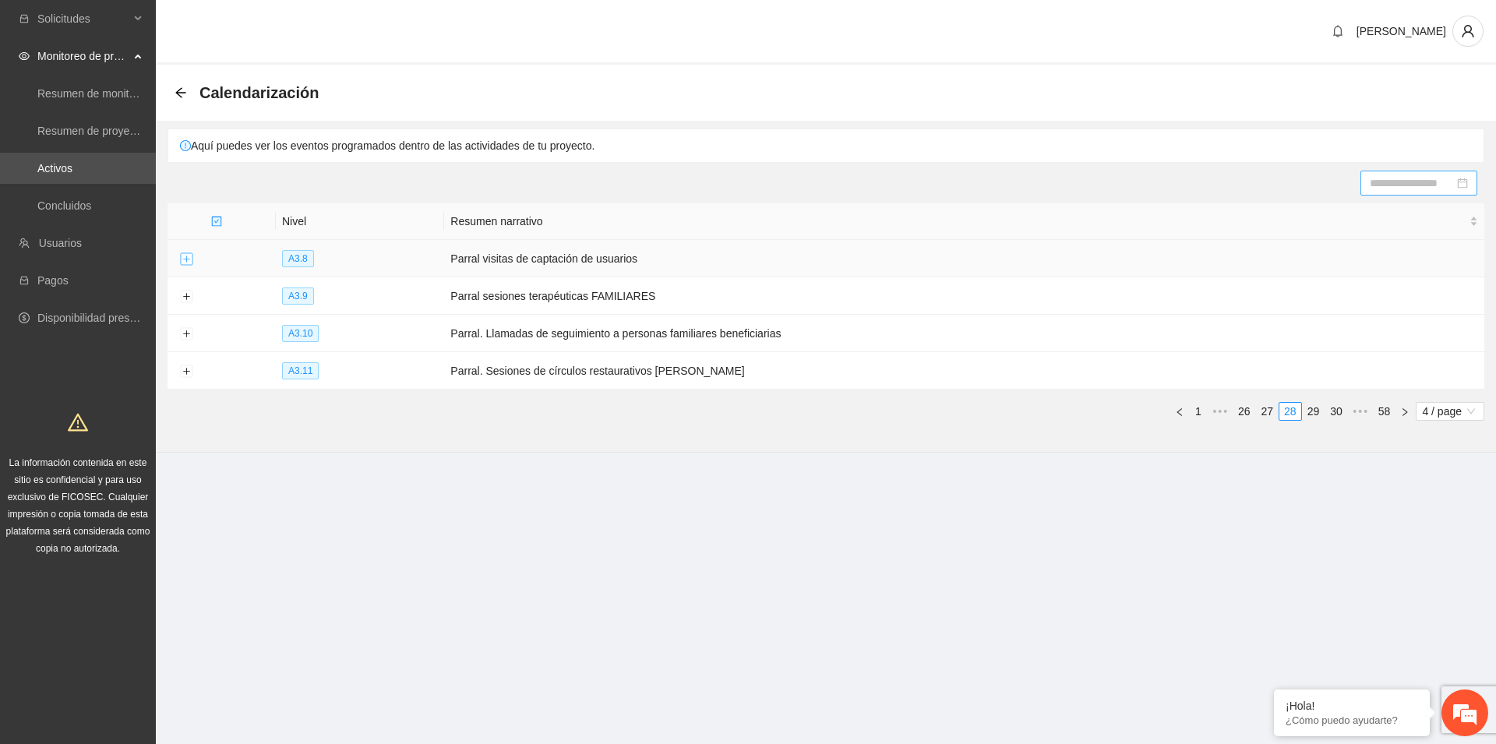
click at [185, 257] on button "Expand row" at bounding box center [186, 259] width 12 height 12
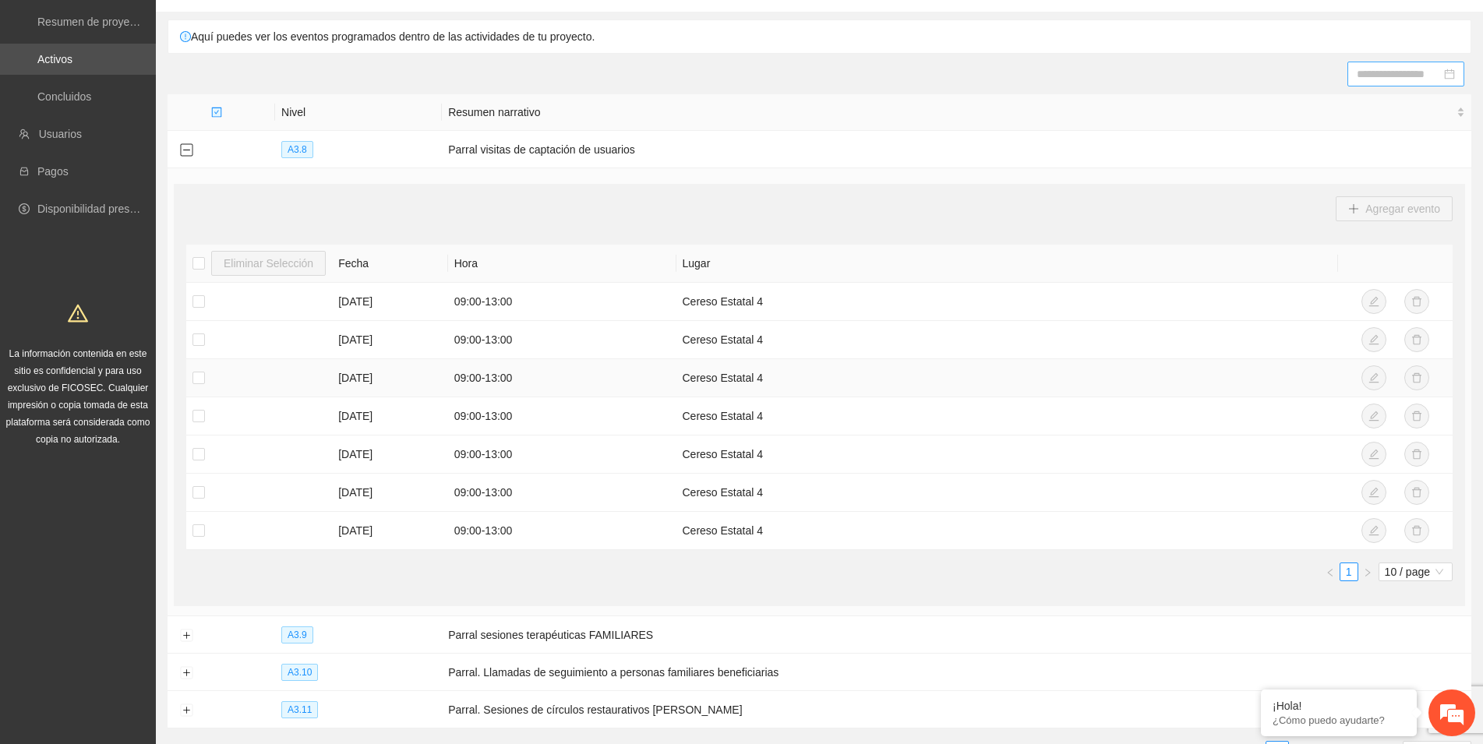
scroll to position [217, 0]
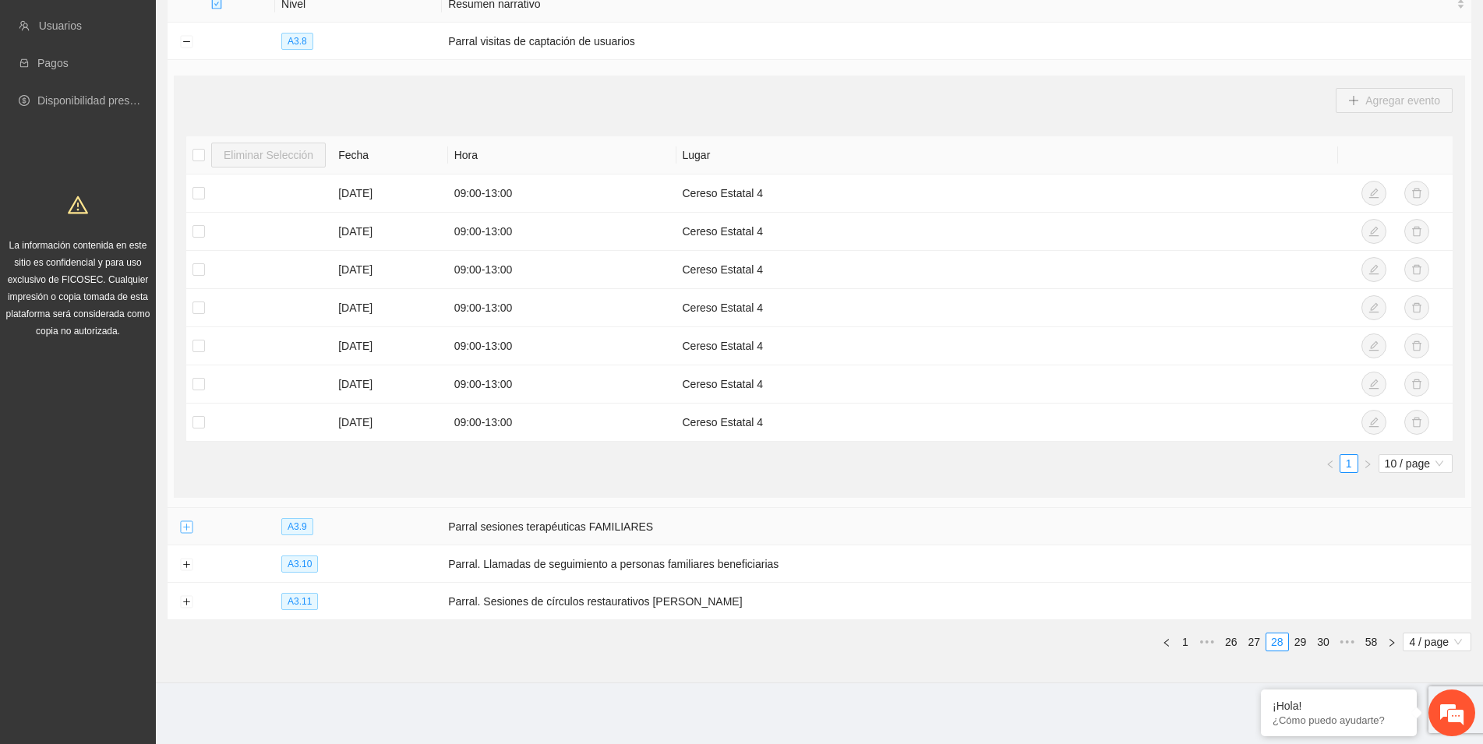
click at [182, 524] on button "Expand row" at bounding box center [186, 527] width 12 height 12
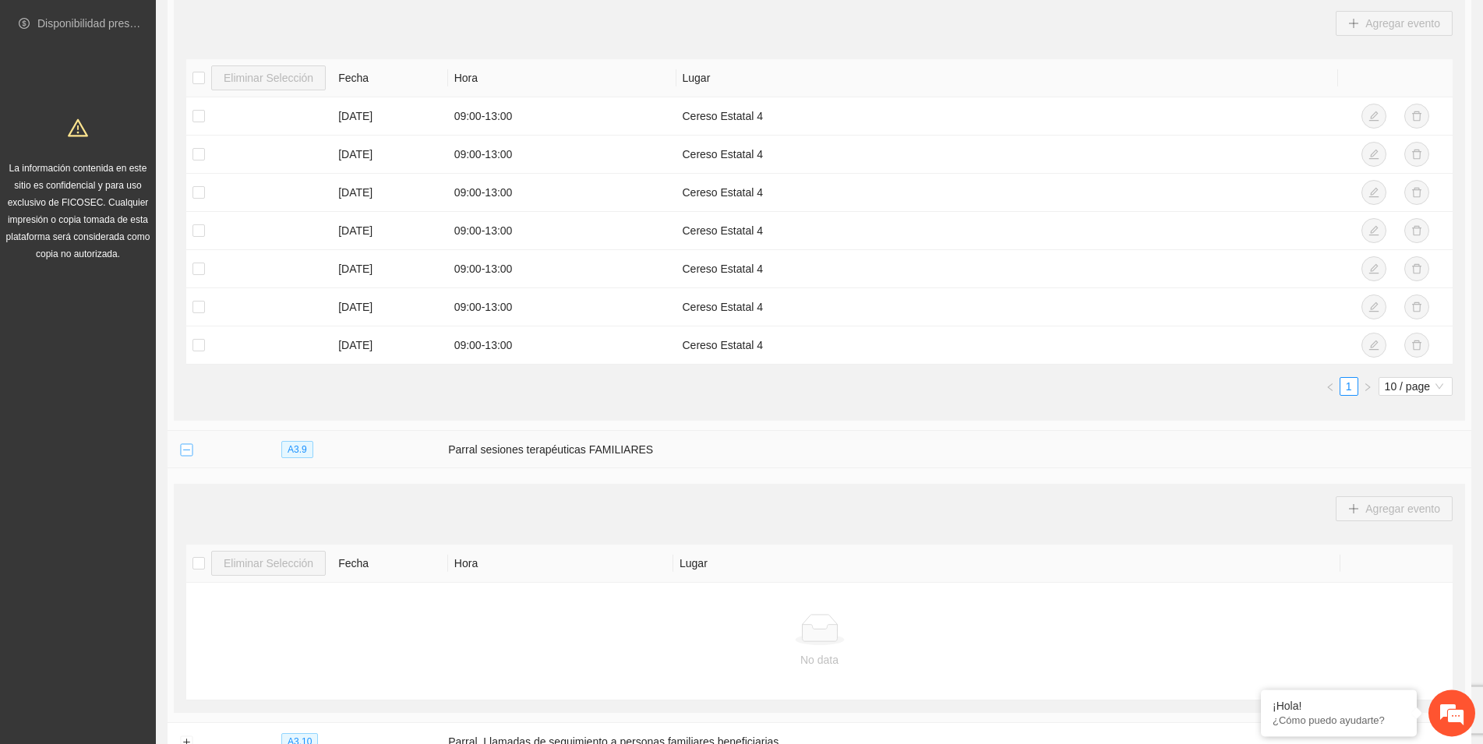
scroll to position [456, 0]
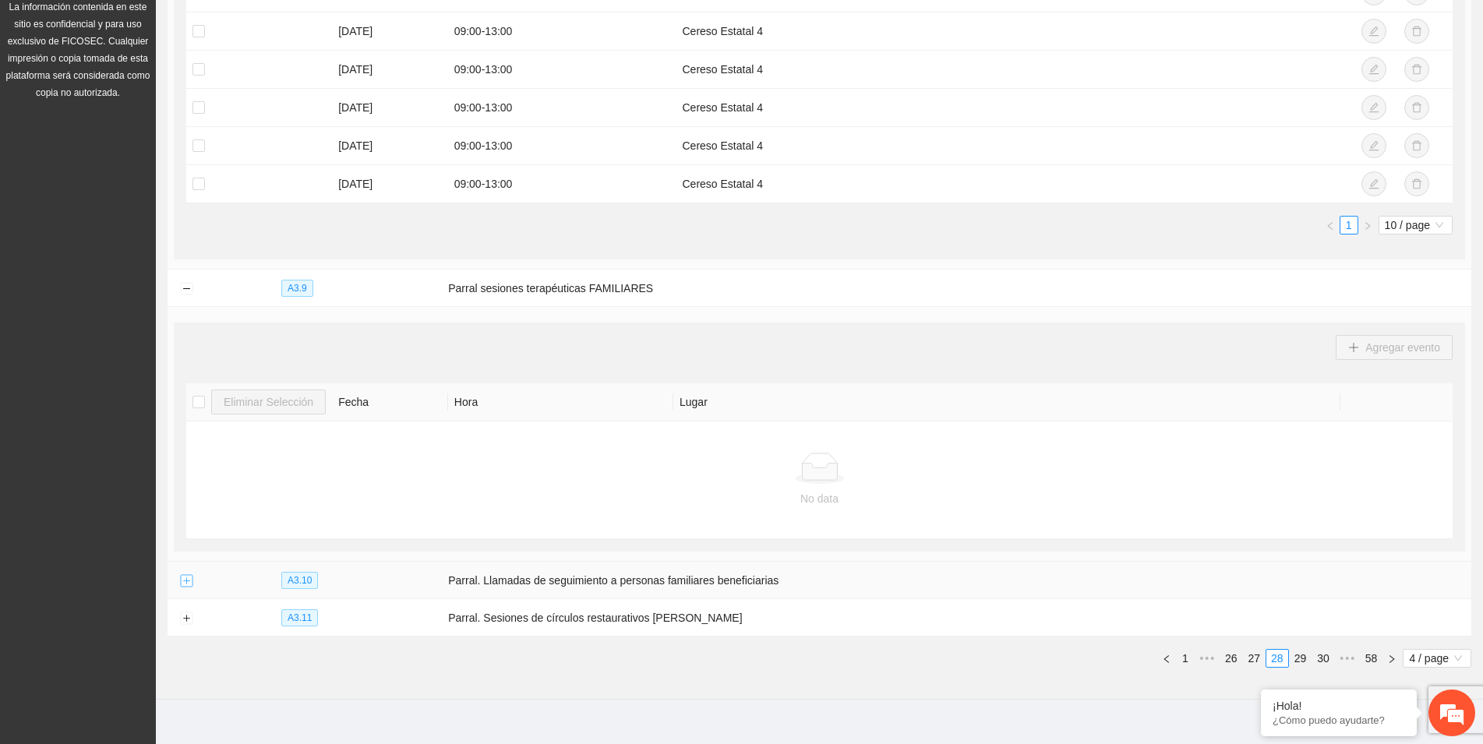
click at [183, 584] on button "Expand row" at bounding box center [186, 581] width 12 height 12
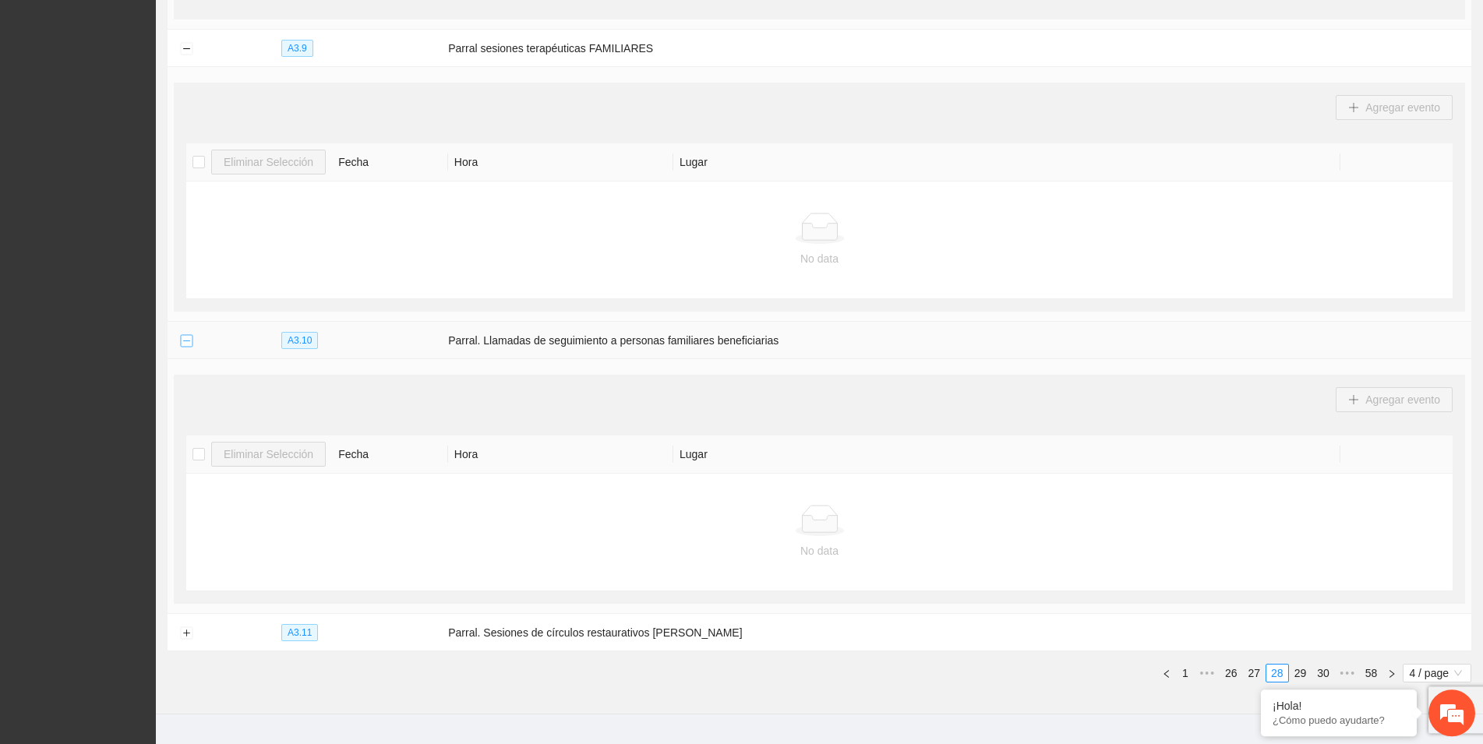
scroll to position [727, 0]
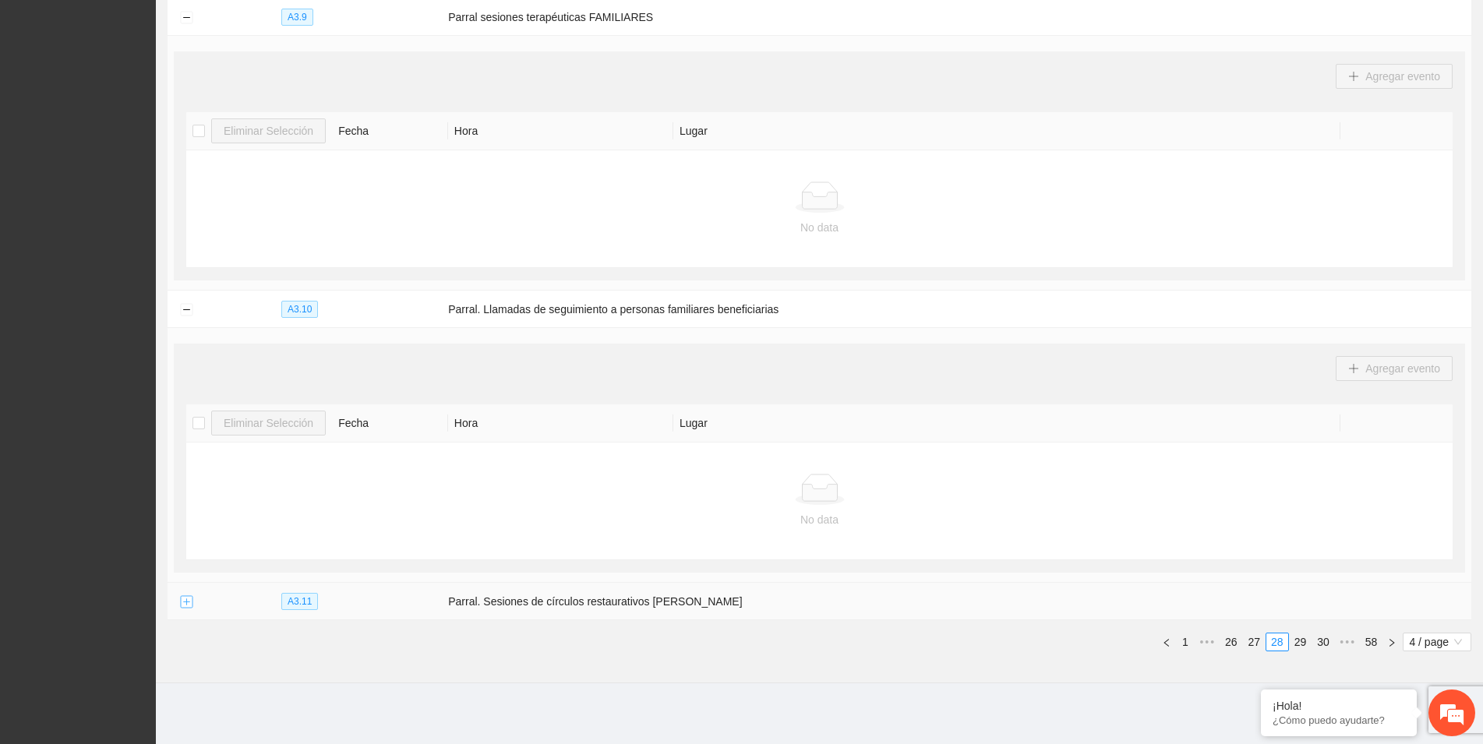
click at [186, 603] on button "Expand row" at bounding box center [186, 602] width 12 height 12
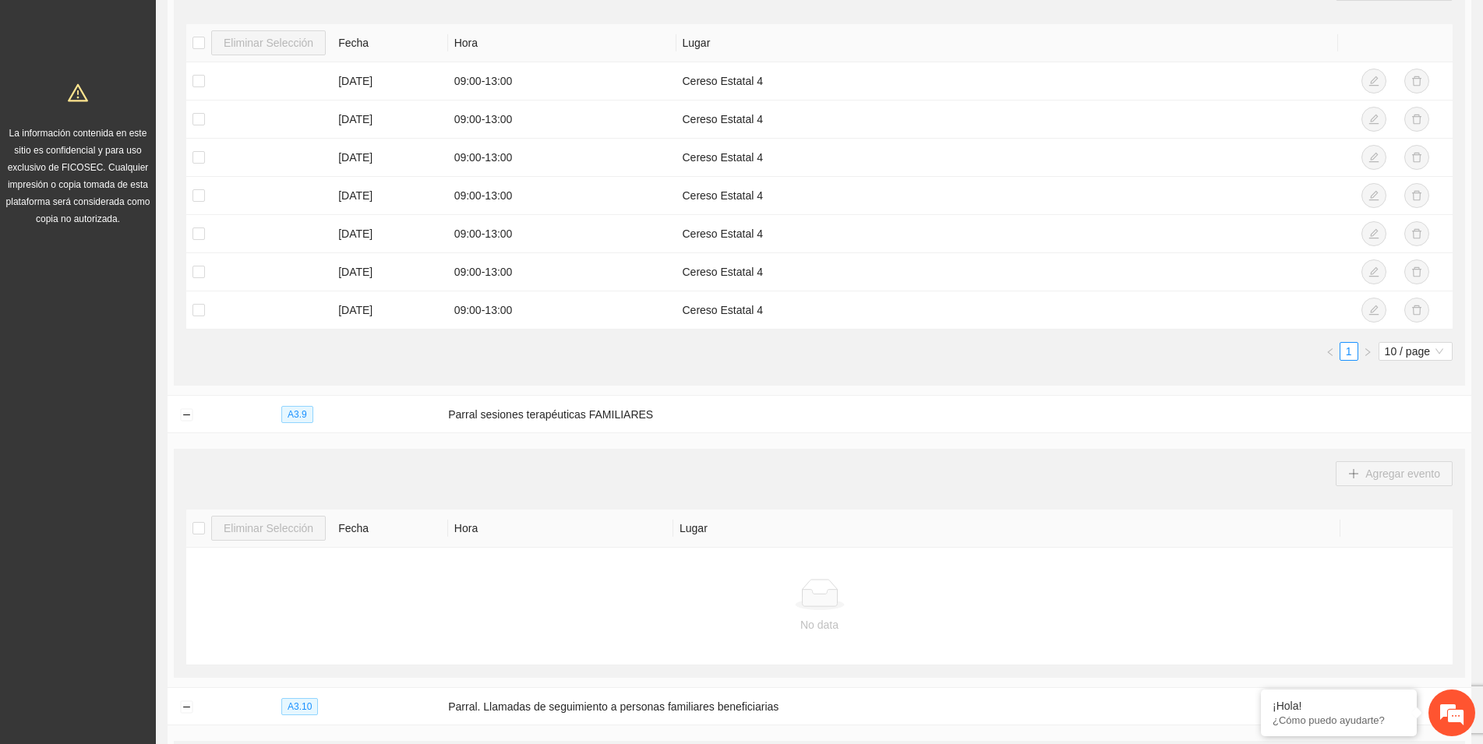
scroll to position [0, 0]
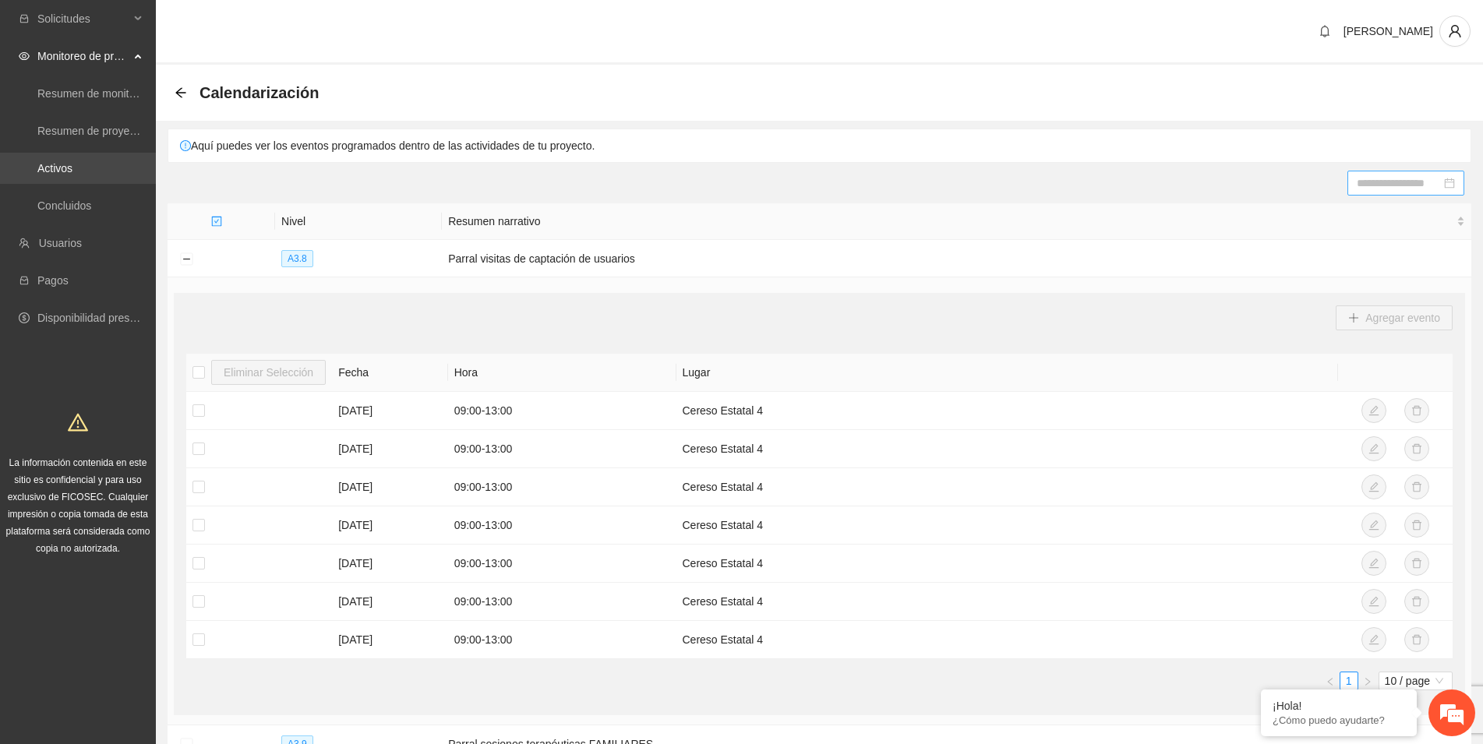
click at [60, 162] on link "Activos" at bounding box center [54, 168] width 35 height 12
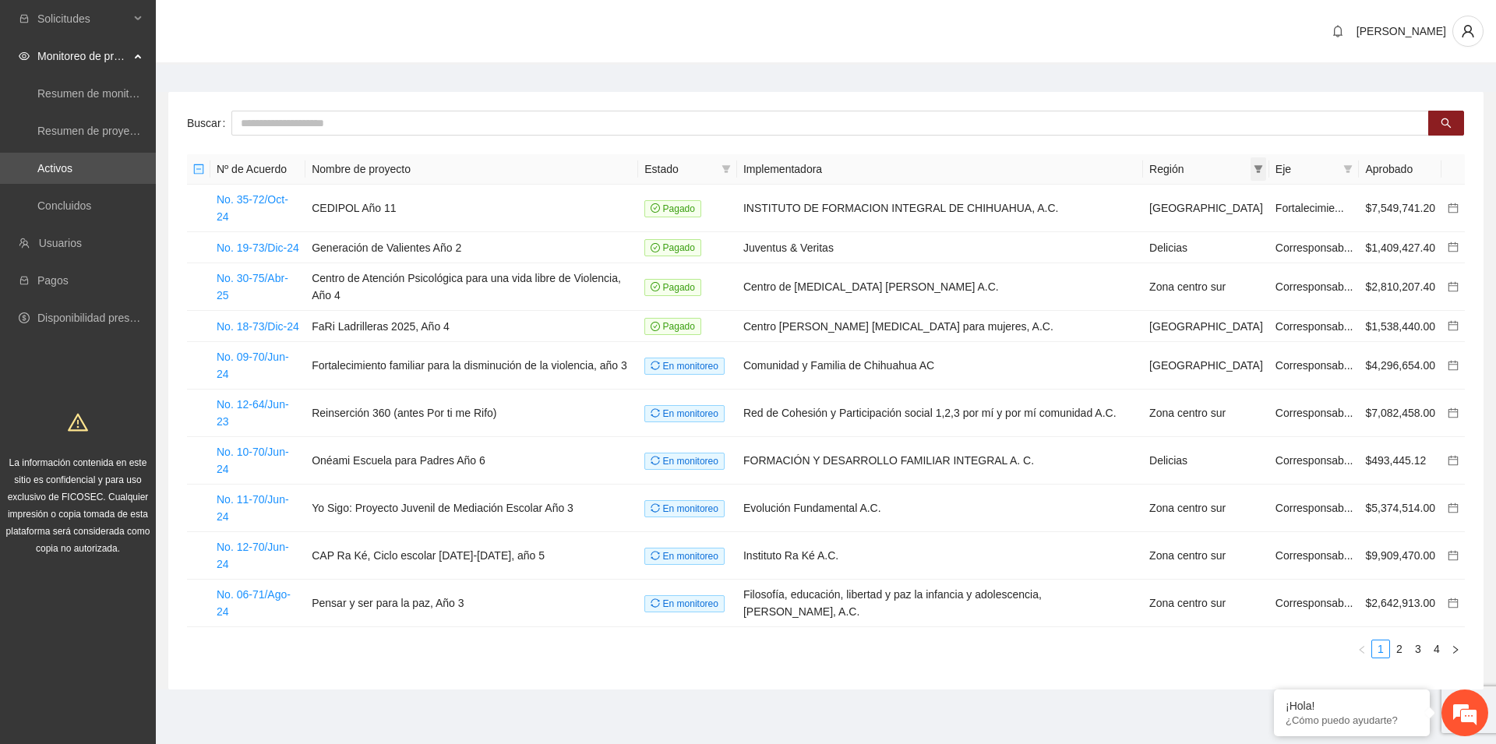
click at [1258, 161] on span at bounding box center [1259, 168] width 16 height 23
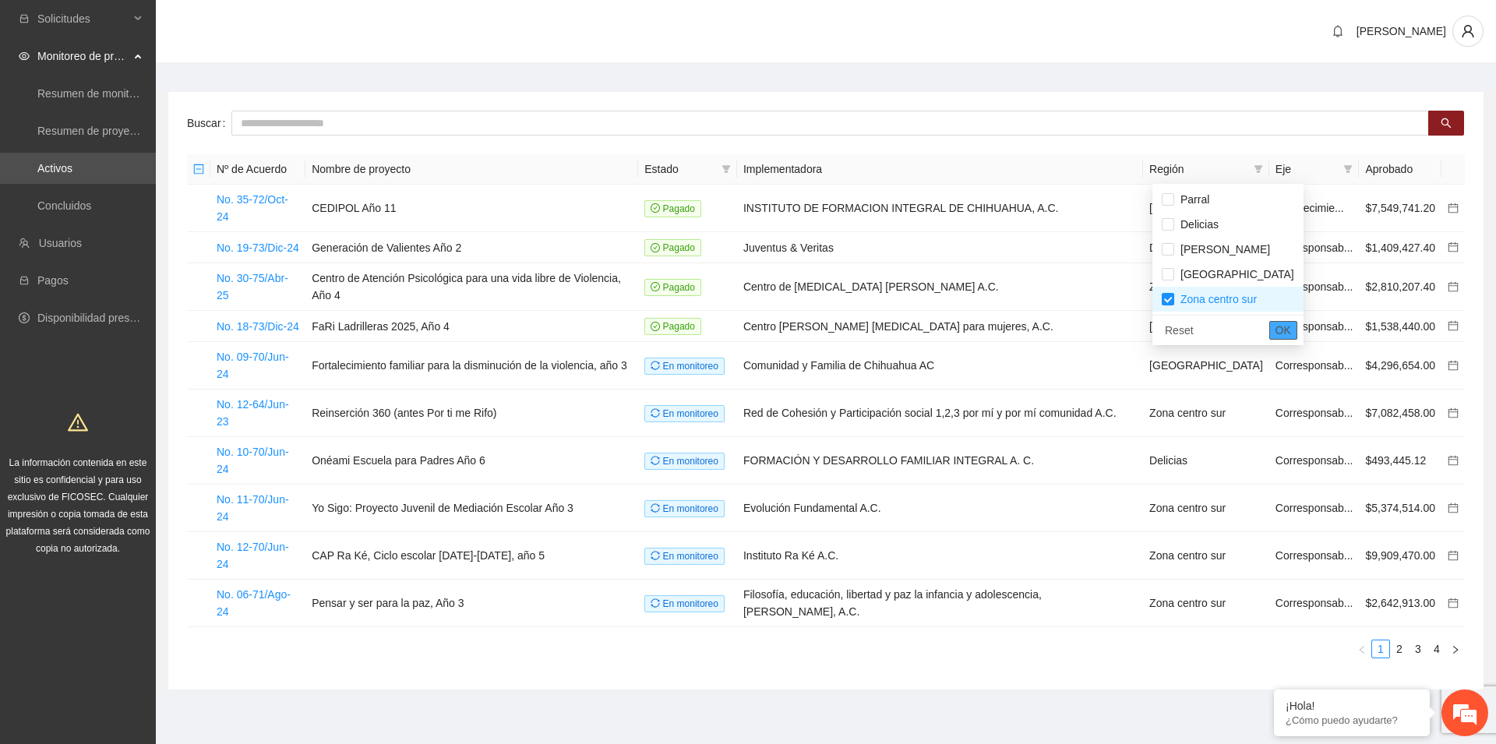
click at [1276, 327] on span "OK" at bounding box center [1284, 330] width 16 height 17
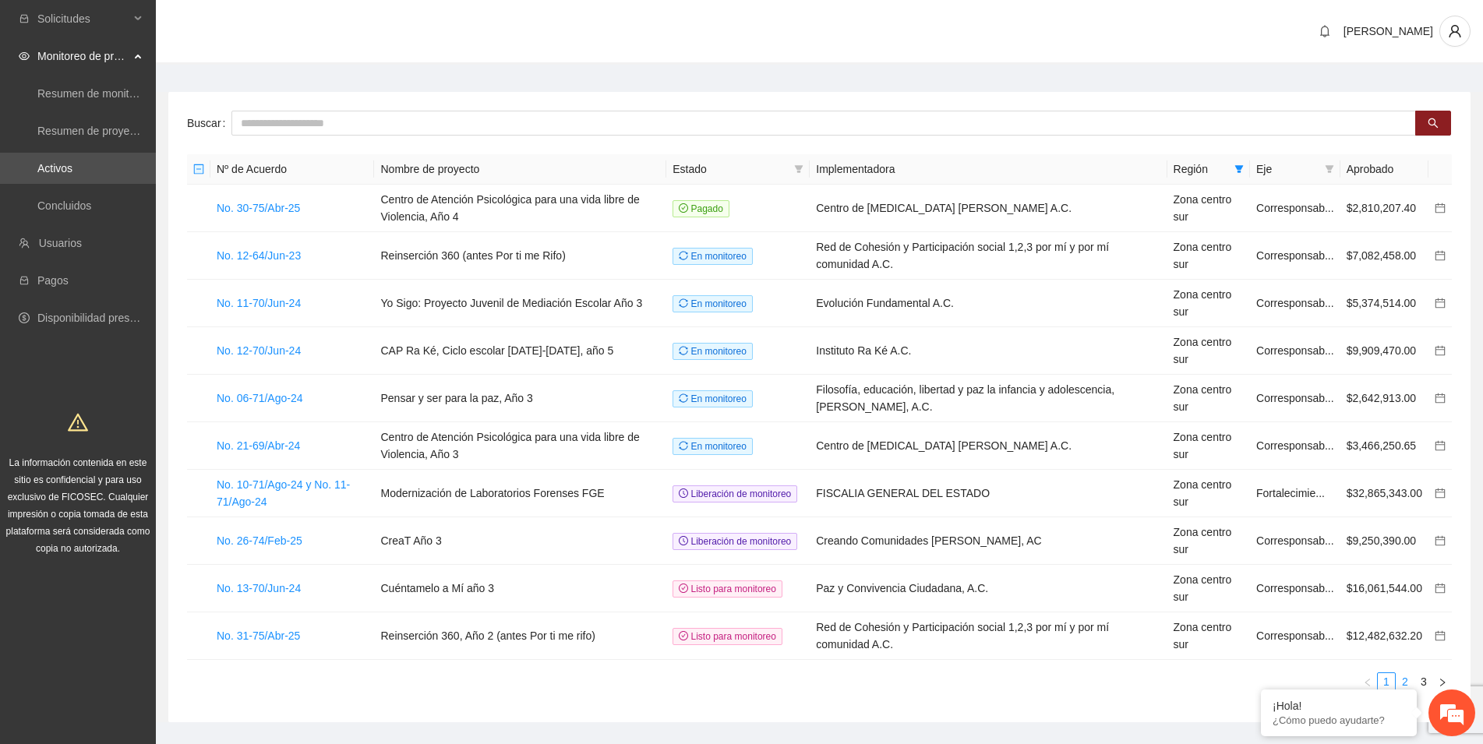
click at [1406, 683] on link "2" at bounding box center [1404, 681] width 17 height 17
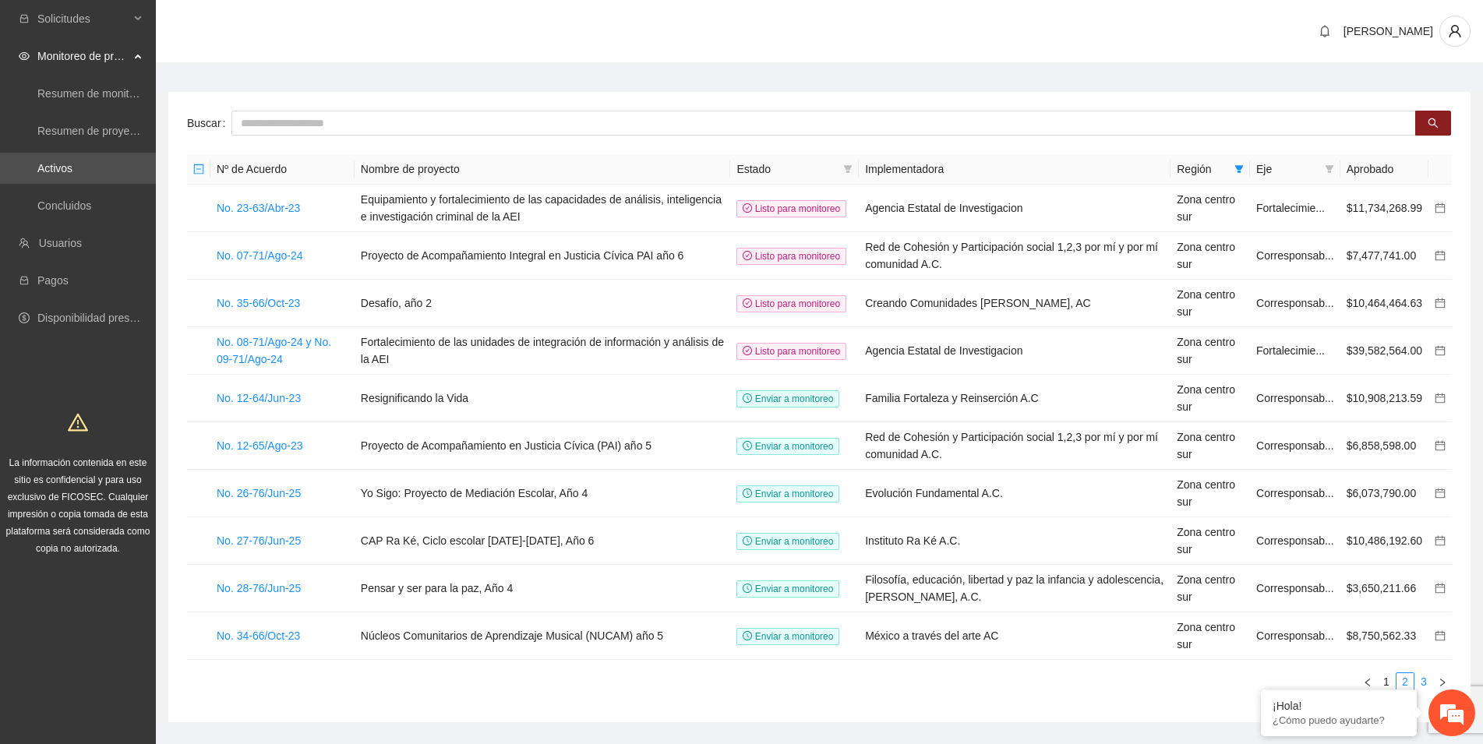
click at [1422, 685] on link "3" at bounding box center [1423, 681] width 17 height 17
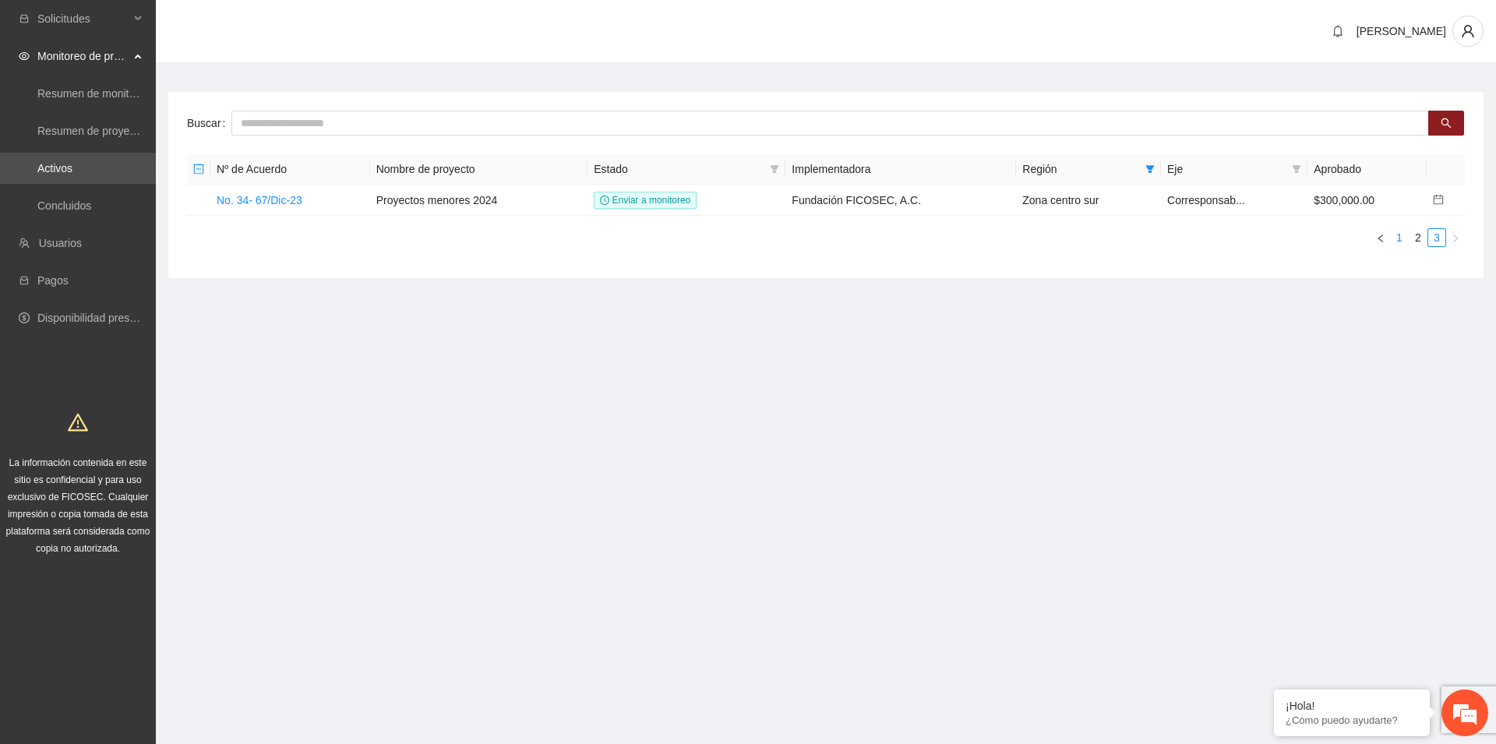
click at [1401, 233] on link "1" at bounding box center [1399, 237] width 17 height 17
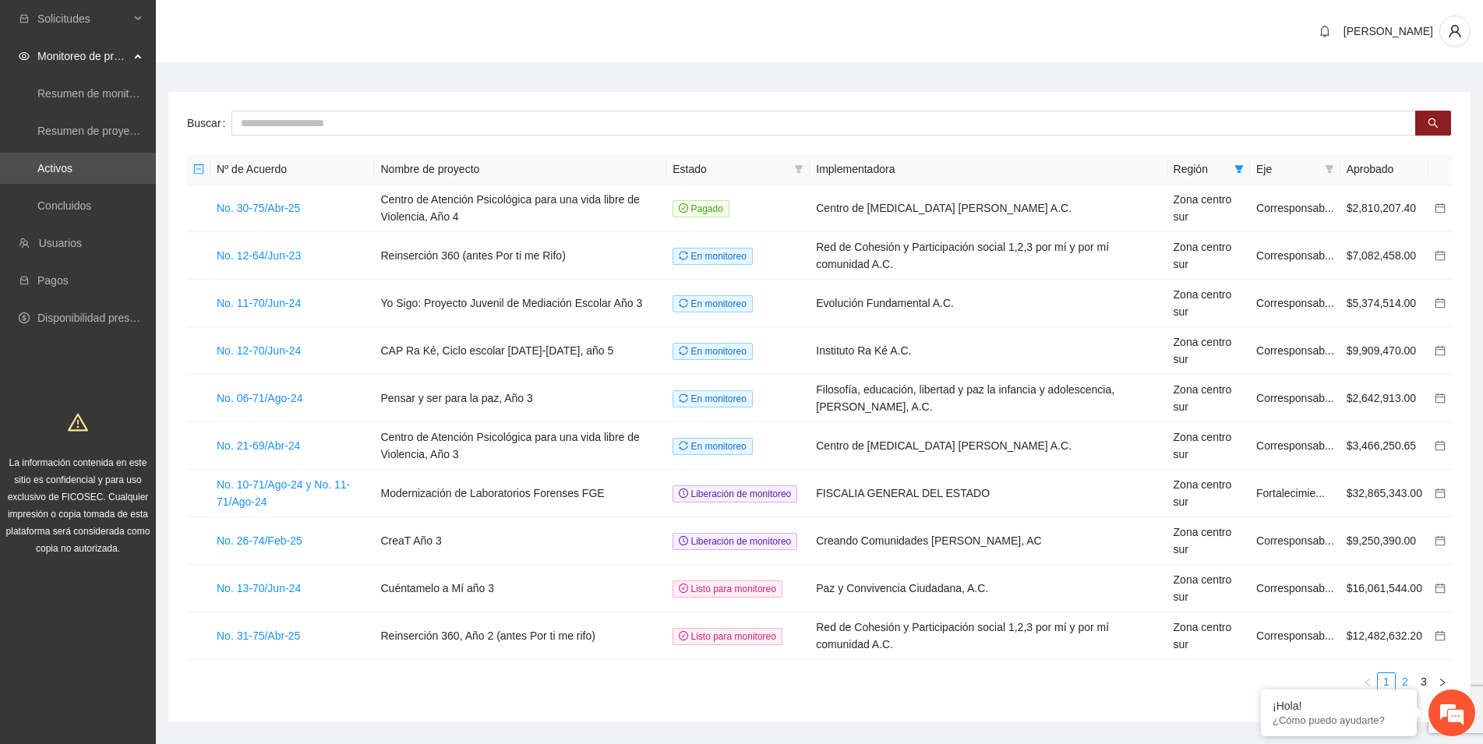
click at [1403, 676] on link "2" at bounding box center [1404, 681] width 17 height 17
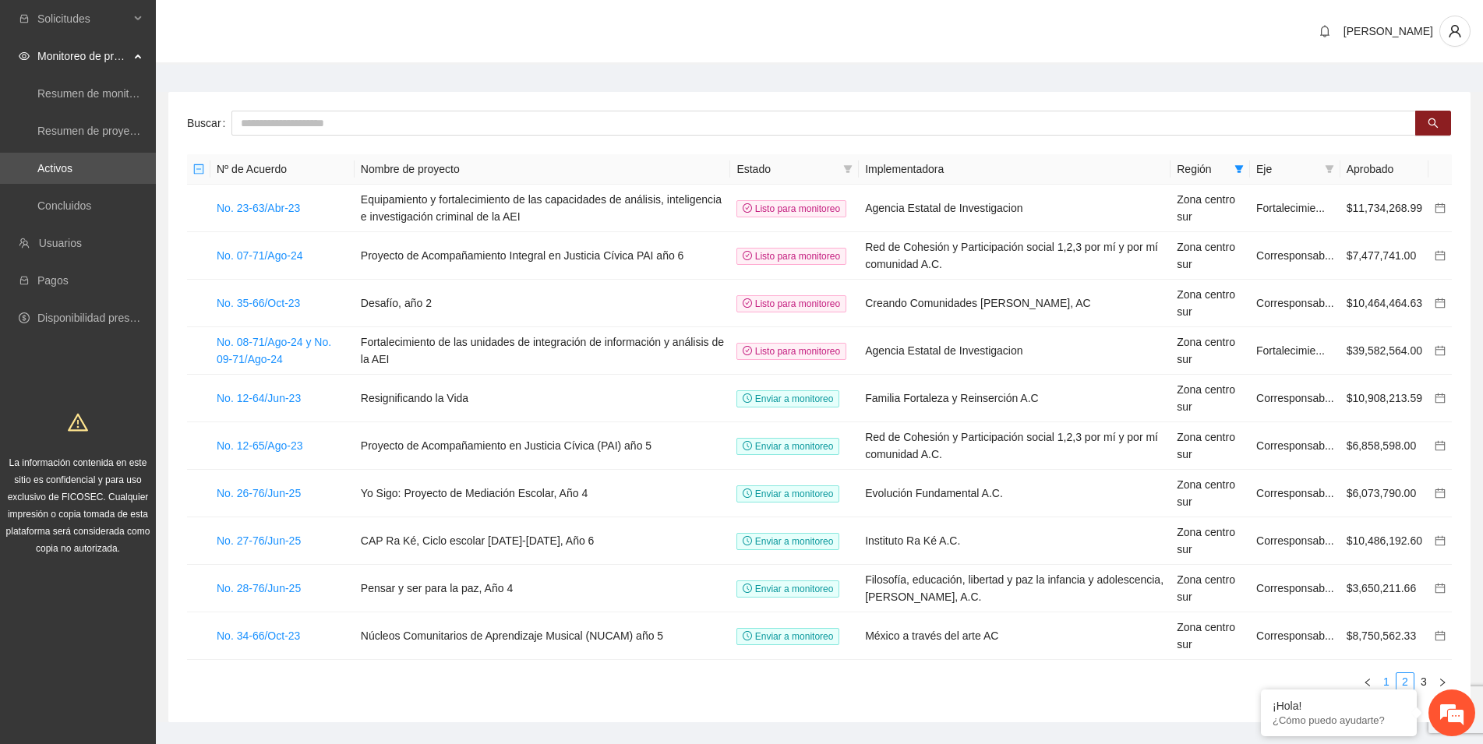
click at [1388, 684] on link "1" at bounding box center [1386, 681] width 17 height 17
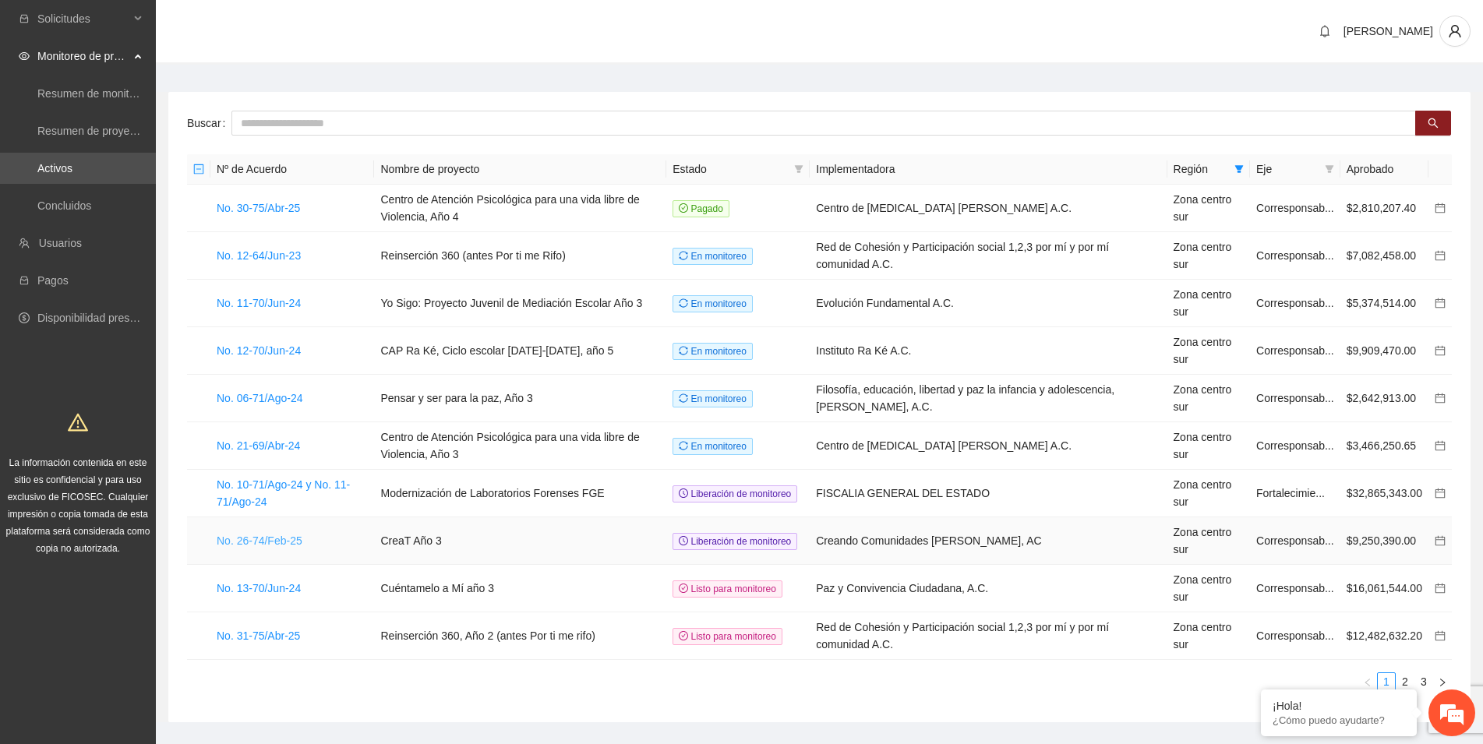
click at [284, 545] on link "No. 26-74/Feb-25" at bounding box center [260, 541] width 86 height 12
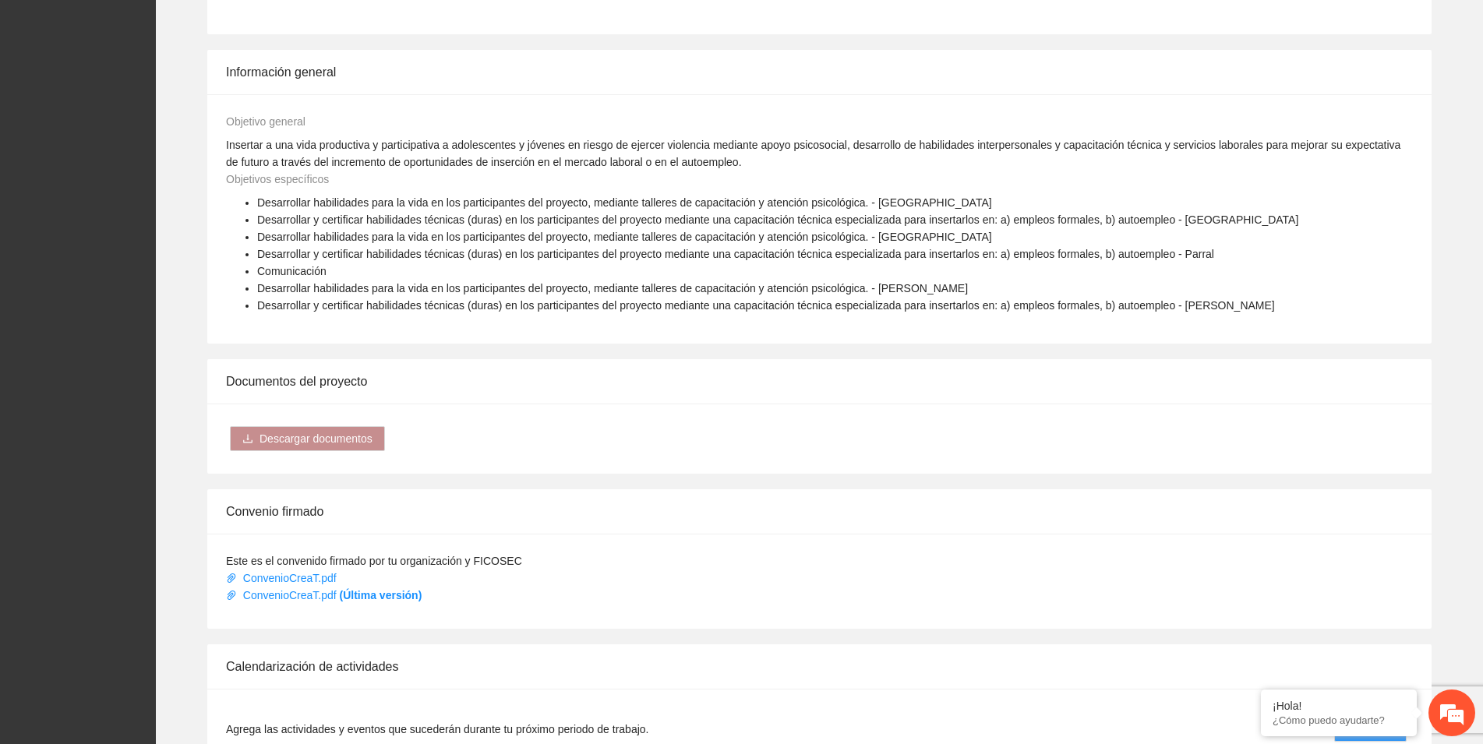
scroll to position [715, 0]
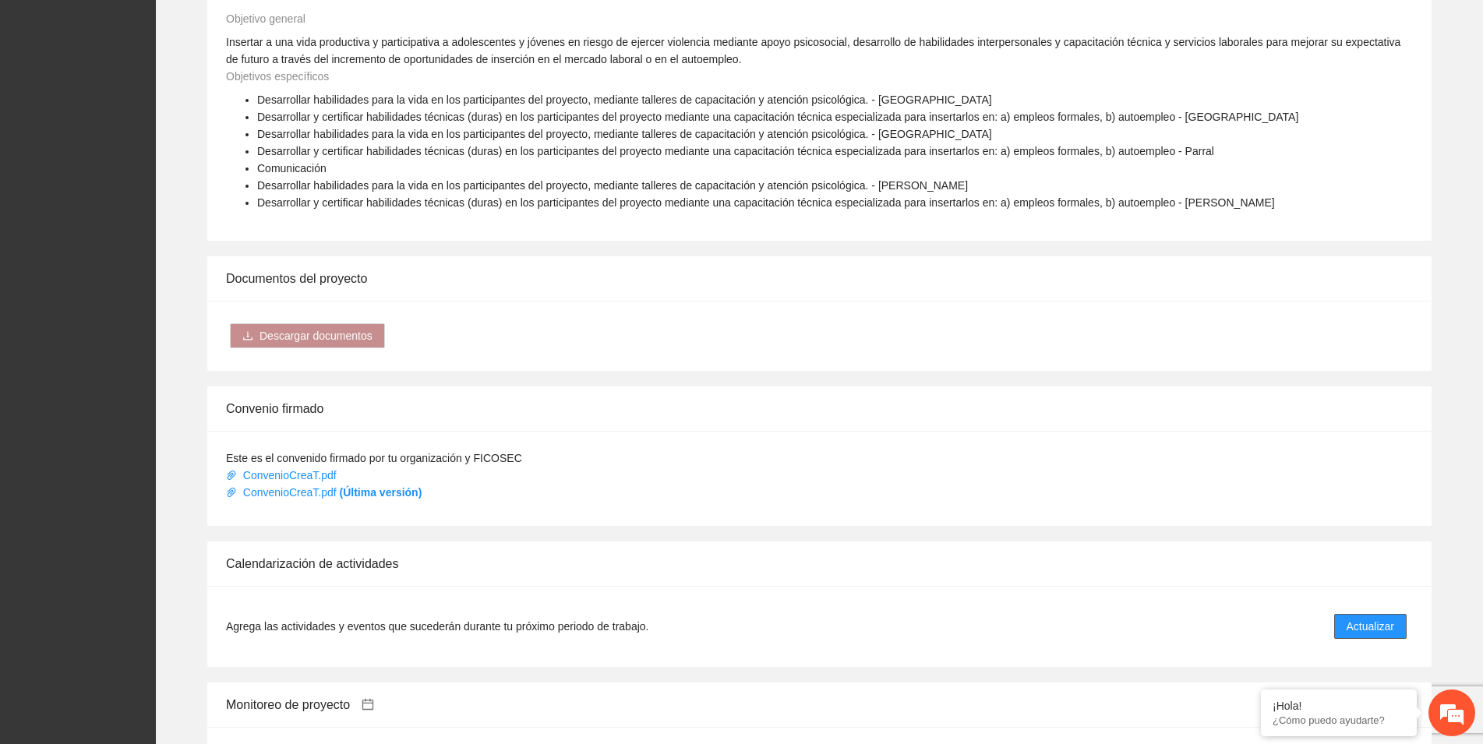
click at [1392, 618] on span "Actualizar" at bounding box center [1370, 626] width 48 height 17
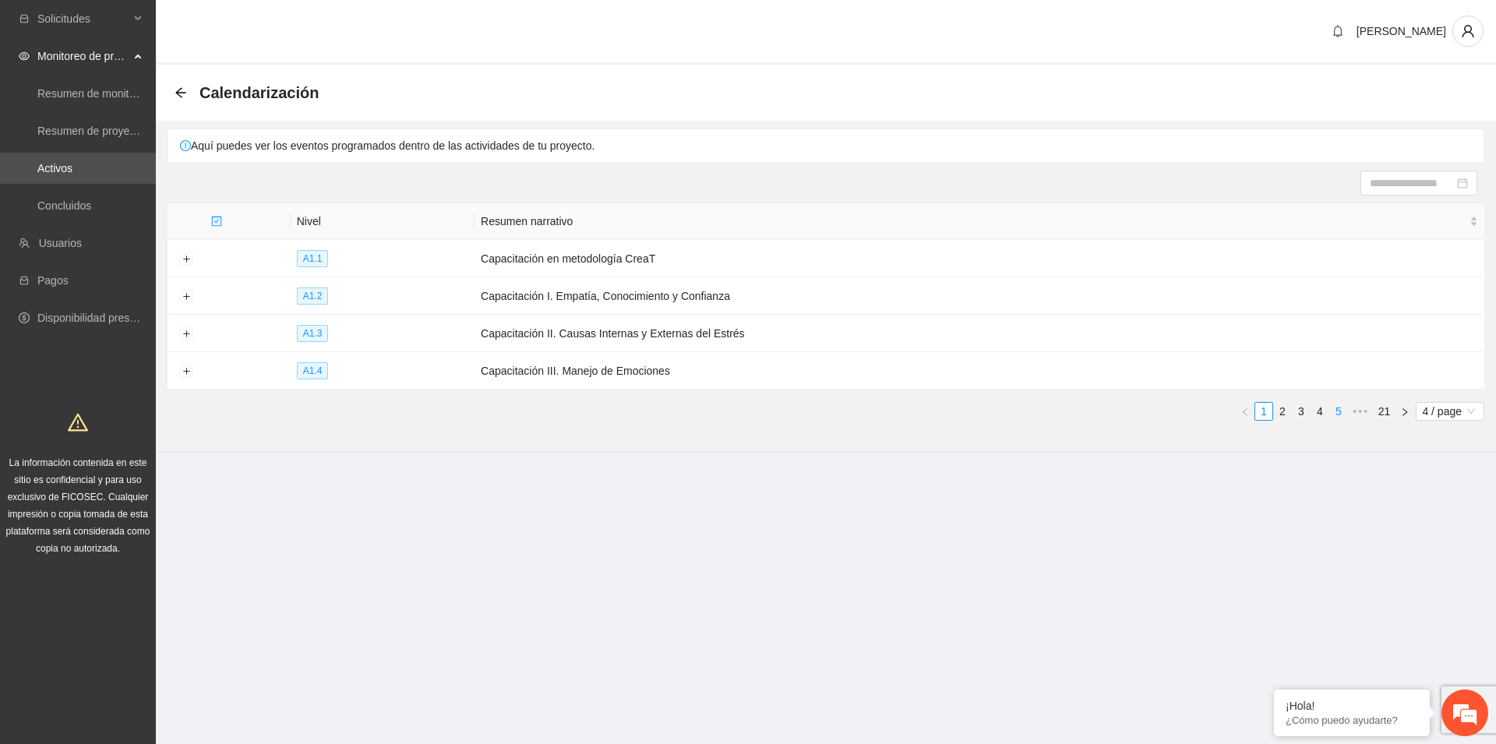
click at [1339, 414] on link "5" at bounding box center [1338, 411] width 17 height 17
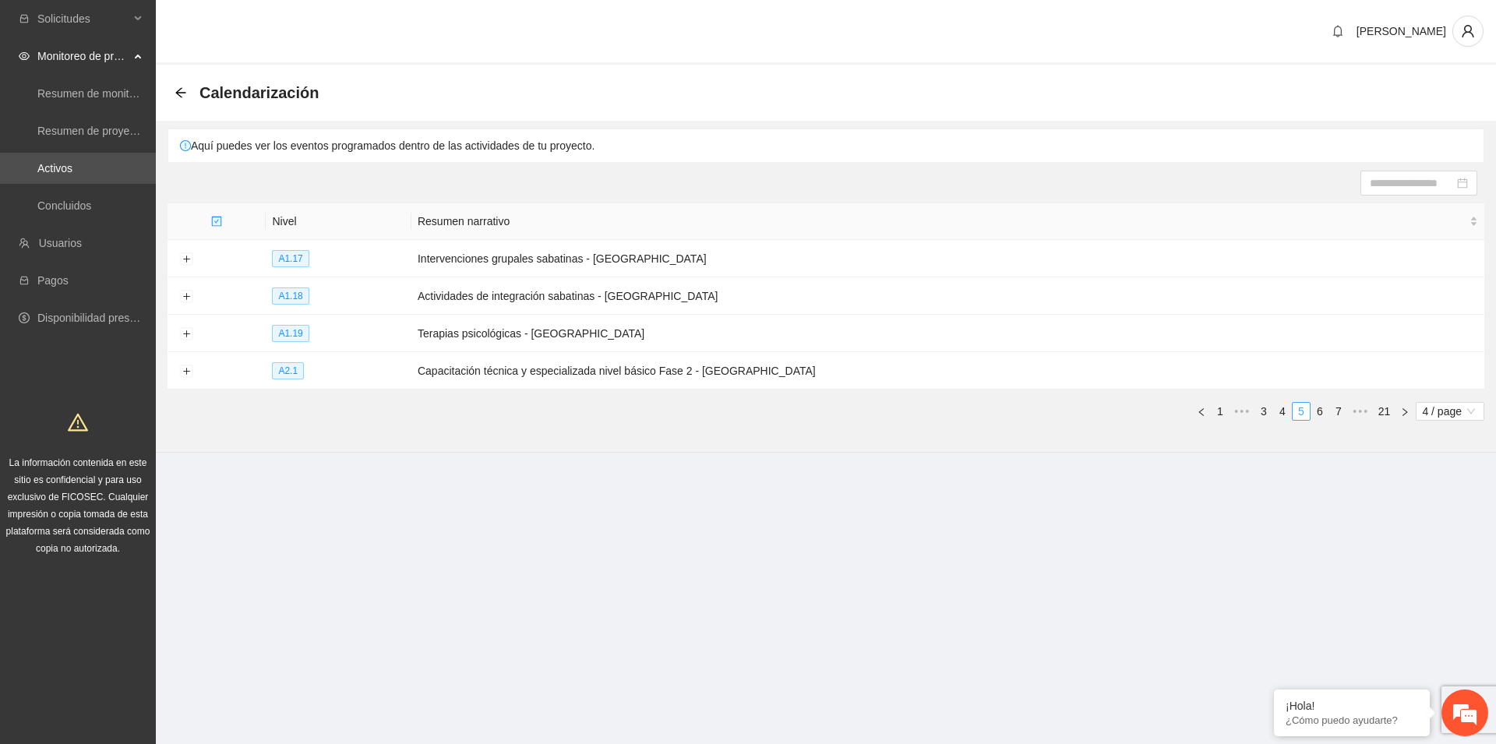
click at [1339, 414] on link "7" at bounding box center [1338, 411] width 17 height 17
click at [1339, 414] on link "9" at bounding box center [1338, 411] width 17 height 17
click at [1339, 414] on link "11" at bounding box center [1336, 411] width 22 height 17
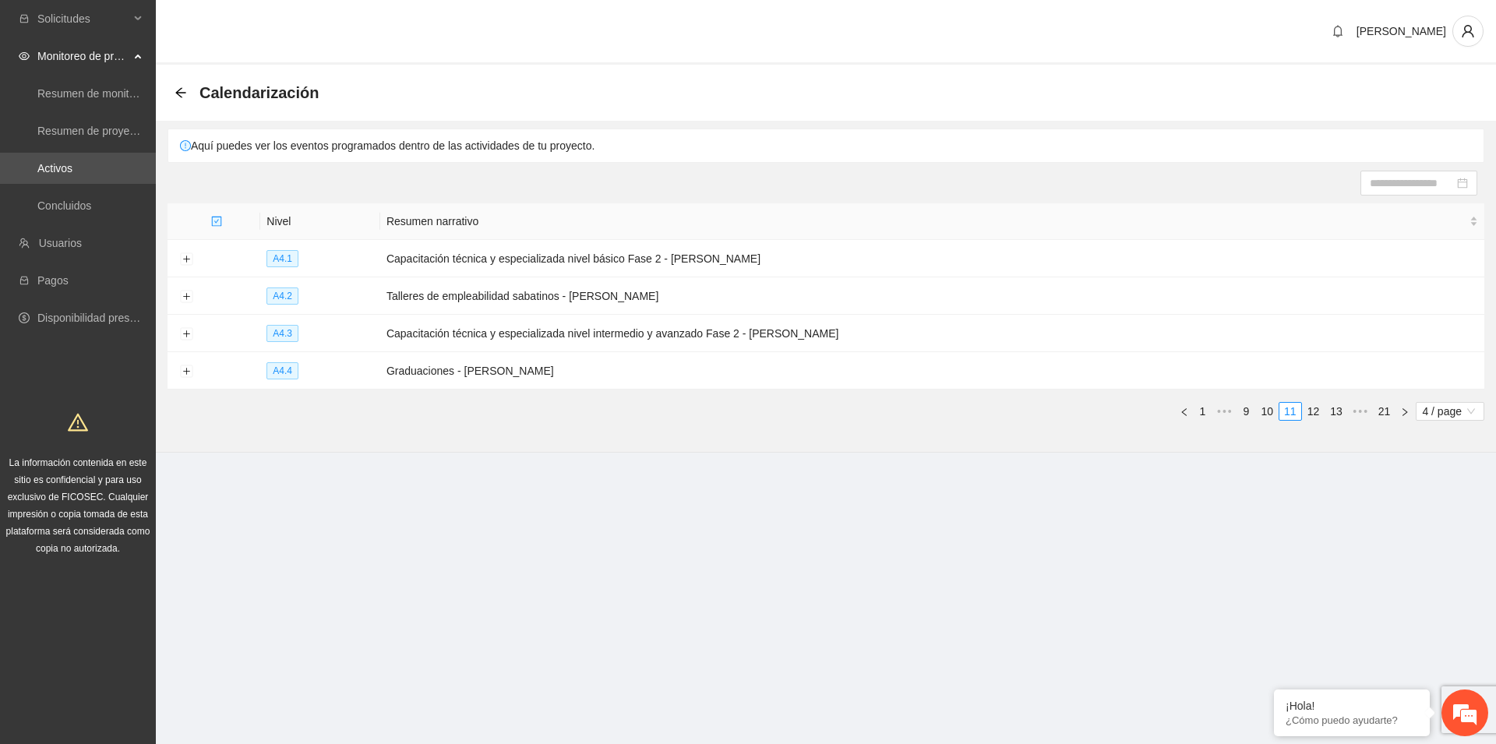
click at [1339, 414] on link "13" at bounding box center [1336, 411] width 22 height 17
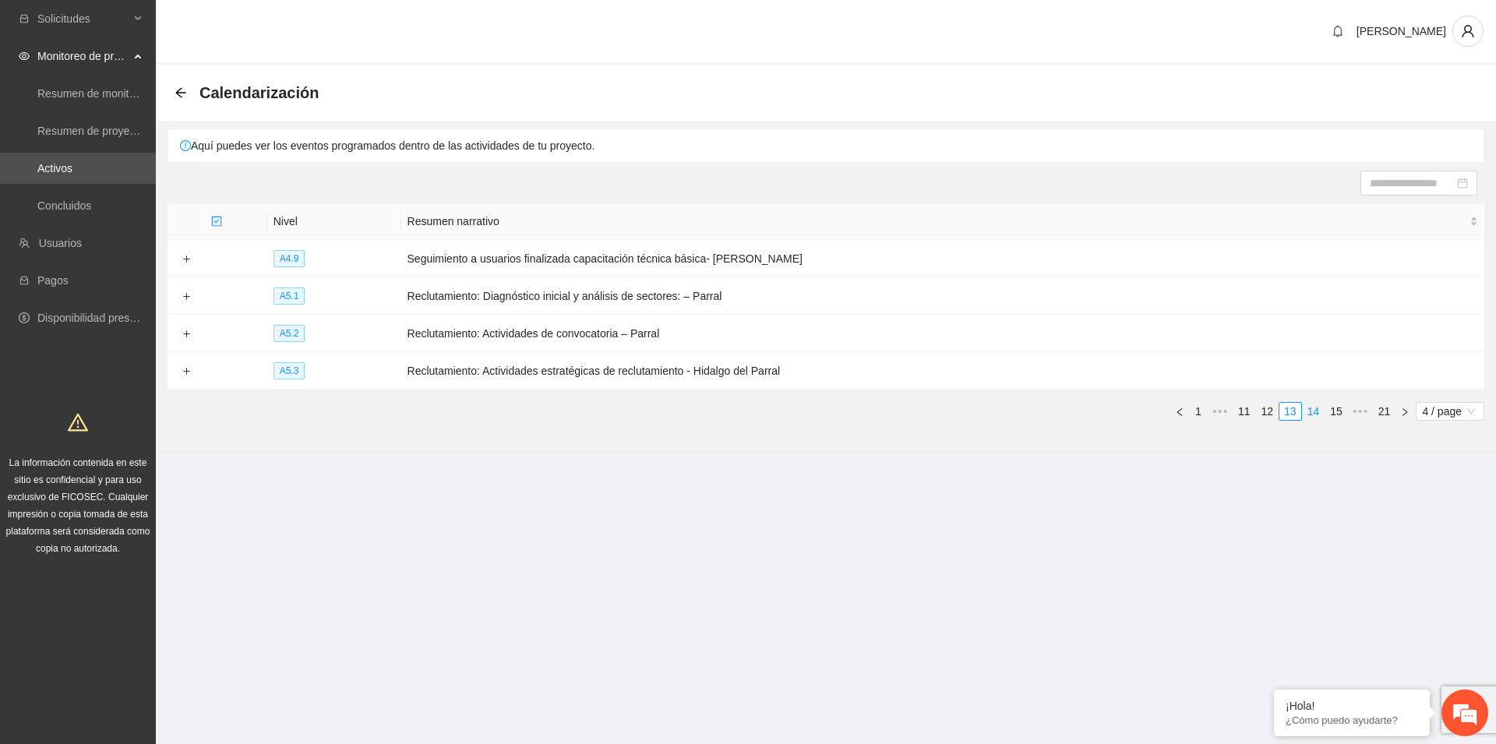
click at [1318, 415] on link "14" at bounding box center [1314, 411] width 22 height 17
click at [185, 333] on button "Expand row" at bounding box center [186, 334] width 12 height 12
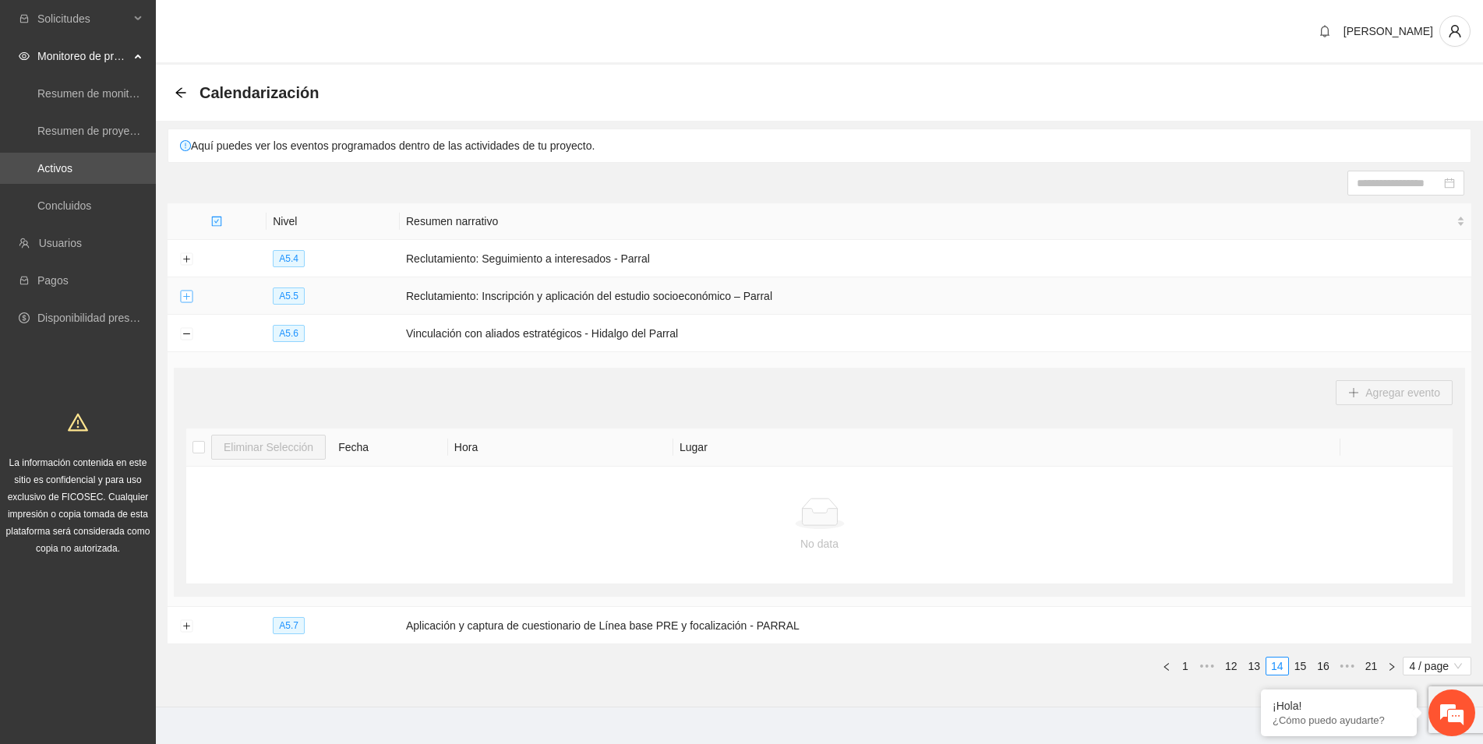
click at [184, 295] on button "Expand row" at bounding box center [186, 297] width 12 height 12
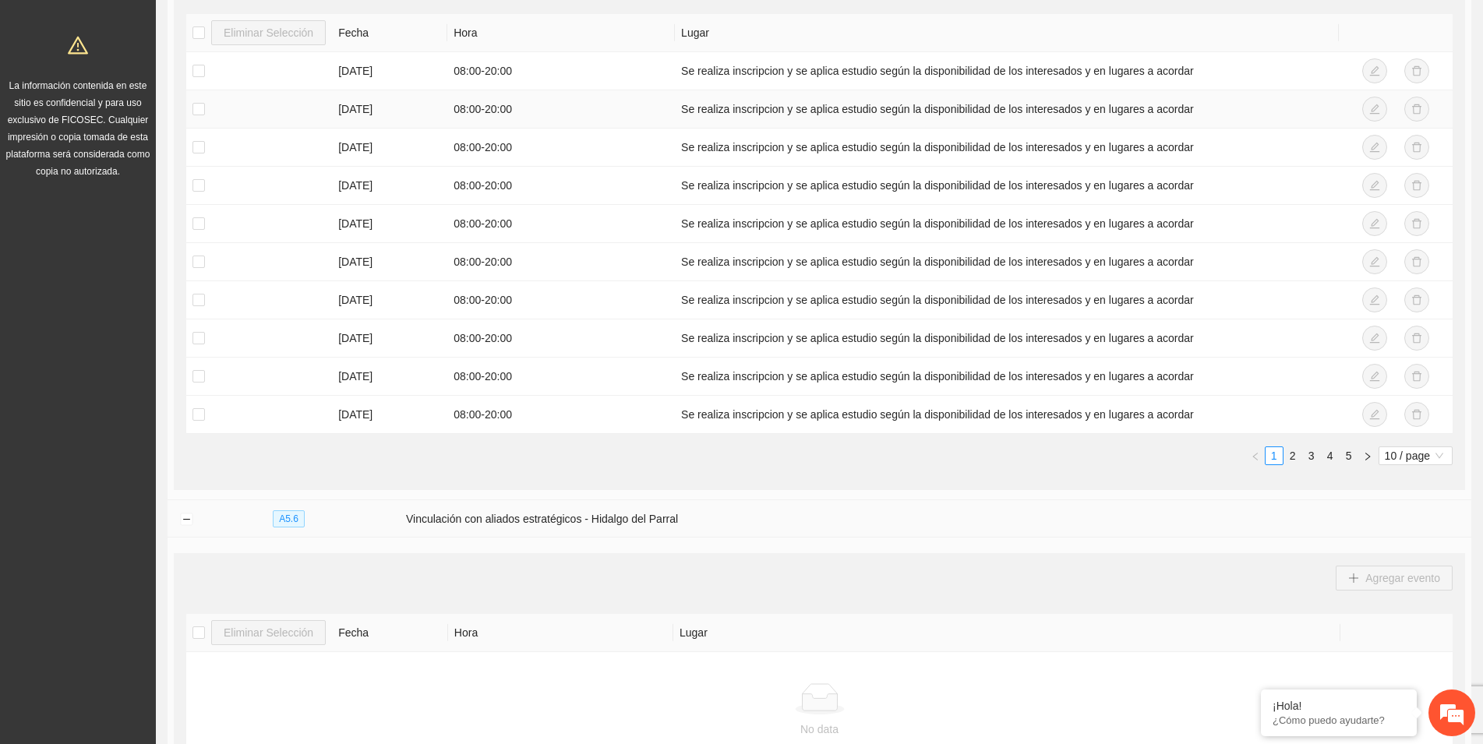
scroll to position [397, 0]
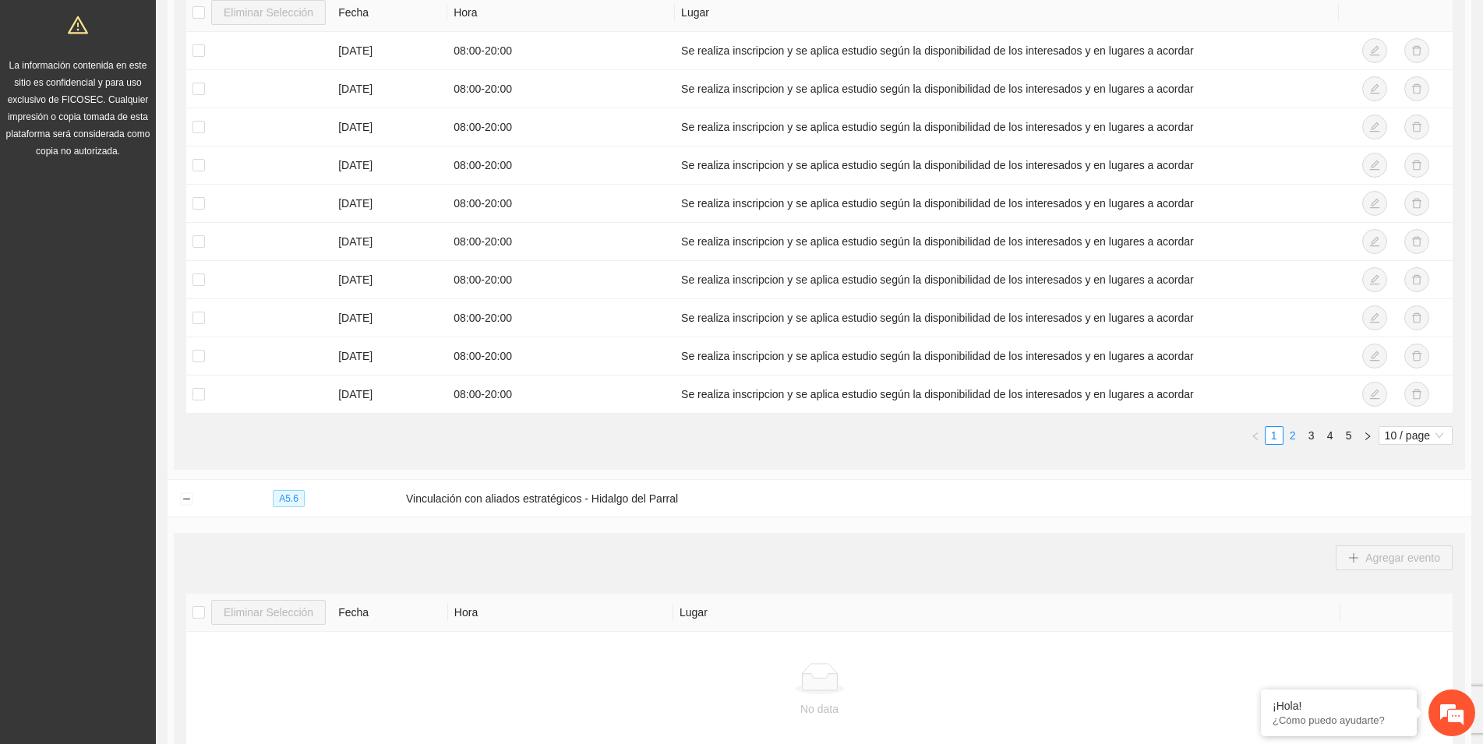
click at [1290, 436] on link "2" at bounding box center [1292, 435] width 17 height 17
click at [1272, 440] on link "1" at bounding box center [1273, 435] width 17 height 17
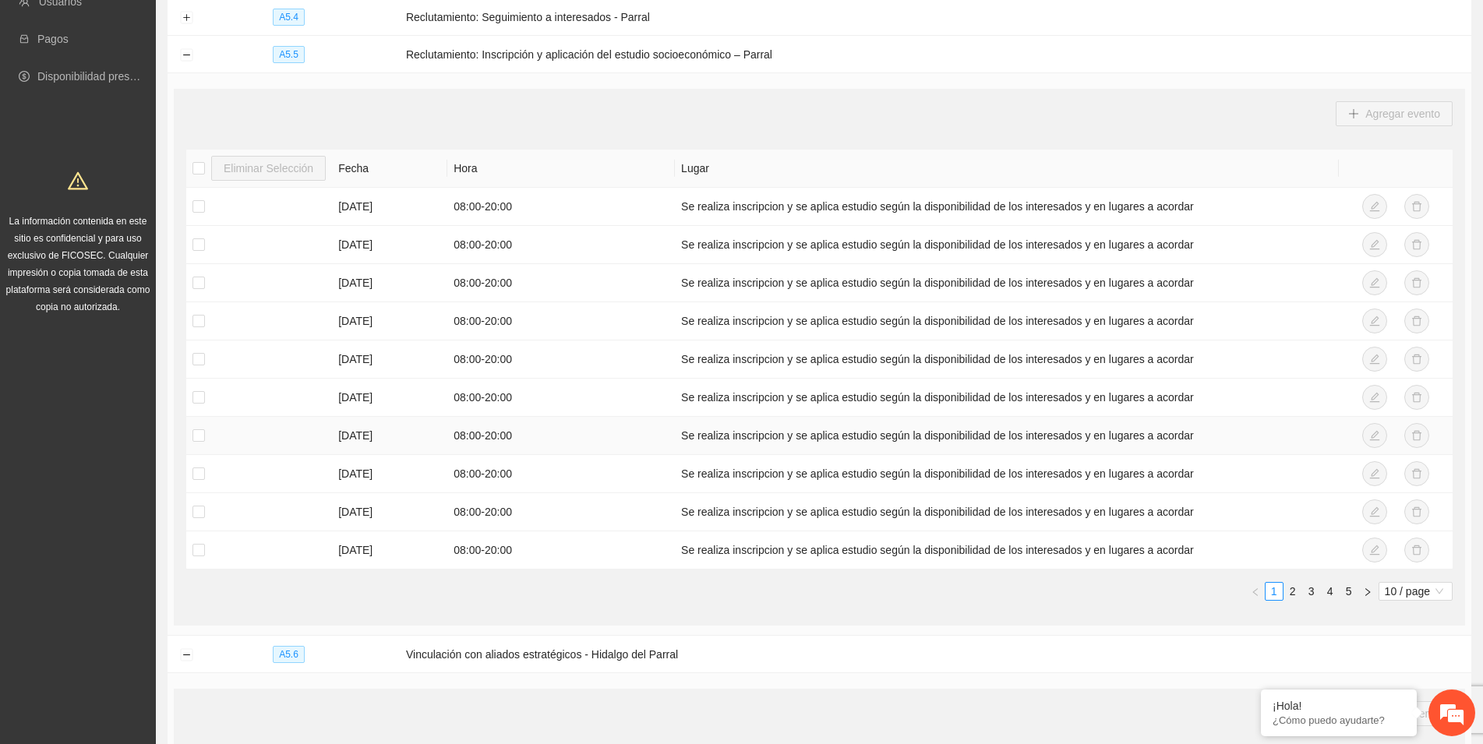
scroll to position [0, 0]
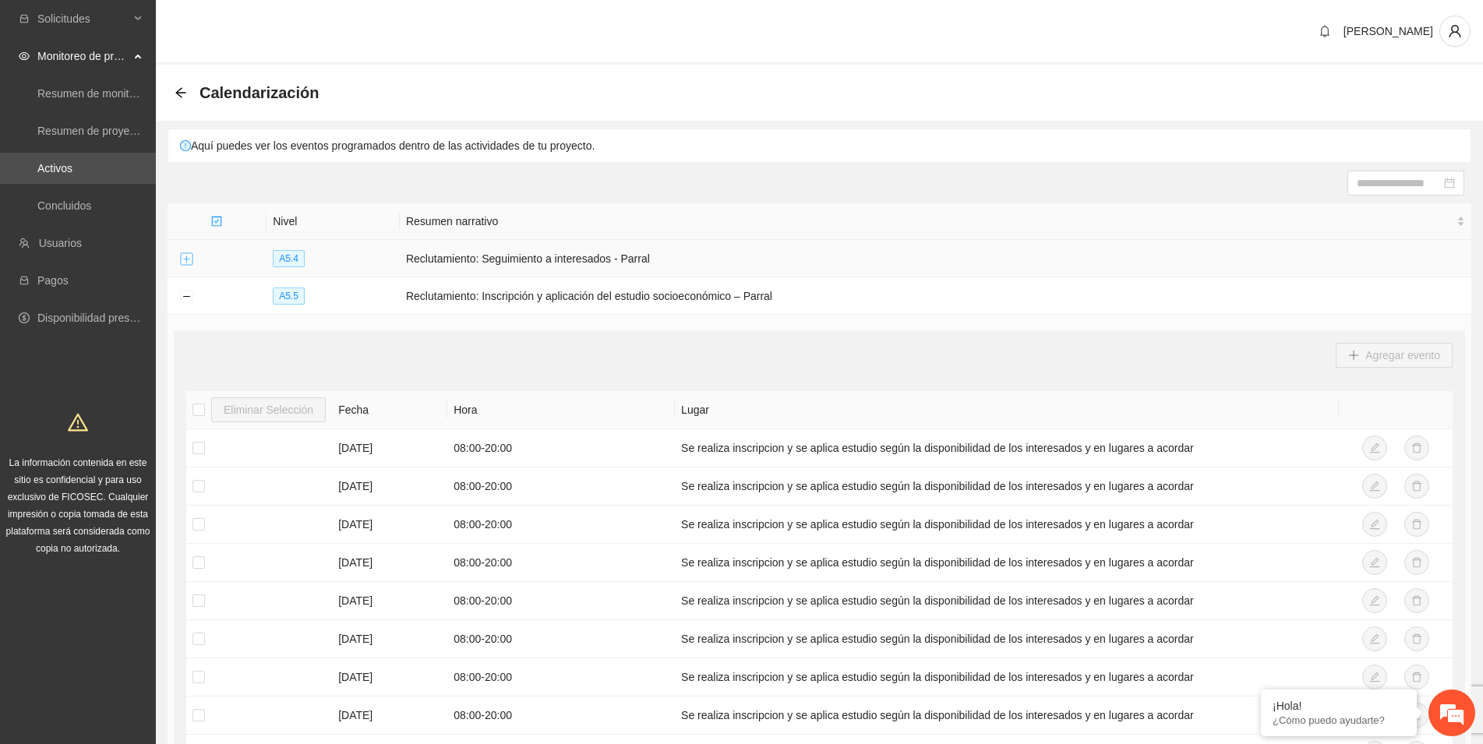
click at [187, 257] on button "Expand row" at bounding box center [186, 259] width 12 height 12
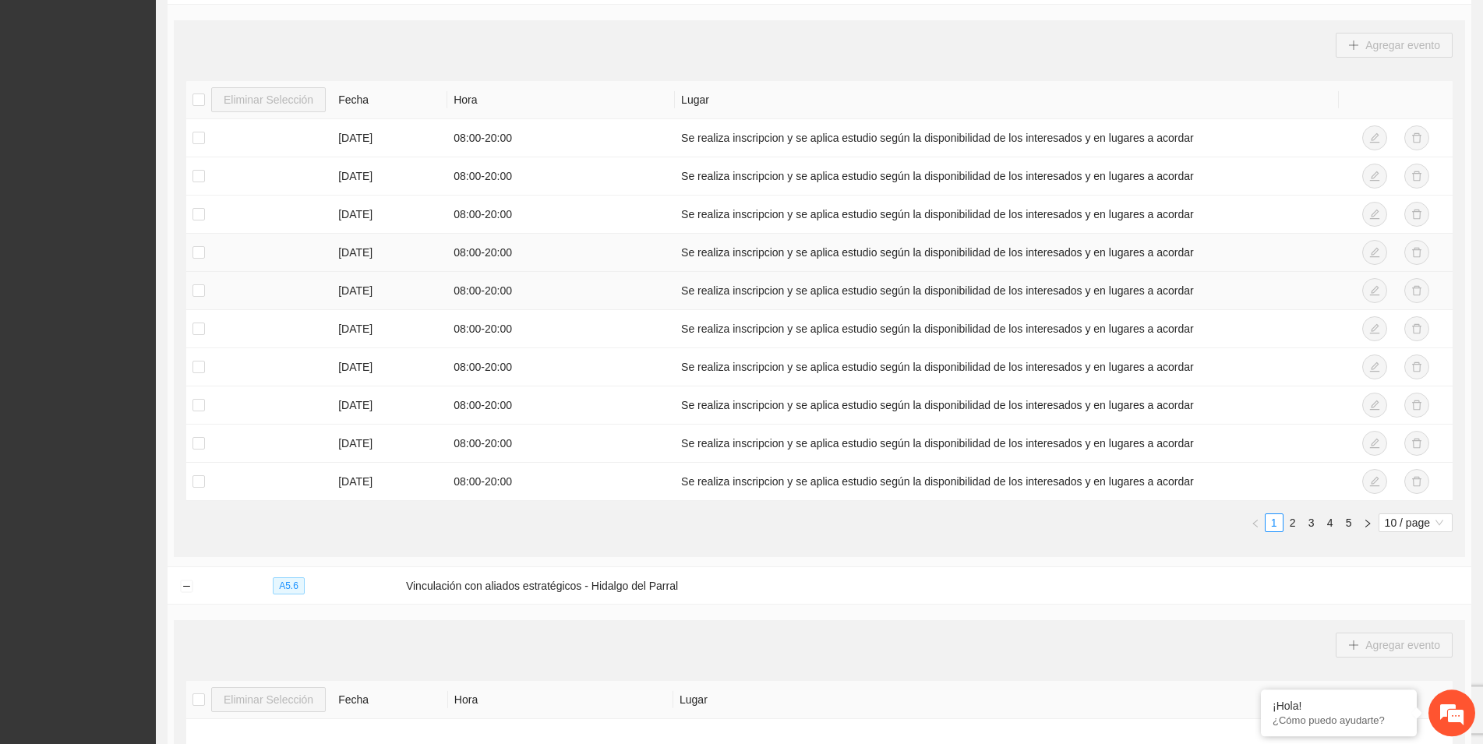
scroll to position [1149, 0]
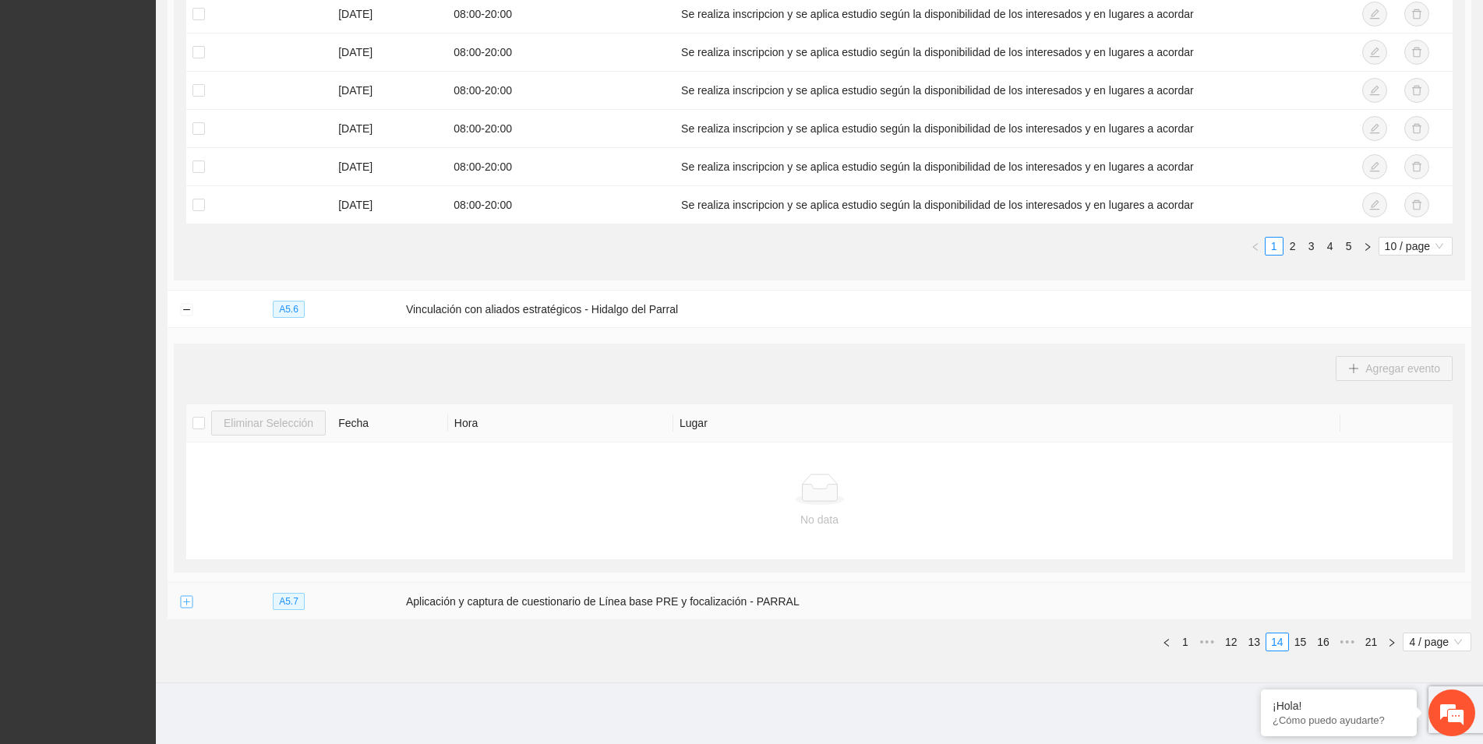
click at [182, 600] on button "Expand row" at bounding box center [186, 602] width 12 height 12
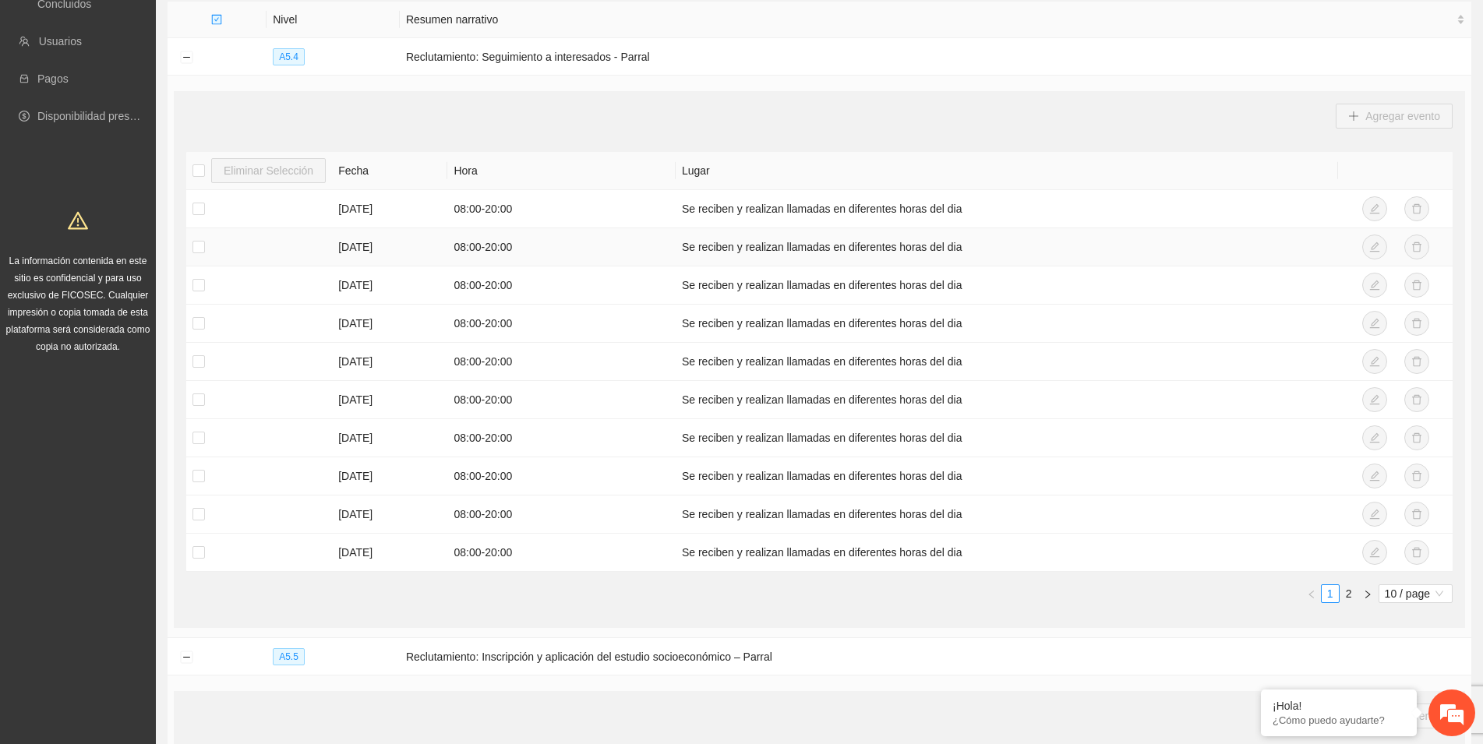
scroll to position [0, 0]
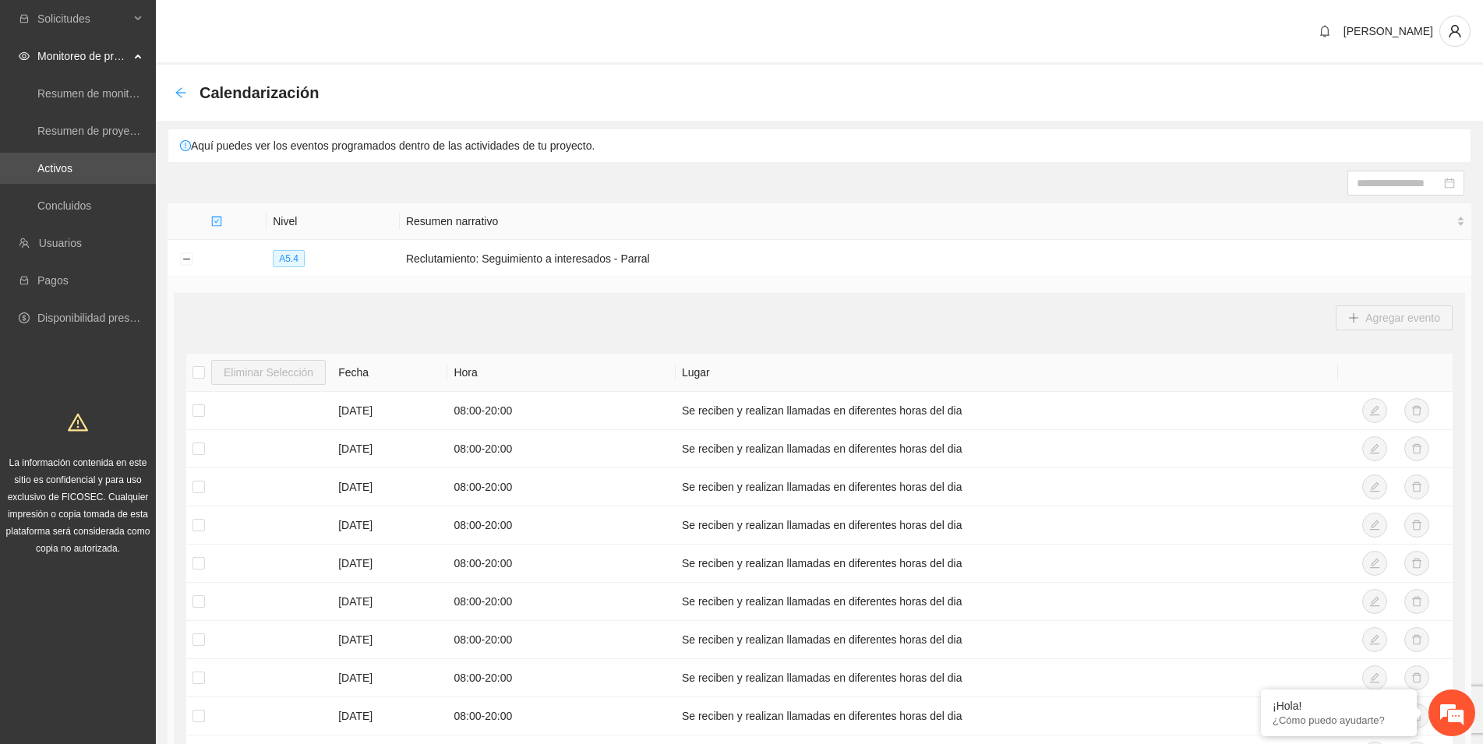
click at [185, 95] on icon "arrow-left" at bounding box center [181, 92] width 12 height 12
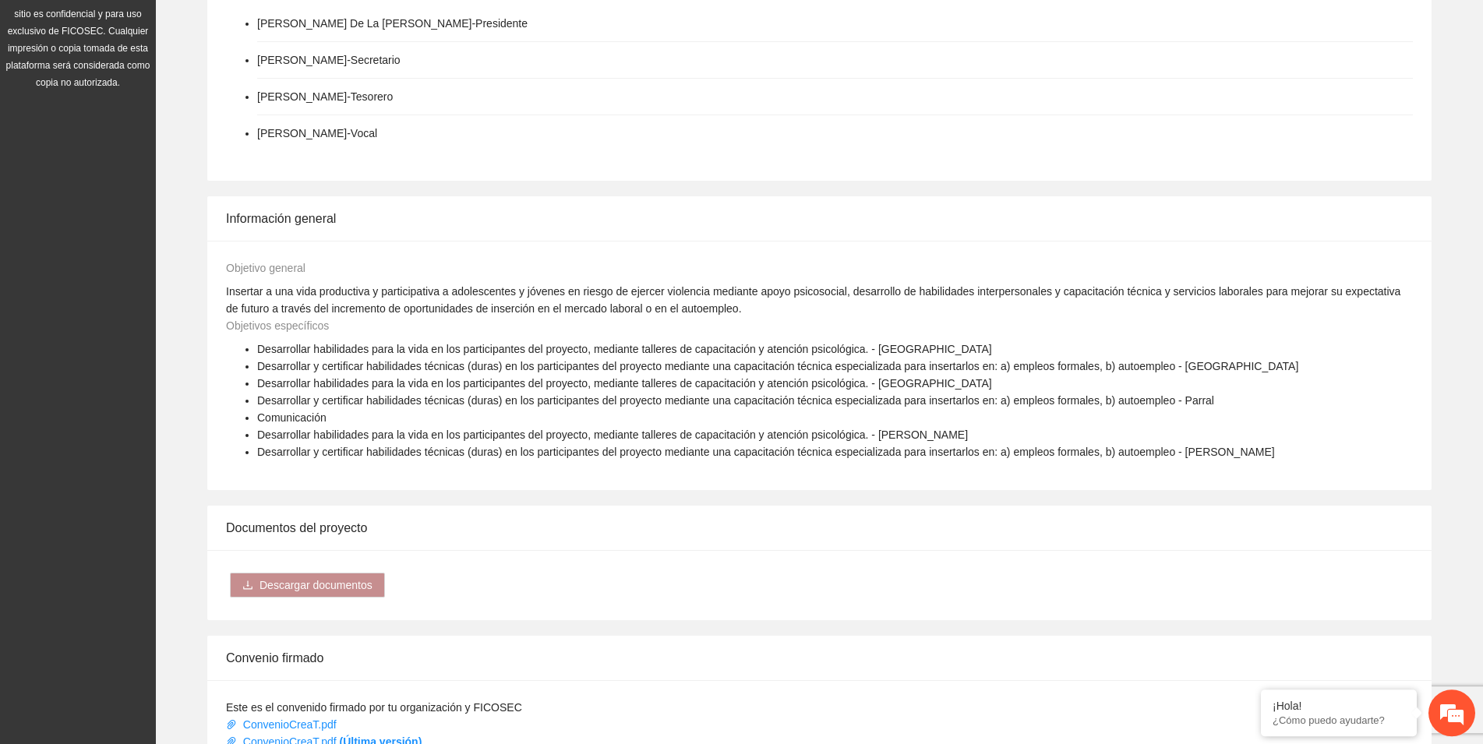
scroll to position [715, 0]
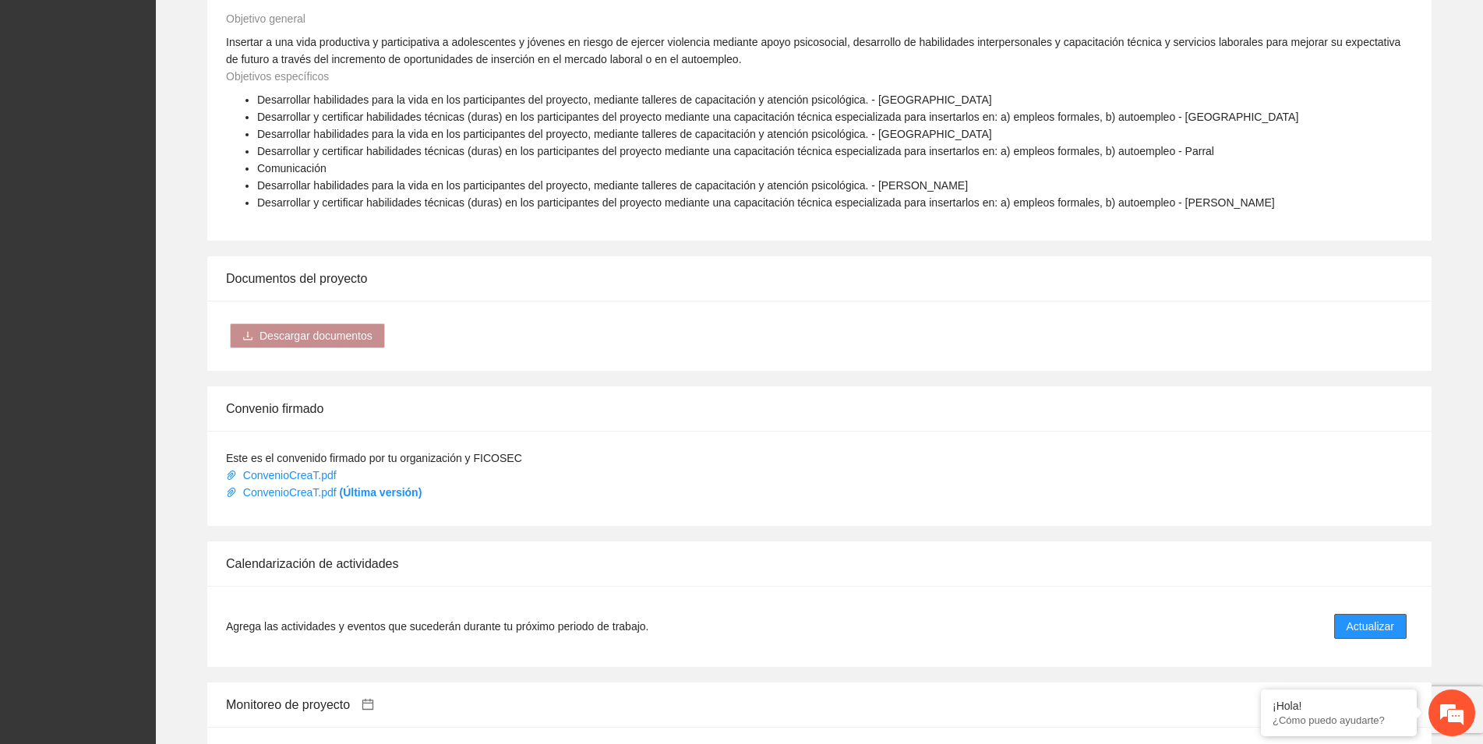
click at [1364, 618] on span "Actualizar" at bounding box center [1370, 626] width 48 height 17
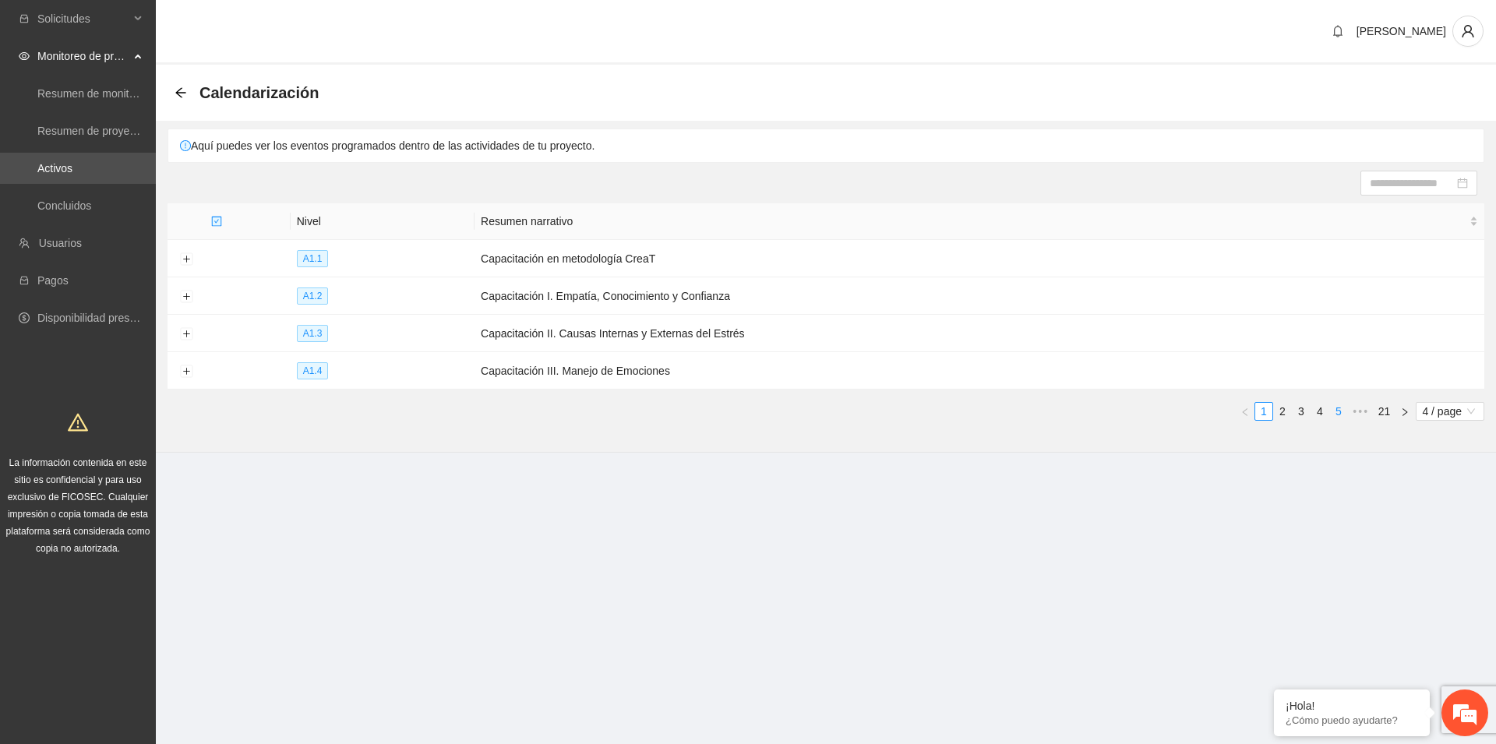
click at [1336, 406] on link "5" at bounding box center [1338, 411] width 17 height 17
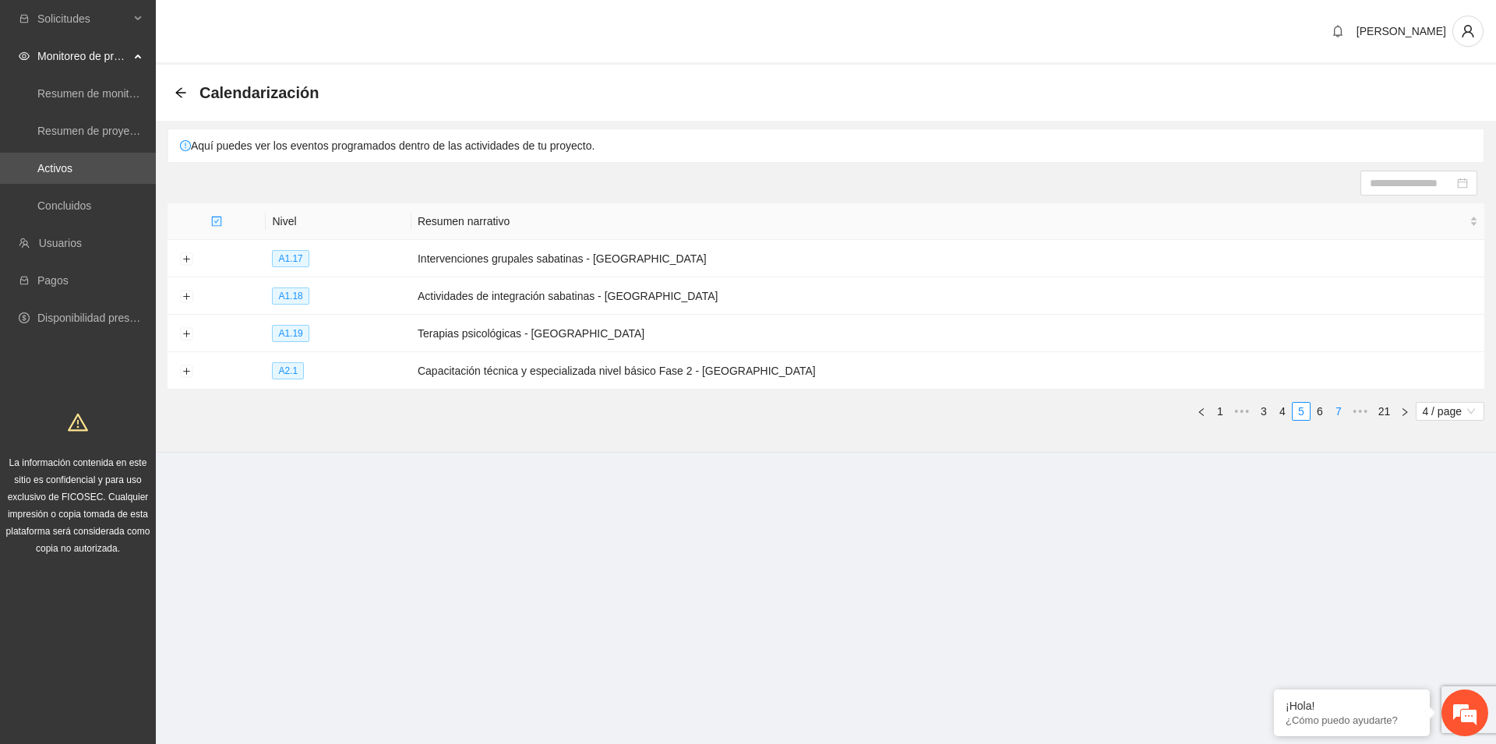
click at [1336, 406] on link "7" at bounding box center [1338, 411] width 17 height 17
click at [1336, 406] on link "9" at bounding box center [1338, 411] width 17 height 17
click at [1336, 406] on link "11" at bounding box center [1336, 411] width 22 height 17
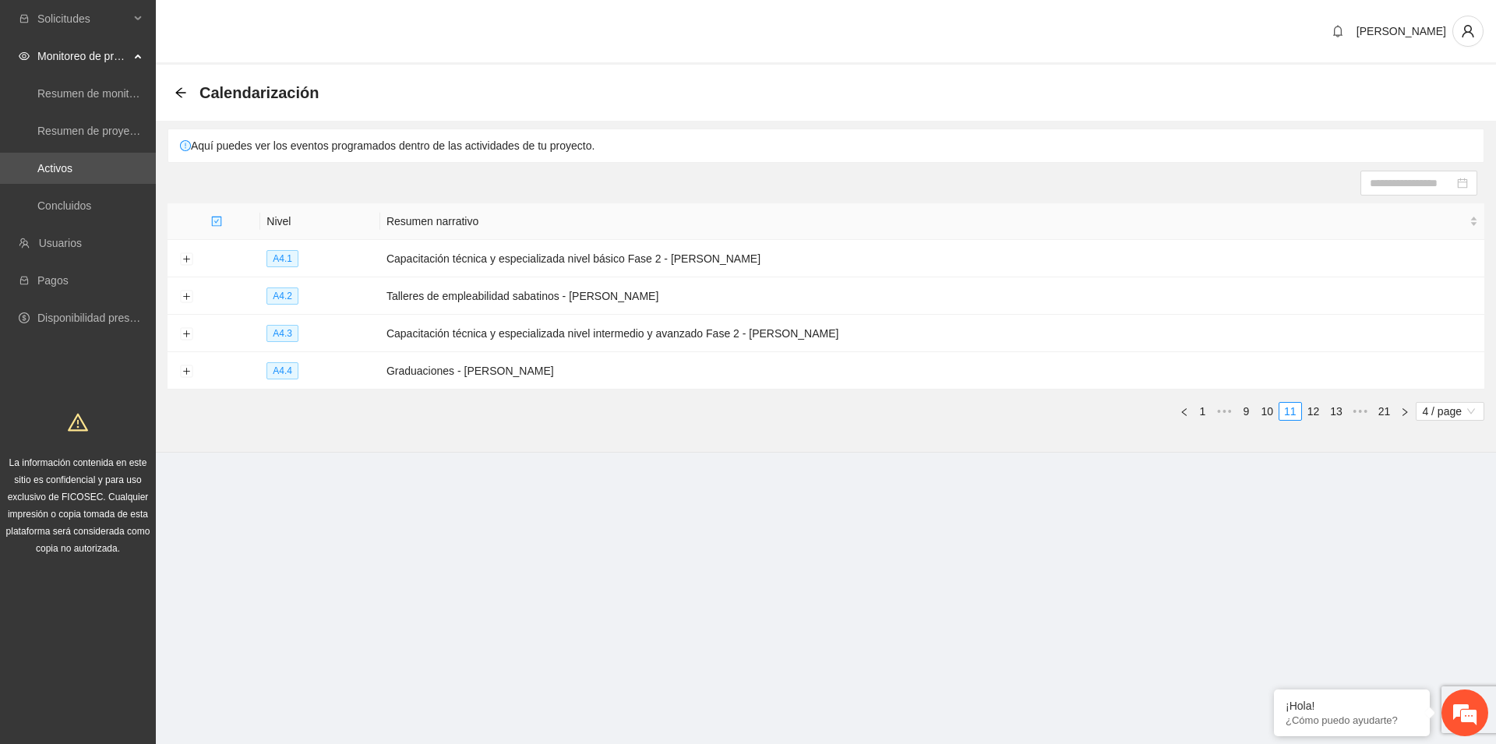
click at [1336, 406] on link "13" at bounding box center [1336, 411] width 22 height 17
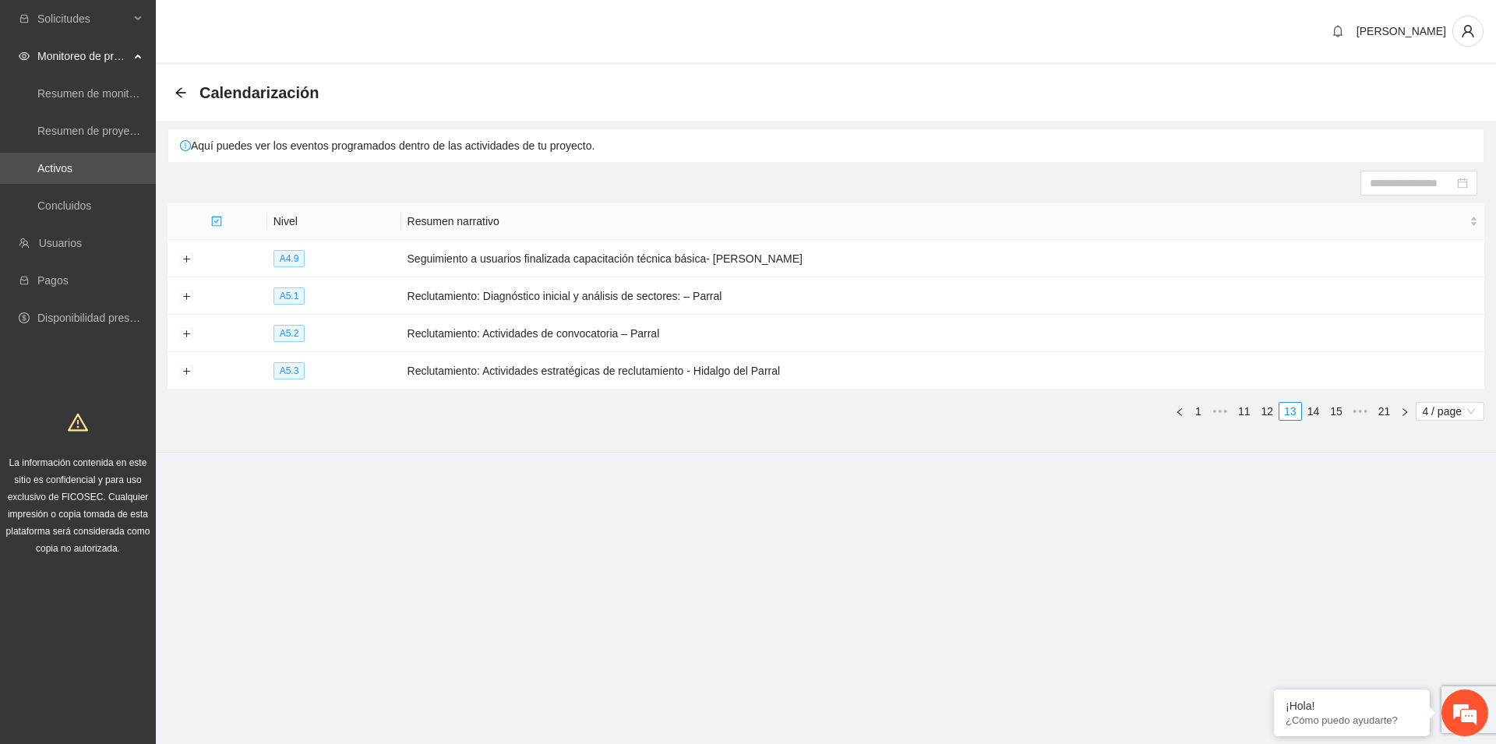
click at [1336, 406] on link "15" at bounding box center [1336, 411] width 22 height 17
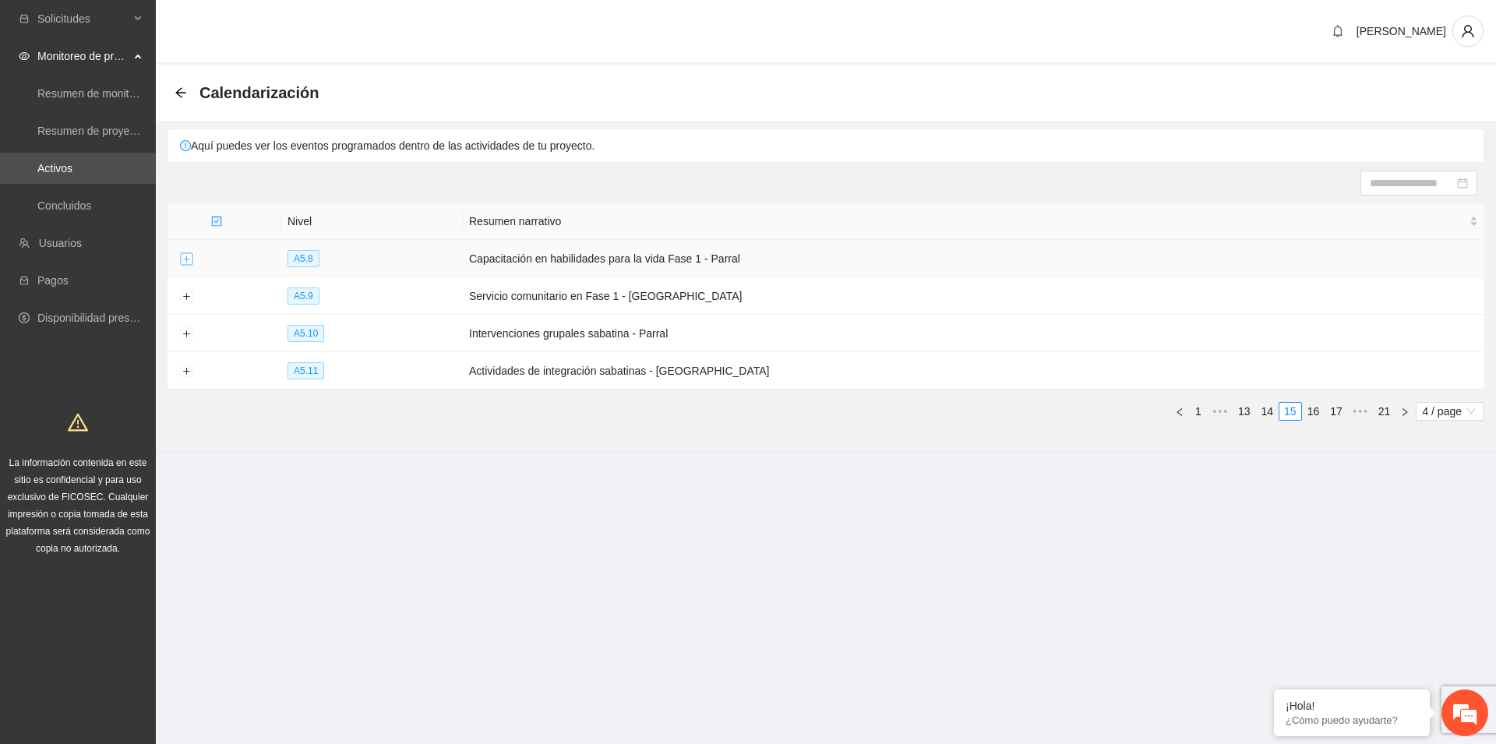
click at [185, 257] on button "Expand row" at bounding box center [186, 259] width 12 height 12
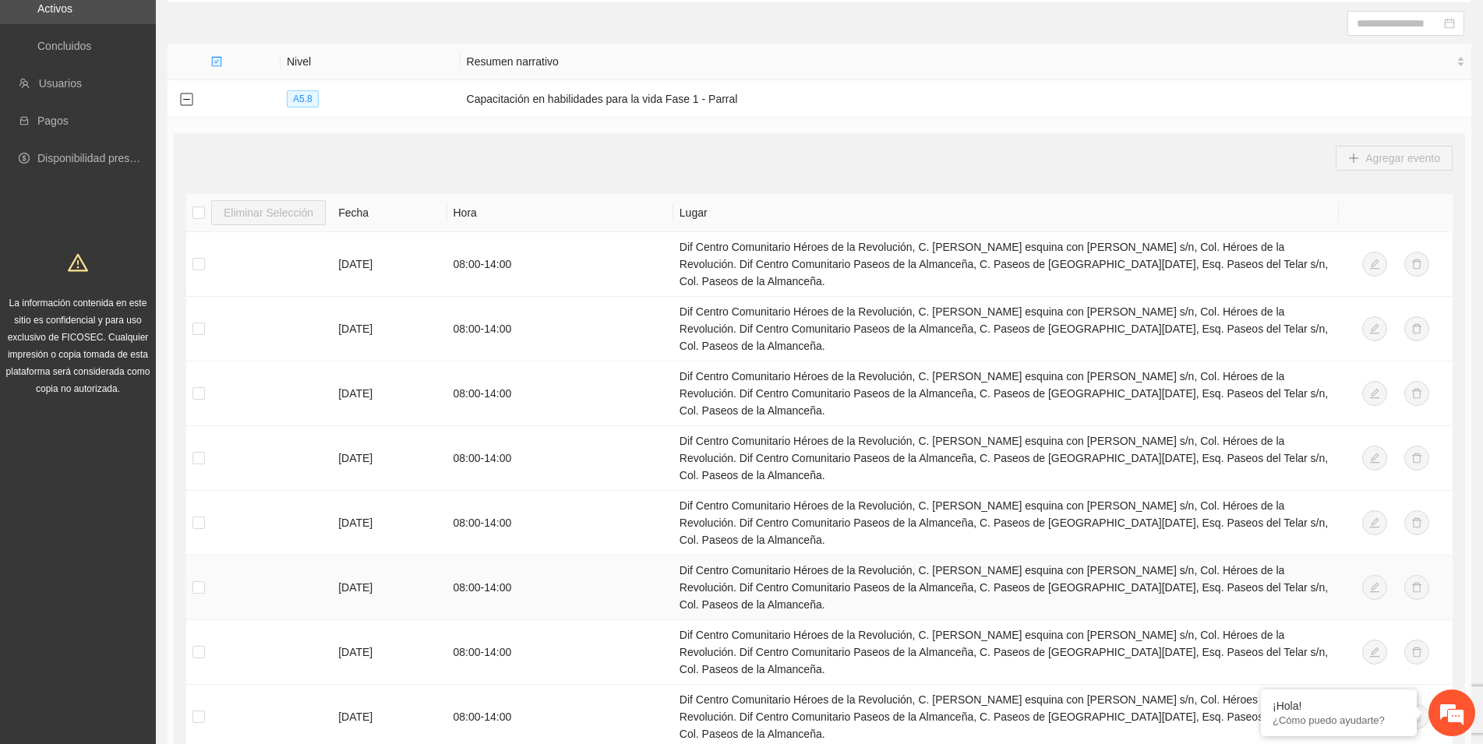
scroll to position [159, 0]
click at [1017, 171] on div "Agregar evento" at bounding box center [819, 158] width 1266 height 25
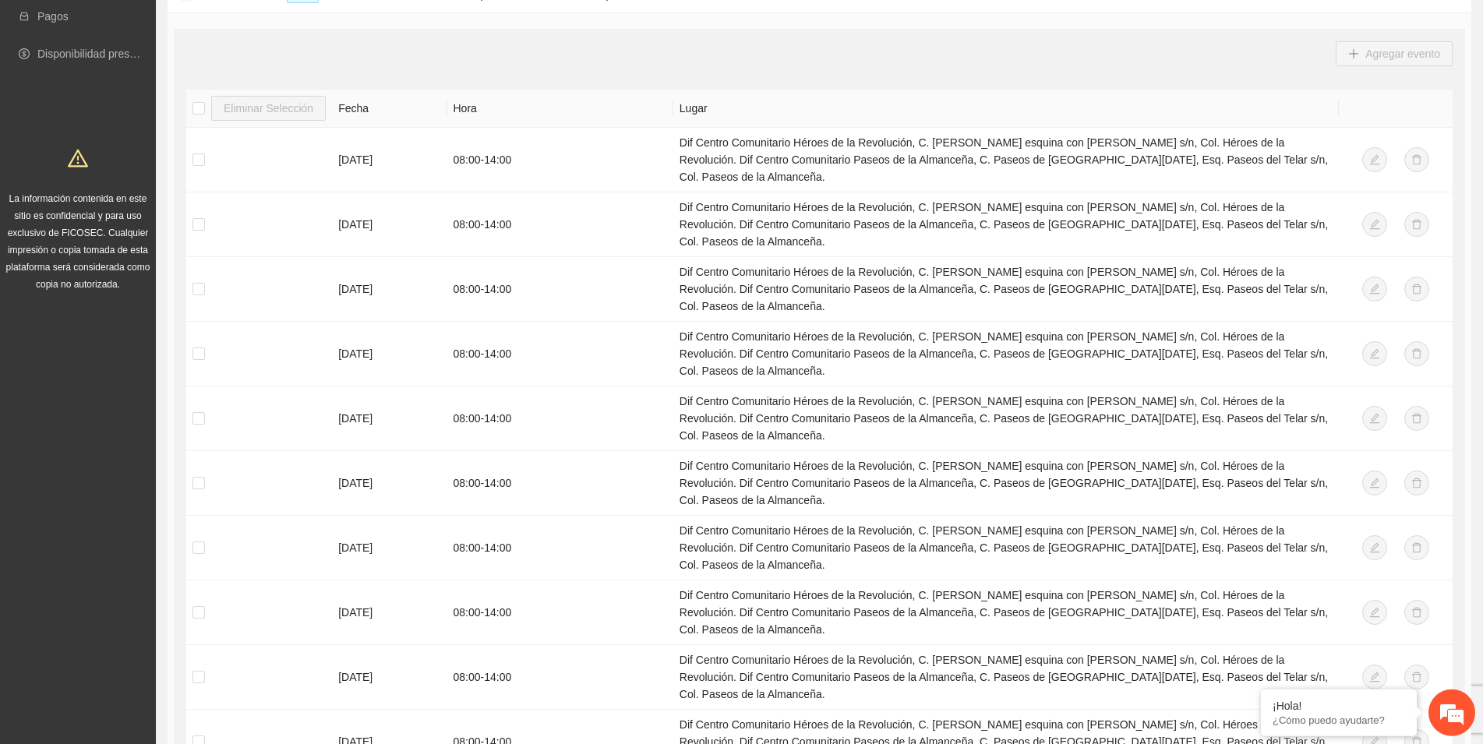
scroll to position [425, 0]
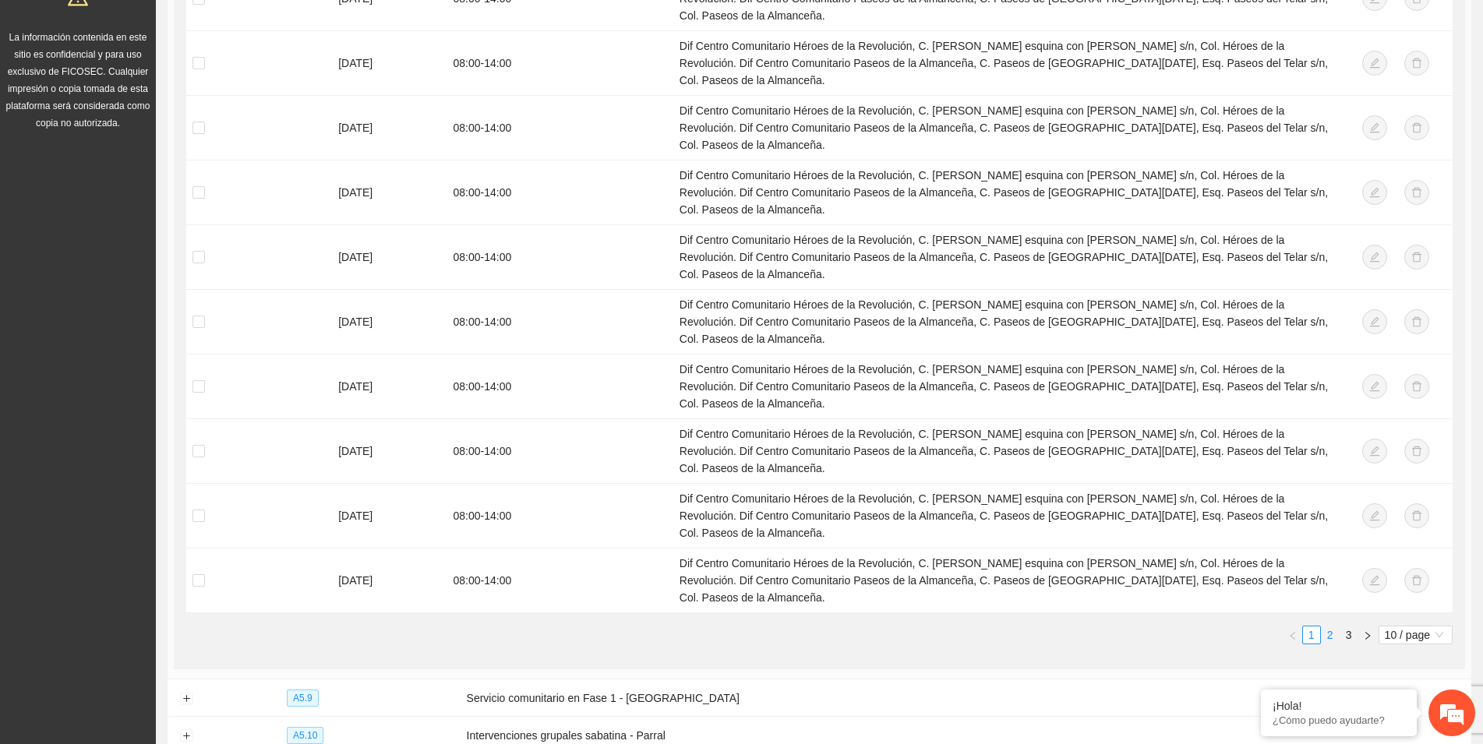
click at [1331, 626] on link "2" at bounding box center [1330, 634] width 17 height 17
click at [1311, 626] on link "1" at bounding box center [1311, 634] width 17 height 17
click at [183, 693] on button "Expand row" at bounding box center [186, 699] width 12 height 12
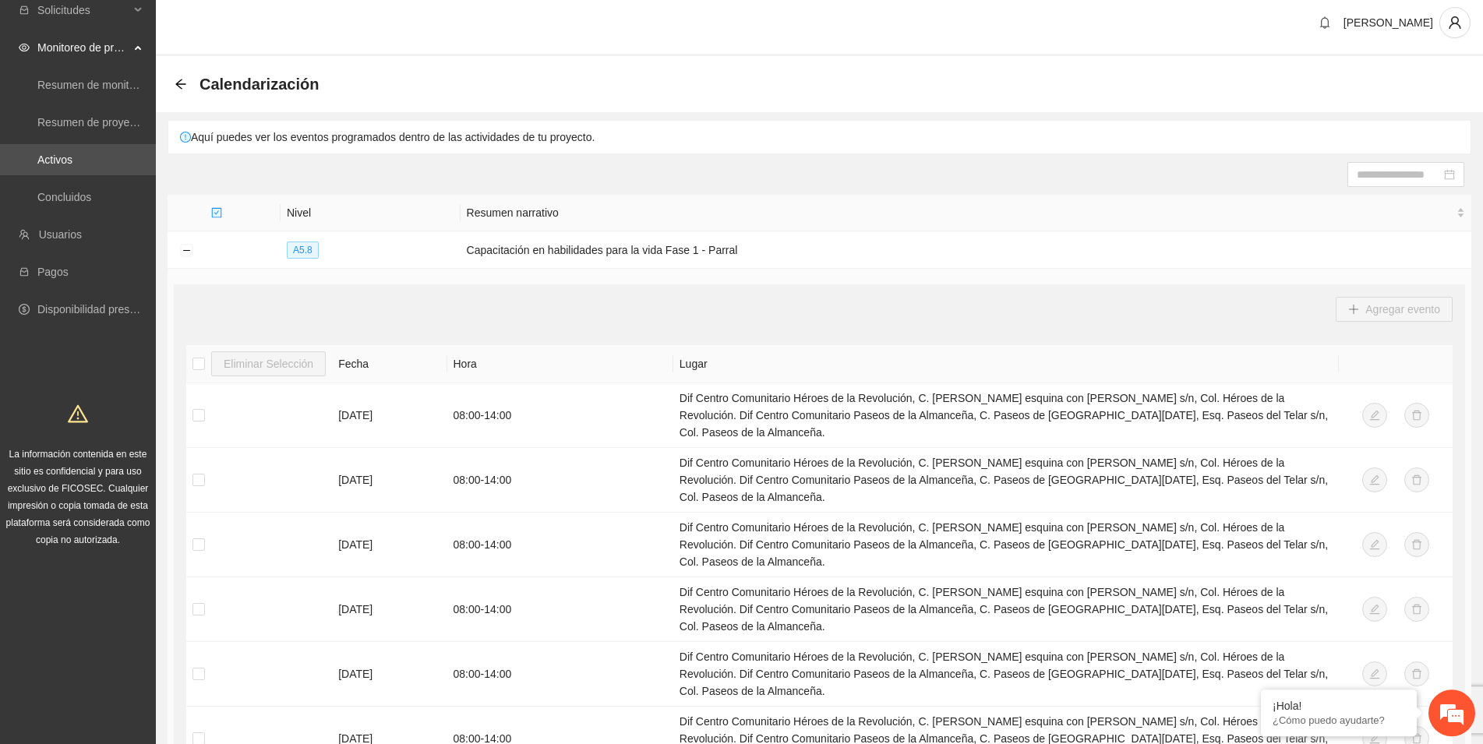
scroll to position [0, 0]
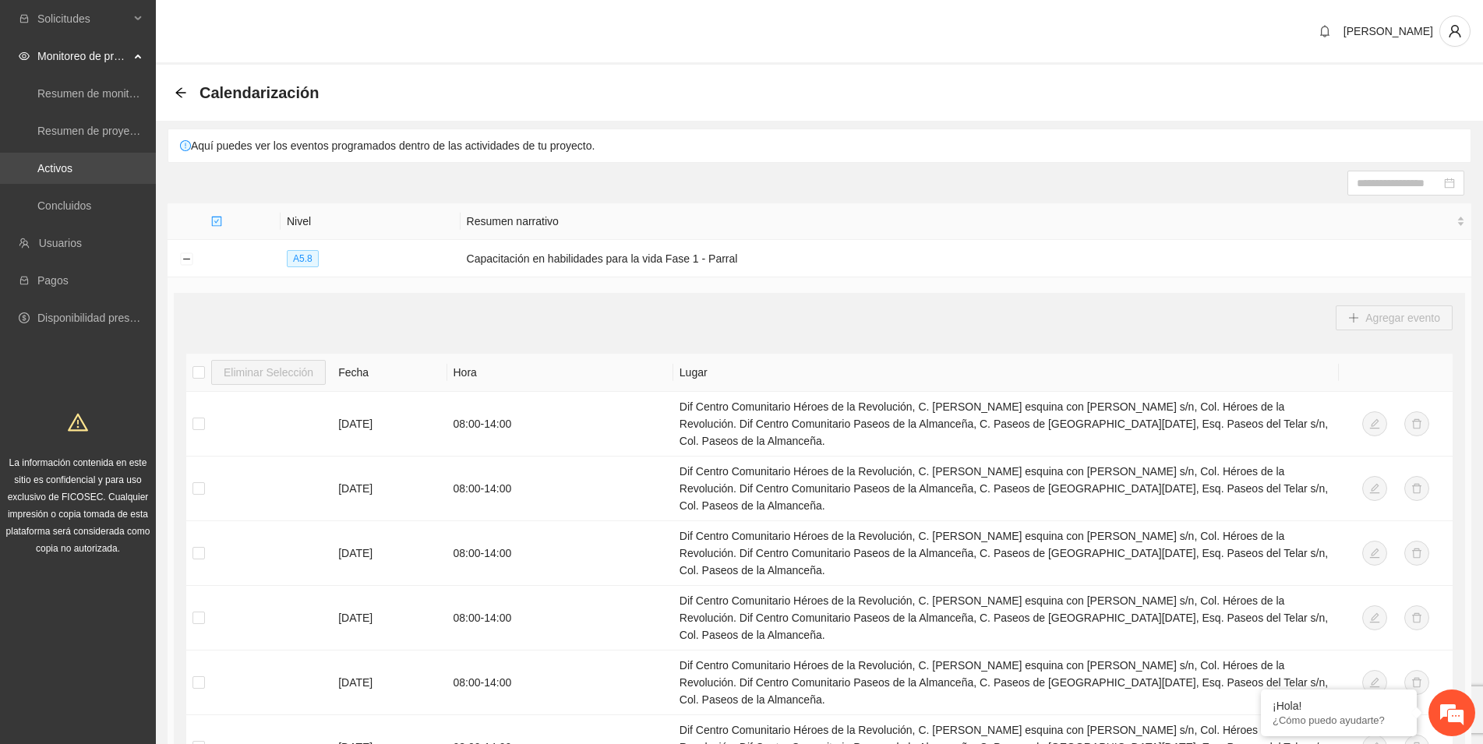
click at [72, 164] on link "Activos" at bounding box center [54, 168] width 35 height 12
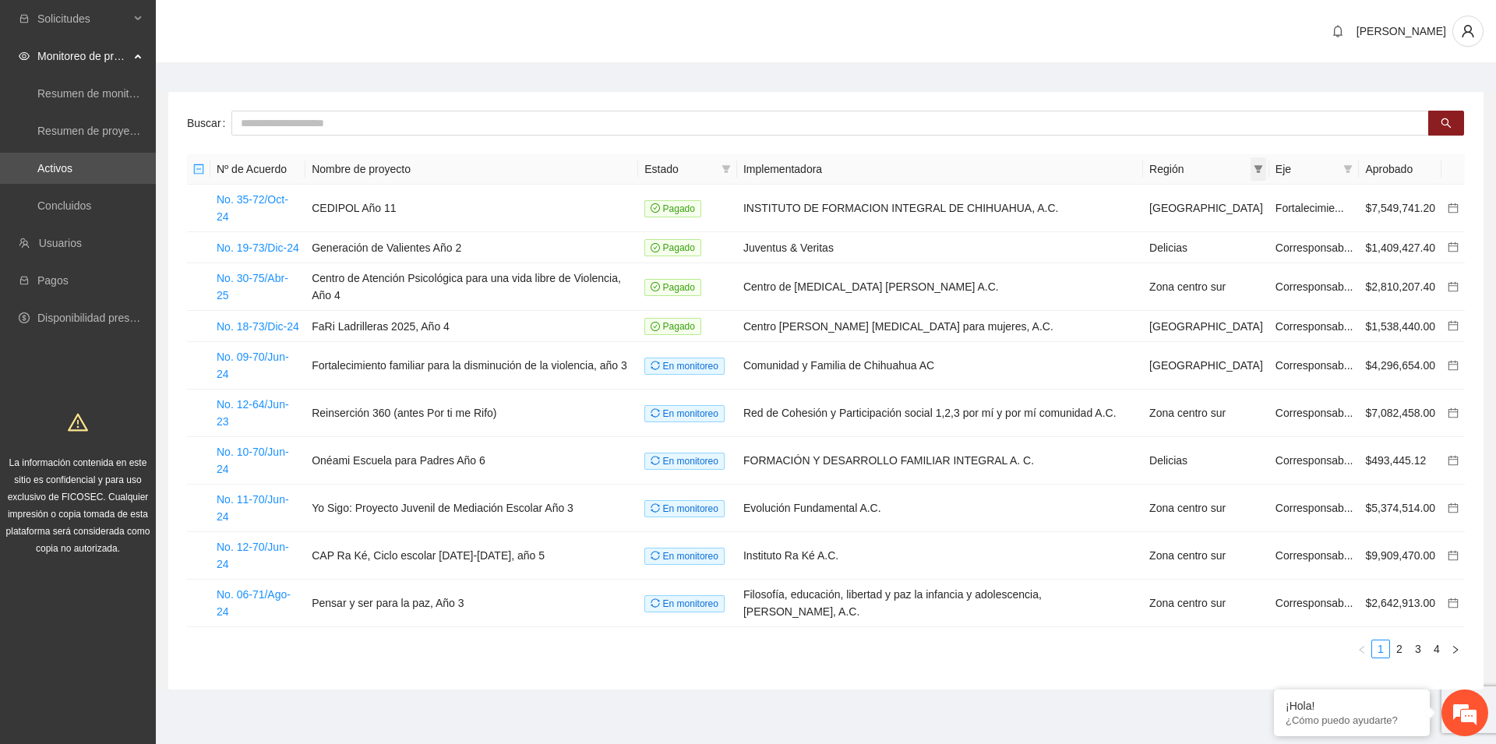
click at [1260, 170] on icon "filter" at bounding box center [1258, 168] width 9 height 9
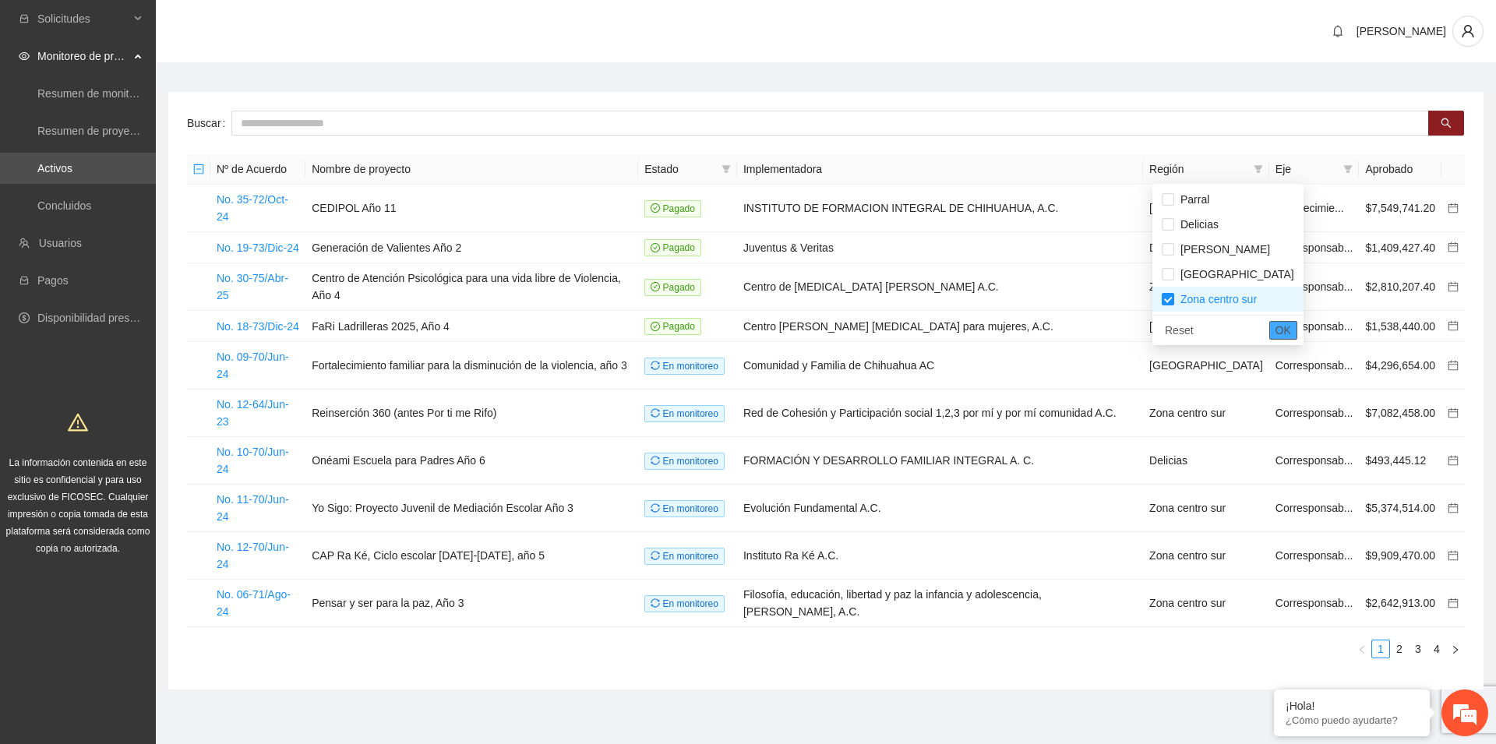
click at [1276, 333] on span "OK" at bounding box center [1284, 330] width 16 height 17
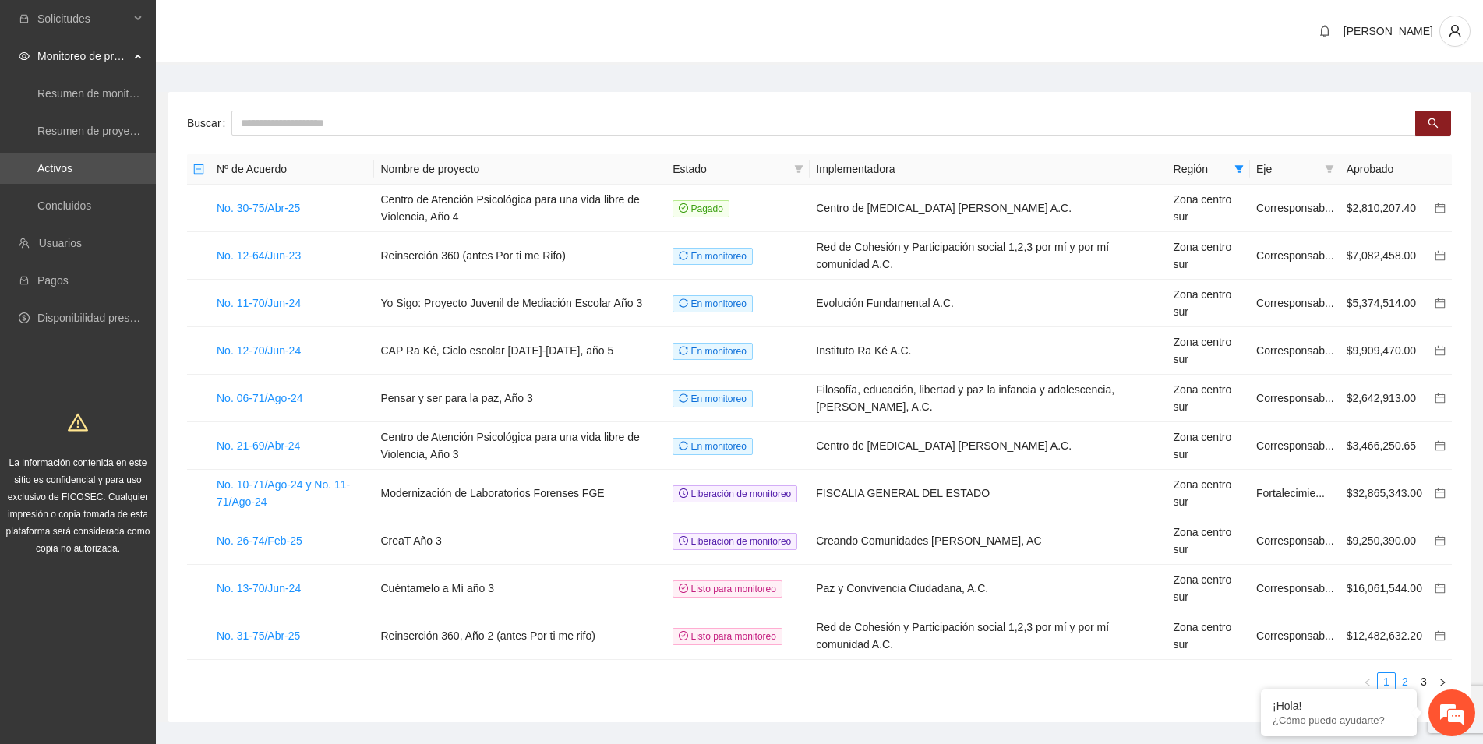
click at [1406, 679] on link "2" at bounding box center [1404, 681] width 17 height 17
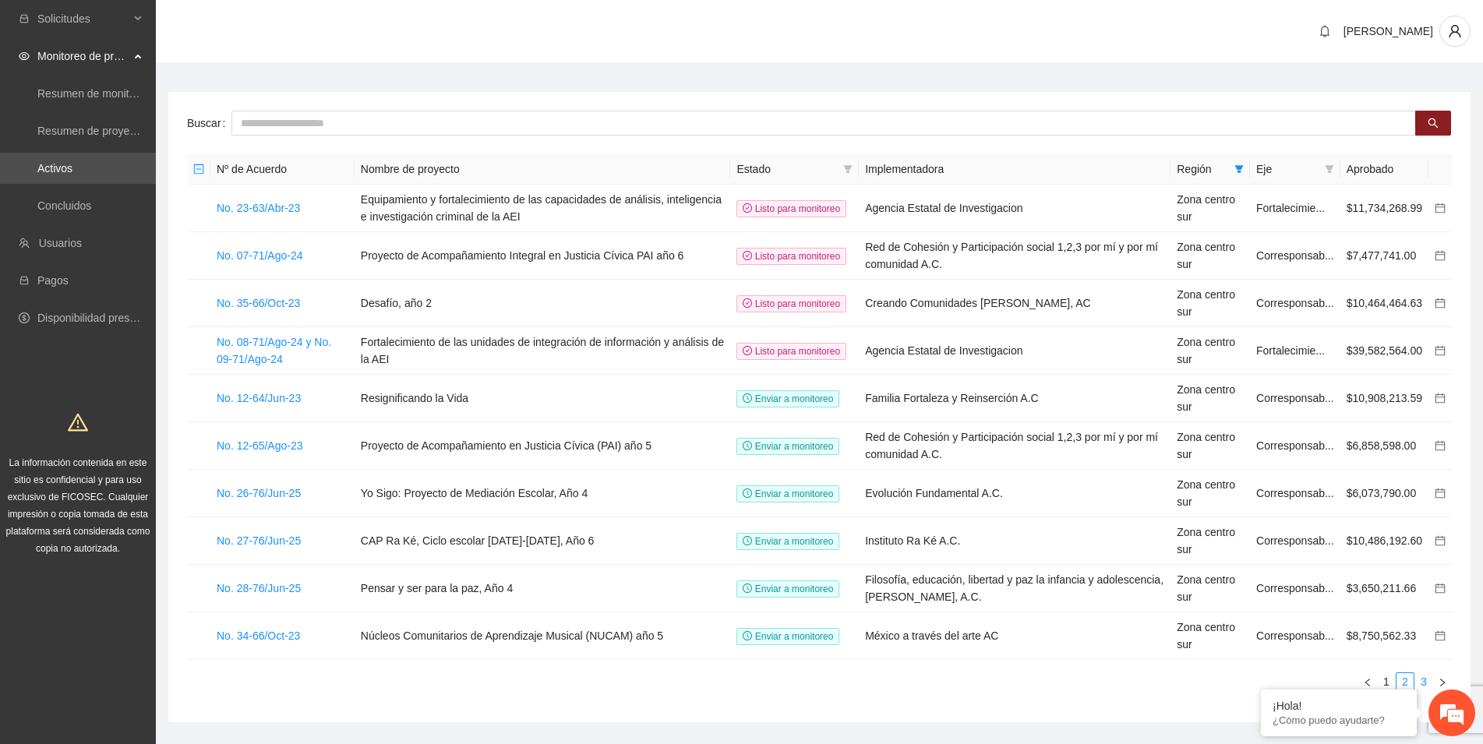
click at [1419, 683] on link "3" at bounding box center [1423, 681] width 17 height 17
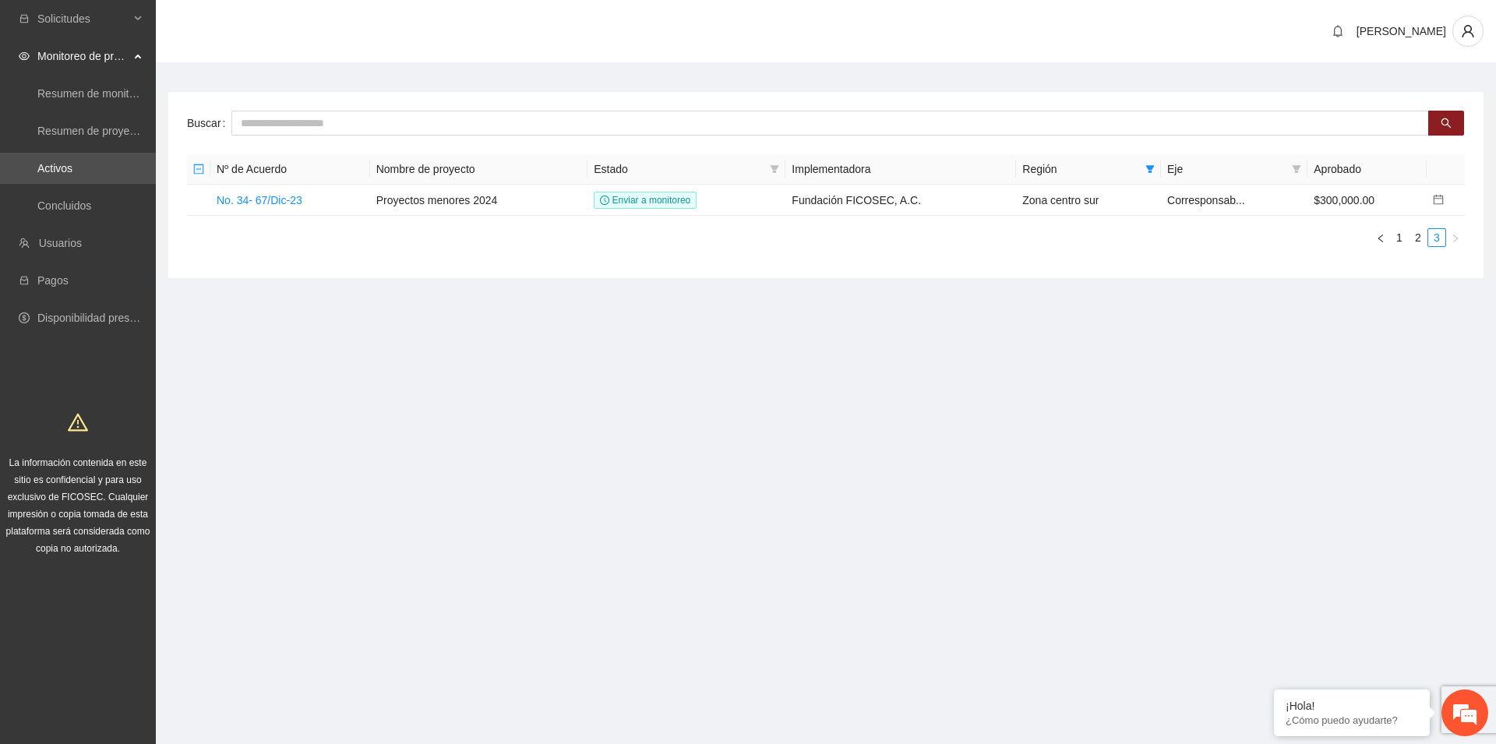
click at [1389, 637] on section "Solicitudes Monitoreo de proyectos Resumen de monitoreo Resumen de proyectos ap…" at bounding box center [748, 372] width 1496 height 744
click at [1399, 237] on link "1" at bounding box center [1399, 237] width 17 height 17
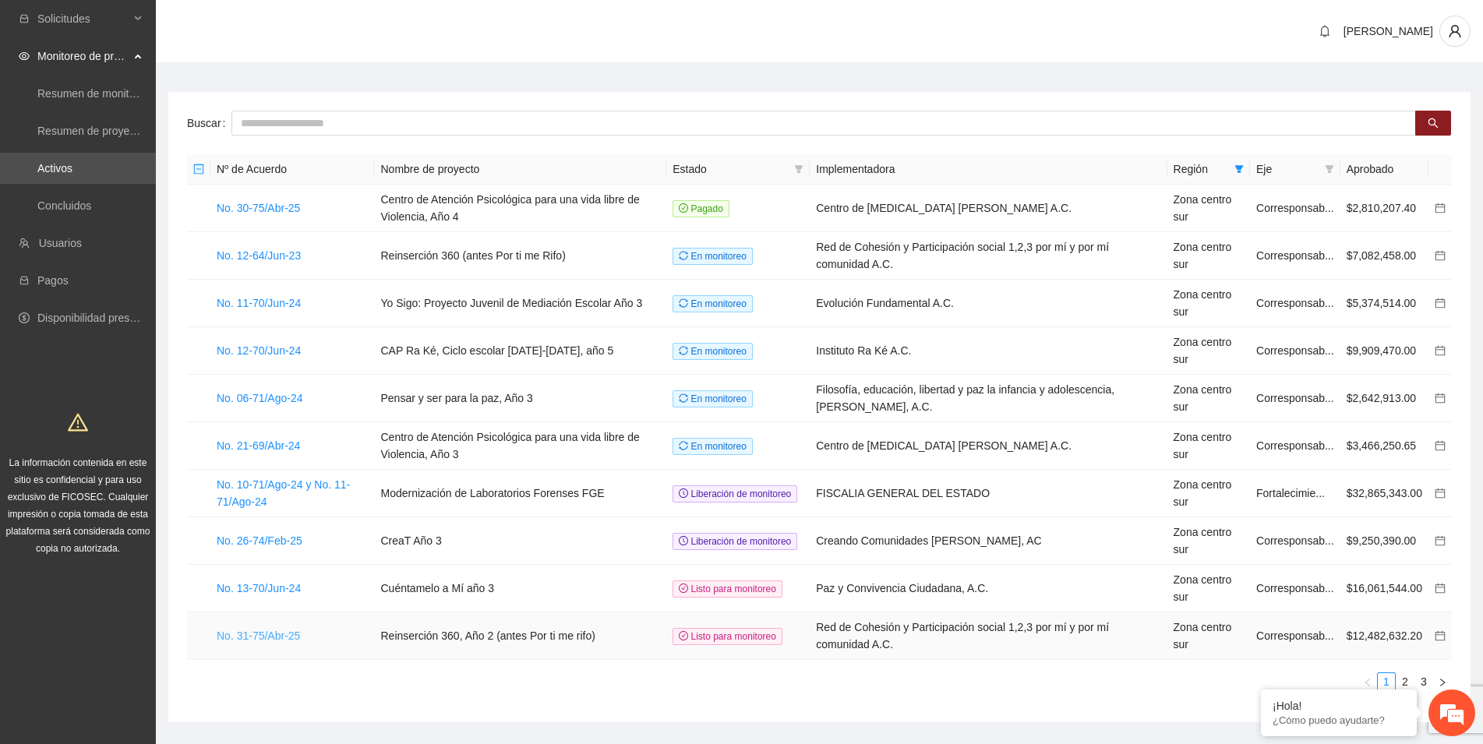
click at [258, 638] on link "No. 31-75/Abr-25" at bounding box center [258, 636] width 83 height 12
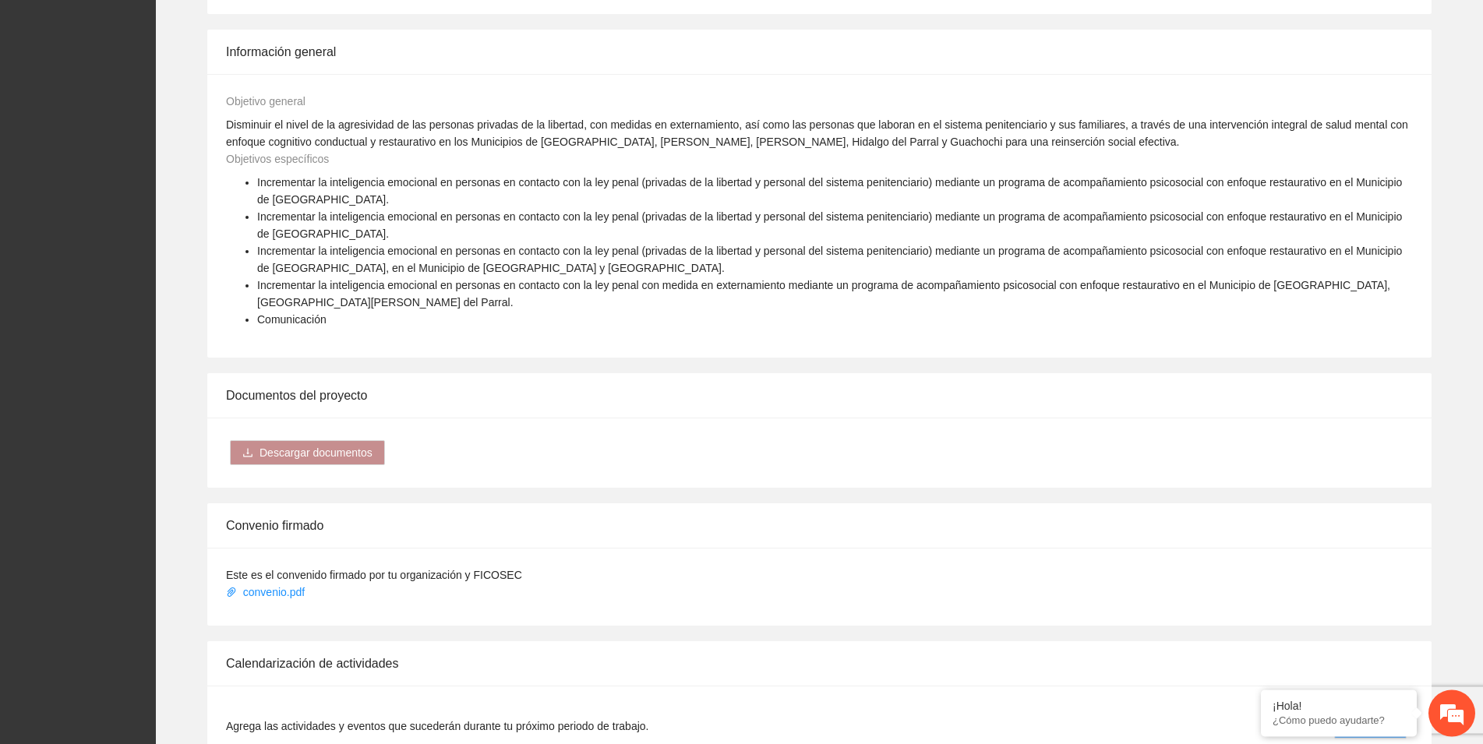
scroll to position [1907, 0]
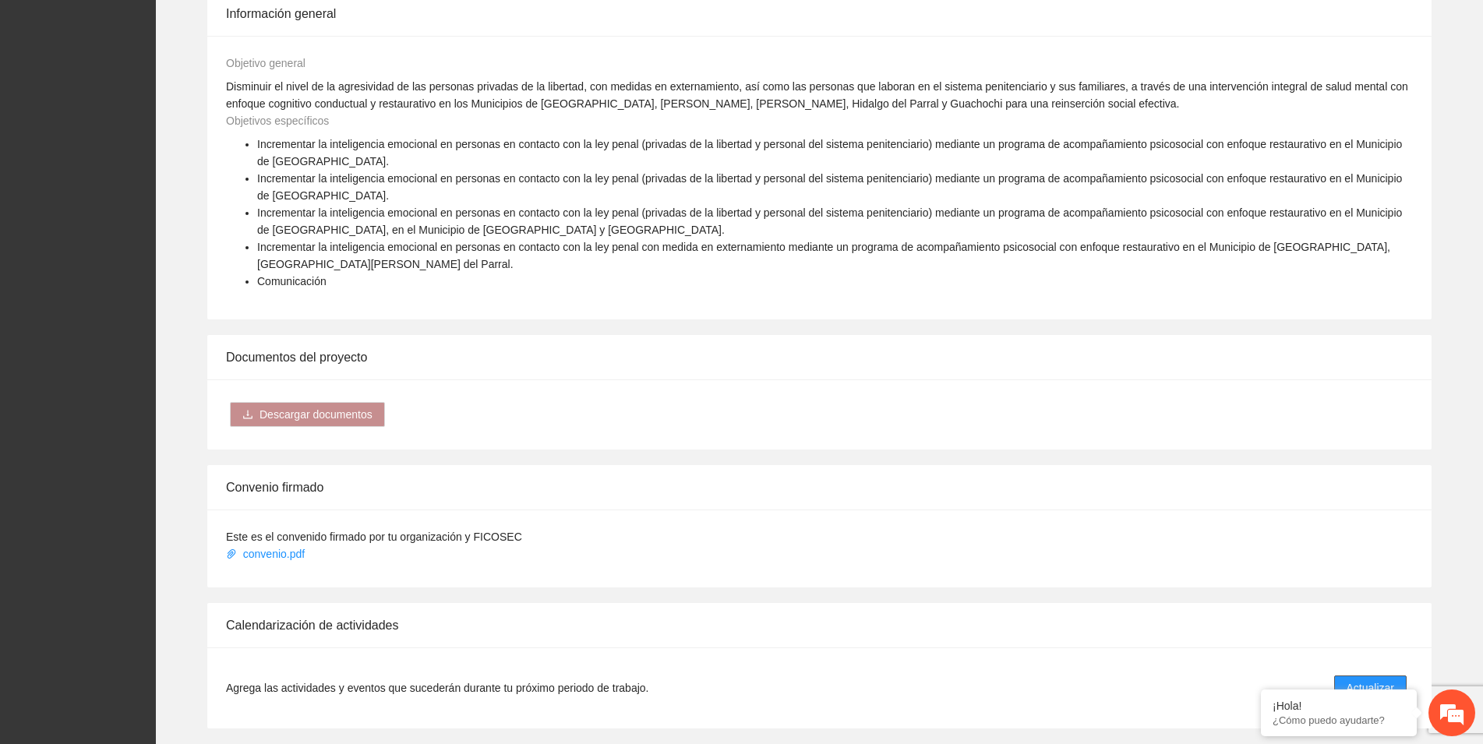
click at [1388, 679] on span "Actualizar" at bounding box center [1370, 687] width 48 height 17
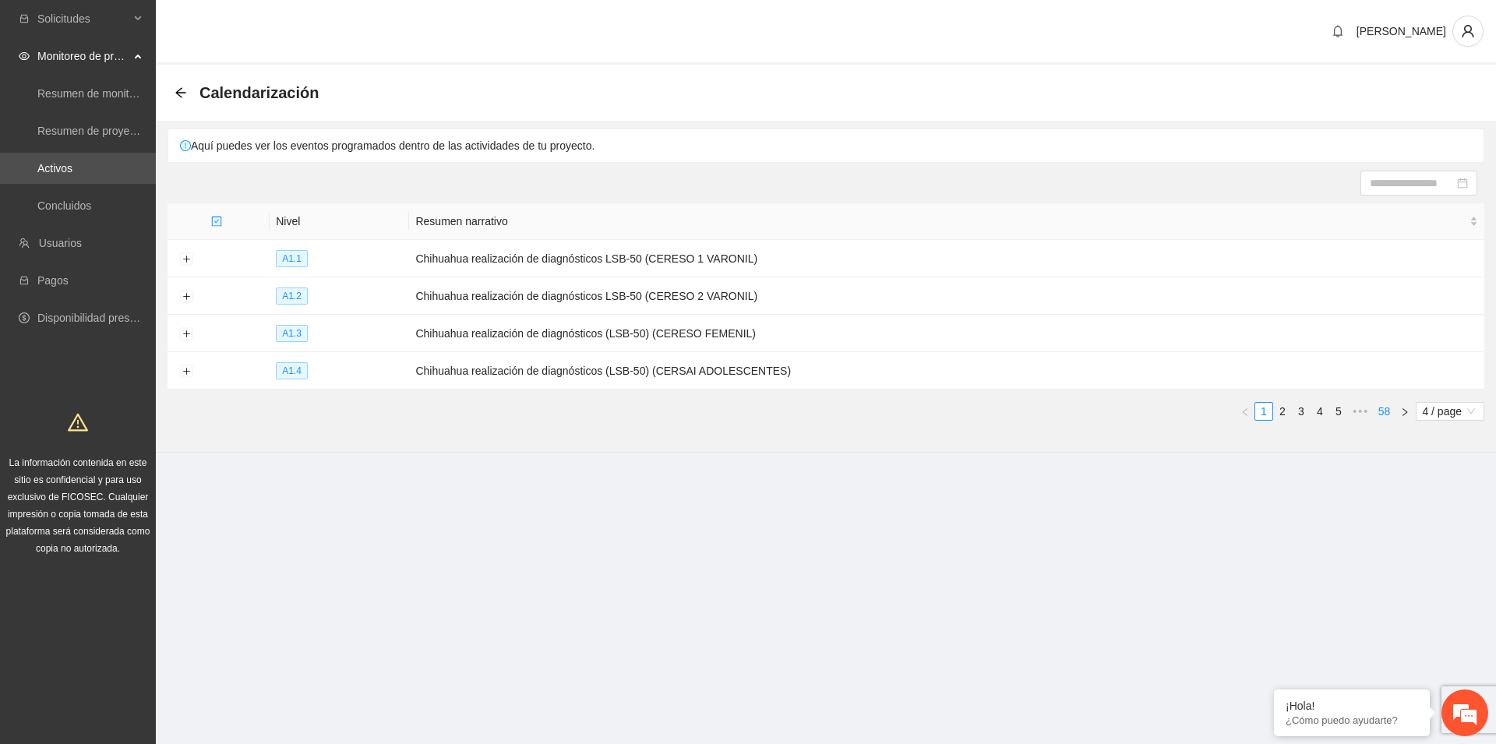
click at [1382, 406] on link "58" at bounding box center [1385, 411] width 22 height 17
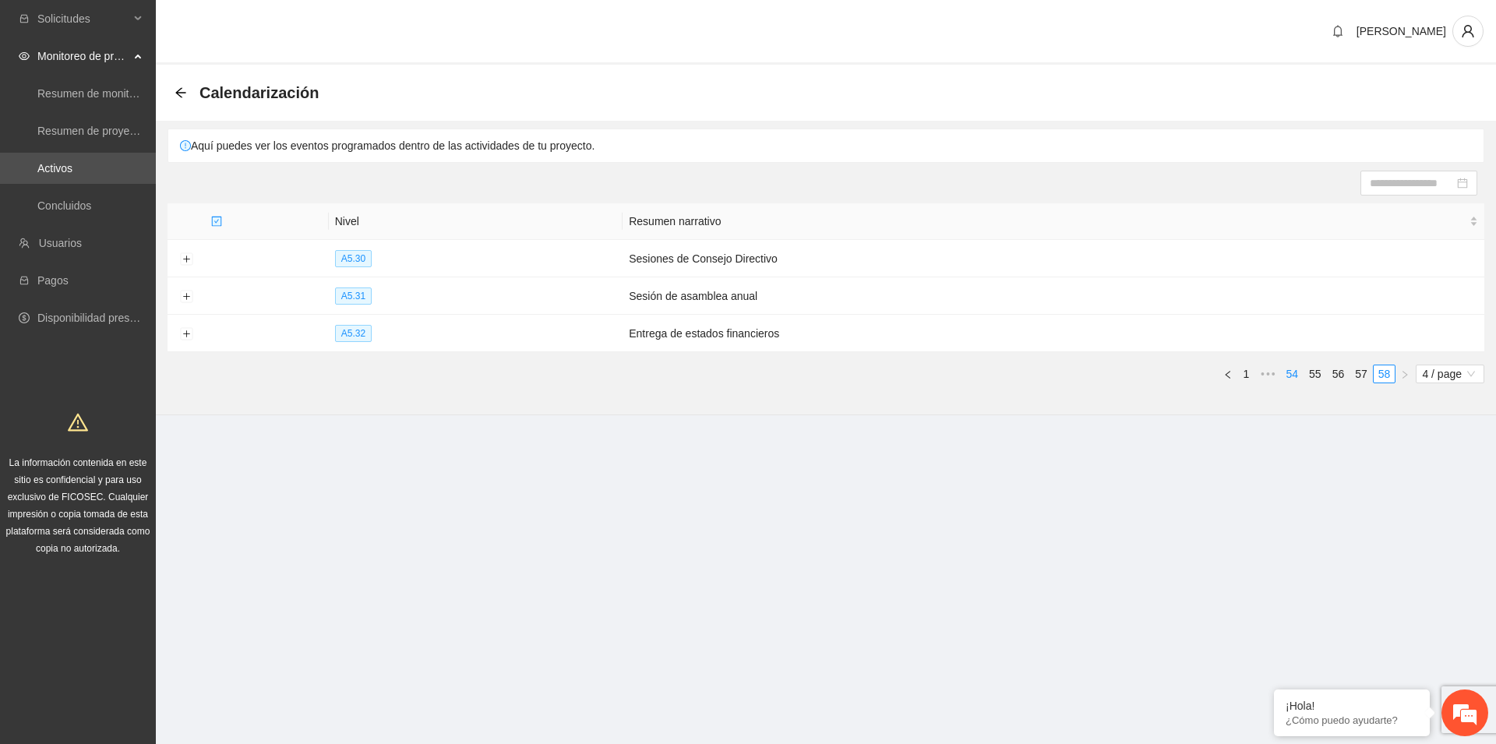
click at [1294, 370] on link "54" at bounding box center [1293, 373] width 22 height 17
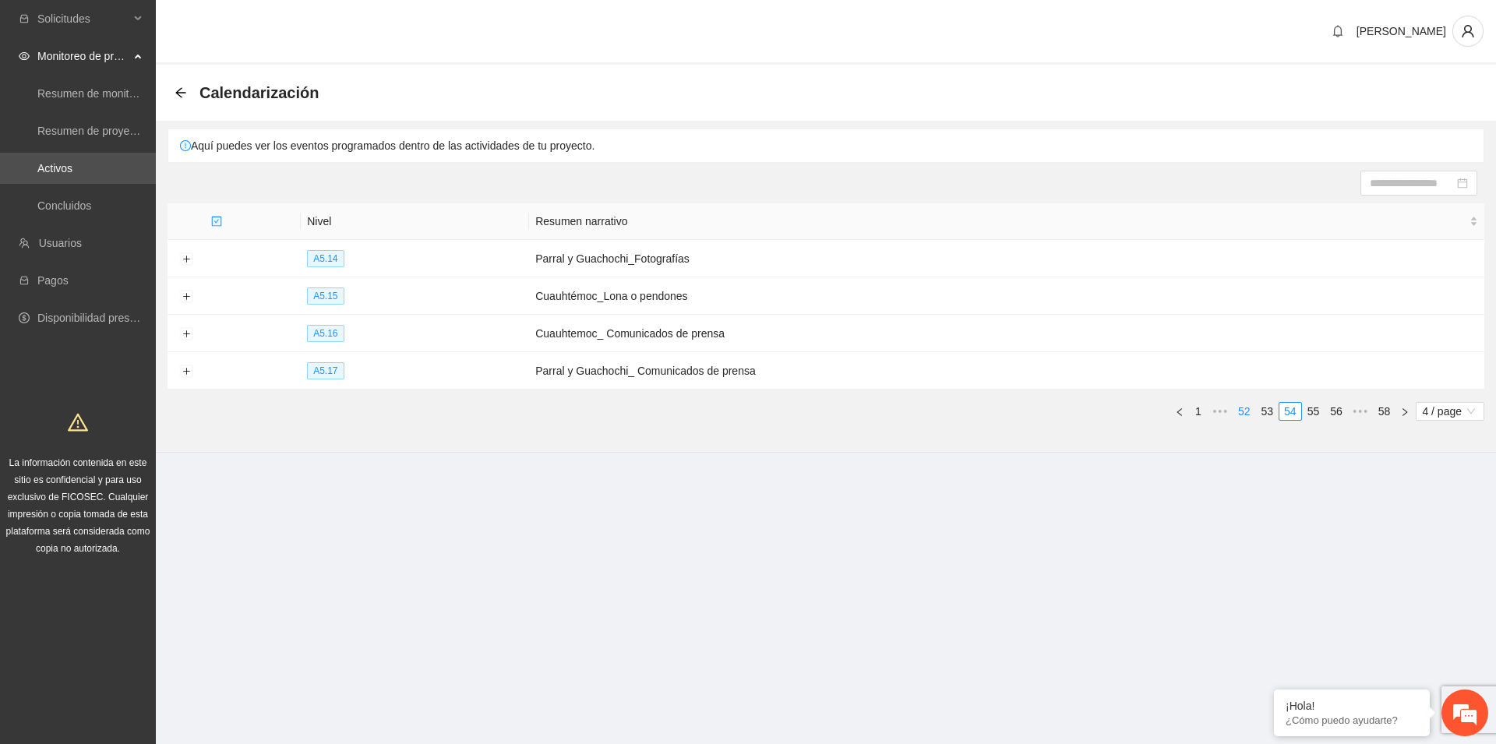
click at [1247, 410] on link "52" at bounding box center [1244, 411] width 22 height 17
click at [189, 336] on button "Expand row" at bounding box center [186, 334] width 12 height 12
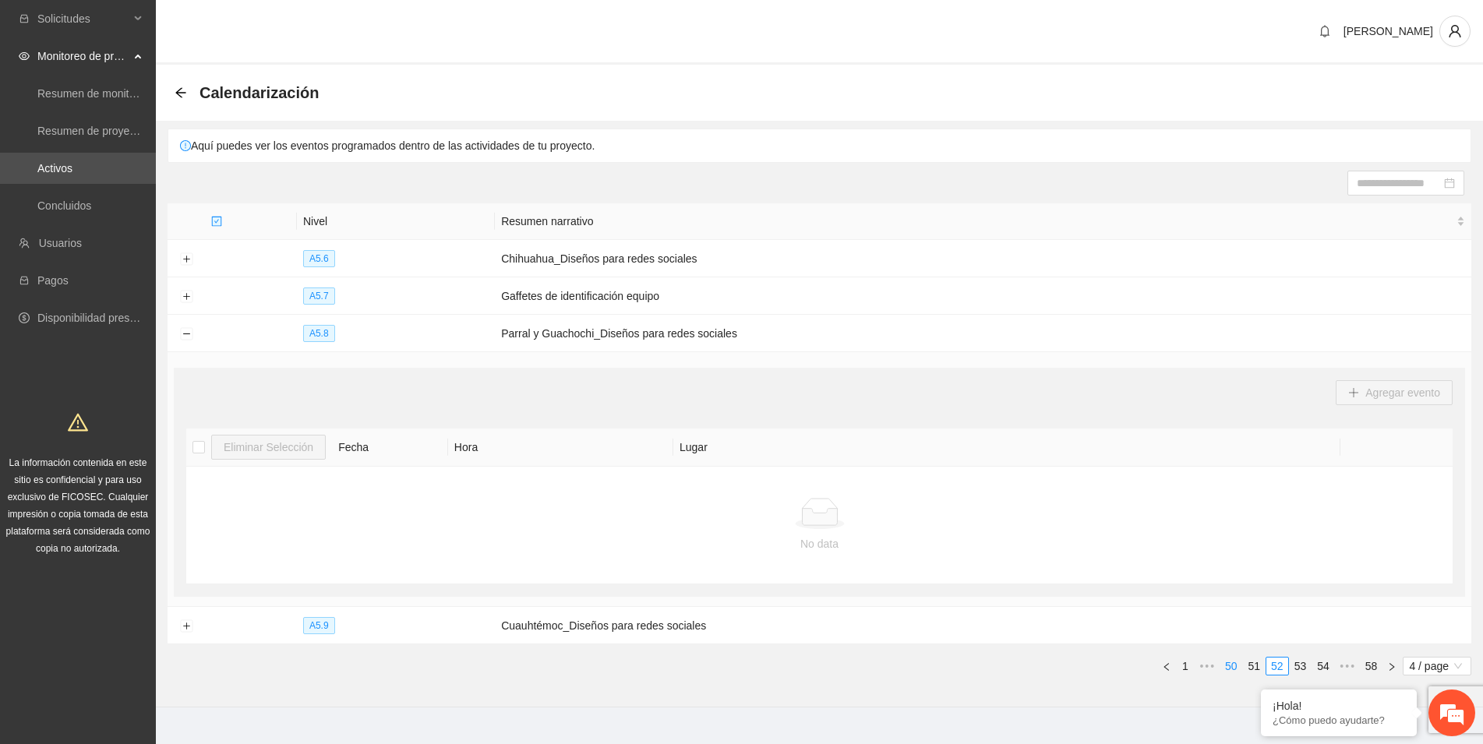
click at [1230, 666] on link "50" at bounding box center [1231, 666] width 22 height 17
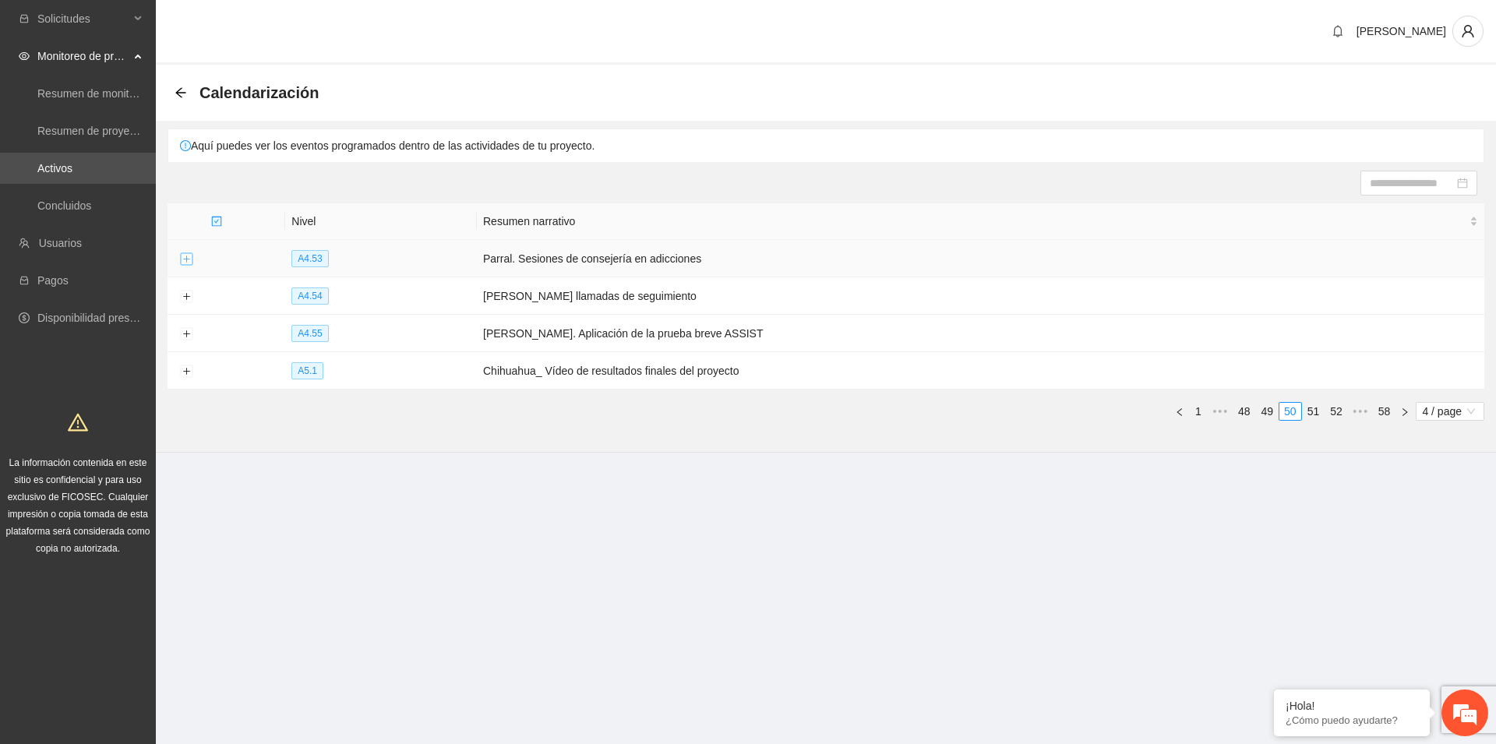
click at [185, 258] on button "Expand row" at bounding box center [186, 259] width 12 height 12
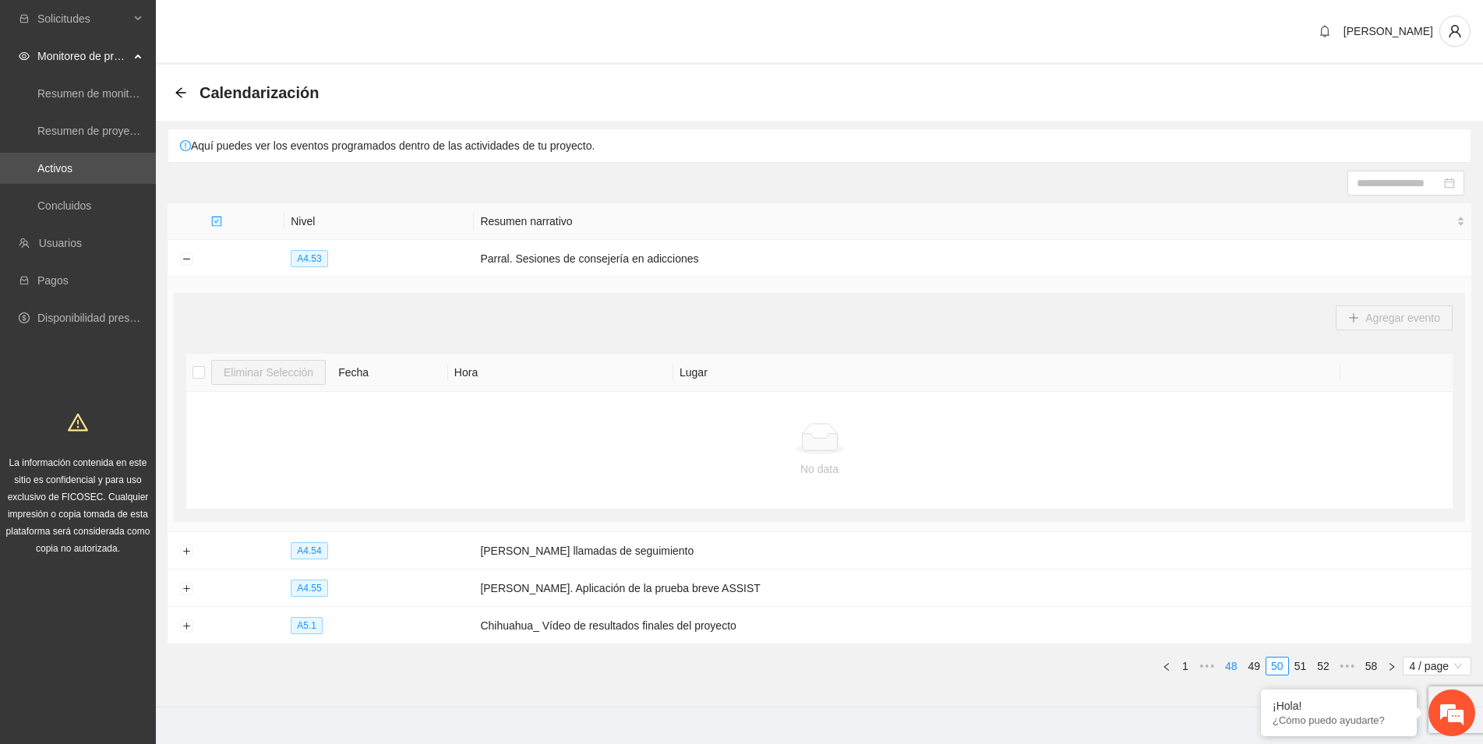
click at [1228, 665] on link "48" at bounding box center [1231, 666] width 22 height 17
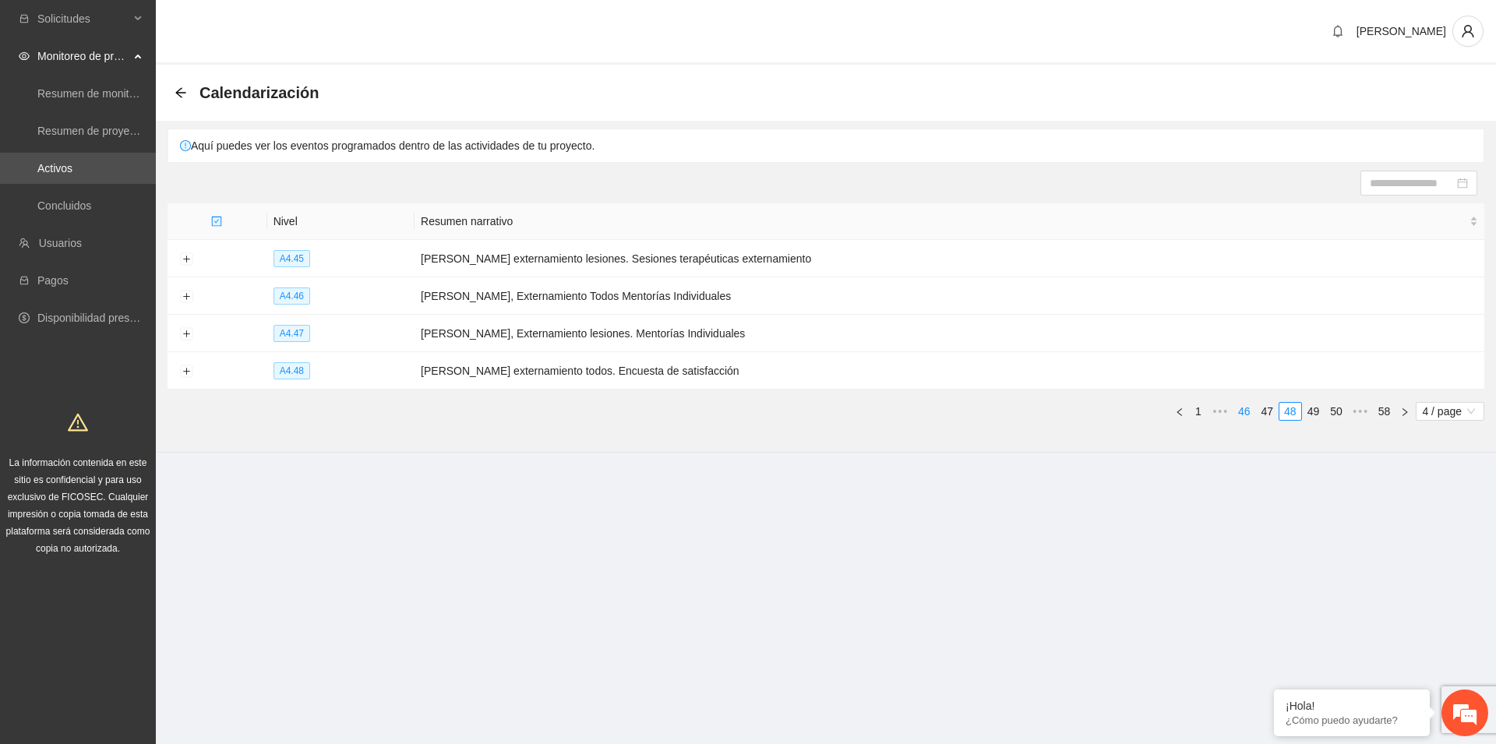
click at [1243, 413] on link "46" at bounding box center [1244, 411] width 22 height 17
click at [1243, 413] on link "44" at bounding box center [1244, 411] width 22 height 17
click at [187, 297] on button "Expand row" at bounding box center [186, 297] width 12 height 12
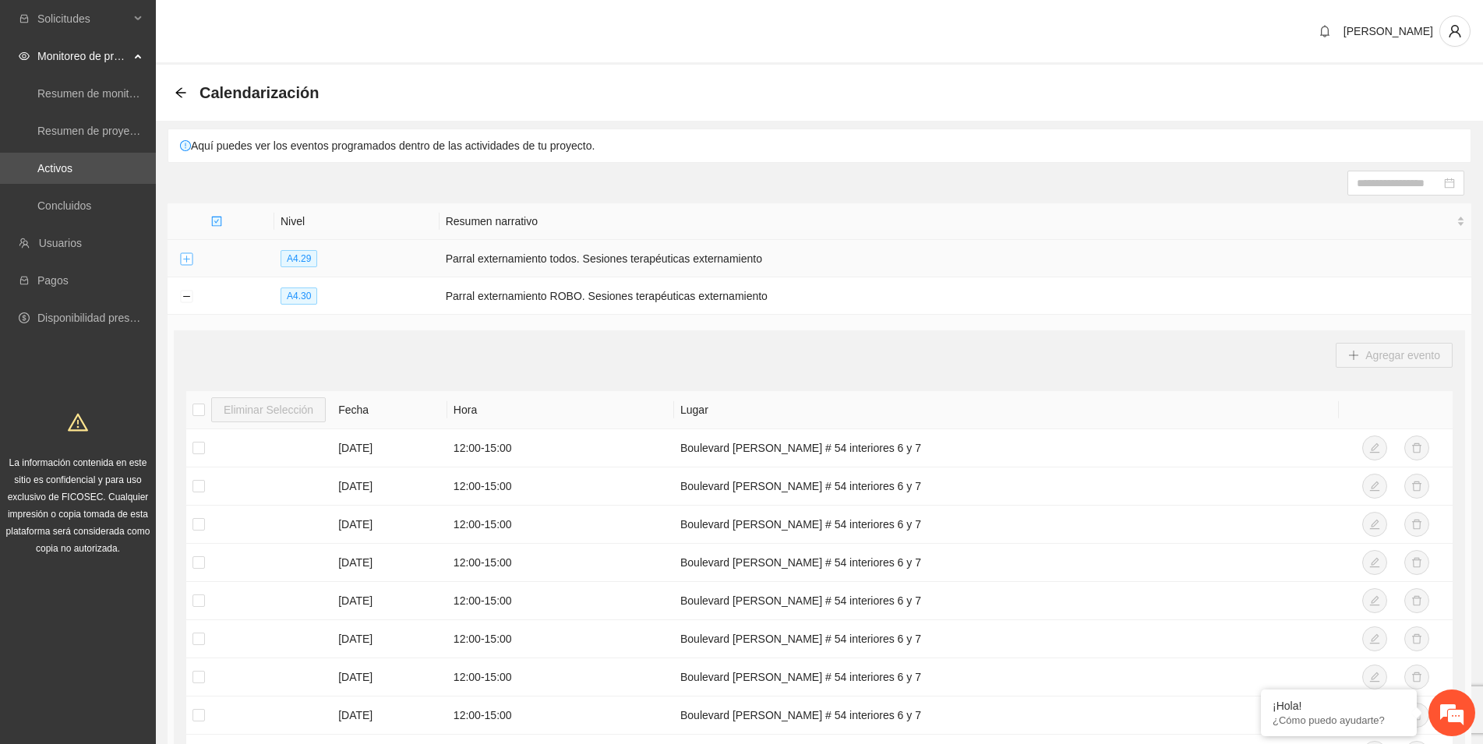
click at [185, 253] on button "Expand row" at bounding box center [186, 259] width 12 height 12
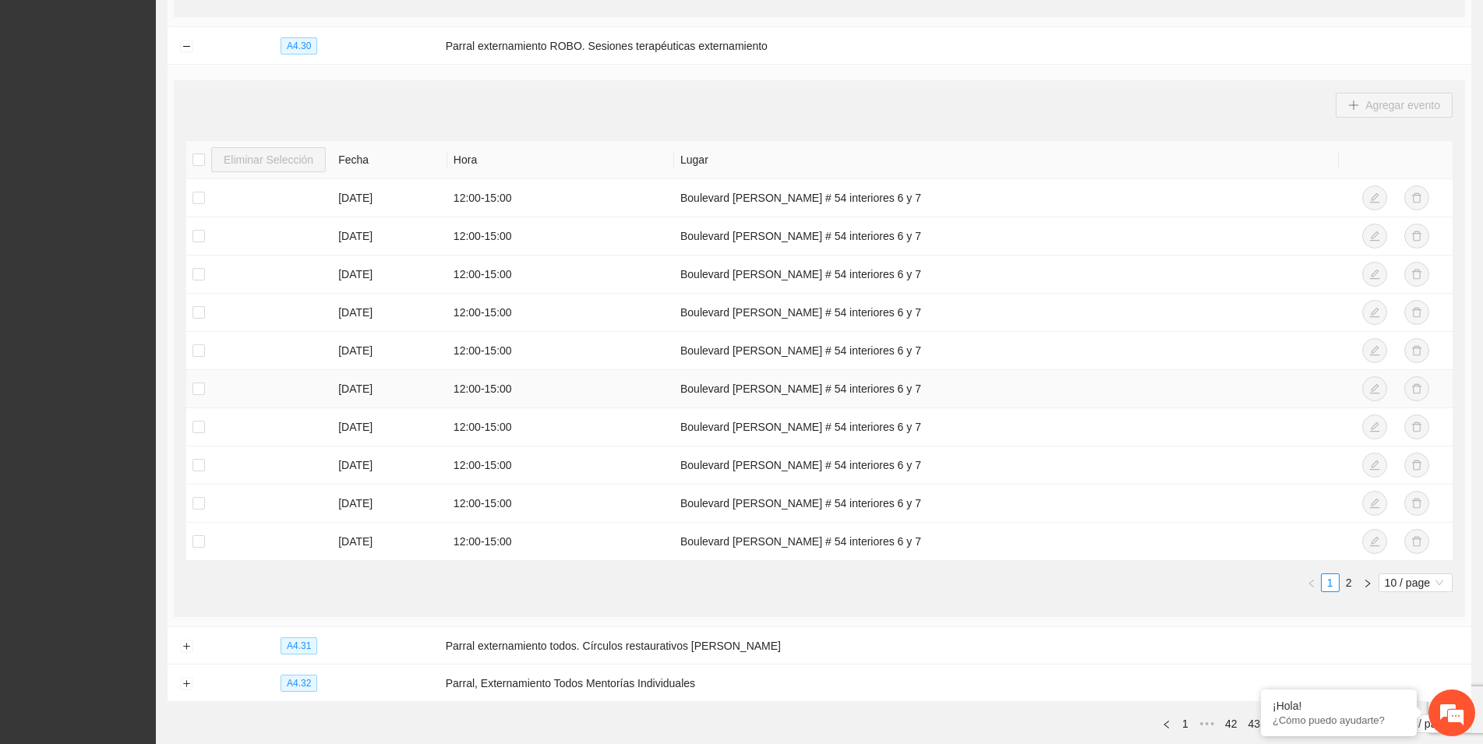
scroll to position [895, 0]
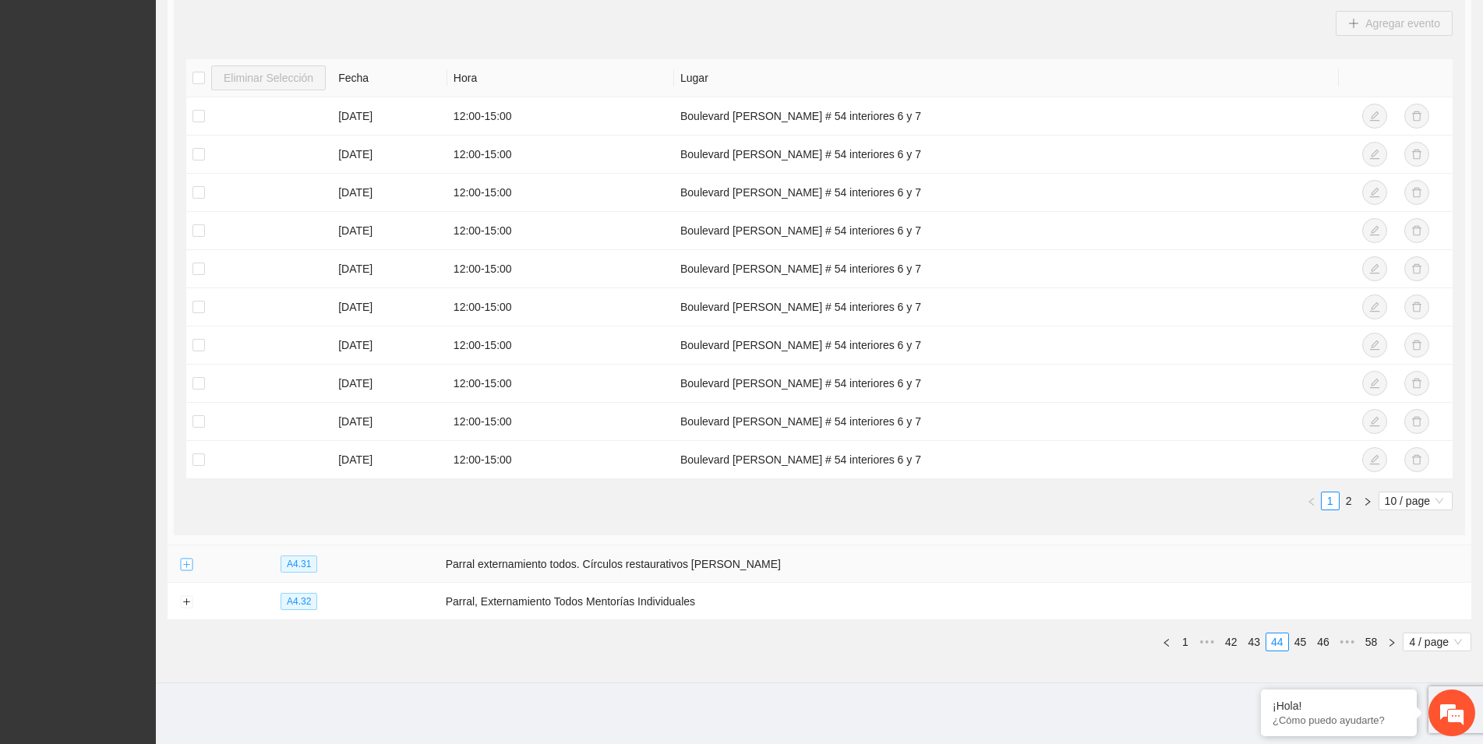
click at [183, 563] on button "Expand row" at bounding box center [186, 565] width 12 height 12
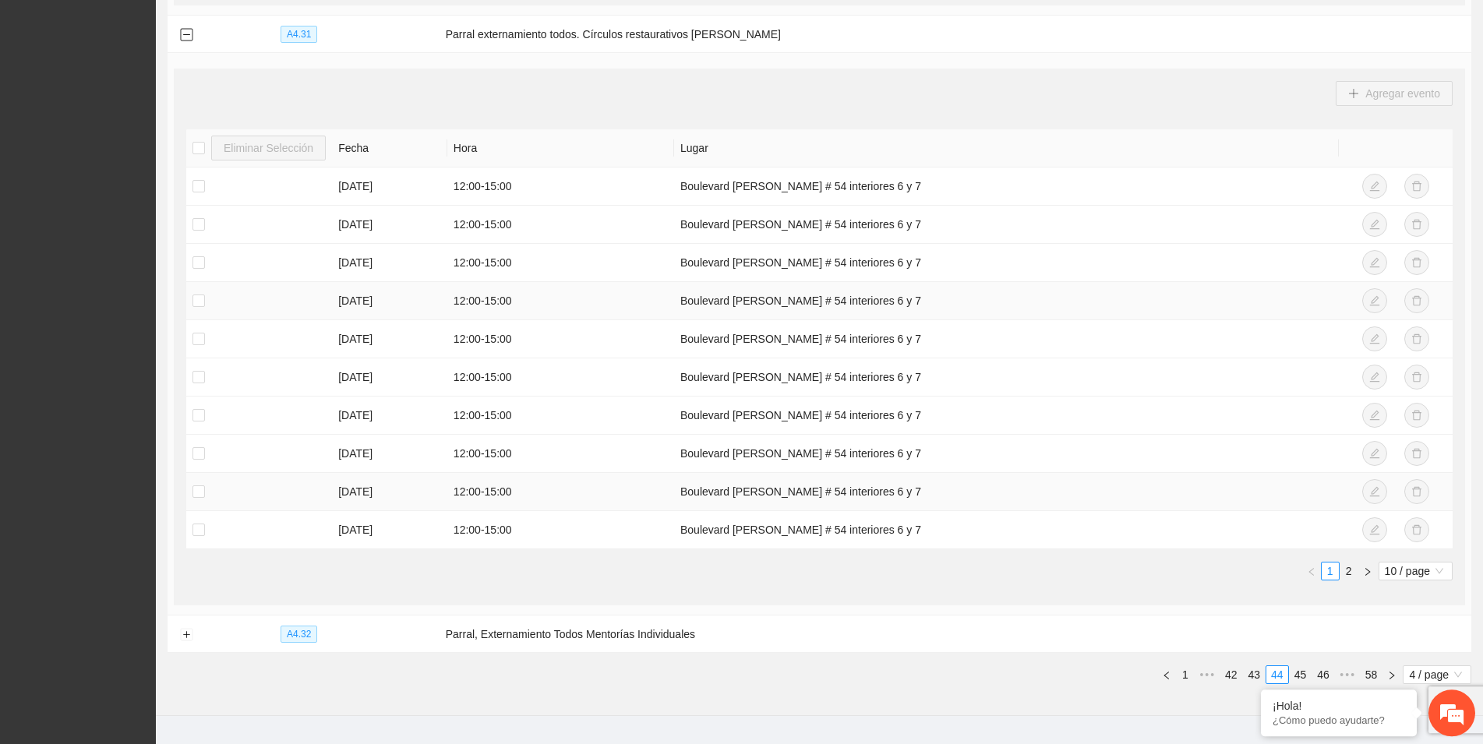
scroll to position [1457, 0]
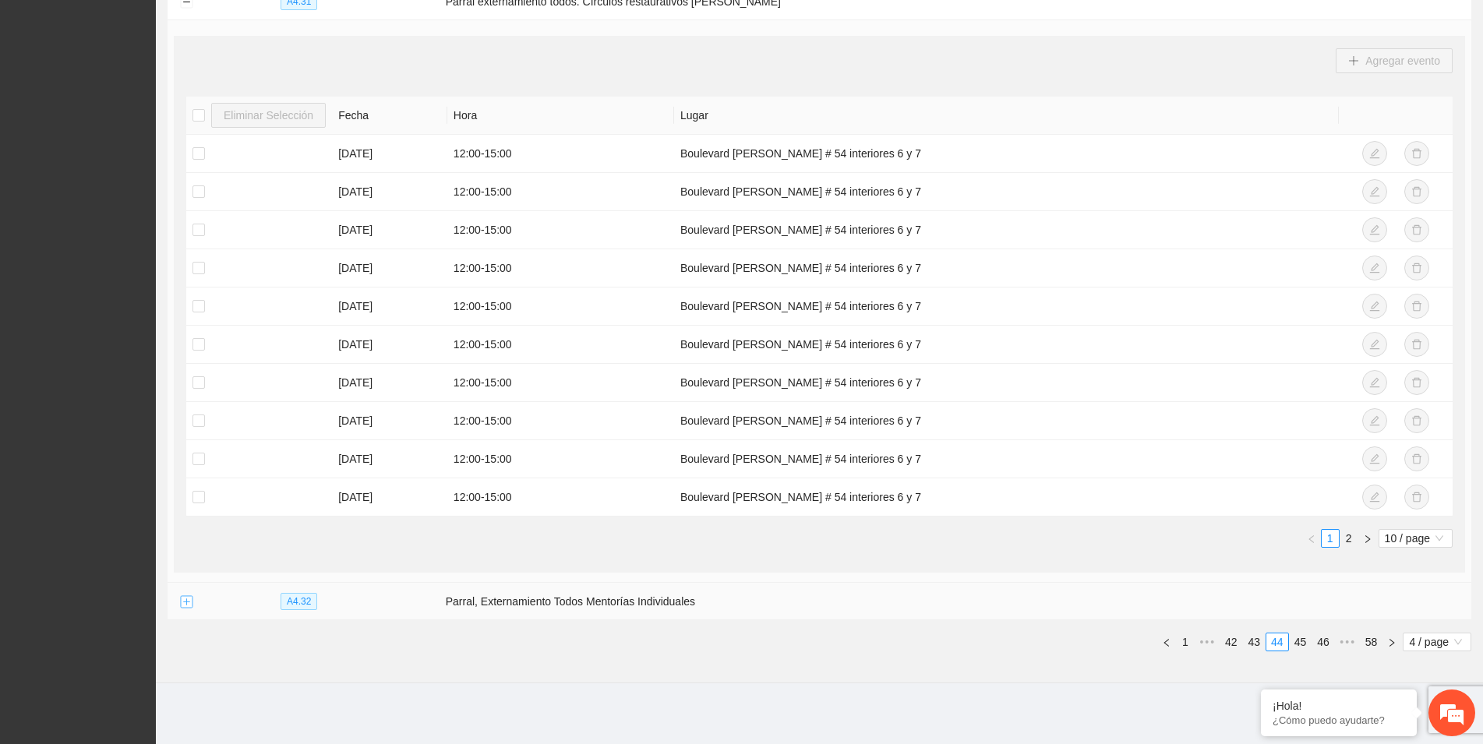
click at [185, 599] on button "Expand row" at bounding box center [186, 602] width 12 height 12
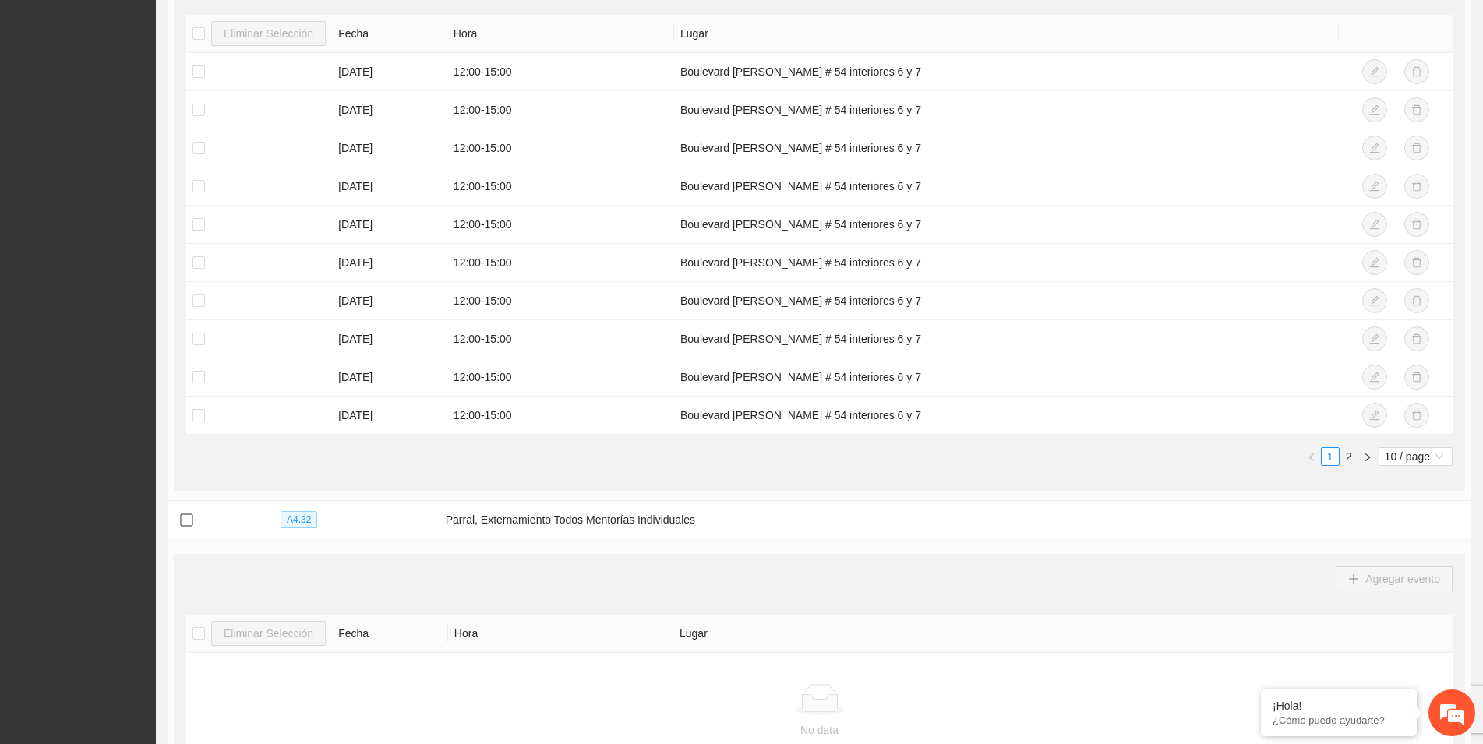
scroll to position [1712, 0]
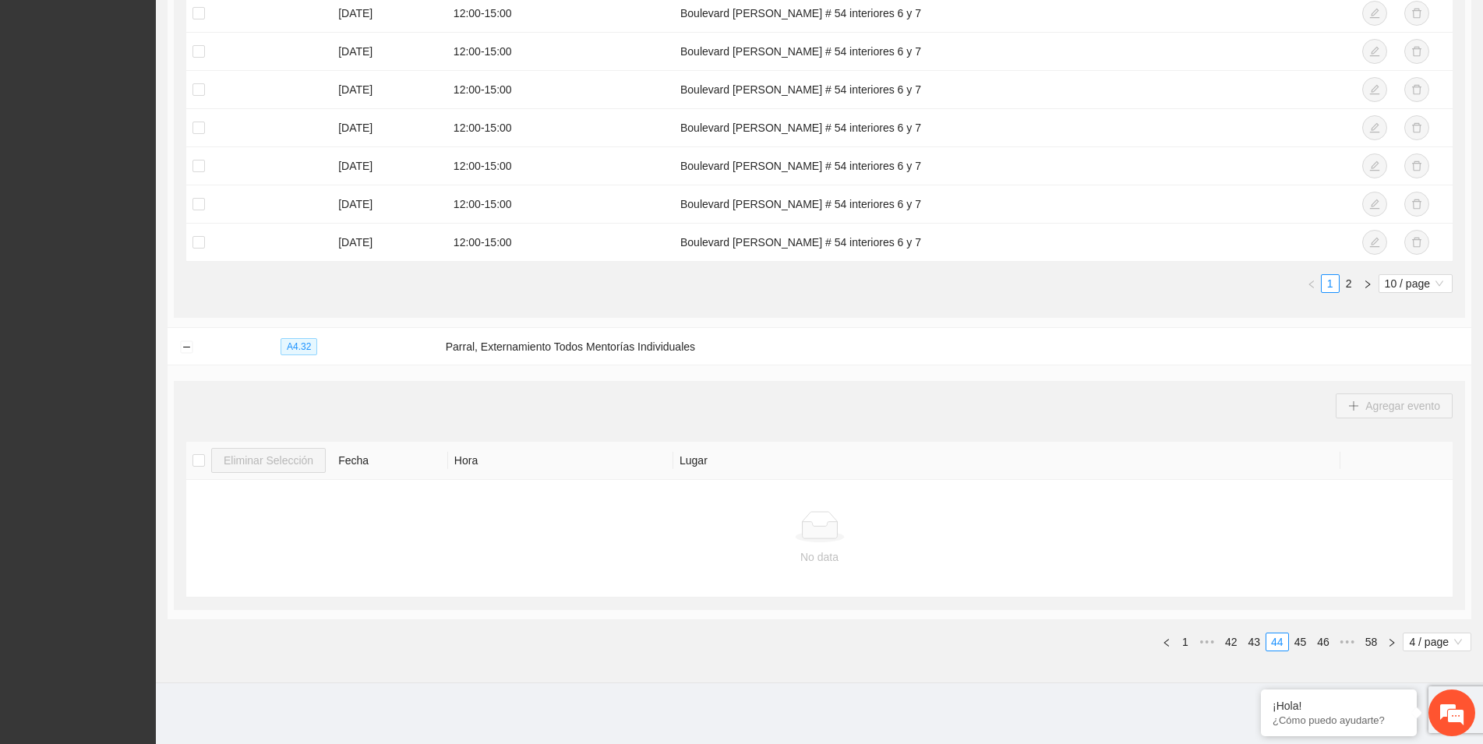
click at [1233, 637] on link "42" at bounding box center [1231, 641] width 22 height 17
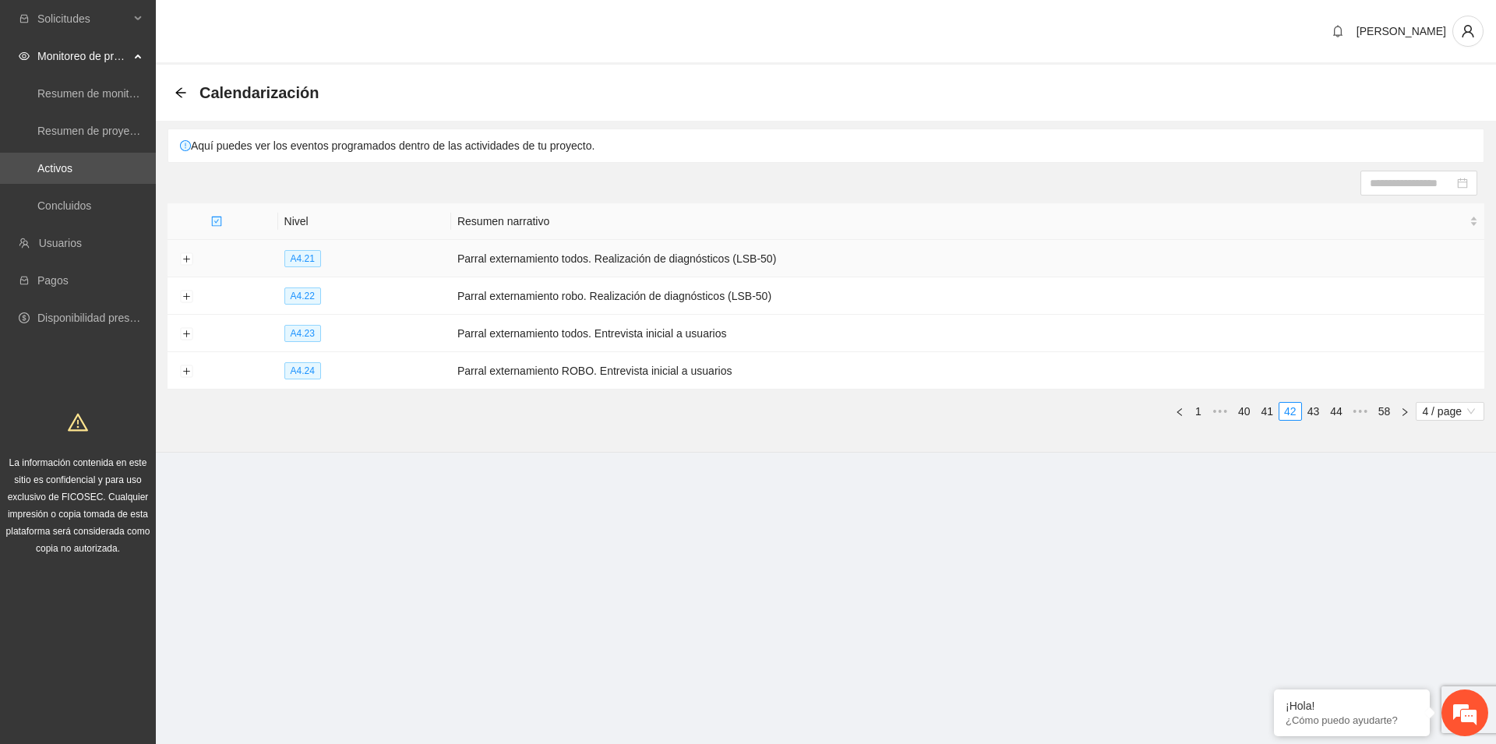
click at [180, 256] on td at bounding box center [186, 258] width 37 height 37
click at [187, 257] on button "Expand row" at bounding box center [186, 259] width 12 height 12
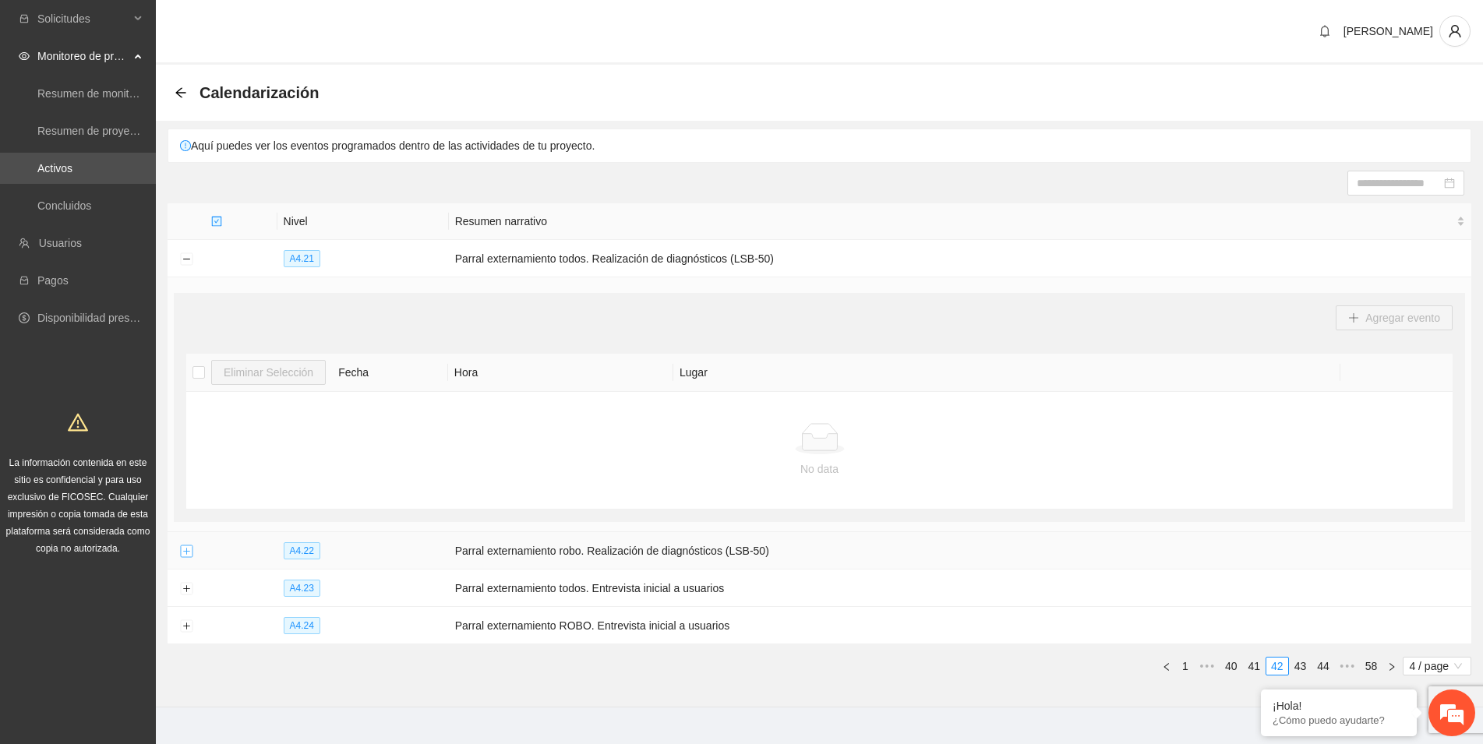
click at [189, 545] on button "Expand row" at bounding box center [186, 551] width 12 height 12
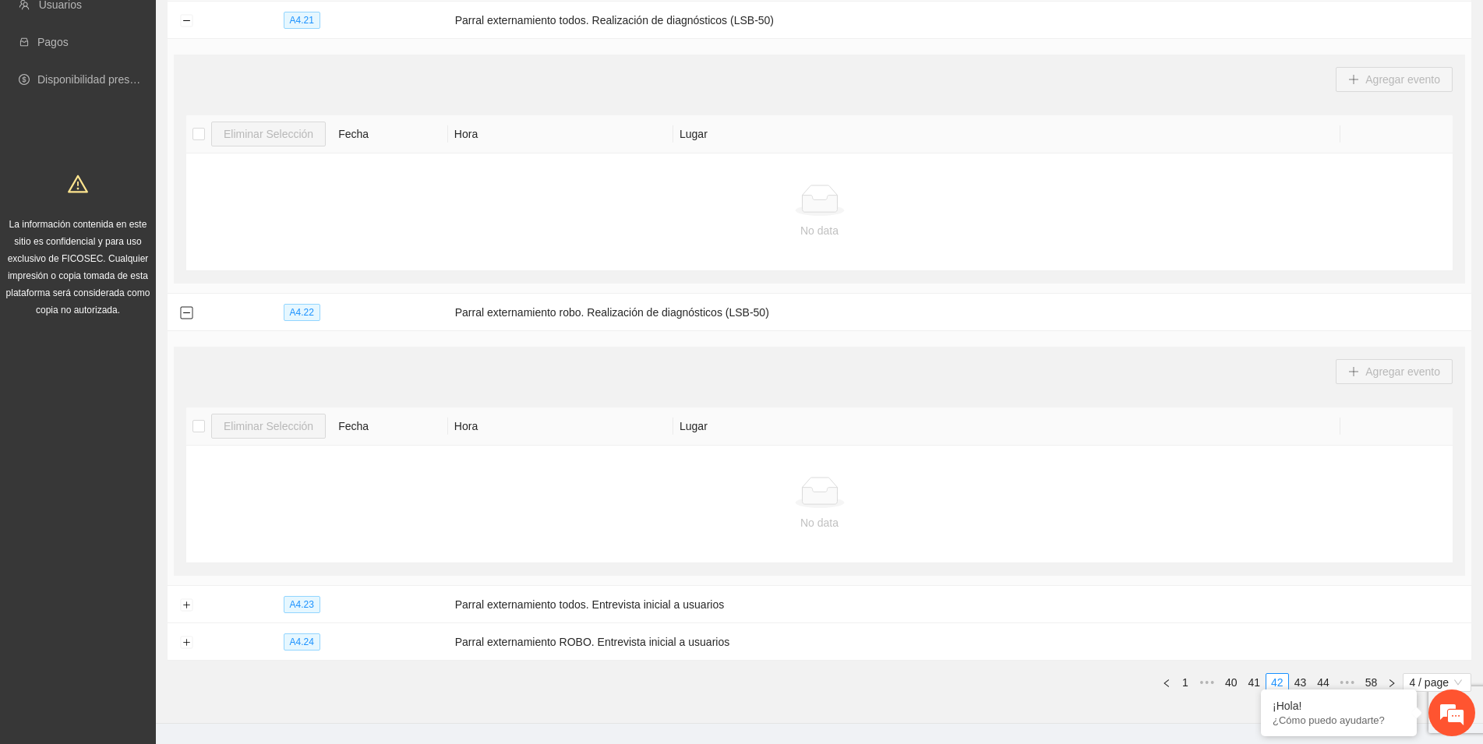
scroll to position [279, 0]
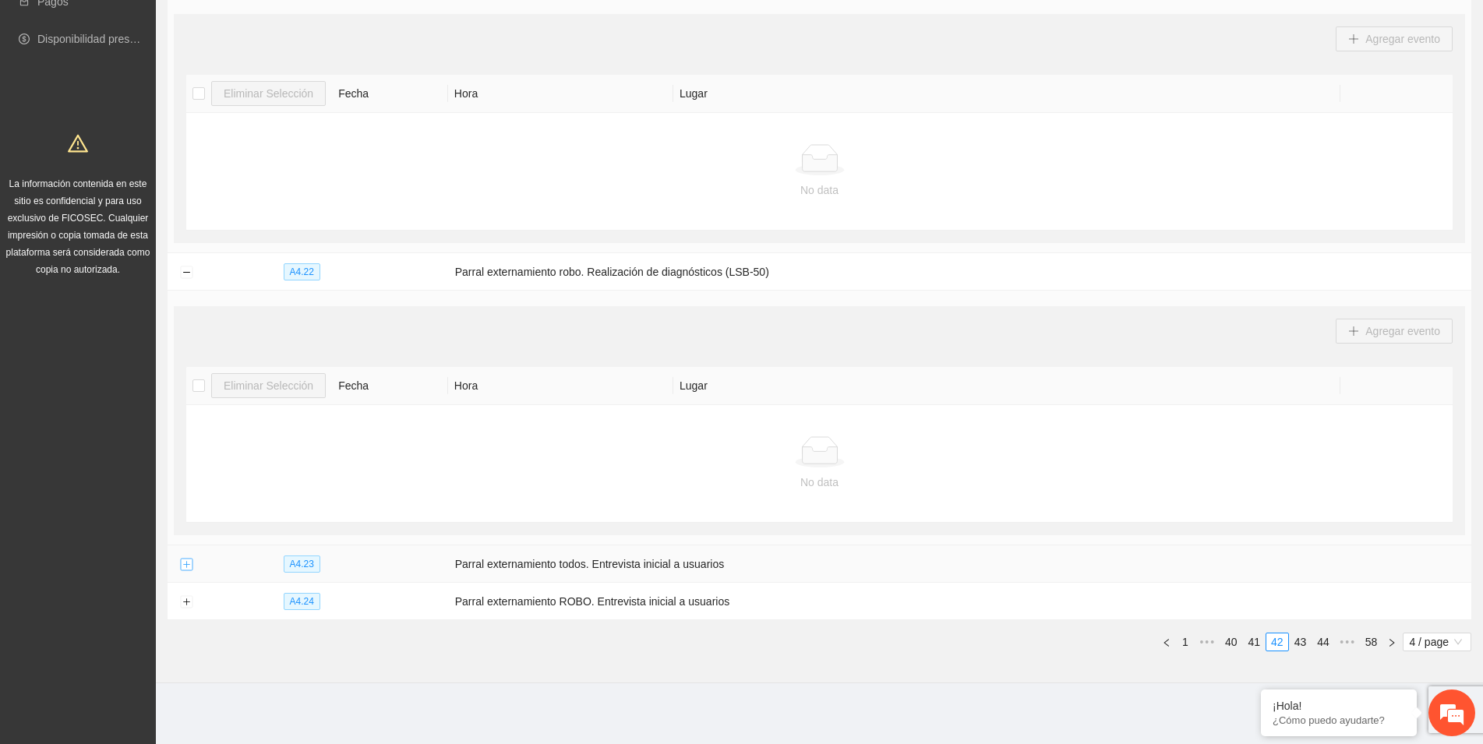
click at [189, 563] on button "Expand row" at bounding box center [186, 565] width 12 height 12
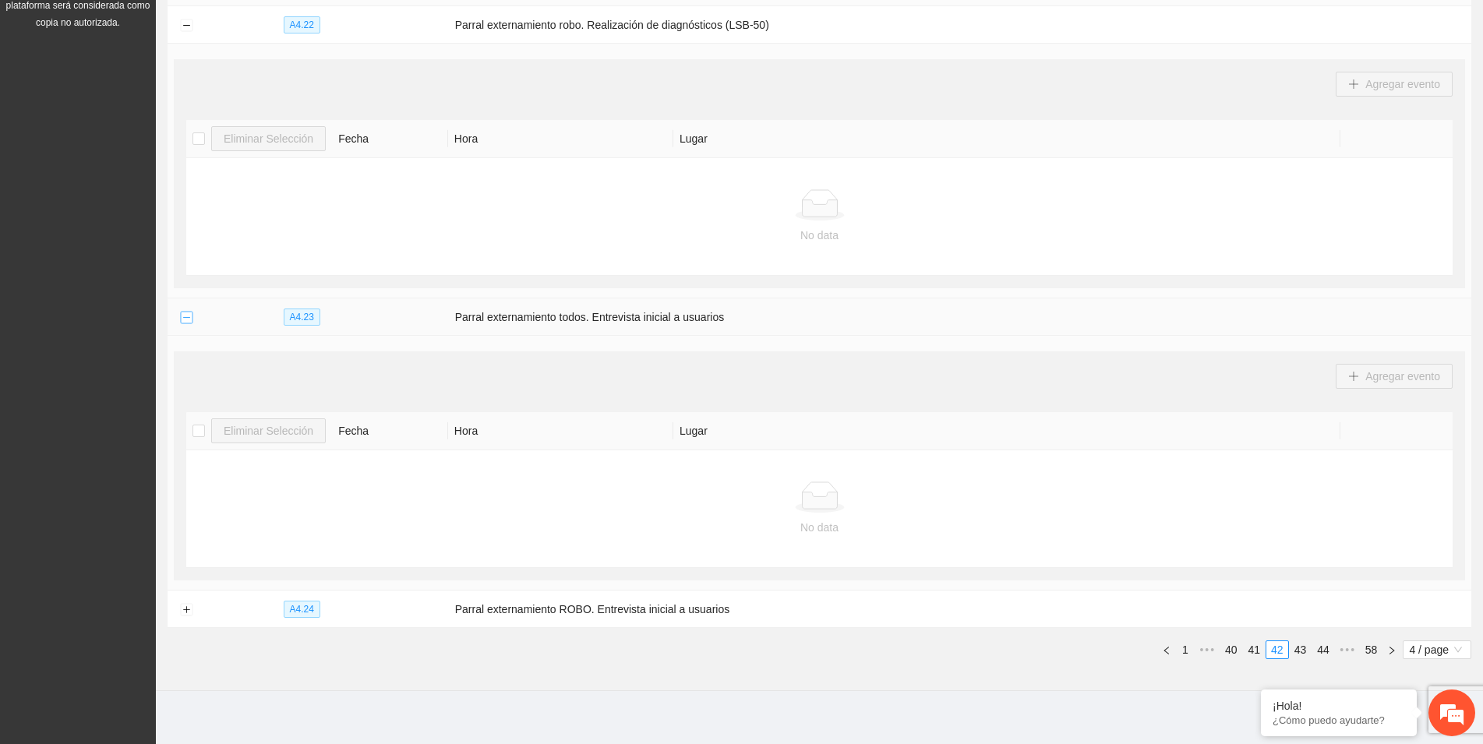
scroll to position [534, 0]
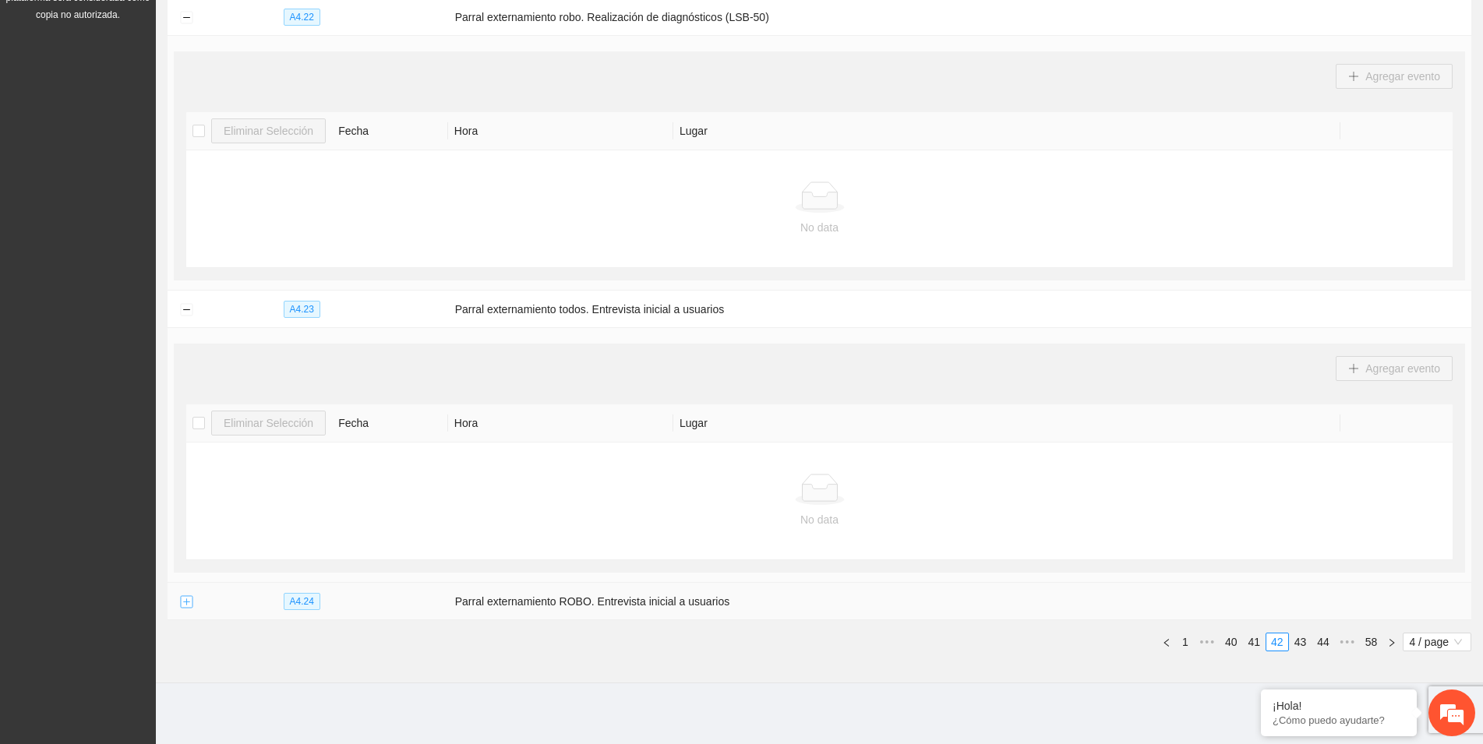
click at [186, 602] on button "Expand row" at bounding box center [186, 602] width 12 height 12
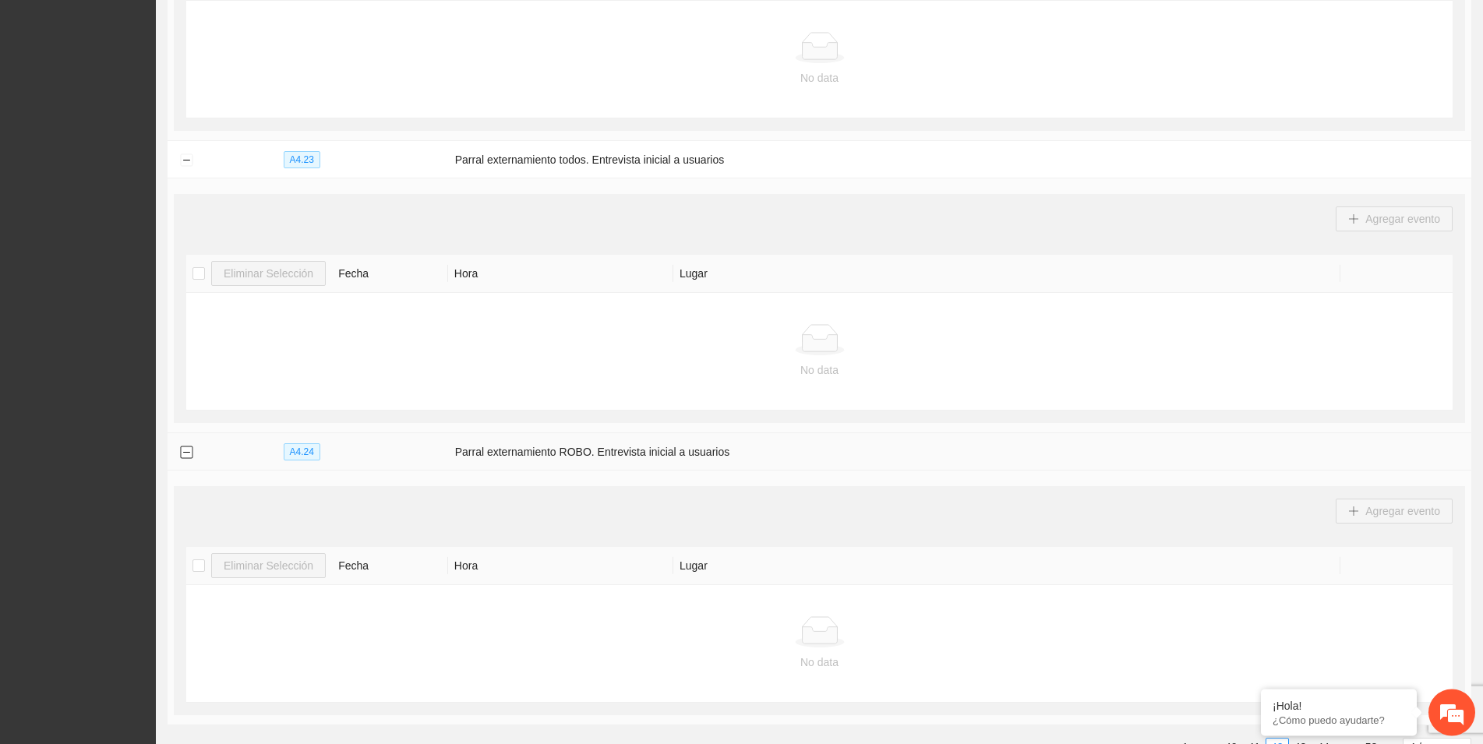
scroll to position [789, 0]
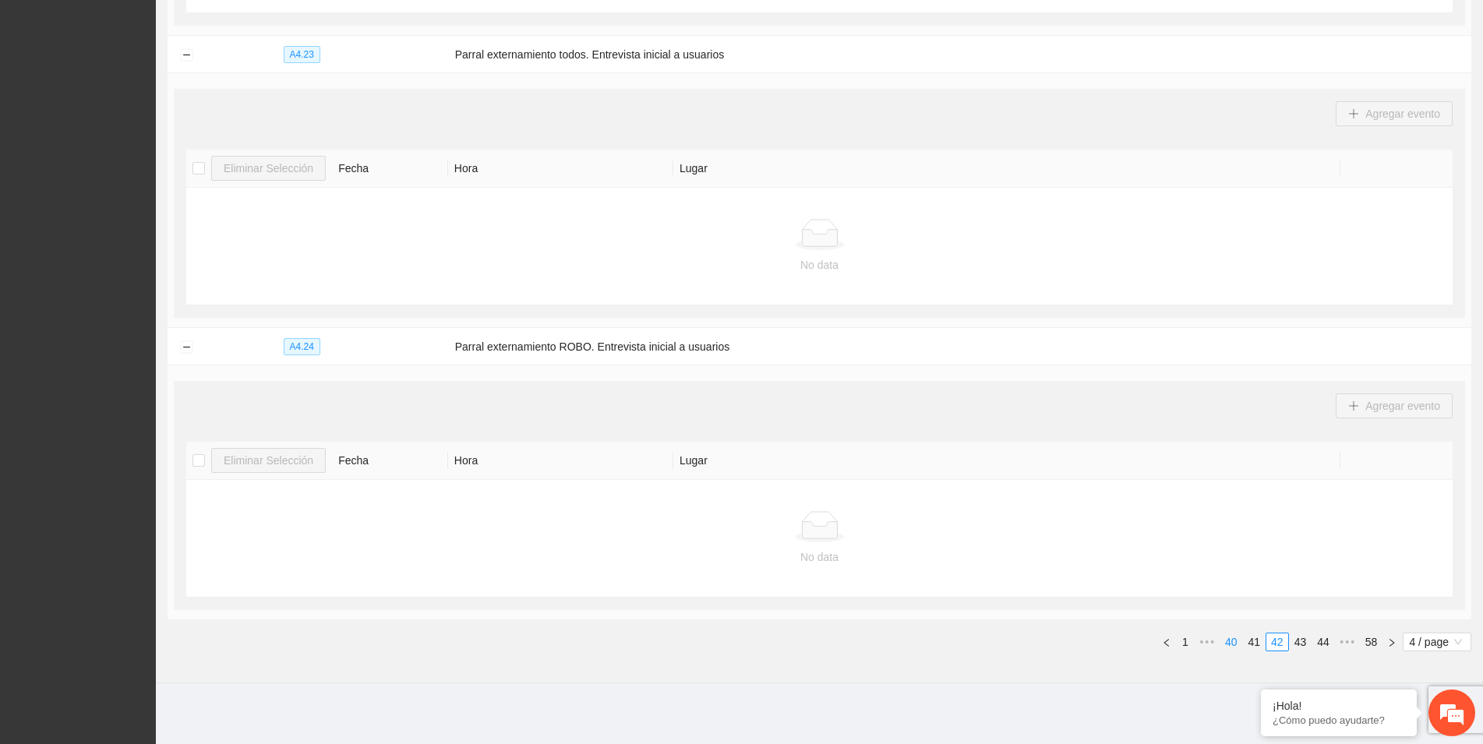
click at [1233, 640] on link "40" at bounding box center [1231, 641] width 22 height 17
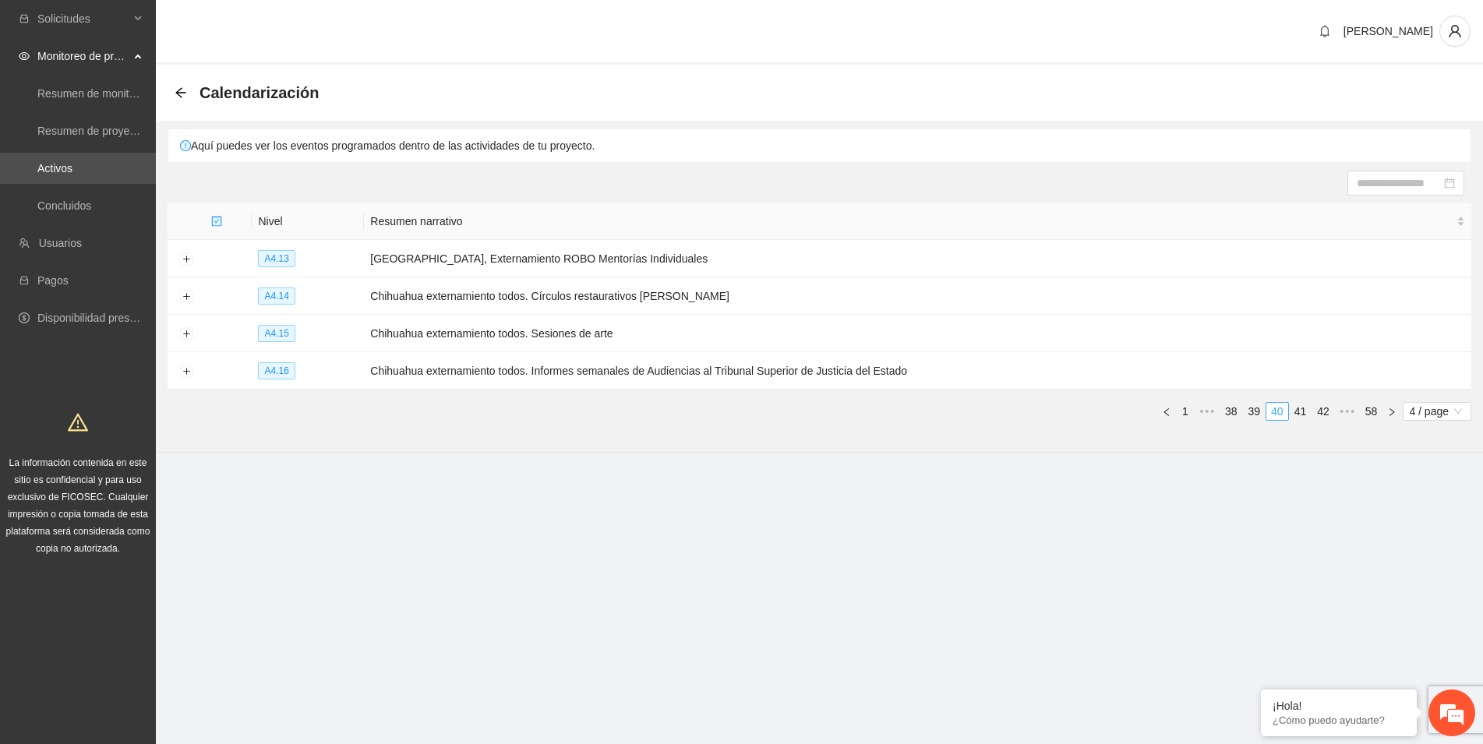
scroll to position [0, 0]
drag, startPoint x: 1316, startPoint y: 412, endPoint x: 1307, endPoint y: 412, distance: 8.6
click at [1315, 412] on link "41" at bounding box center [1314, 411] width 22 height 17
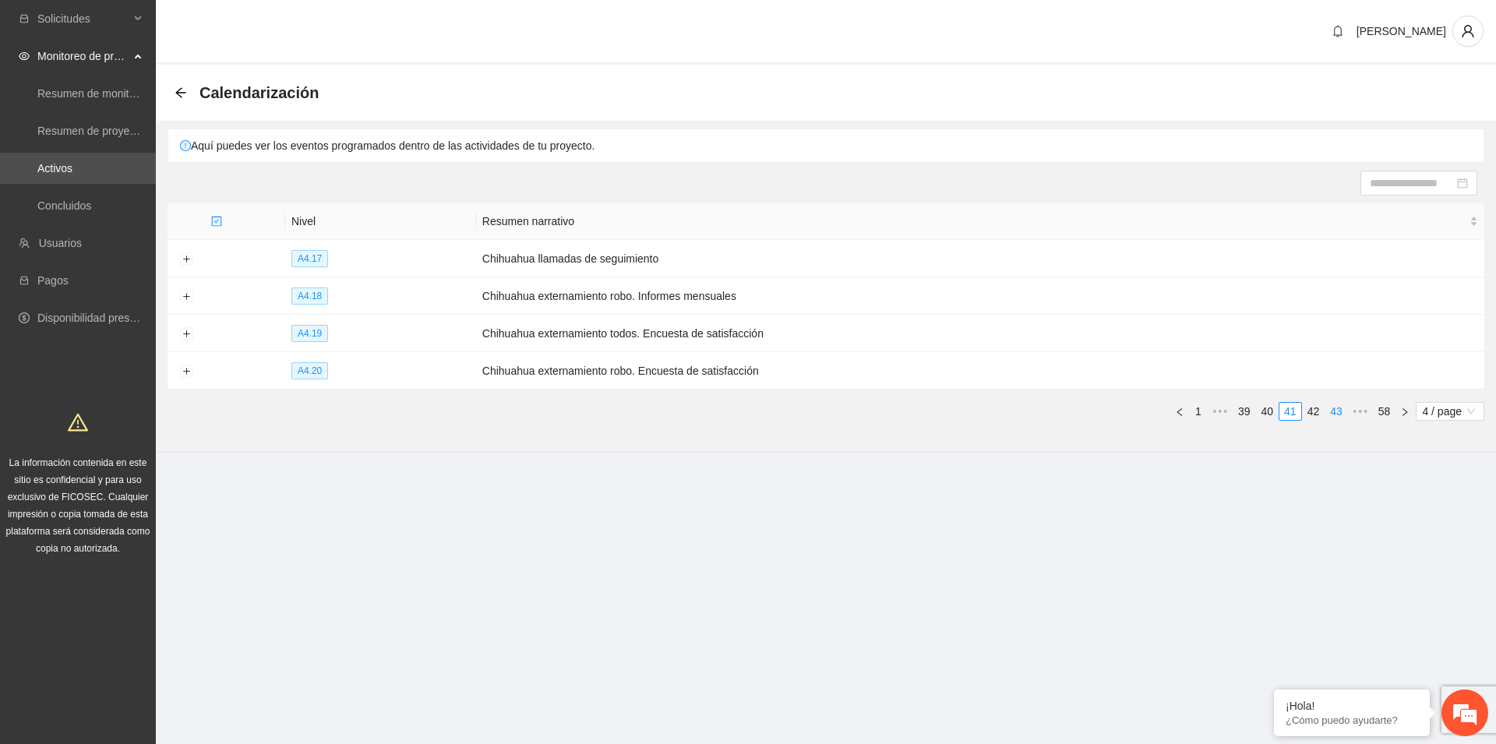
click at [1330, 411] on link "43" at bounding box center [1336, 411] width 22 height 17
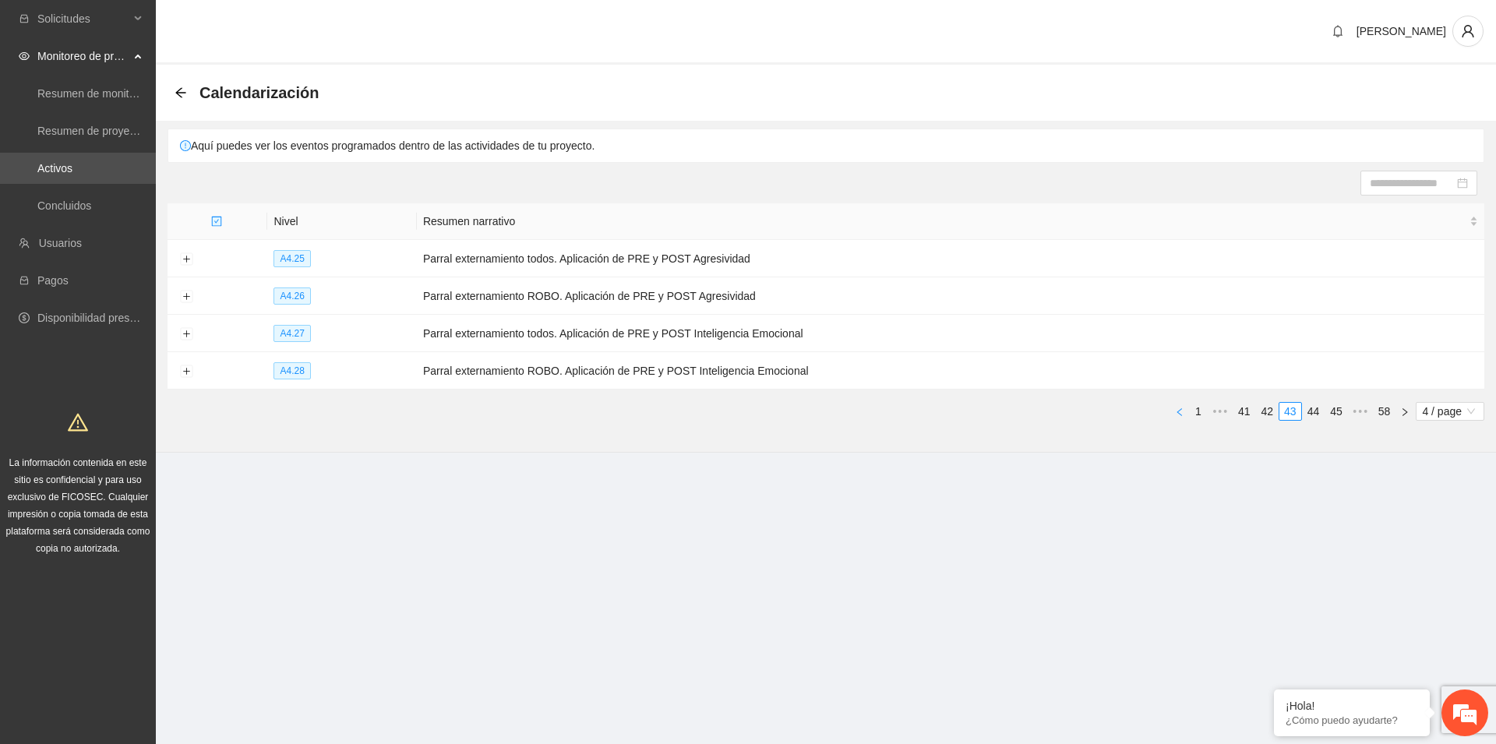
click at [1180, 412] on icon "left" at bounding box center [1179, 412] width 9 height 9
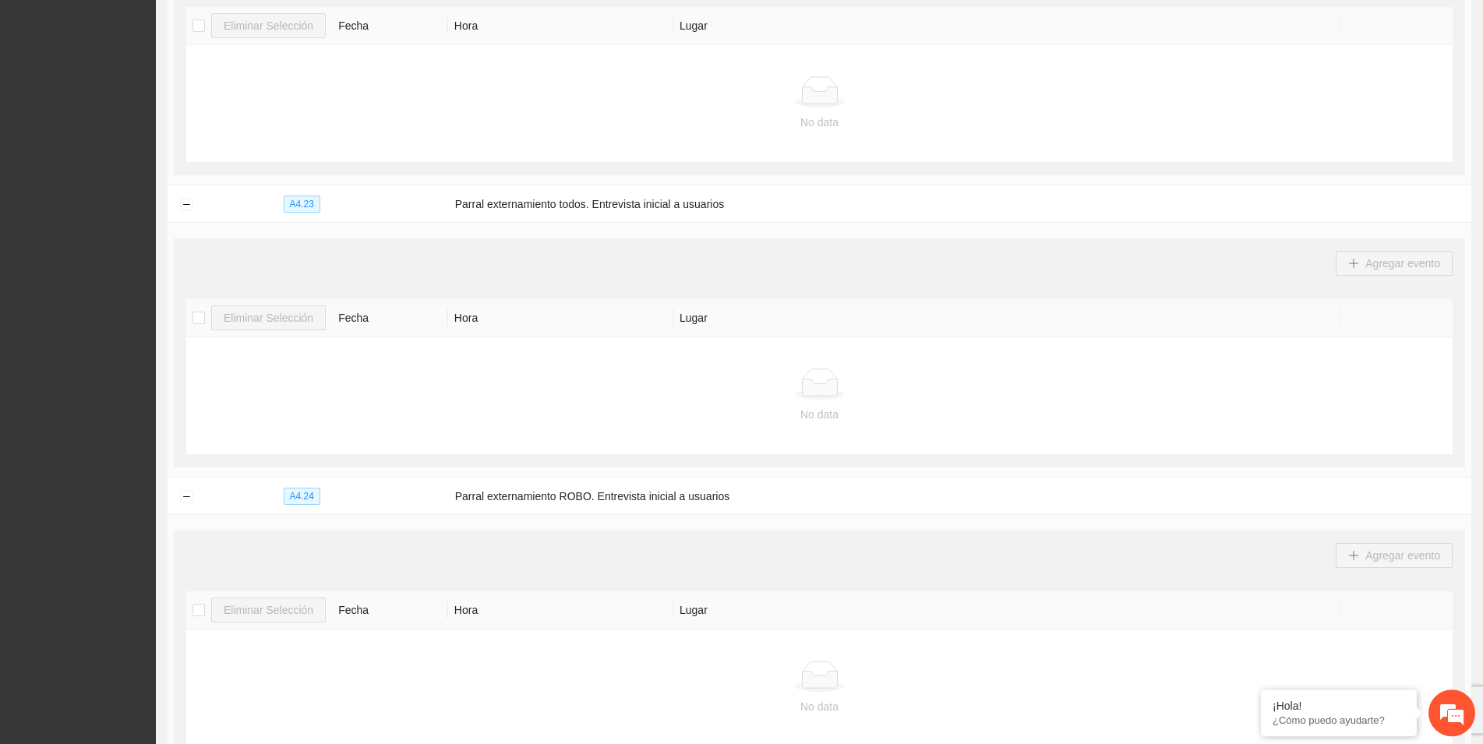
scroll to position [789, 0]
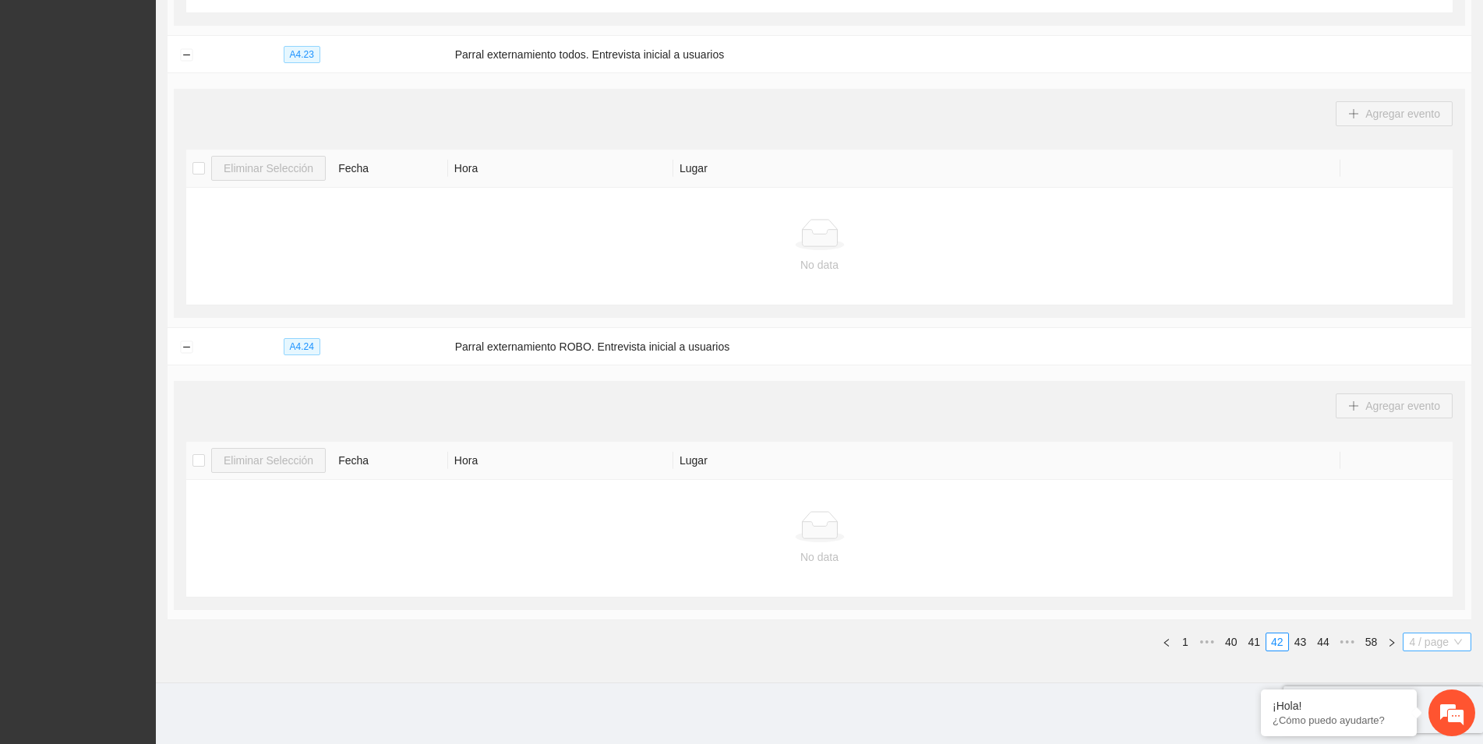
click at [1459, 640] on span "4 / page" at bounding box center [1437, 641] width 56 height 17
click at [1424, 564] on div "20 / page" at bounding box center [1437, 564] width 51 height 17
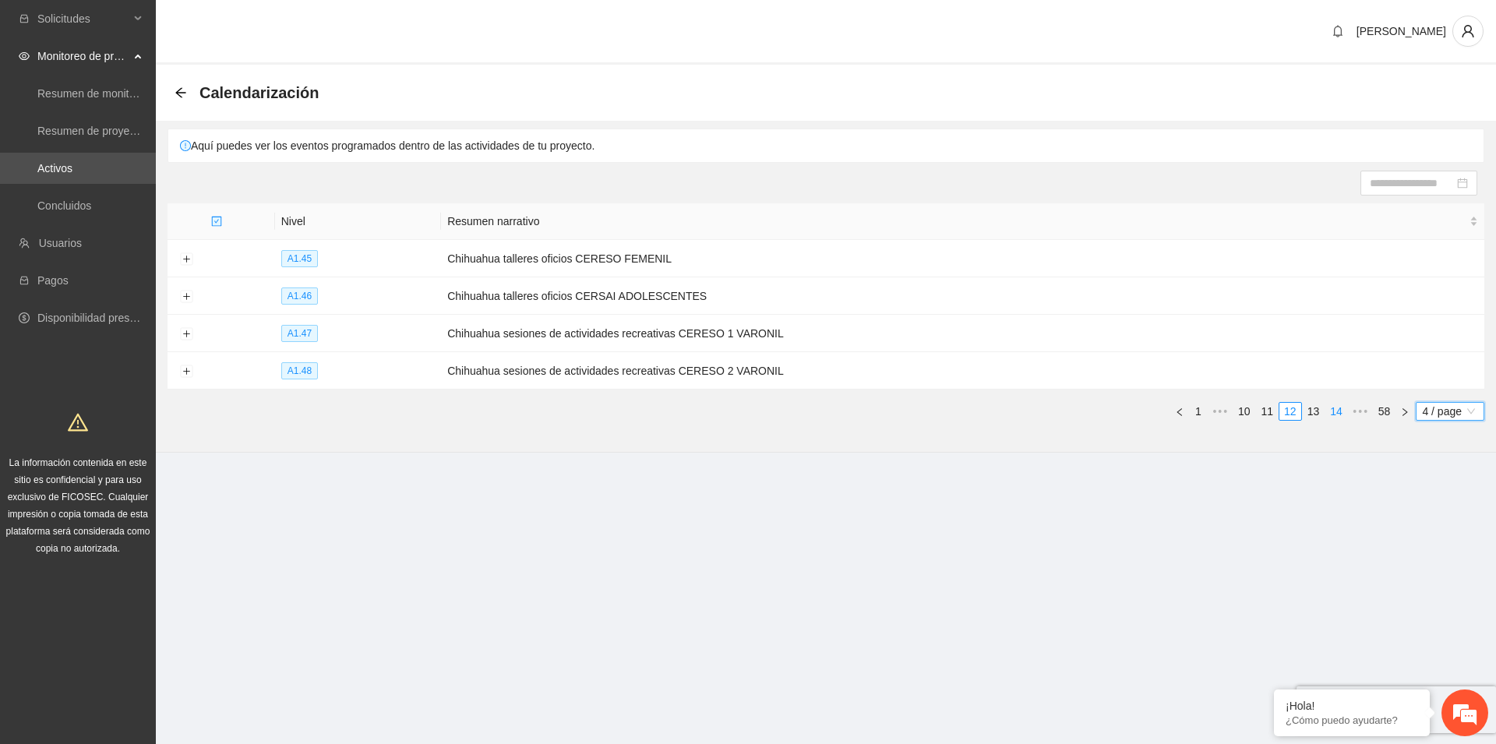
click at [1342, 408] on link "14" at bounding box center [1336, 411] width 22 height 17
click at [1342, 408] on link "16" at bounding box center [1336, 411] width 22 height 17
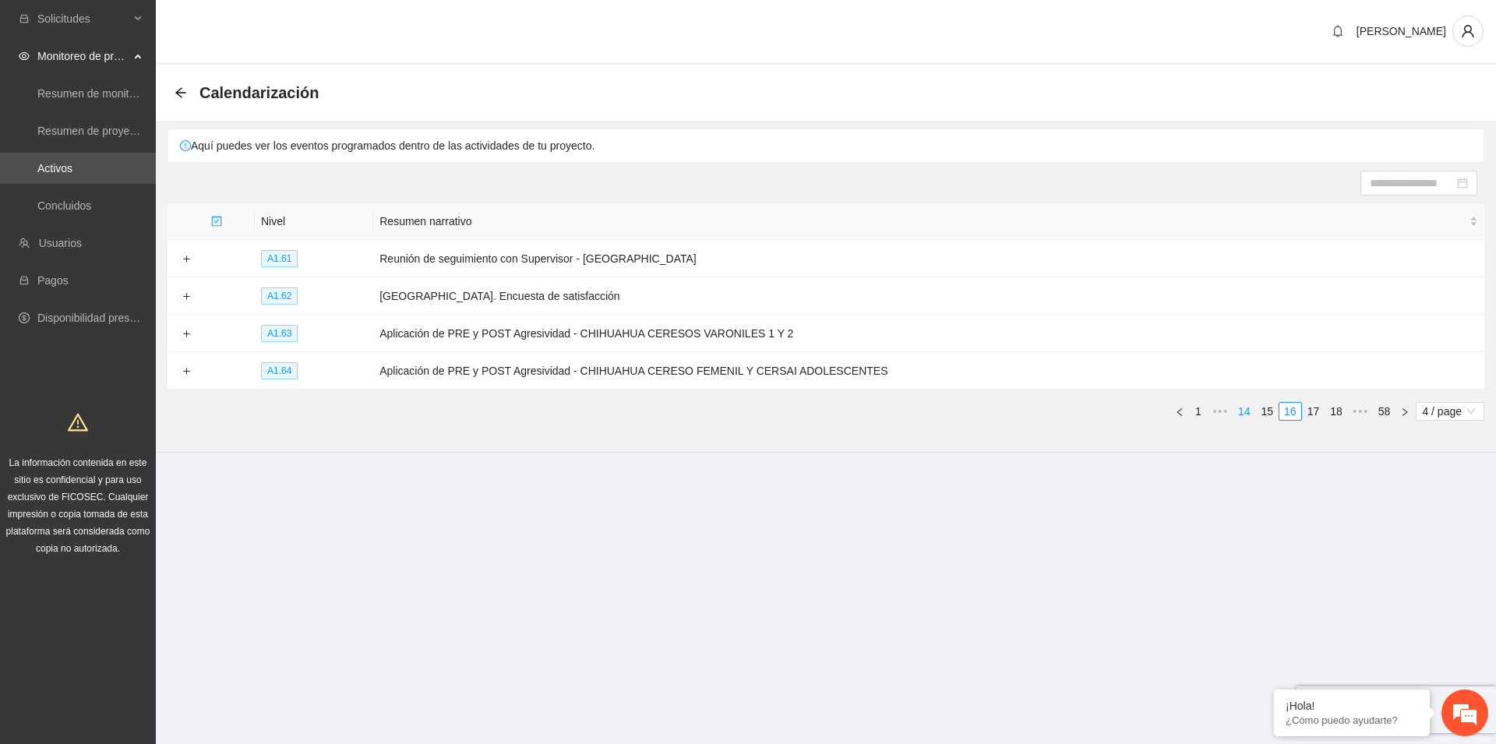
click at [1342, 408] on link "18" at bounding box center [1336, 411] width 22 height 17
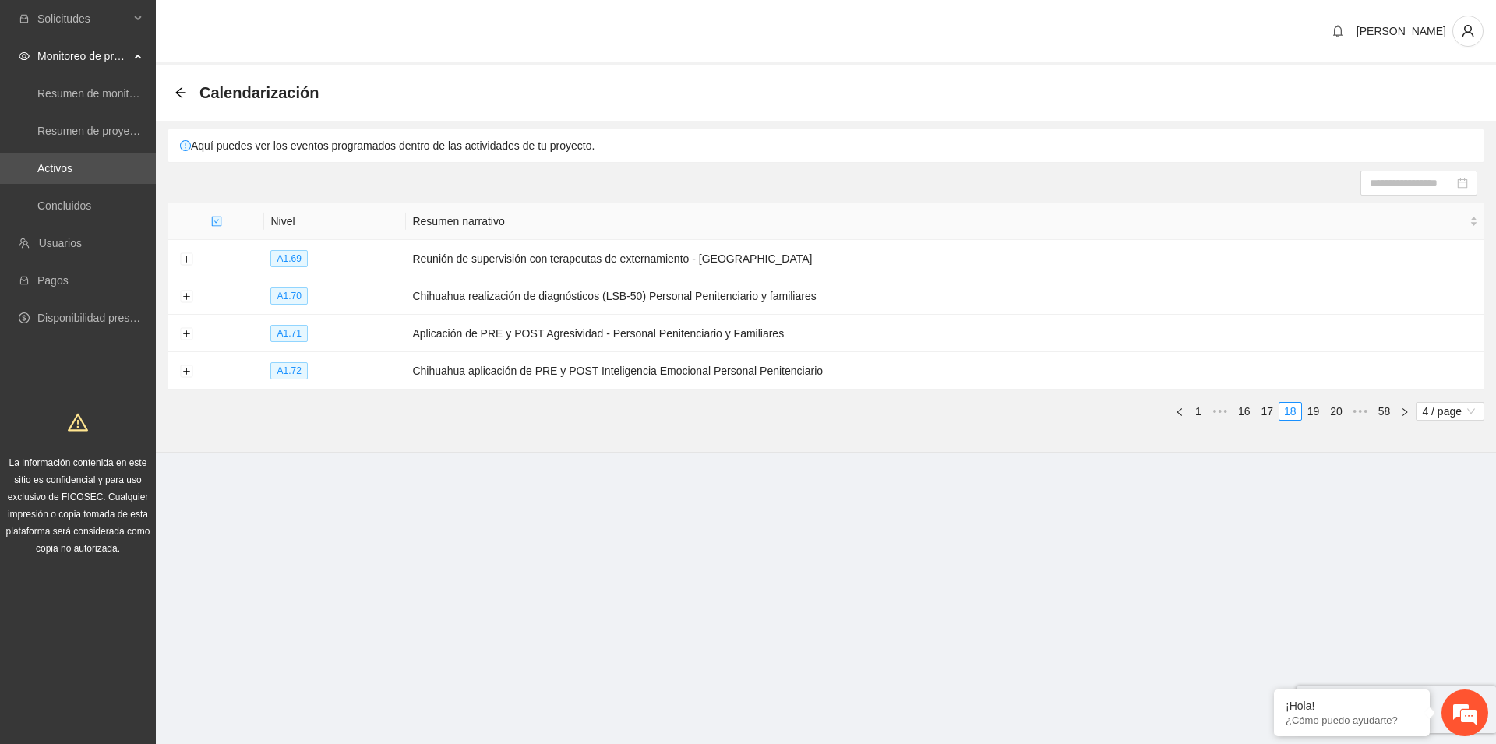
click at [1342, 408] on link "20" at bounding box center [1336, 411] width 22 height 17
click at [1342, 408] on link "22" at bounding box center [1336, 411] width 22 height 17
click at [1342, 408] on link "24" at bounding box center [1336, 411] width 22 height 17
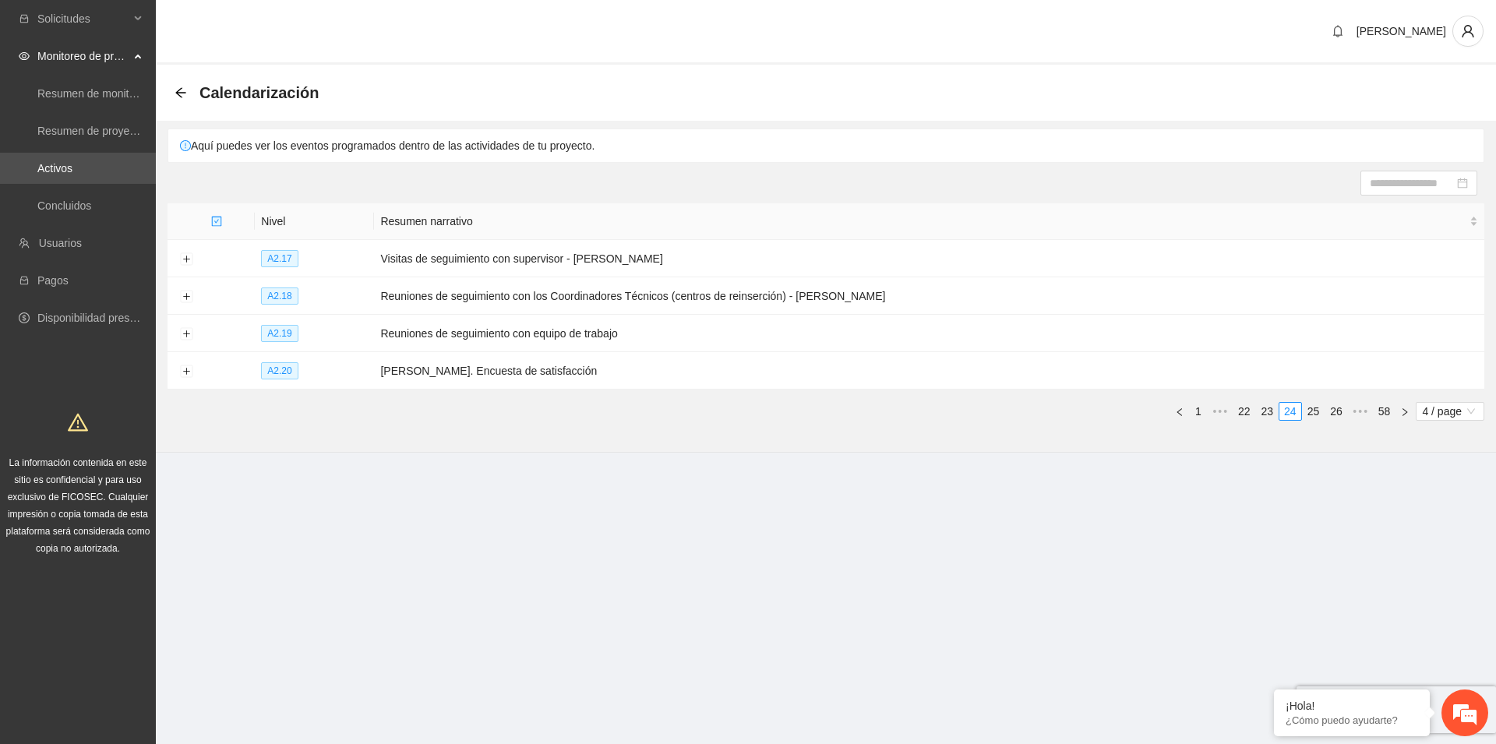
click at [1342, 408] on link "26" at bounding box center [1336, 411] width 22 height 17
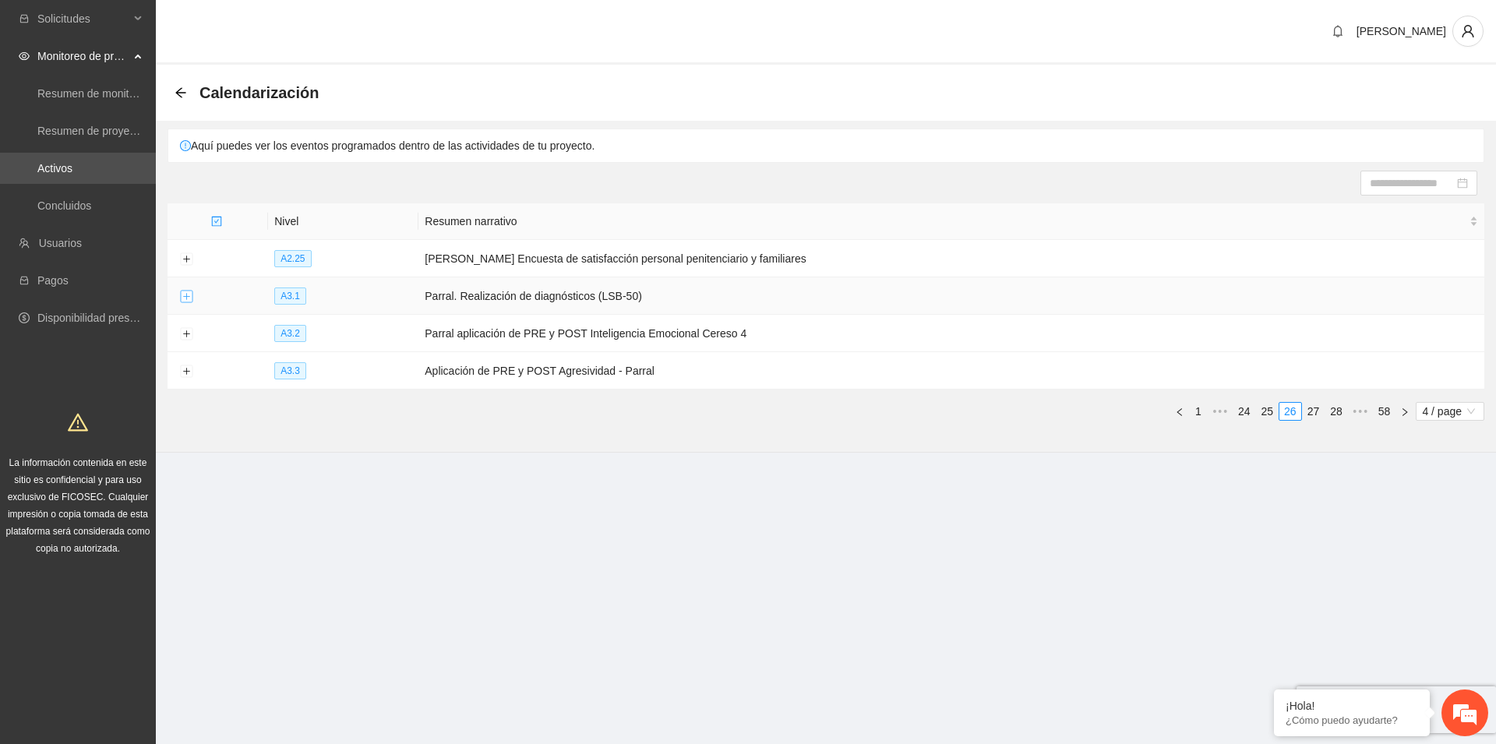
click at [189, 296] on button "Expand row" at bounding box center [186, 297] width 12 height 12
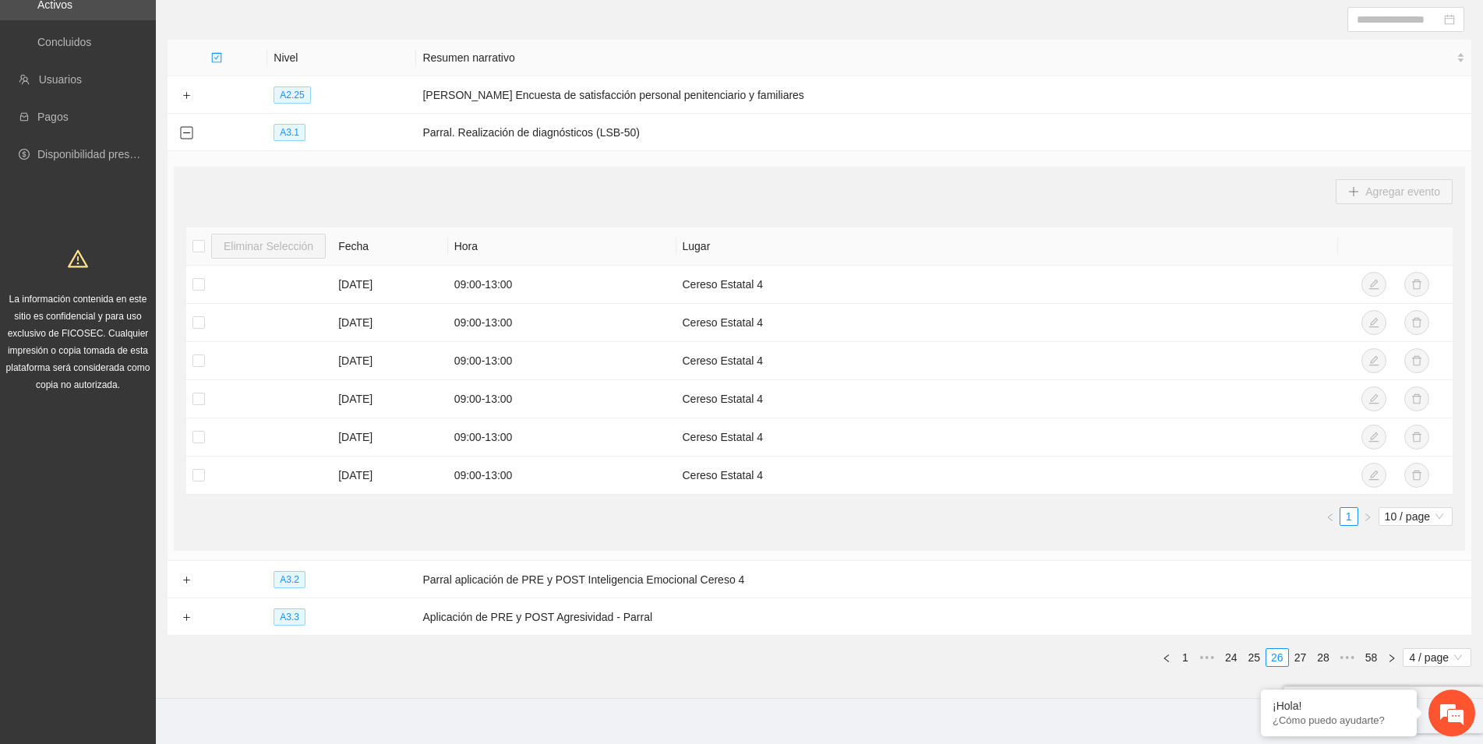
scroll to position [179, 0]
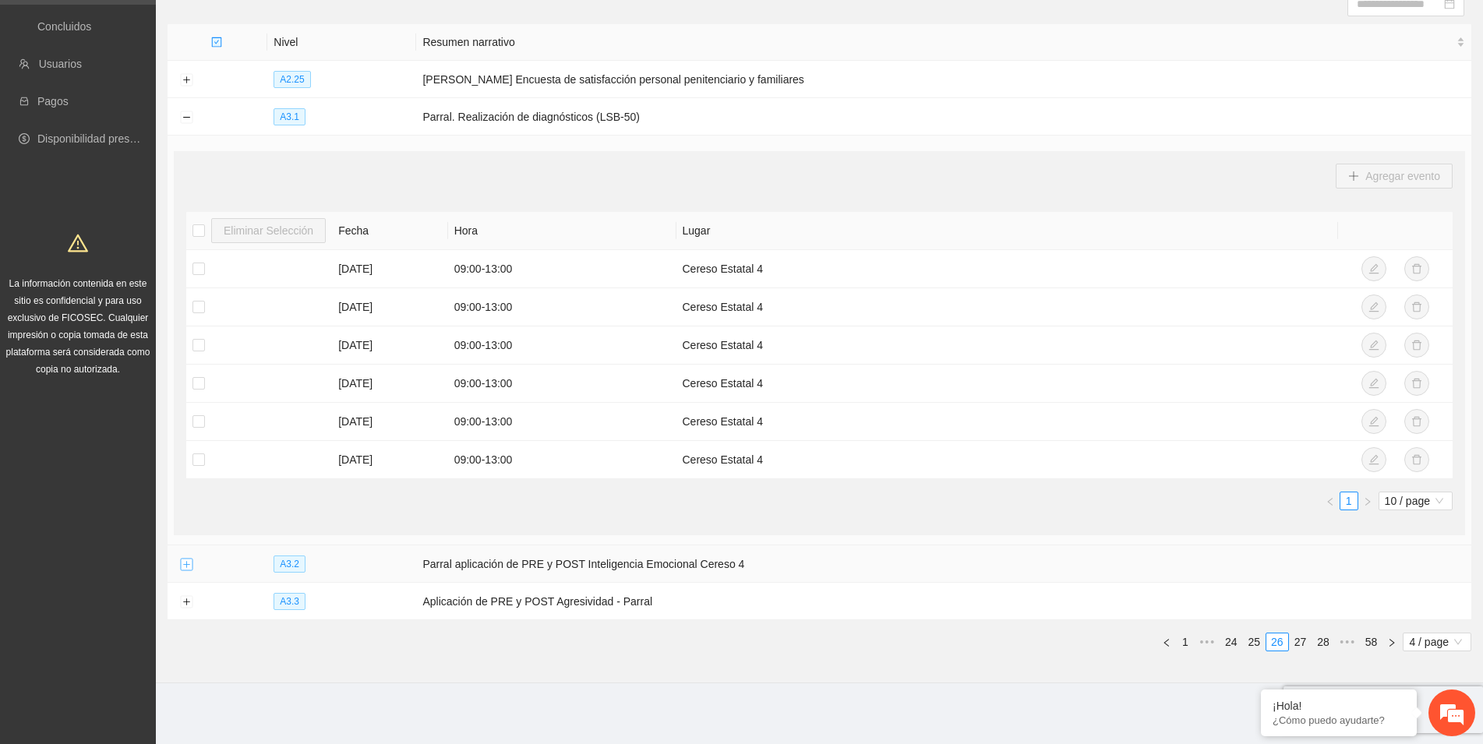
click at [183, 566] on button "Expand row" at bounding box center [186, 565] width 12 height 12
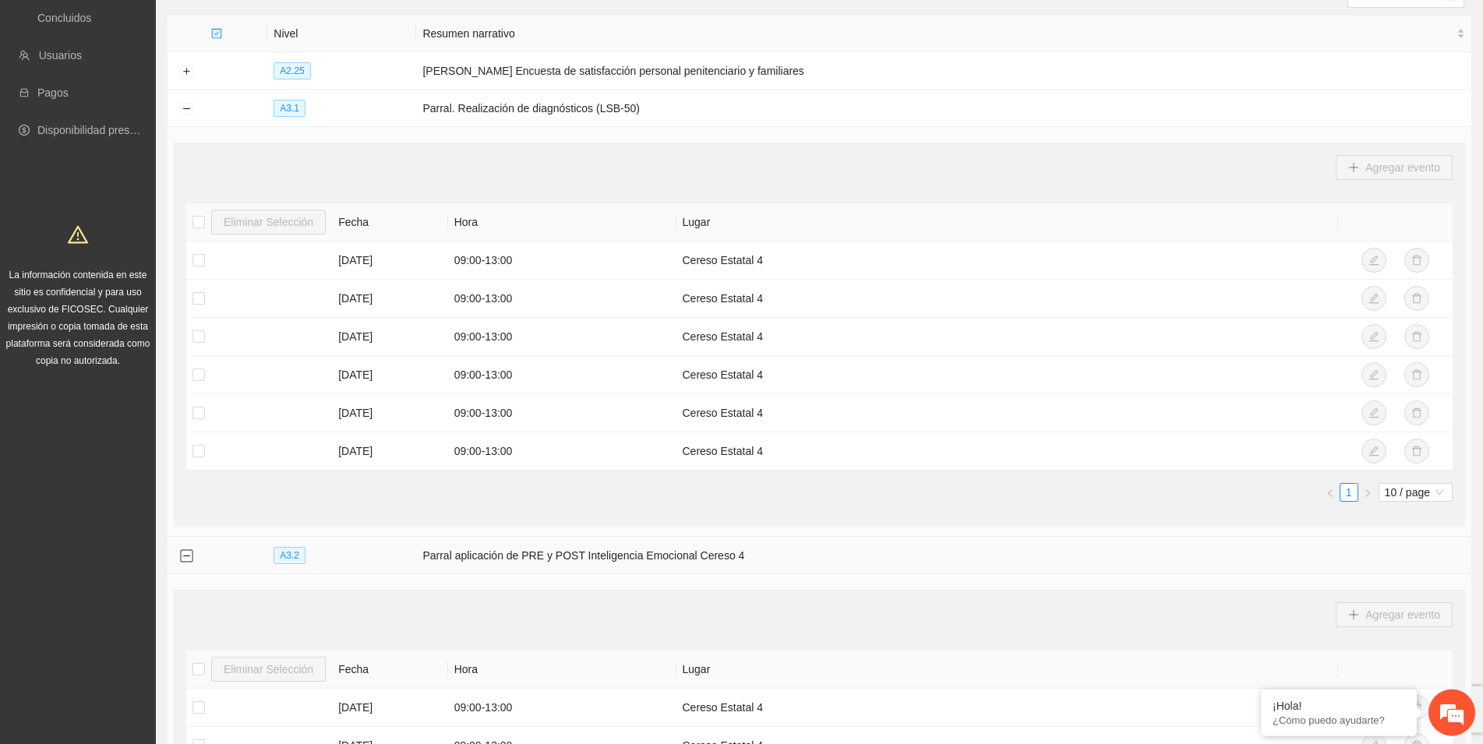
scroll to position [513, 0]
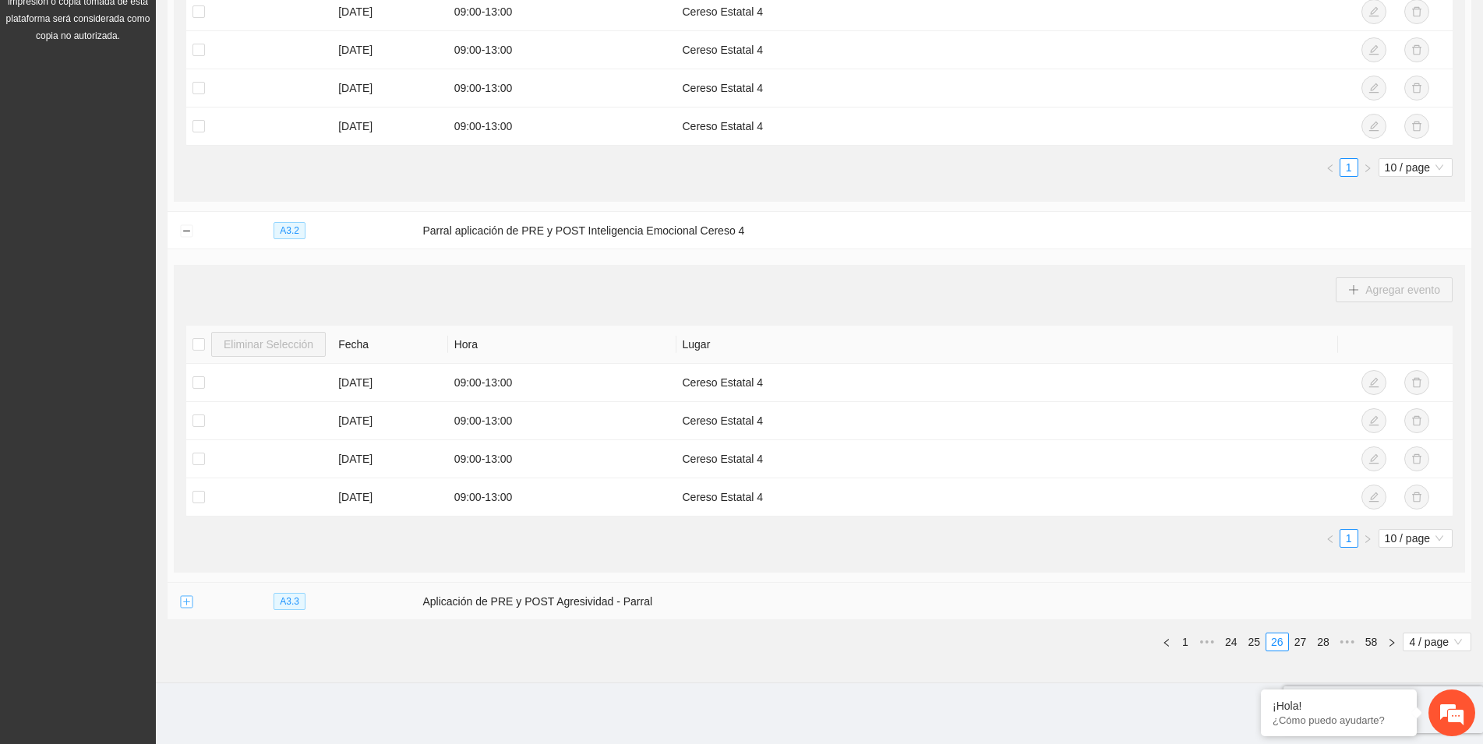
click at [186, 600] on button "Expand row" at bounding box center [186, 602] width 12 height 12
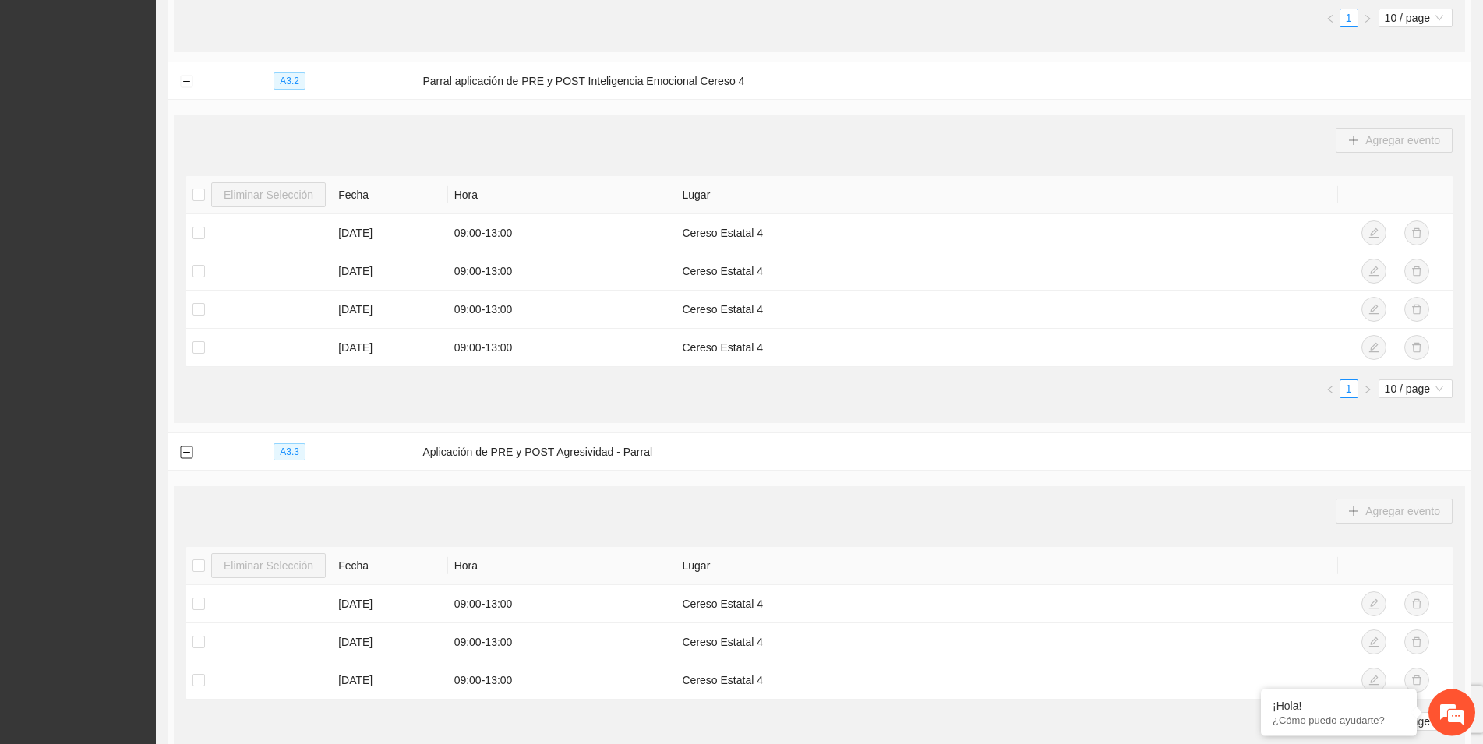
scroll to position [808, 0]
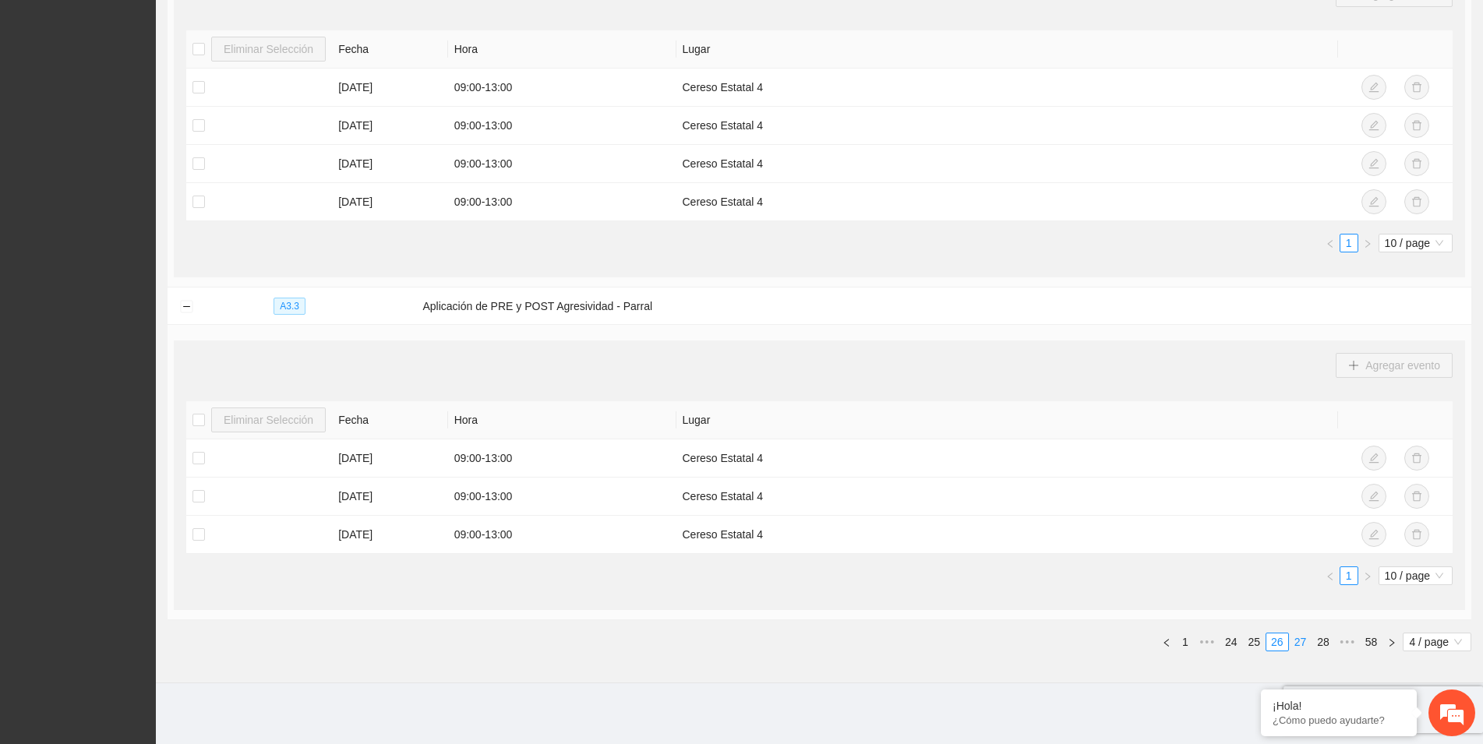
click at [1299, 639] on link "27" at bounding box center [1301, 641] width 22 height 17
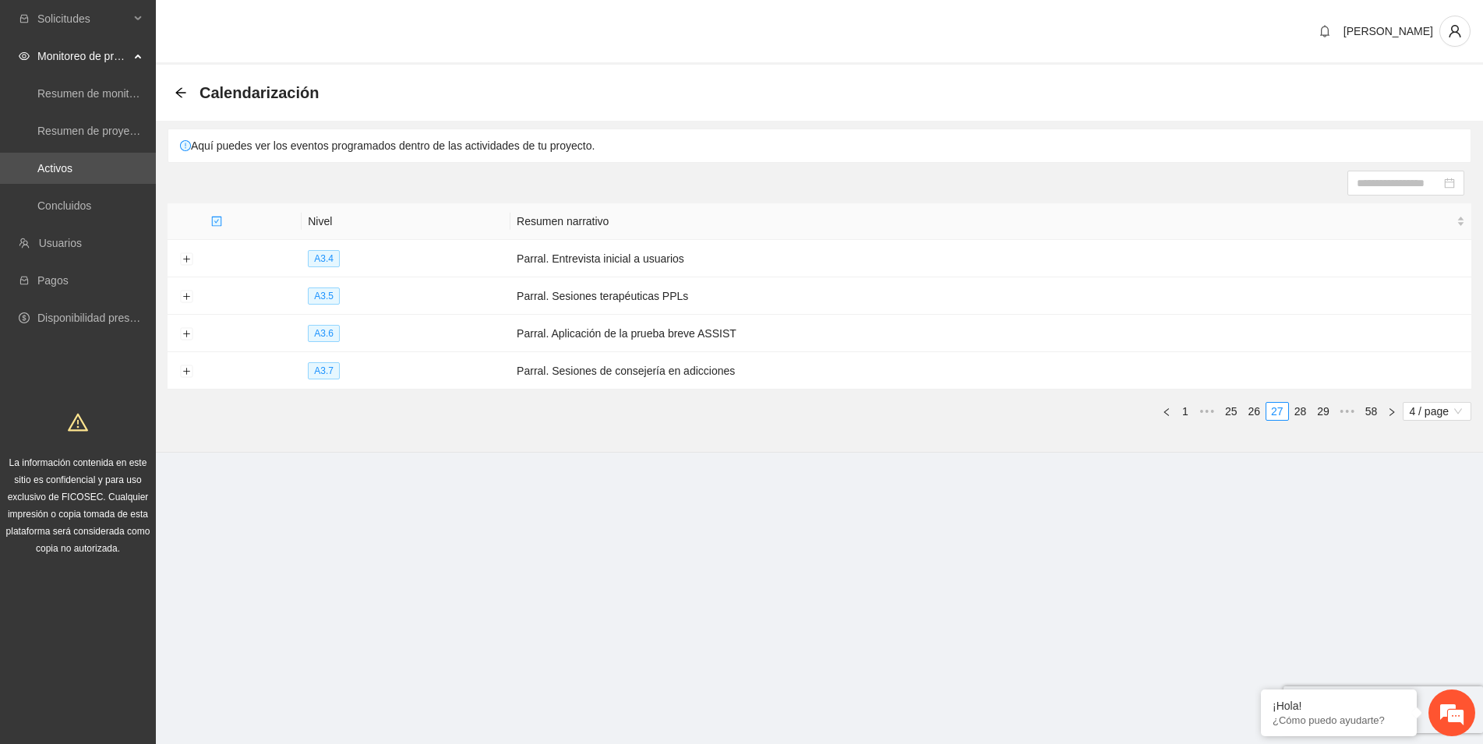
scroll to position [0, 0]
click at [186, 370] on button "Expand row" at bounding box center [186, 371] width 12 height 12
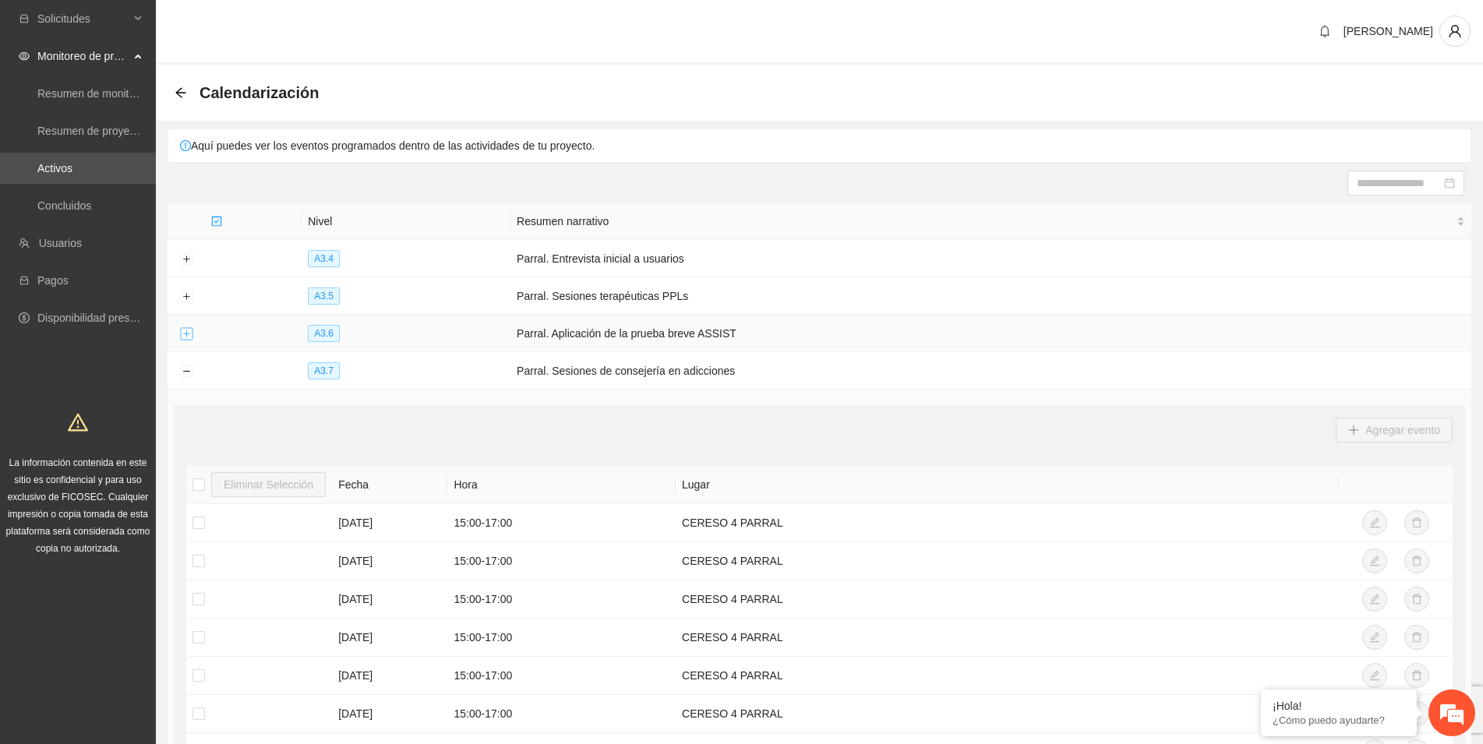
click at [189, 335] on button "Expand row" at bounding box center [186, 334] width 12 height 12
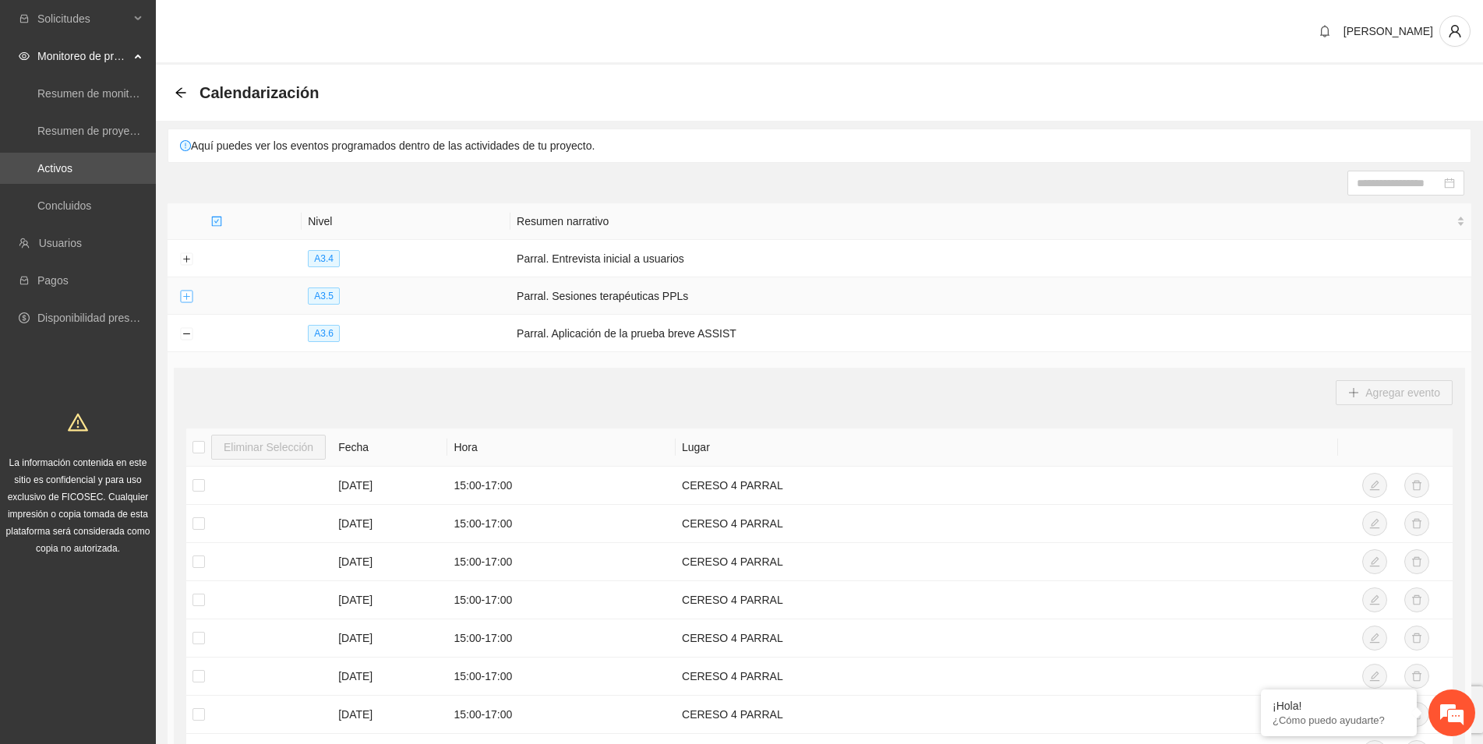
click at [185, 291] on button "Expand row" at bounding box center [186, 297] width 12 height 12
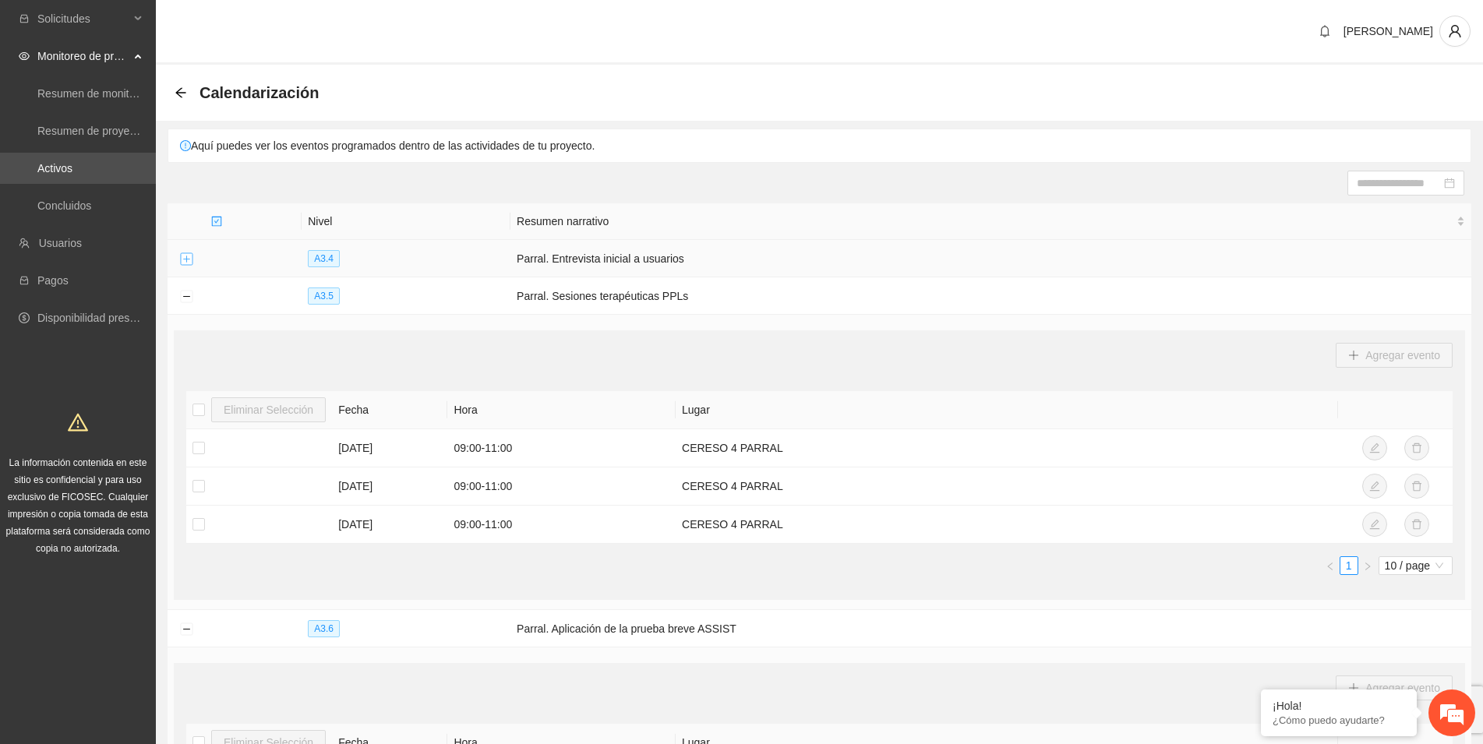
click at [183, 260] on button "Expand row" at bounding box center [186, 259] width 12 height 12
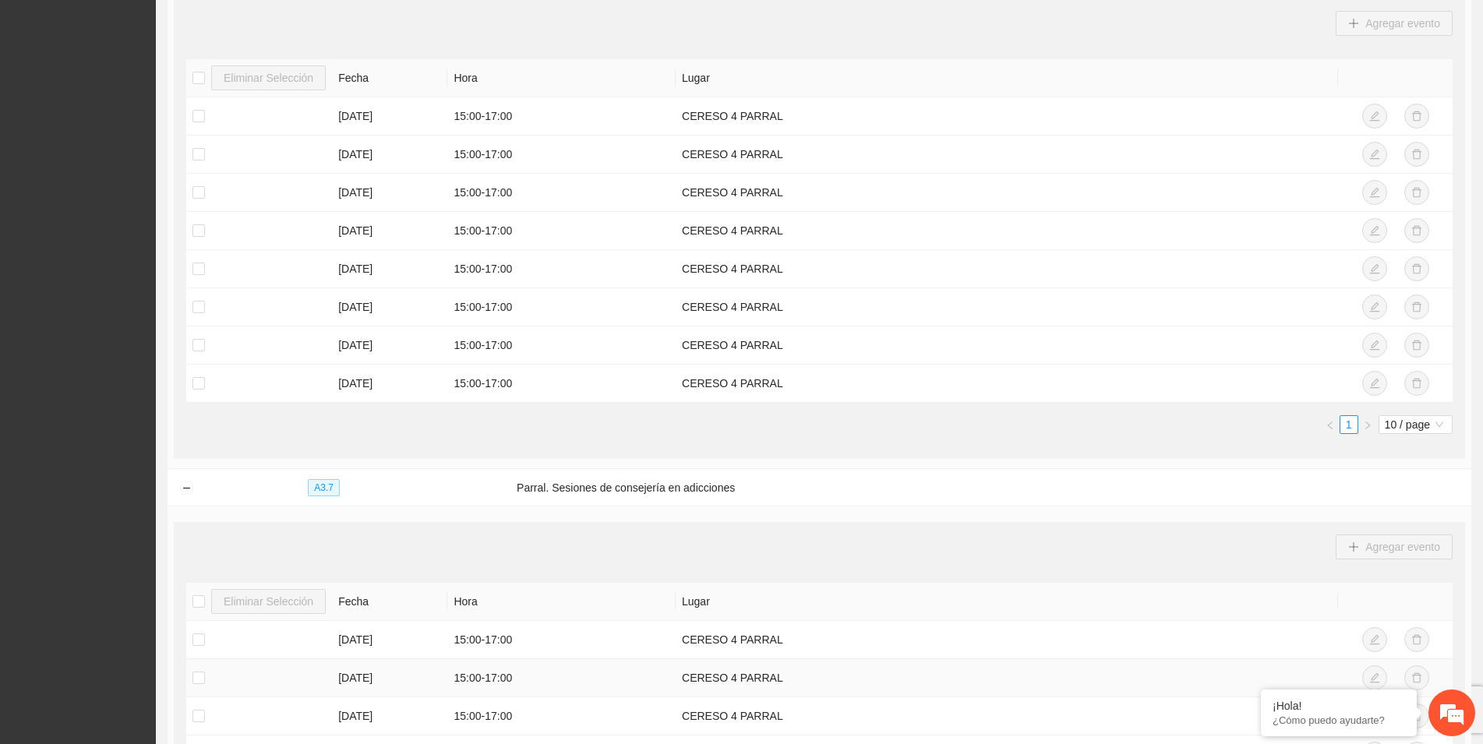
scroll to position [1485, 0]
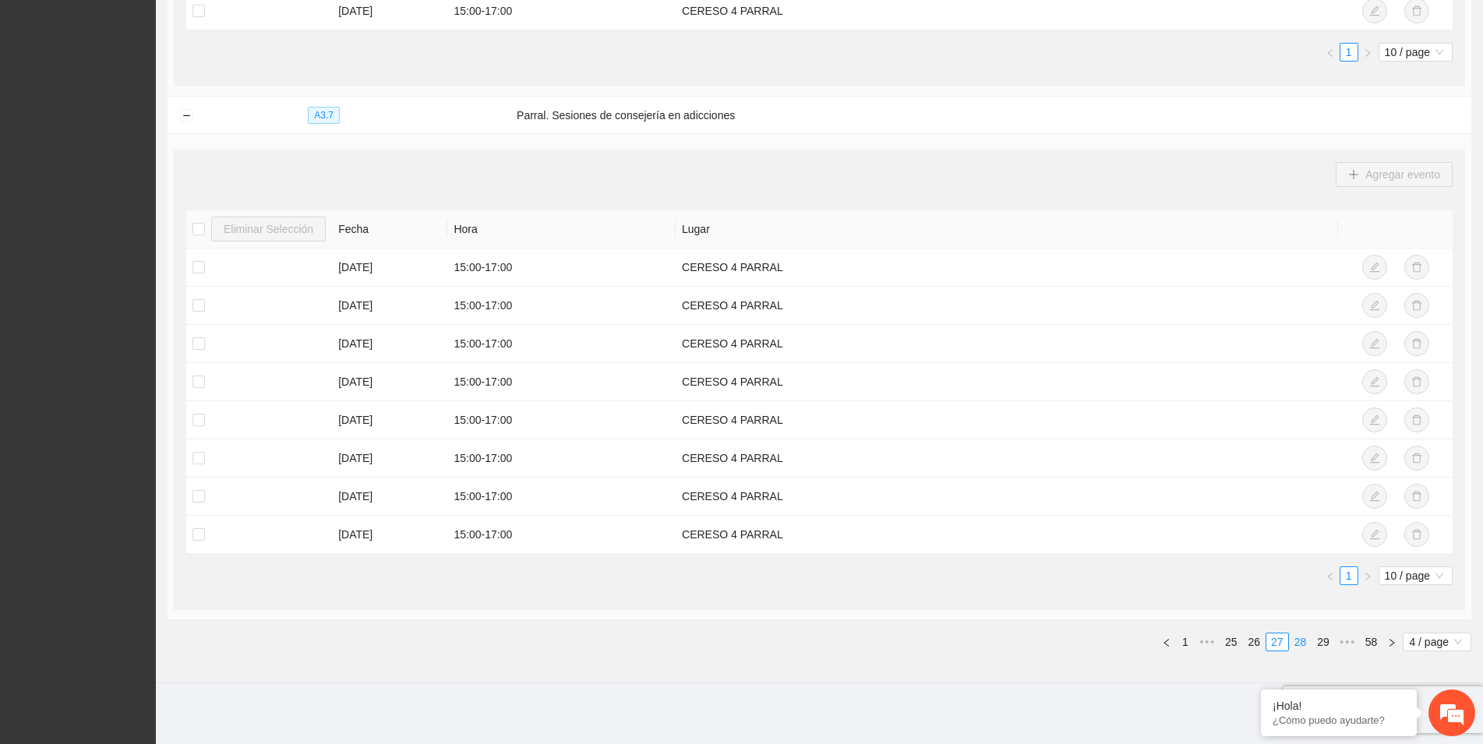
click at [1299, 637] on link "28" at bounding box center [1301, 641] width 22 height 17
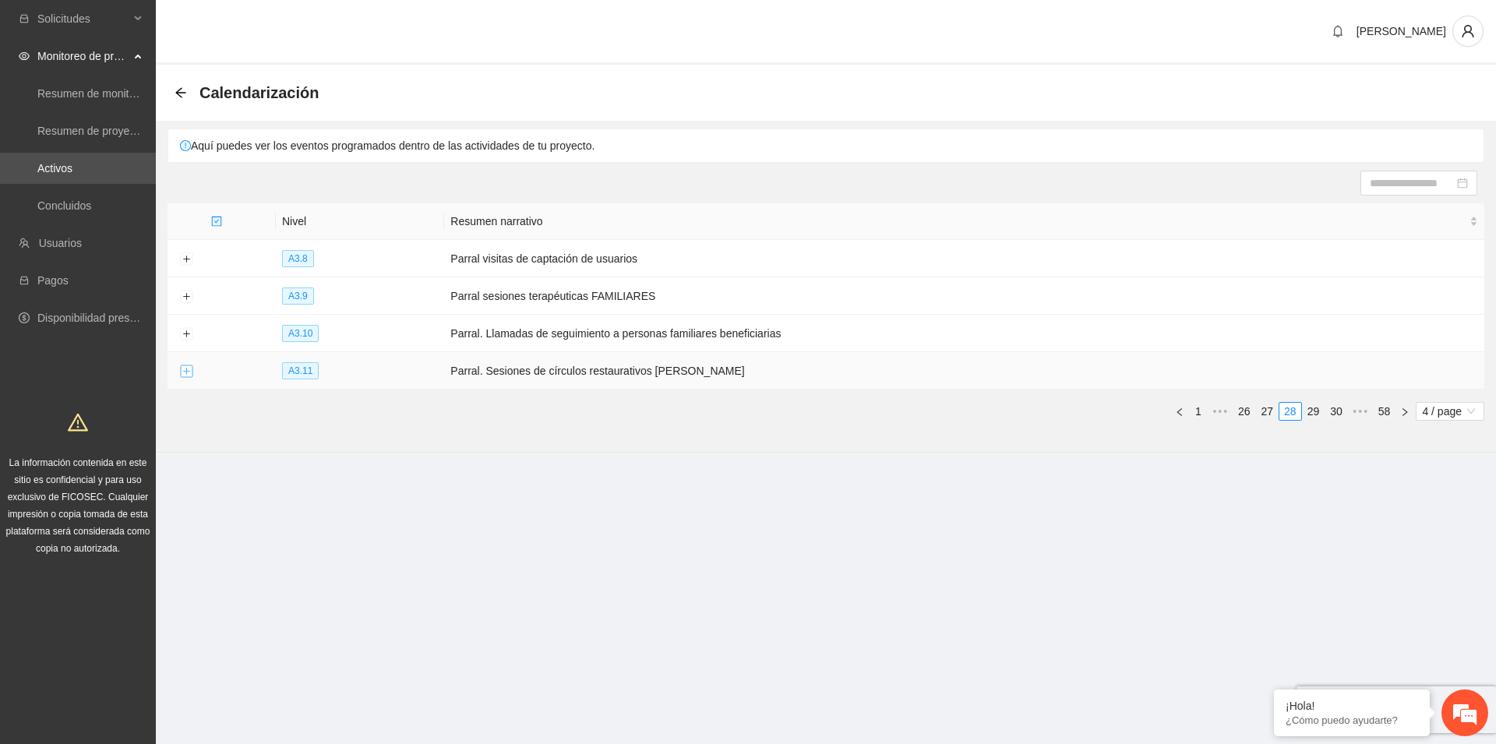
click at [186, 370] on button "Expand row" at bounding box center [186, 371] width 12 height 12
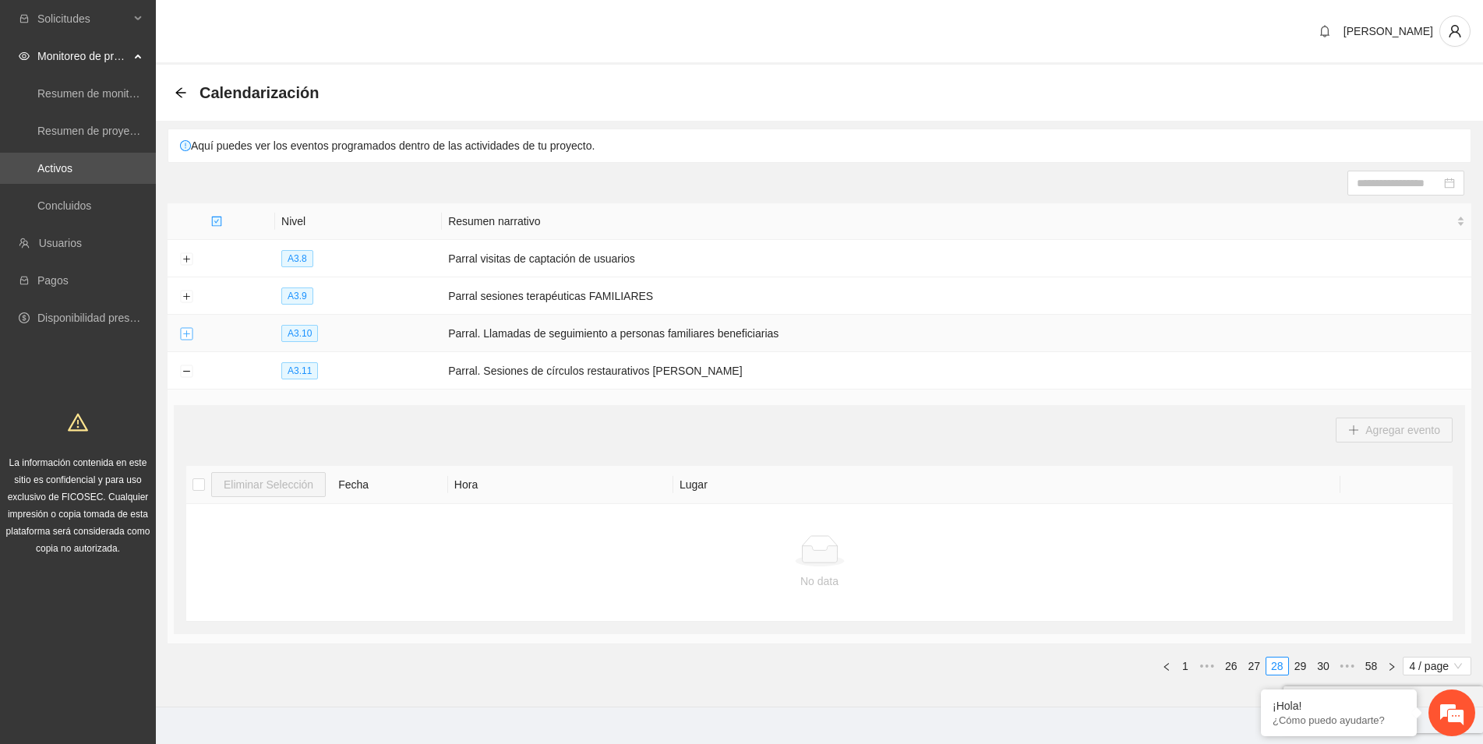
click at [189, 332] on button "Expand row" at bounding box center [186, 334] width 12 height 12
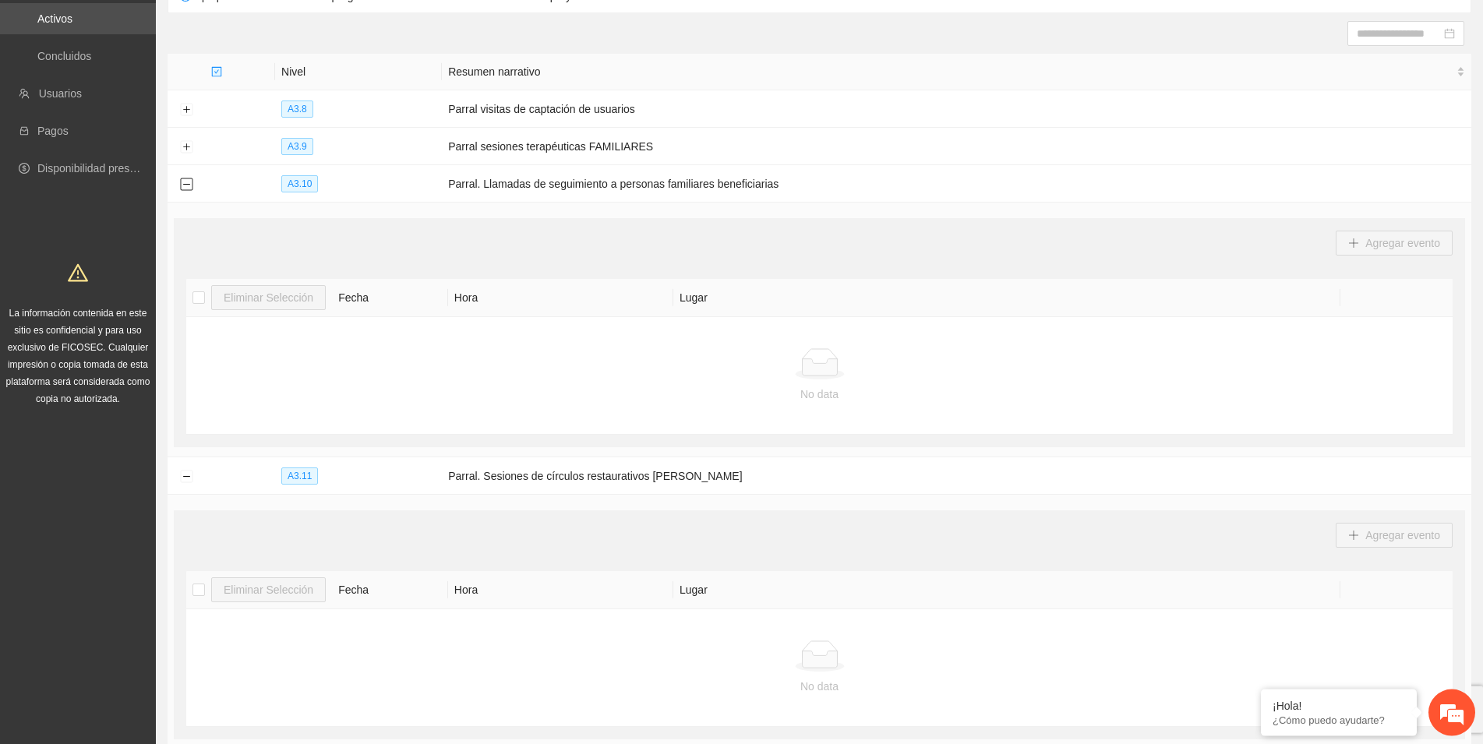
scroll to position [79, 0]
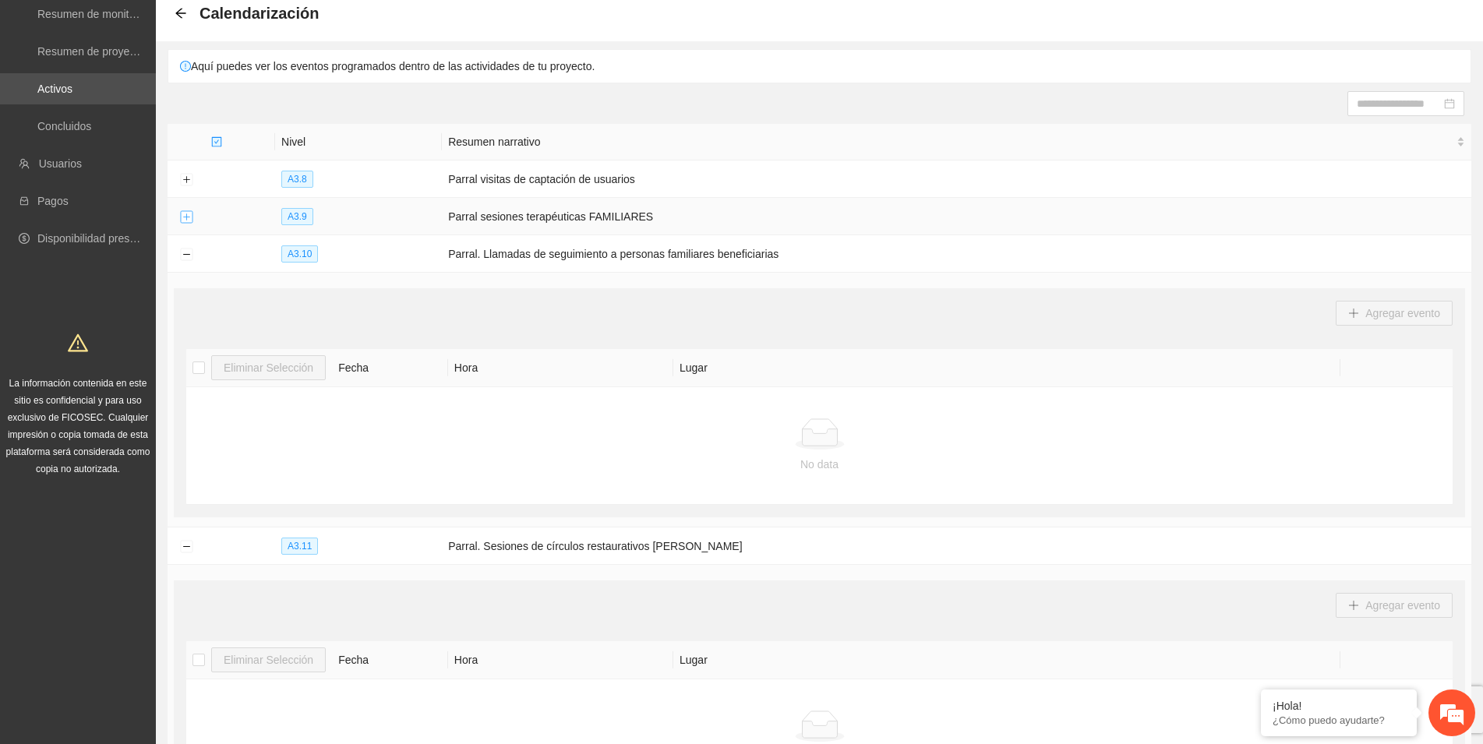
click at [191, 215] on button "Expand row" at bounding box center [186, 217] width 12 height 12
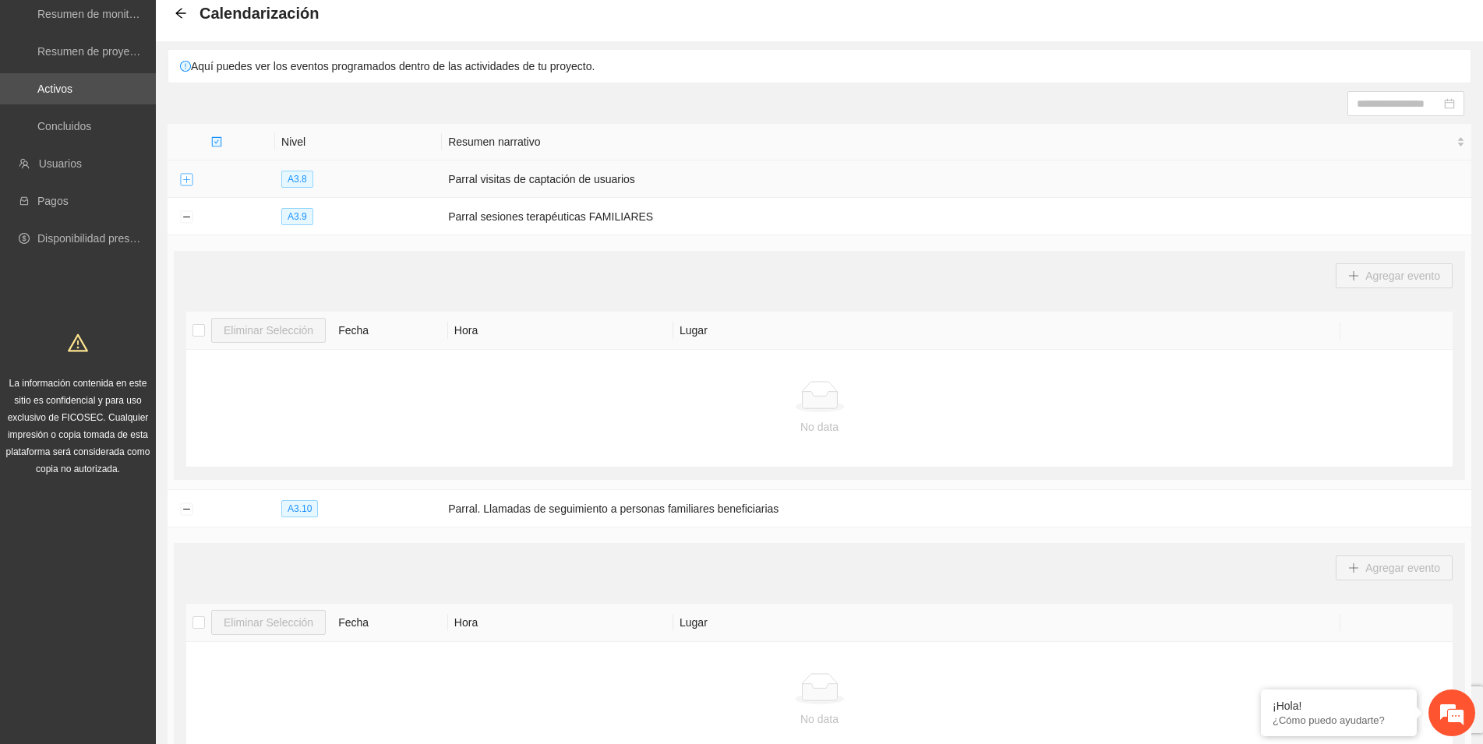
click at [185, 175] on button "Expand row" at bounding box center [186, 180] width 12 height 12
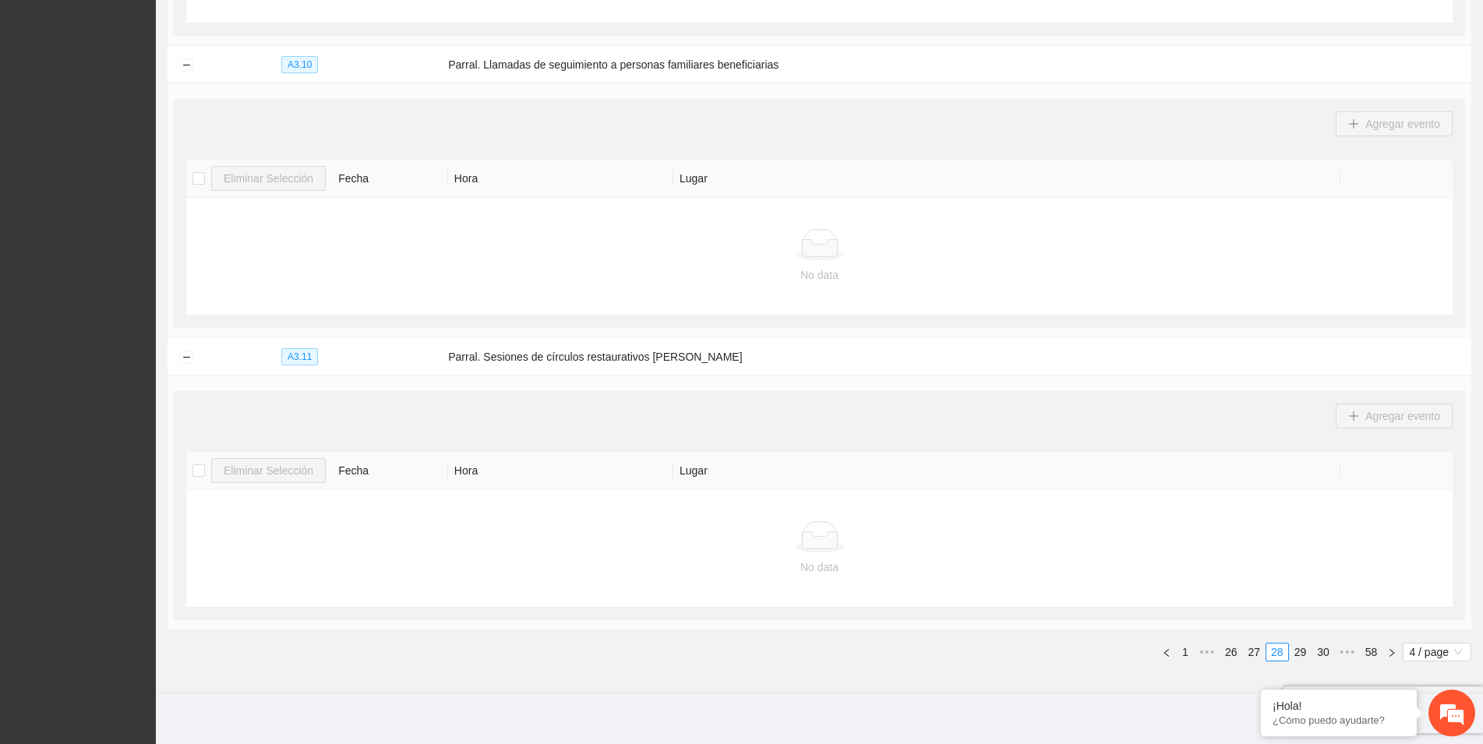
scroll to position [982, 0]
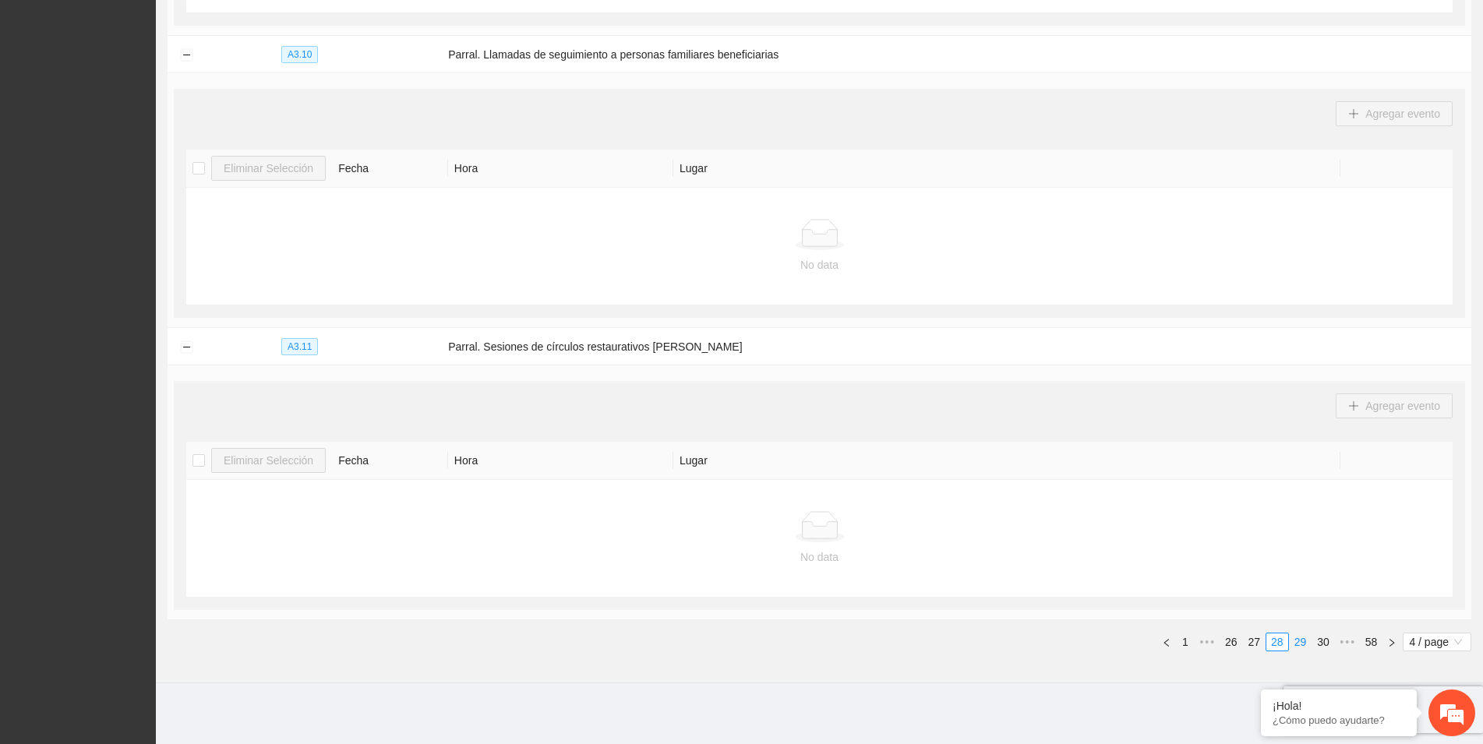
click at [1300, 642] on link "29" at bounding box center [1301, 641] width 22 height 17
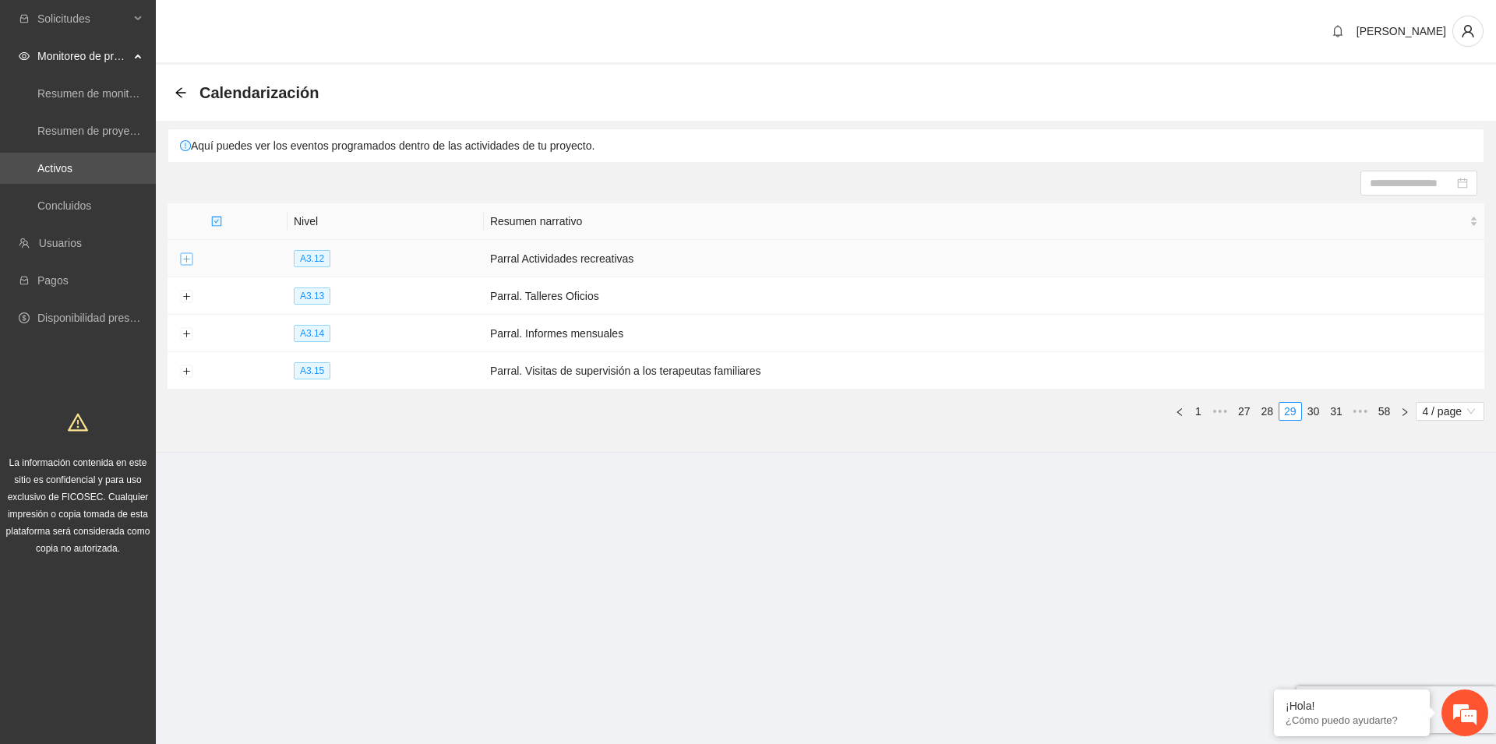
click at [185, 258] on button "Expand row" at bounding box center [186, 259] width 12 height 12
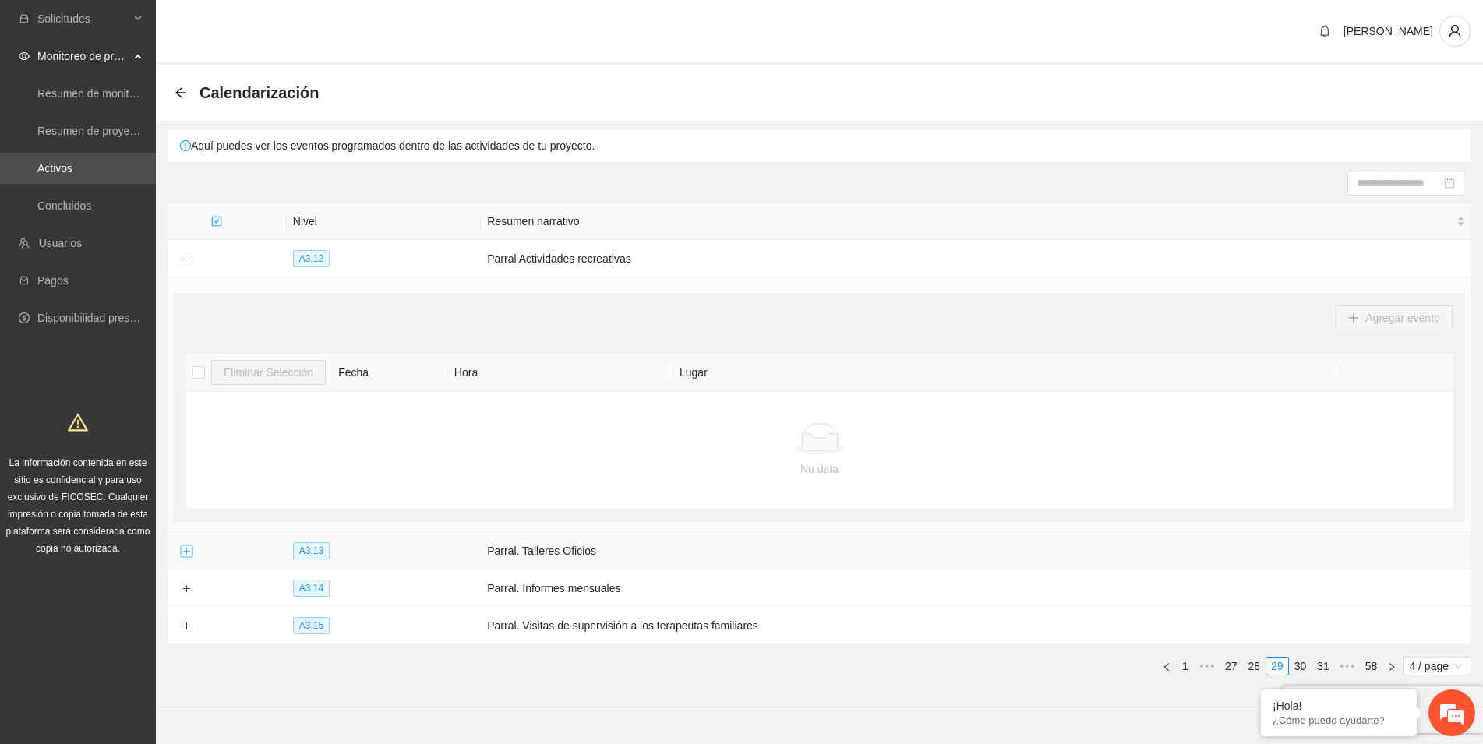
click at [184, 549] on button "Expand row" at bounding box center [186, 551] width 12 height 12
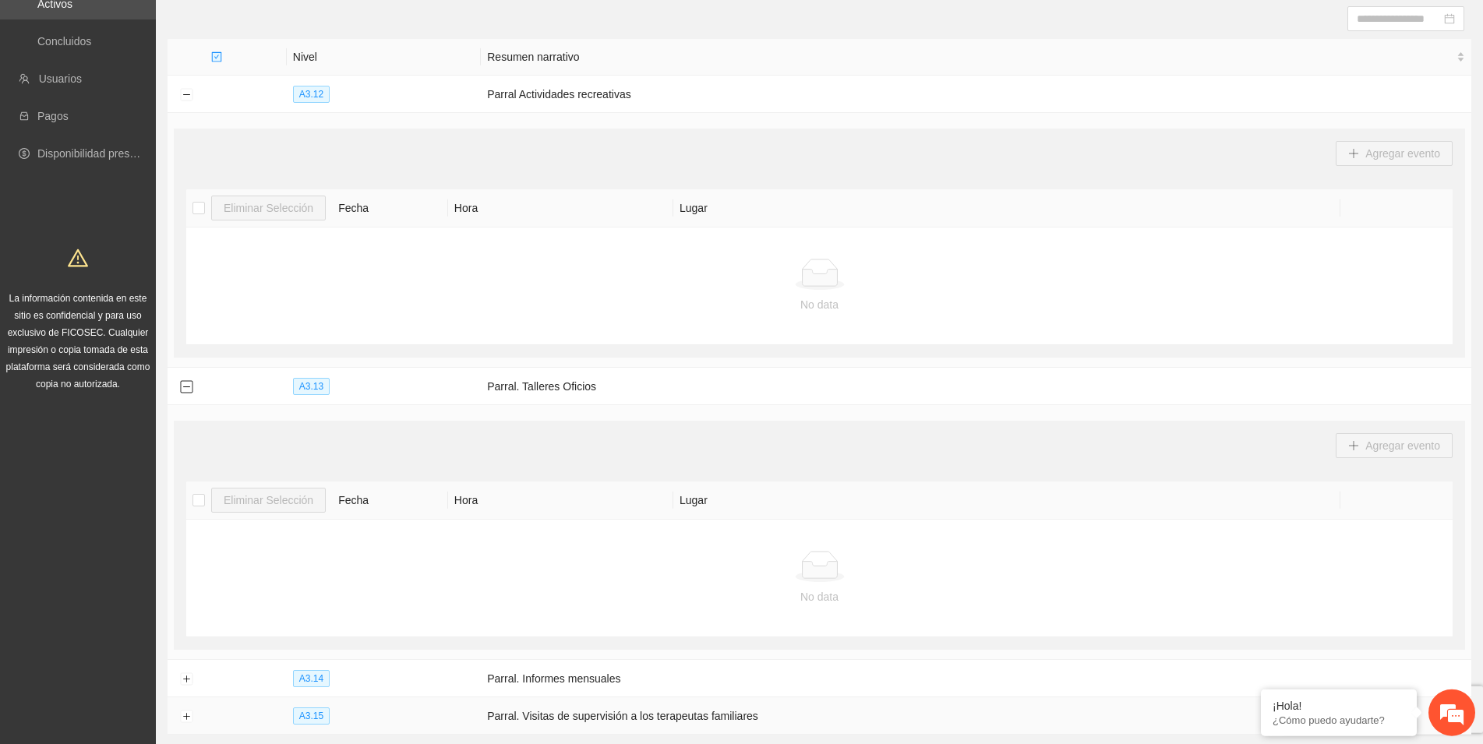
scroll to position [279, 0]
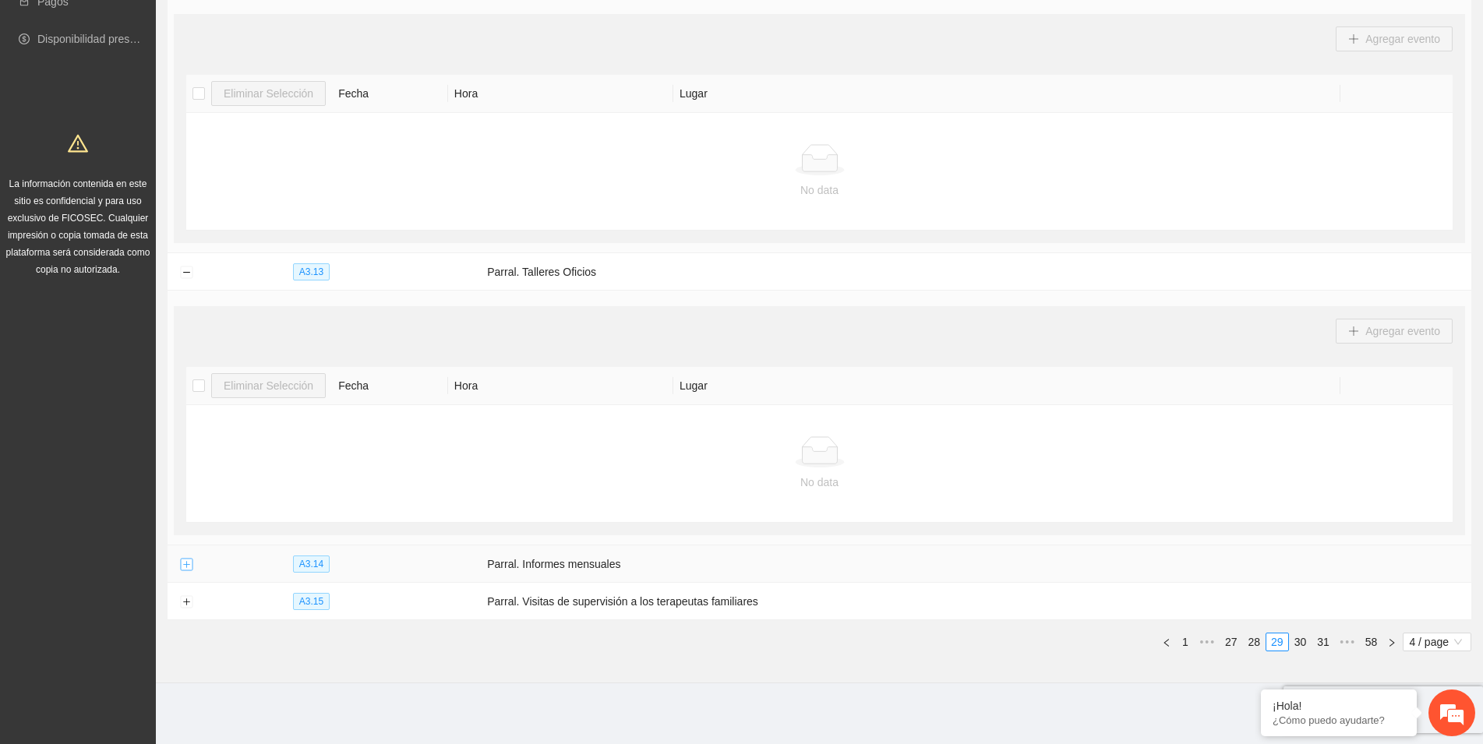
click at [186, 566] on button "Expand row" at bounding box center [186, 565] width 12 height 12
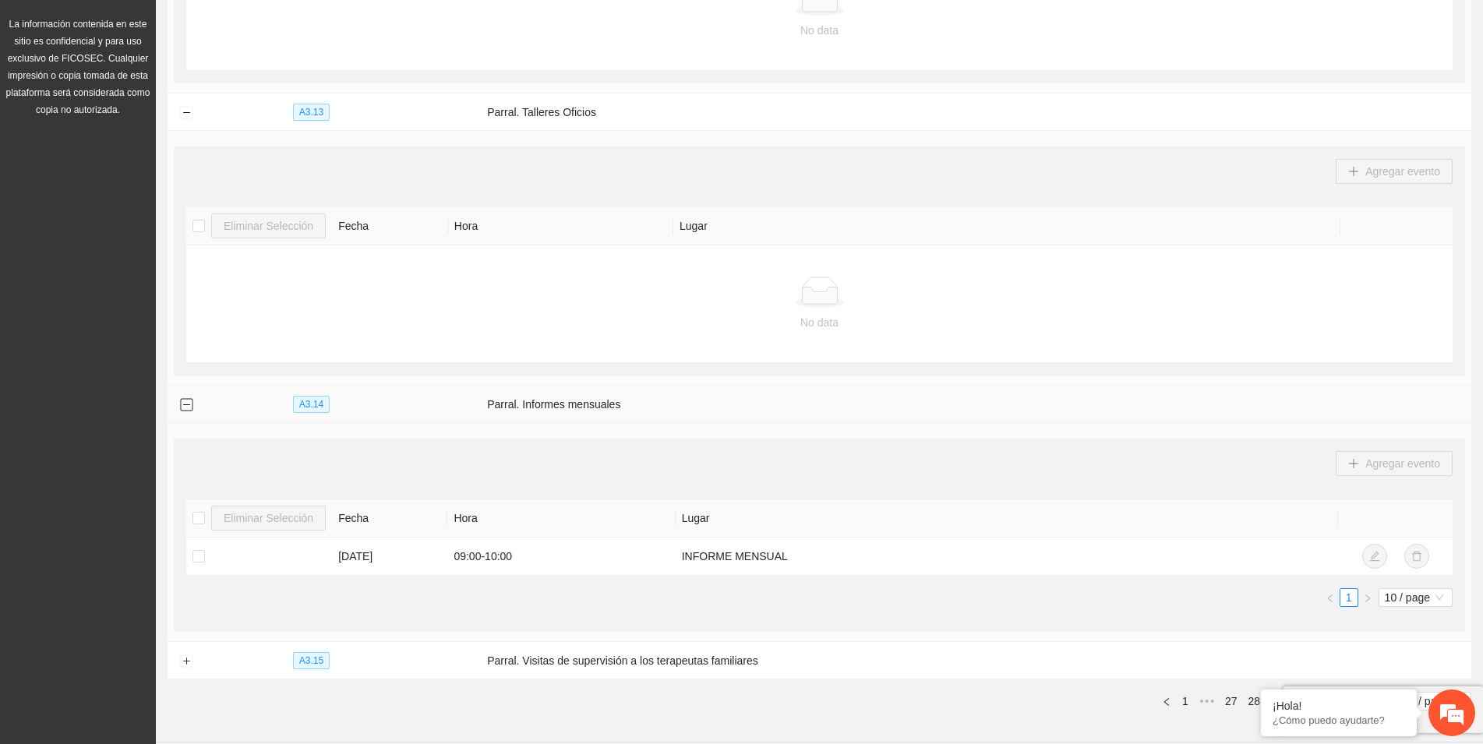
scroll to position [498, 0]
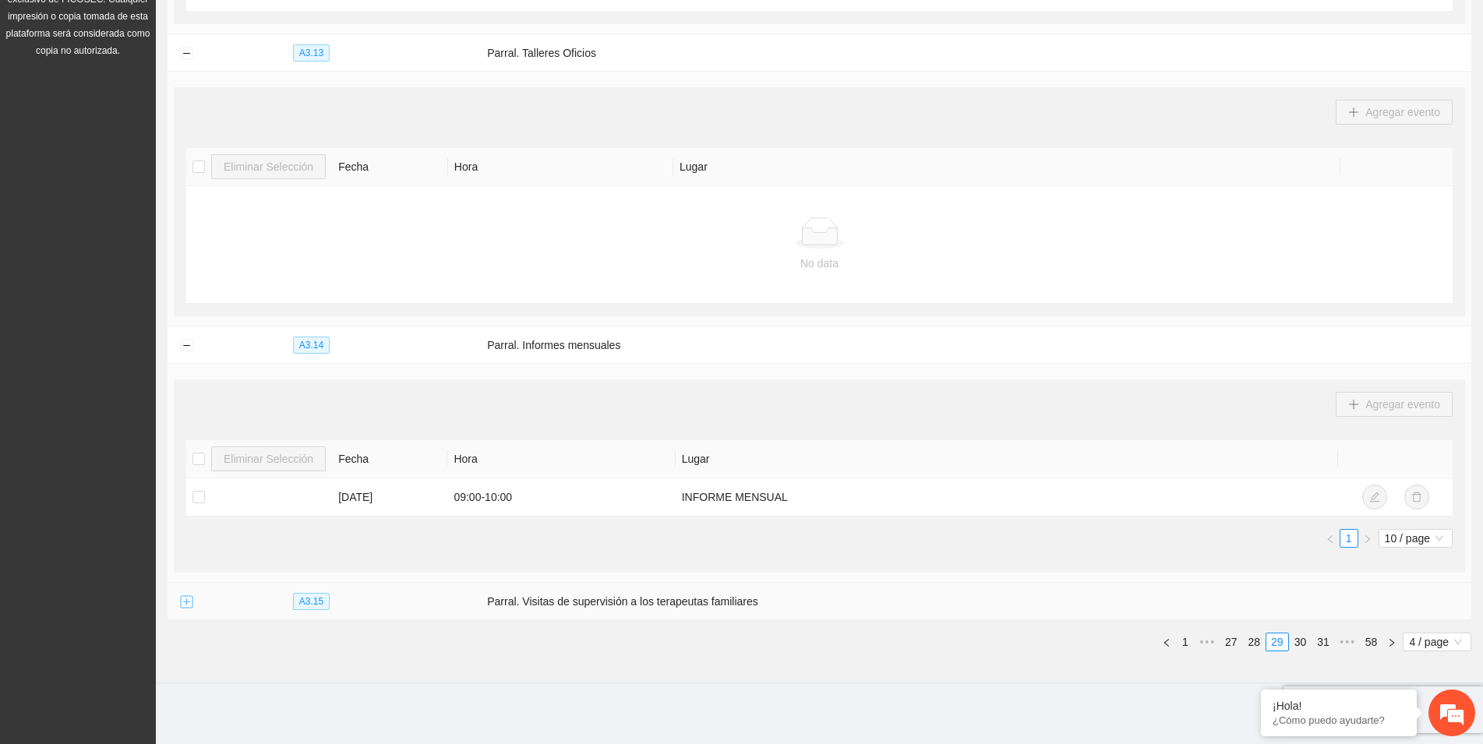
click at [186, 598] on button "Expand row" at bounding box center [186, 602] width 12 height 12
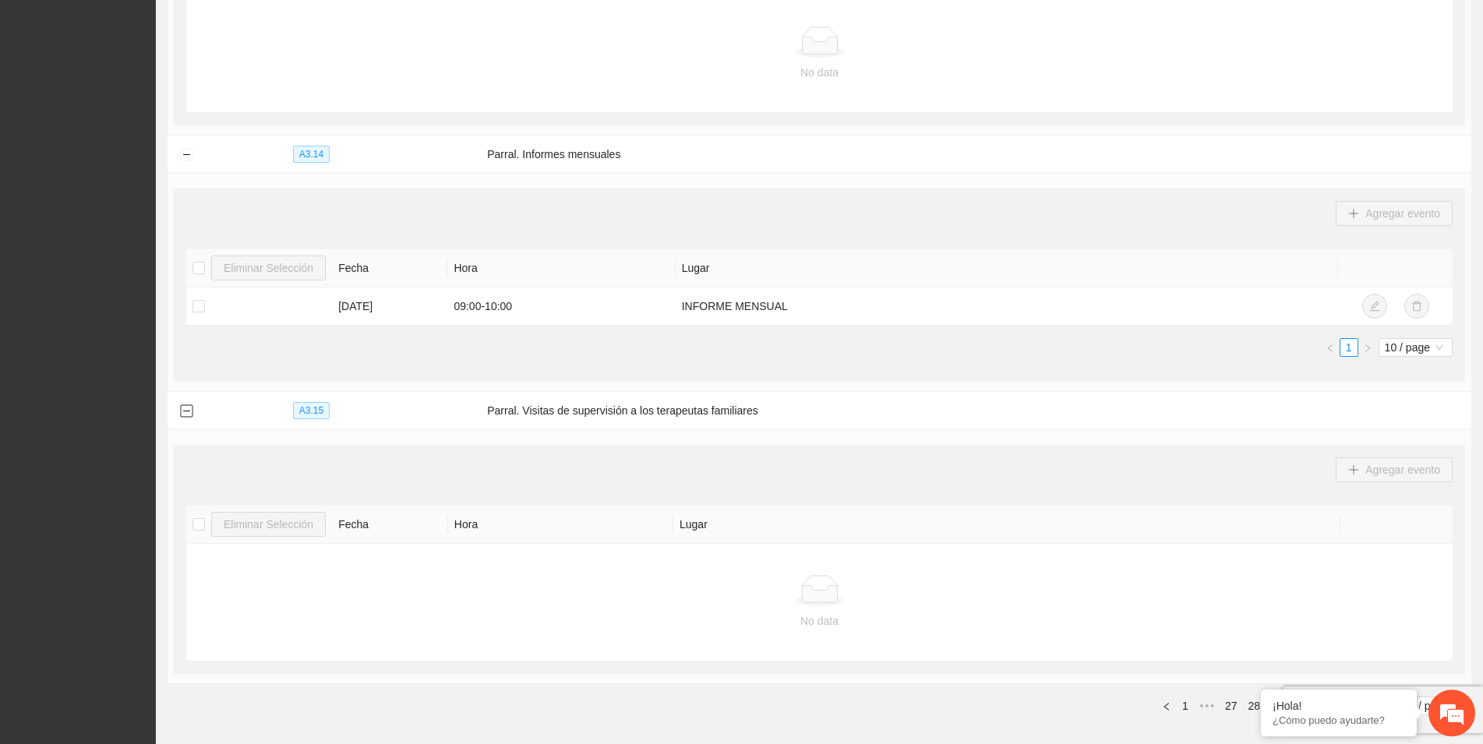
scroll to position [753, 0]
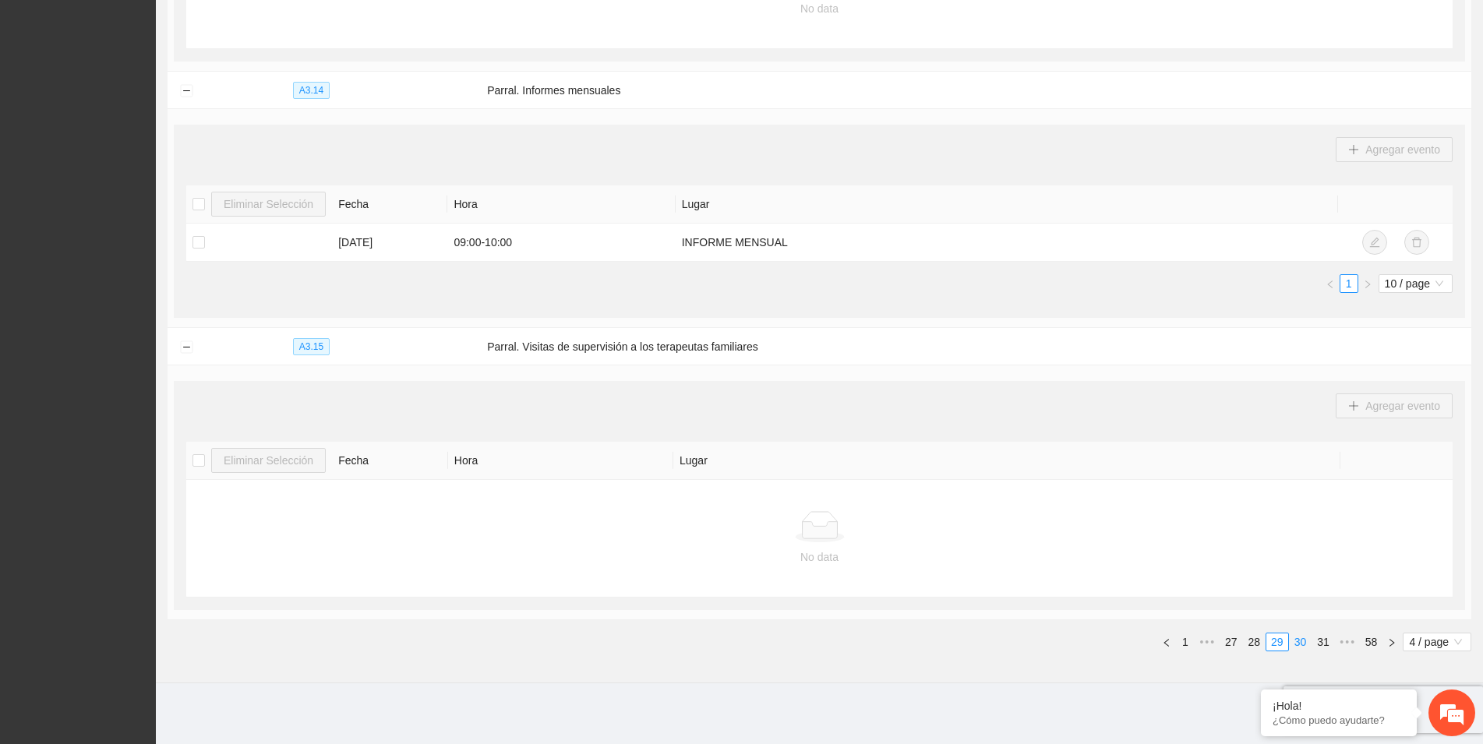
click at [1300, 642] on link "30" at bounding box center [1301, 641] width 22 height 17
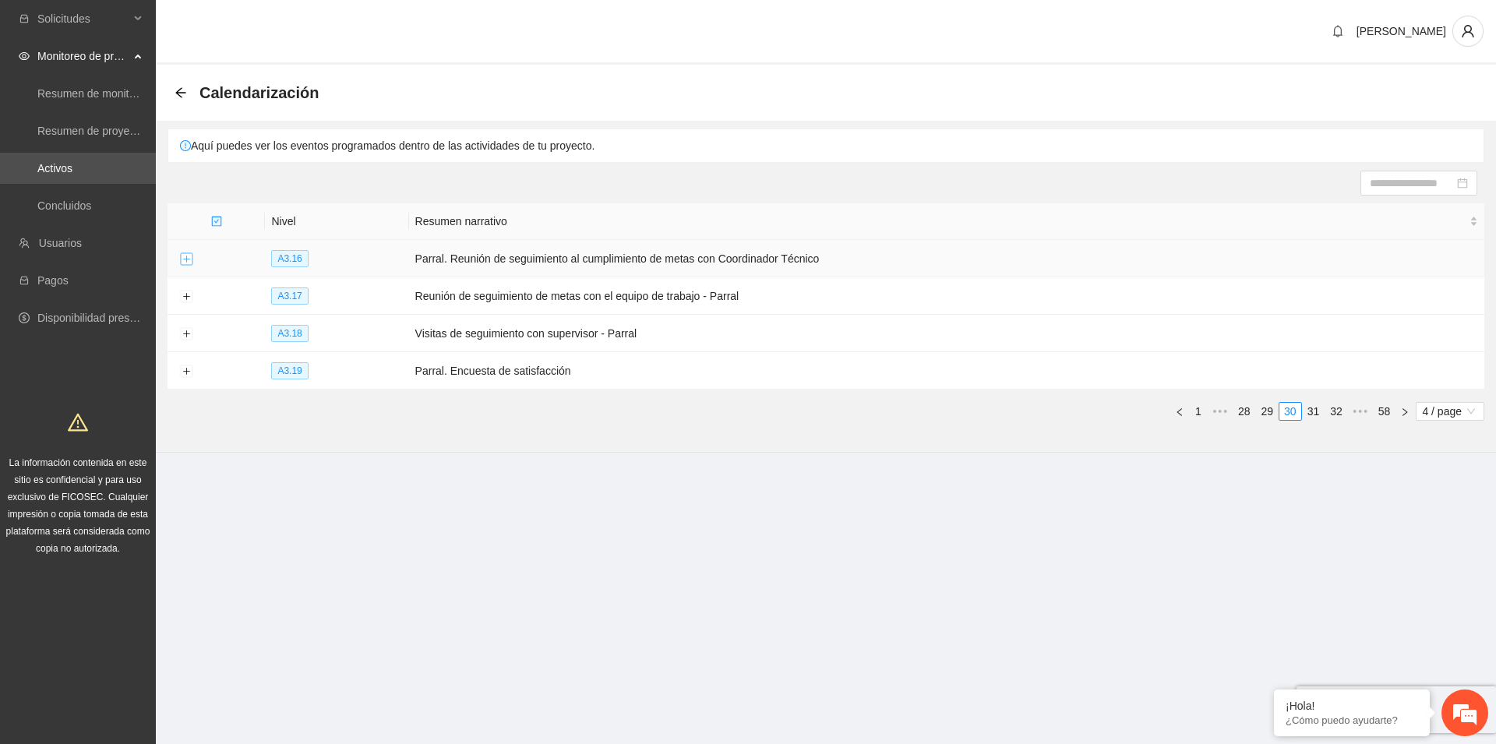
click at [186, 258] on button "Expand row" at bounding box center [186, 259] width 12 height 12
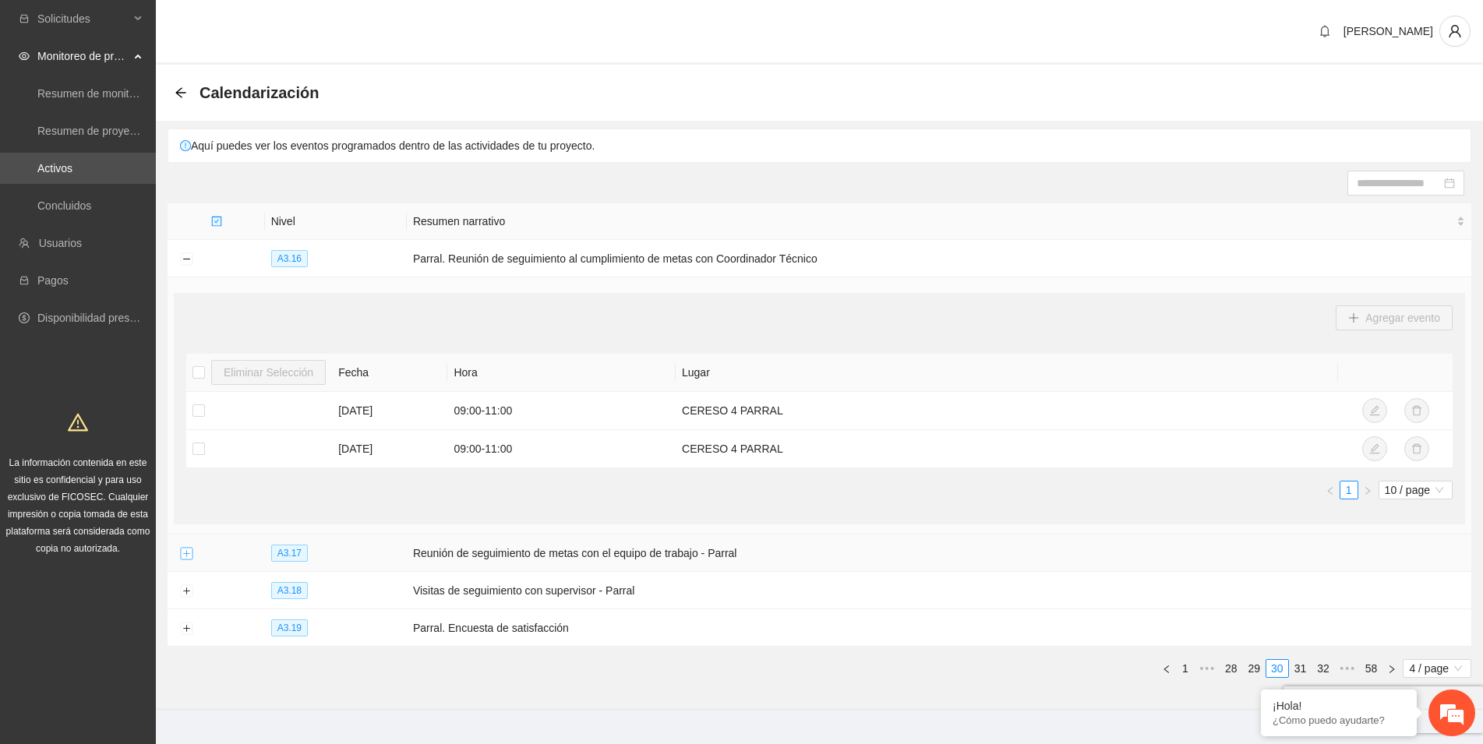
click at [187, 552] on button "Expand row" at bounding box center [186, 554] width 12 height 12
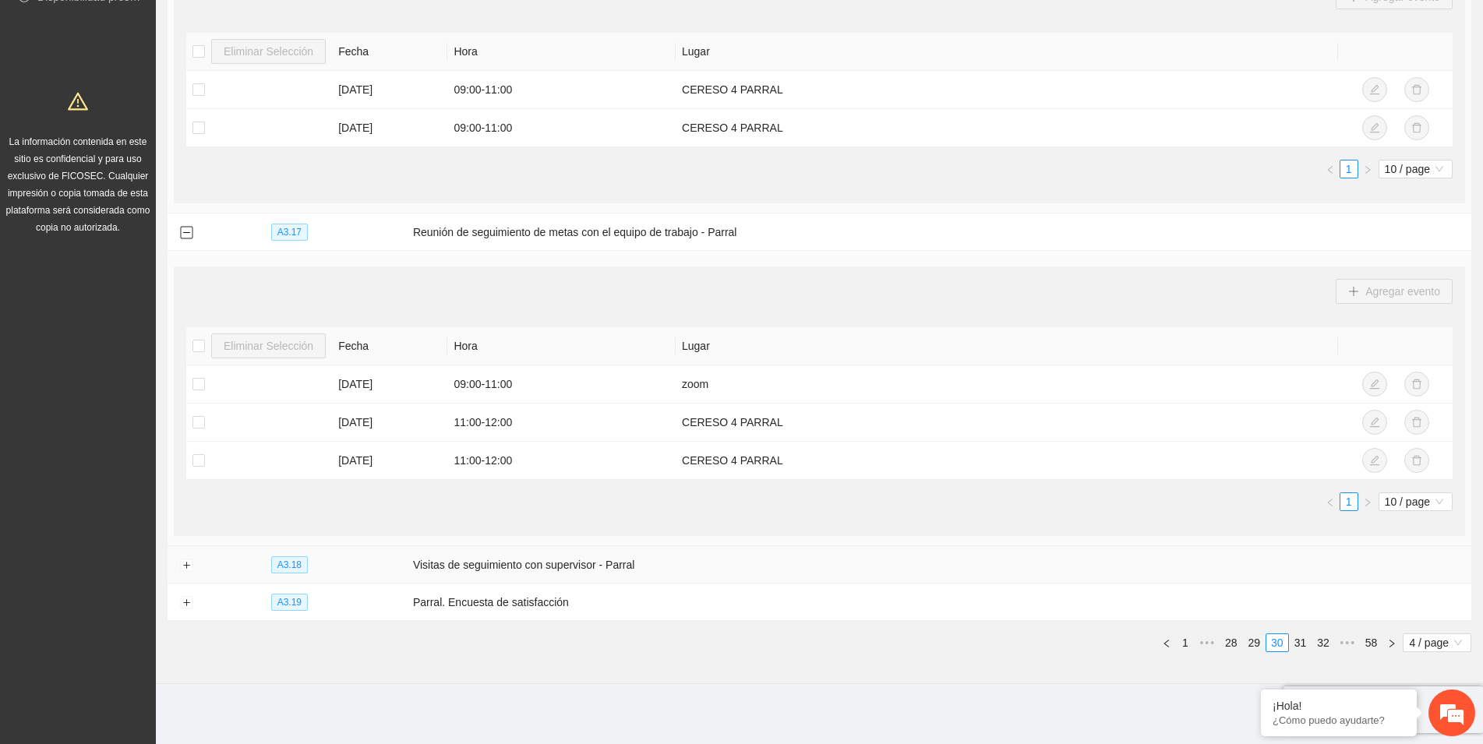
scroll to position [322, 0]
click at [187, 599] on button "Expand row" at bounding box center [186, 602] width 12 height 12
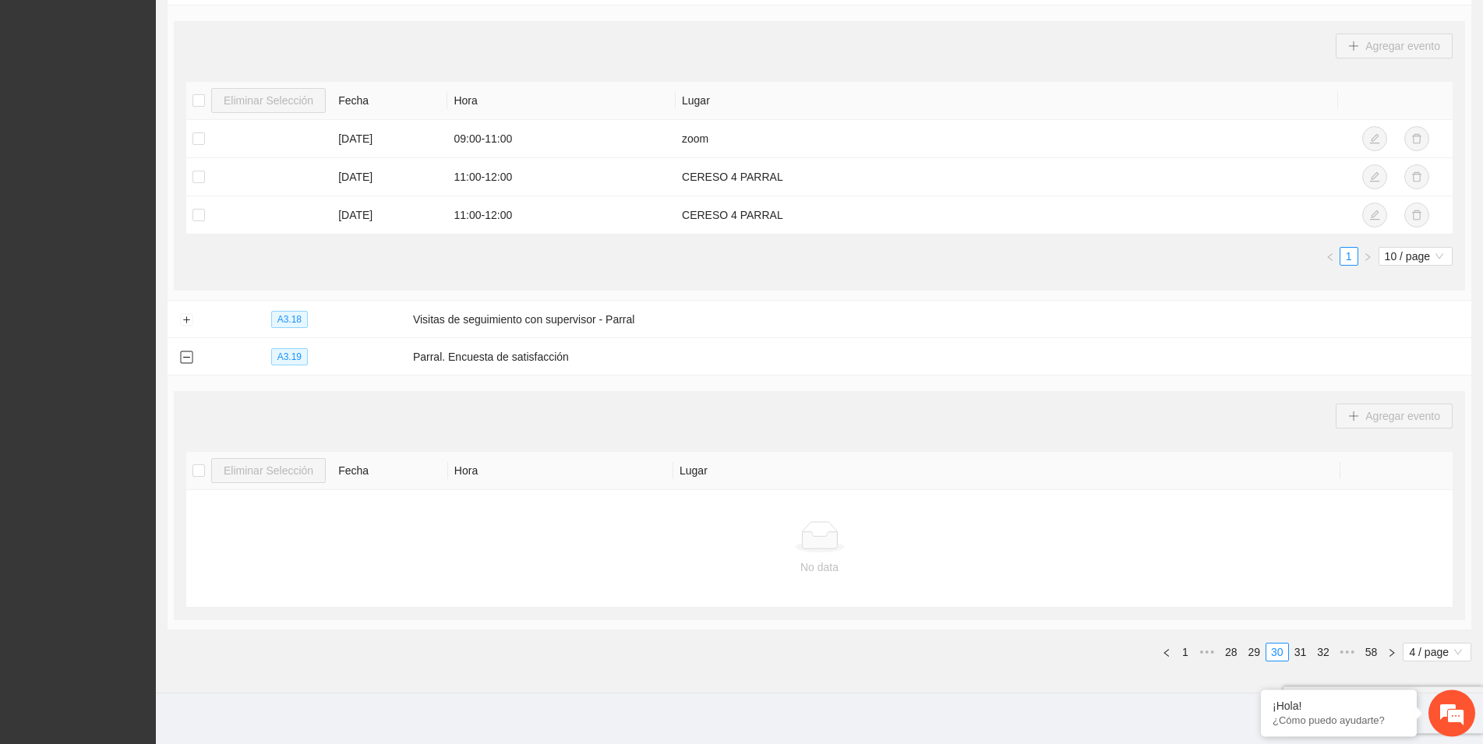
scroll to position [577, 0]
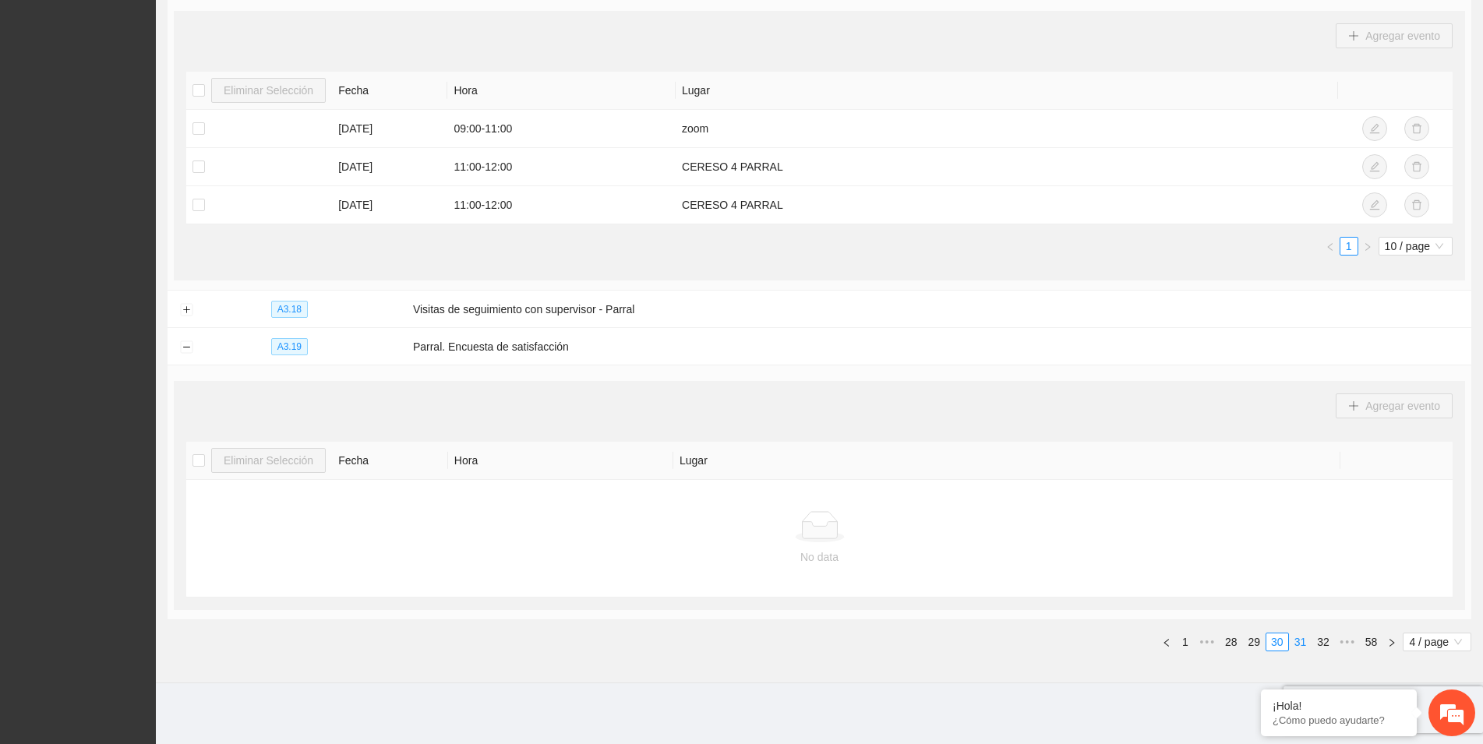
click at [1301, 648] on link "31" at bounding box center [1301, 641] width 22 height 17
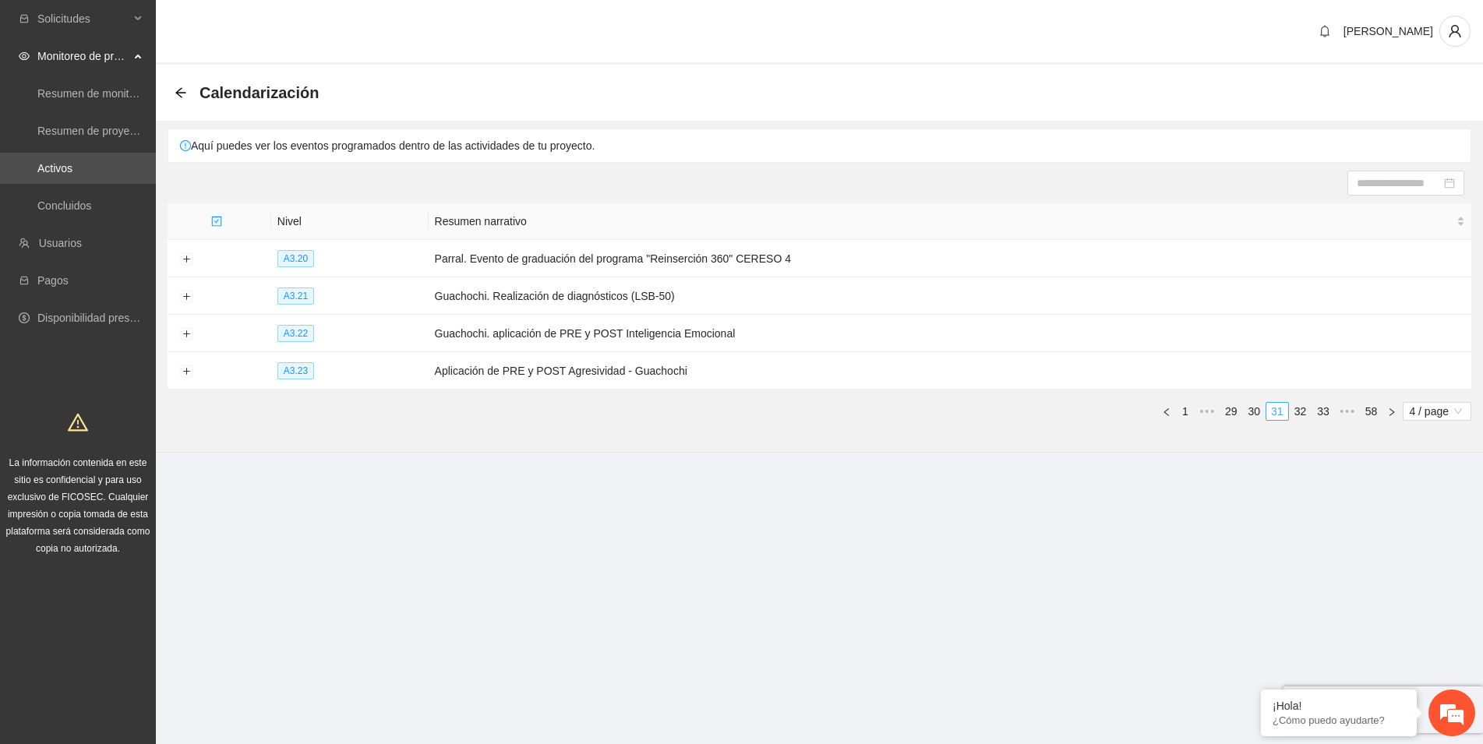
scroll to position [0, 0]
click at [185, 259] on button "Expand row" at bounding box center [186, 259] width 12 height 12
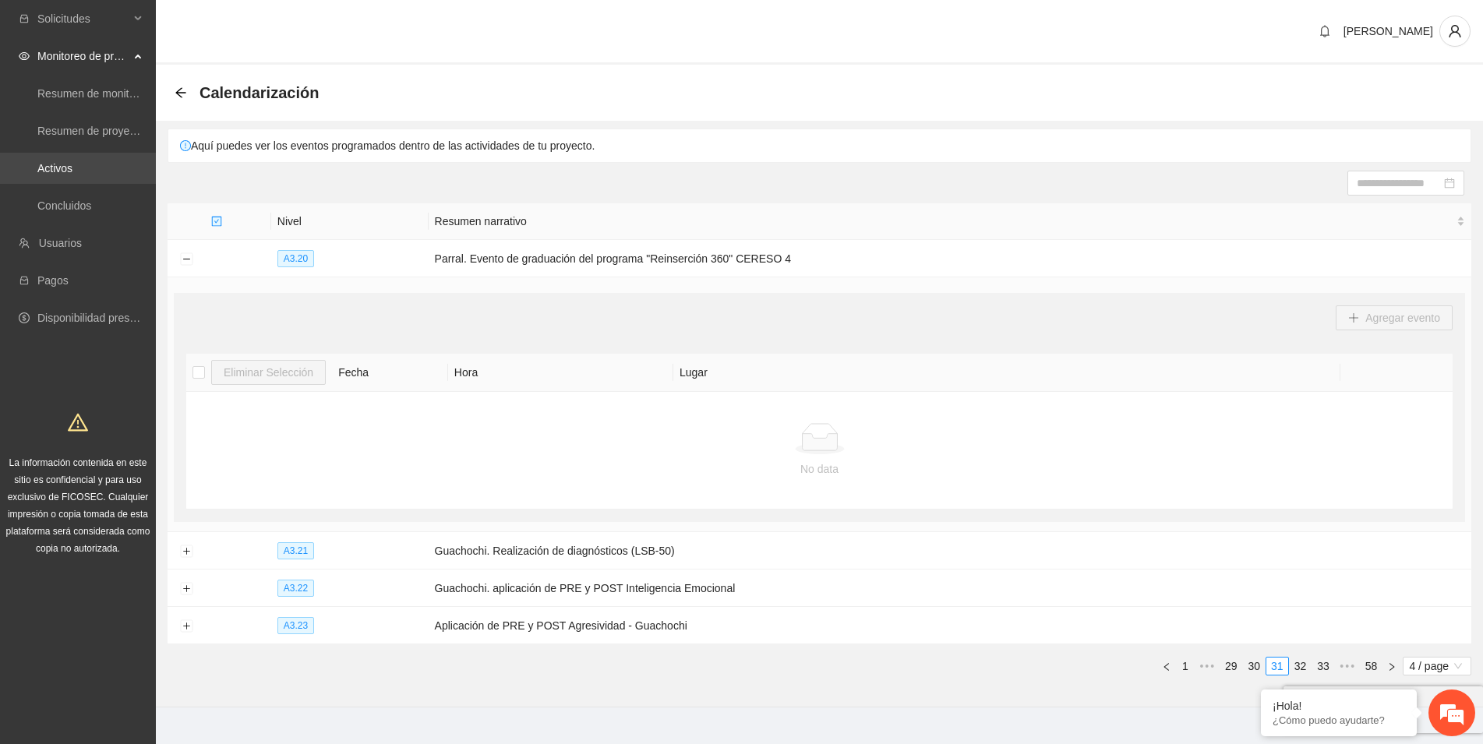
click at [37, 172] on link "Activos" at bounding box center [54, 168] width 35 height 12
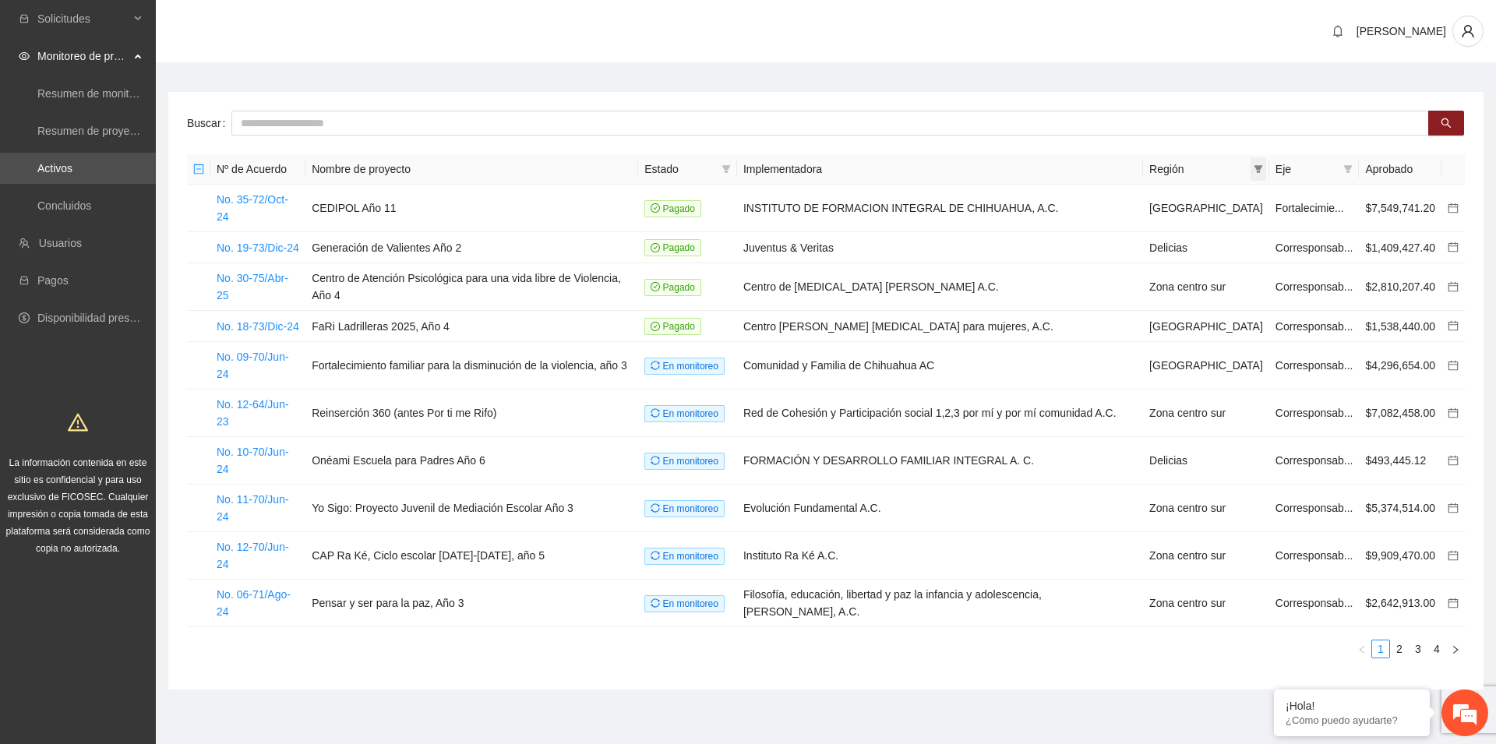
click at [1254, 167] on icon "filter" at bounding box center [1258, 168] width 9 height 9
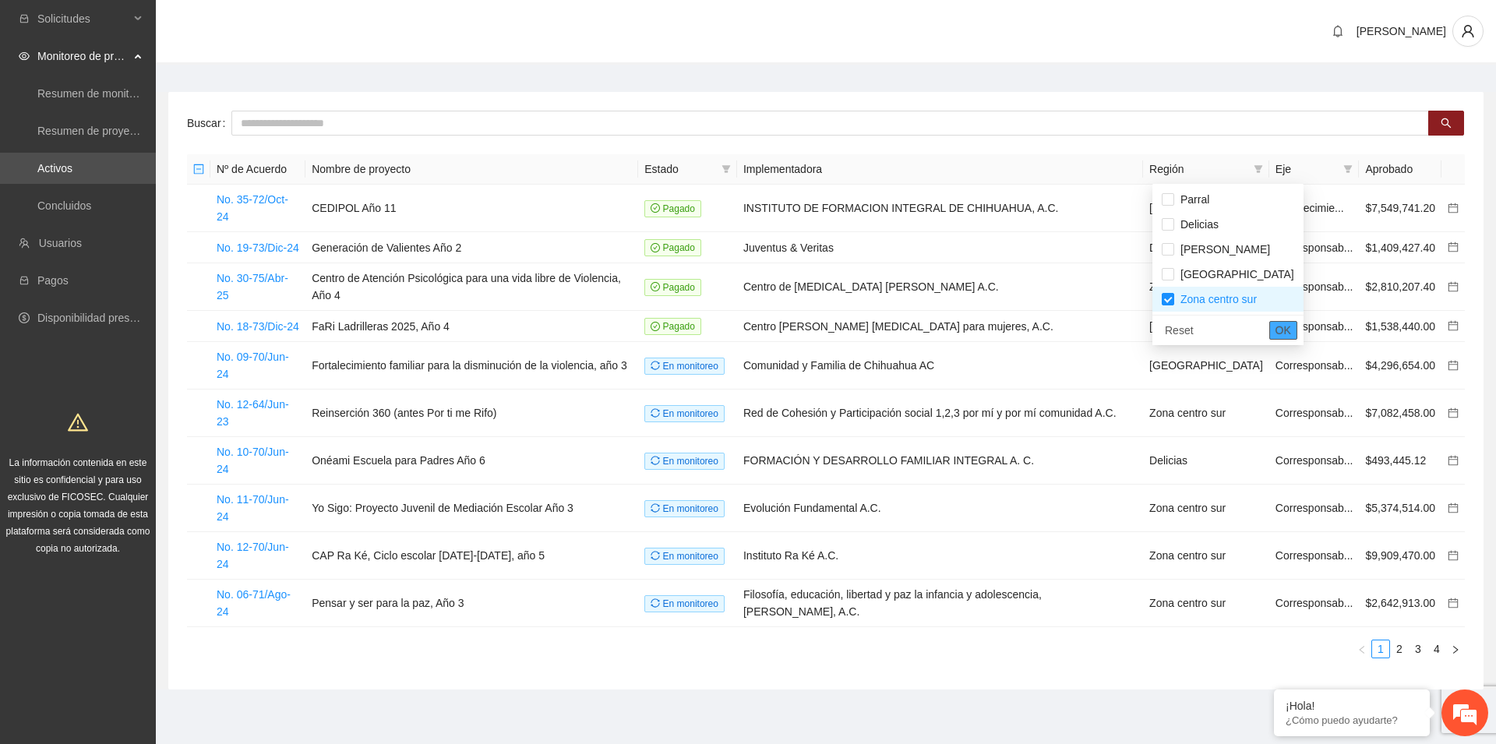
click at [1276, 332] on span "OK" at bounding box center [1284, 330] width 16 height 17
